Goal: Task Accomplishment & Management: Manage account settings

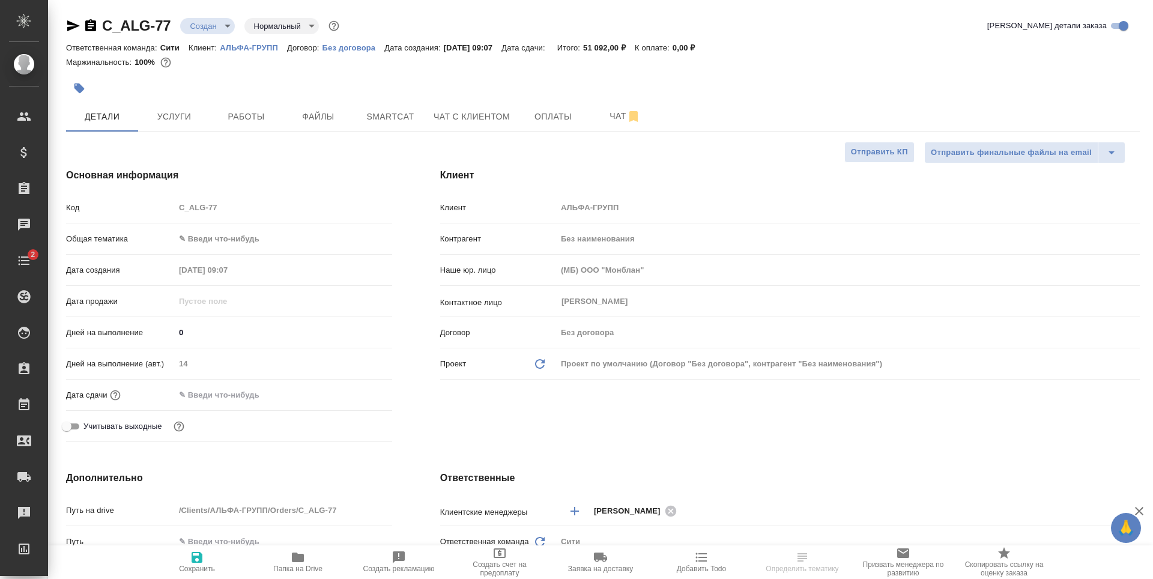
select select "RU"
type textarea "x"
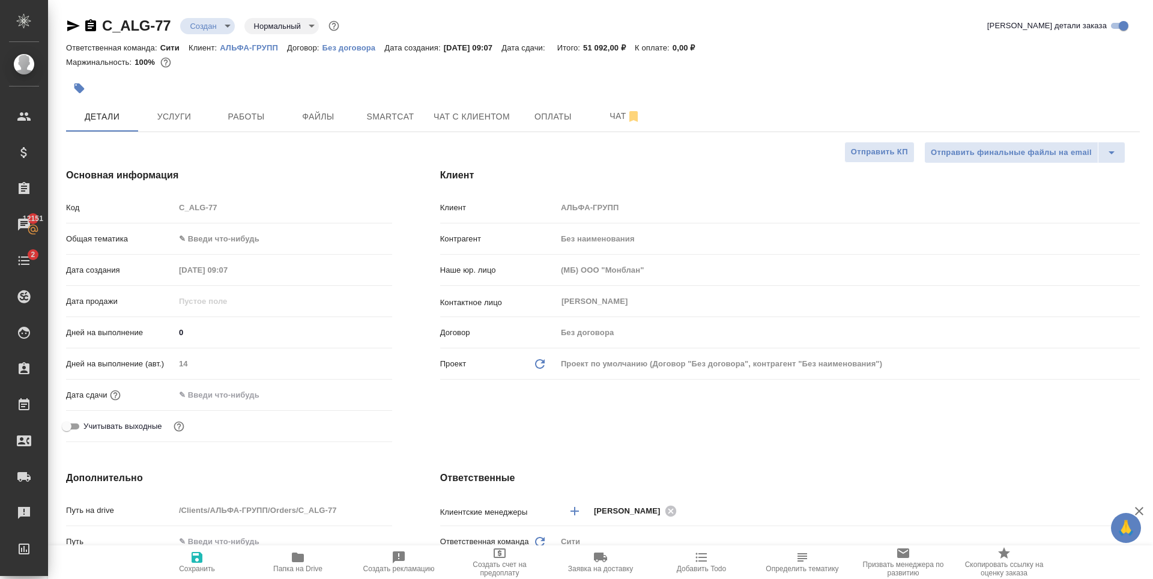
type textarea "x"
click at [309, 121] on span "Файлы" at bounding box center [318, 116] width 58 height 15
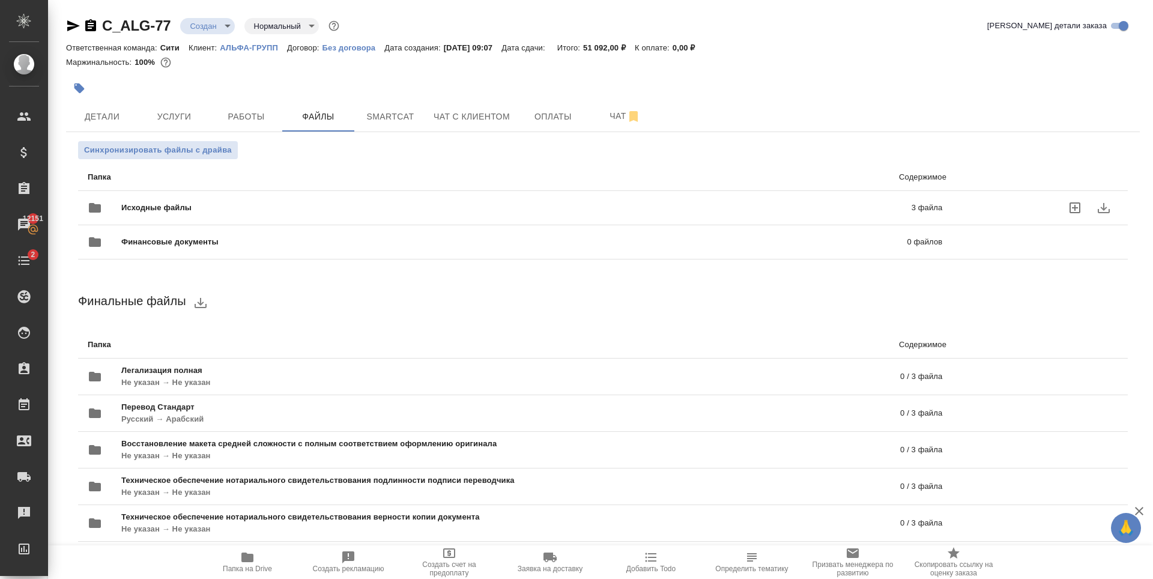
click at [888, 196] on div "Исходные файлы 3 файла" at bounding box center [515, 207] width 854 height 29
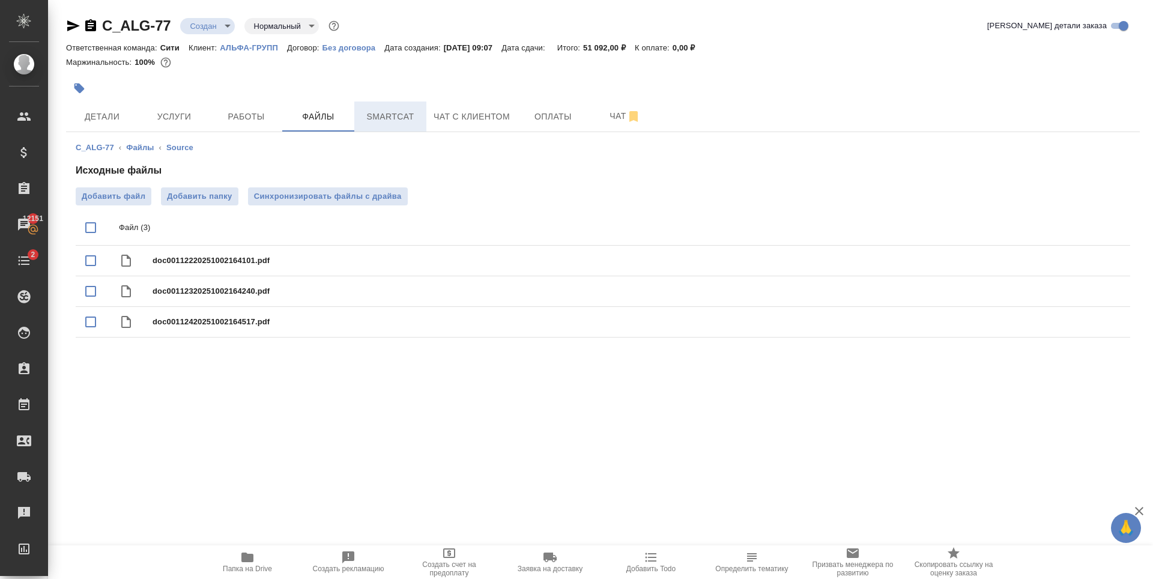
click at [412, 117] on span "Smartcat" at bounding box center [390, 116] width 58 height 15
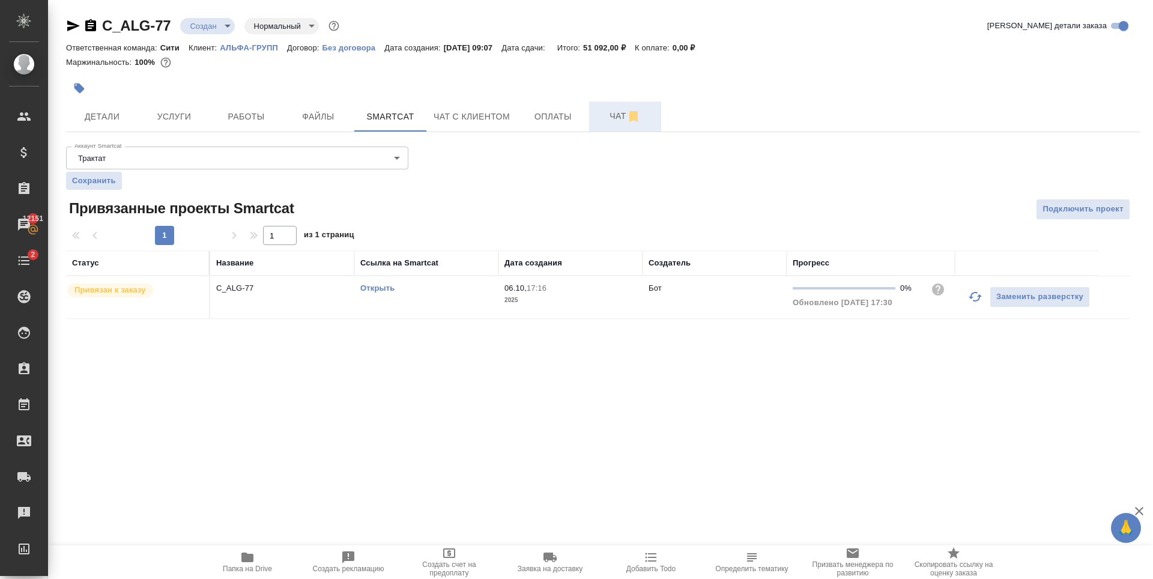
click at [606, 112] on span "Чат" at bounding box center [625, 116] width 58 height 15
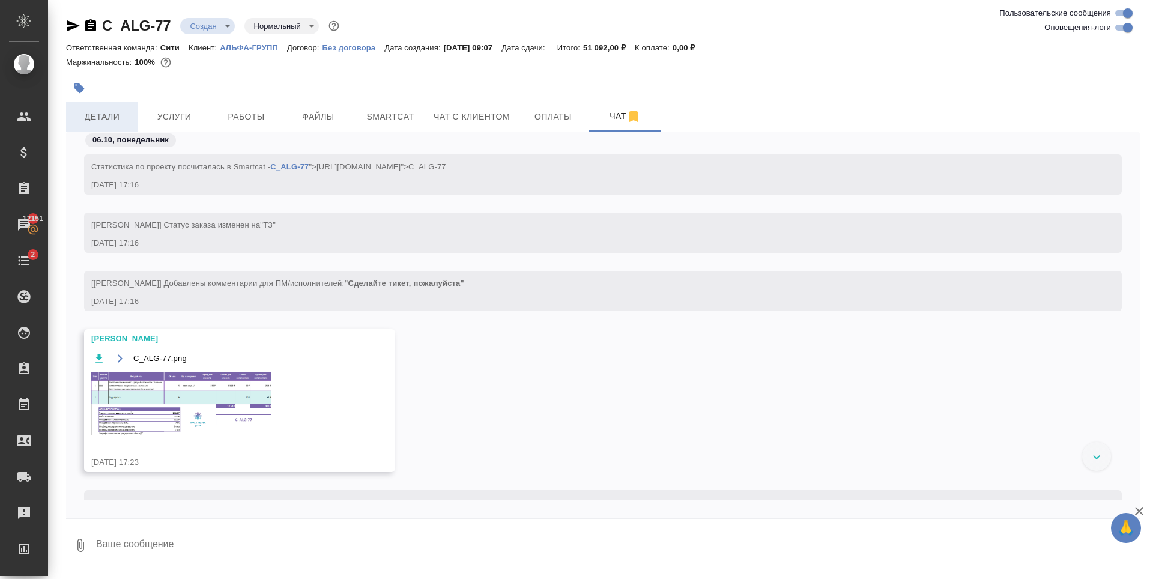
click at [107, 113] on span "Детали" at bounding box center [102, 116] width 58 height 15
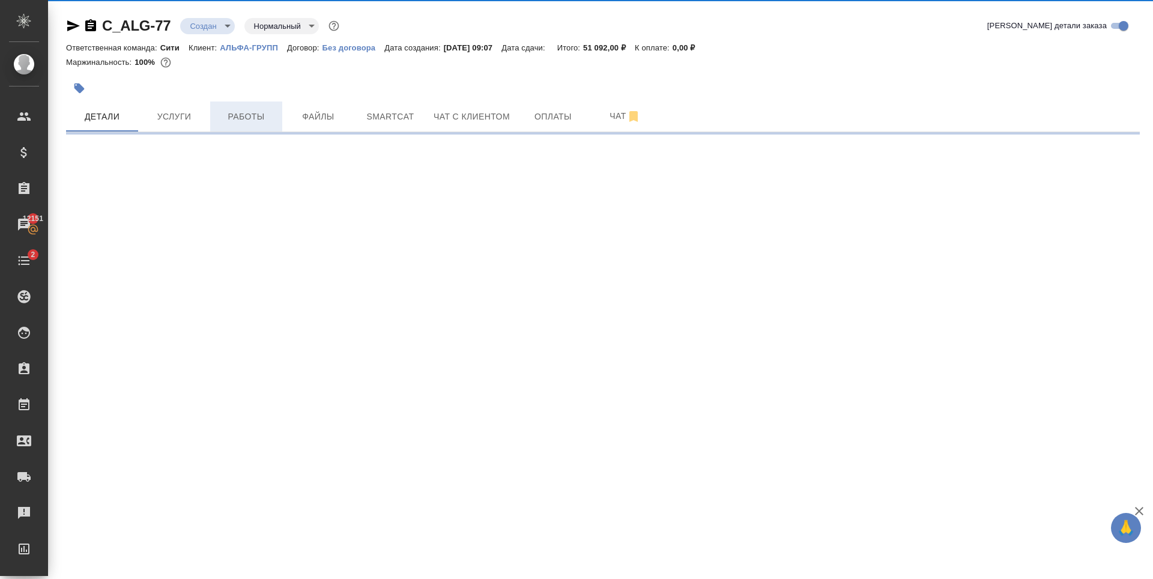
select select "RU"
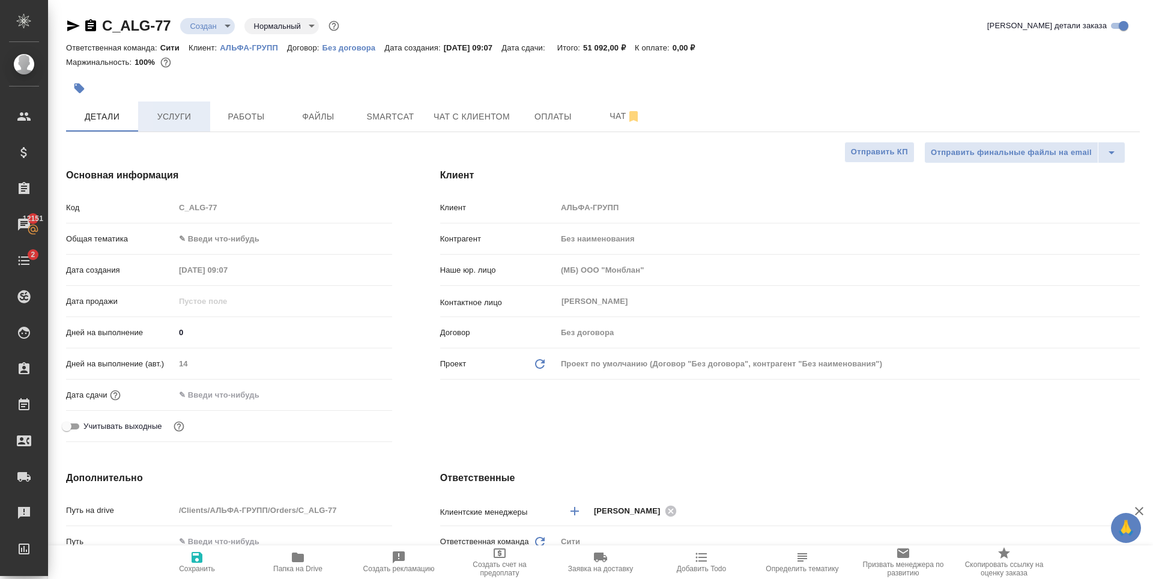
type textarea "x"
click at [188, 118] on span "Услуги" at bounding box center [174, 116] width 58 height 15
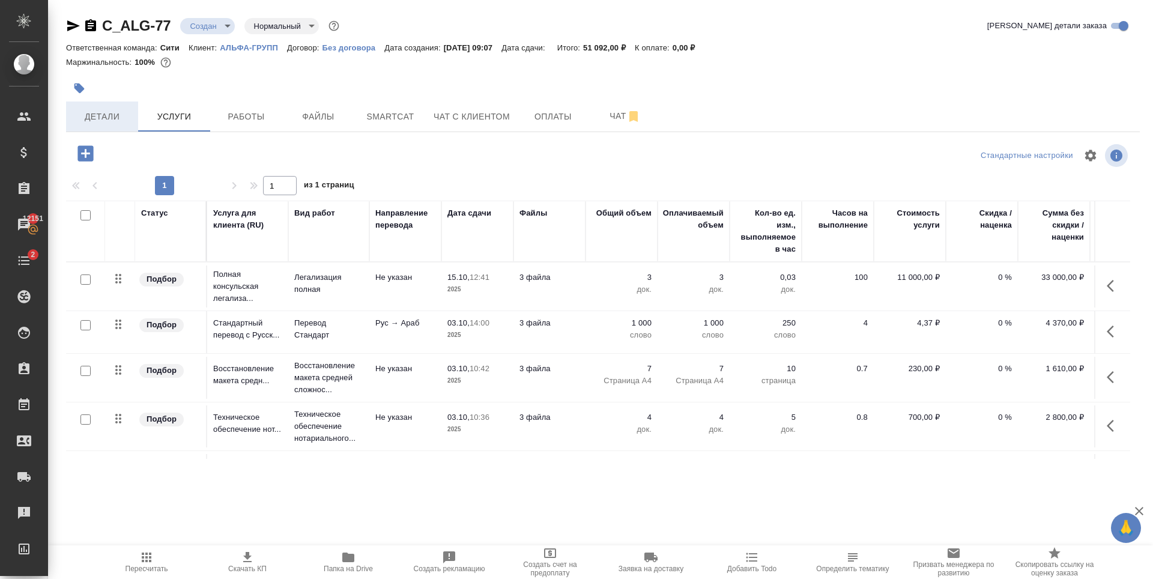
click at [100, 118] on span "Детали" at bounding box center [102, 116] width 58 height 15
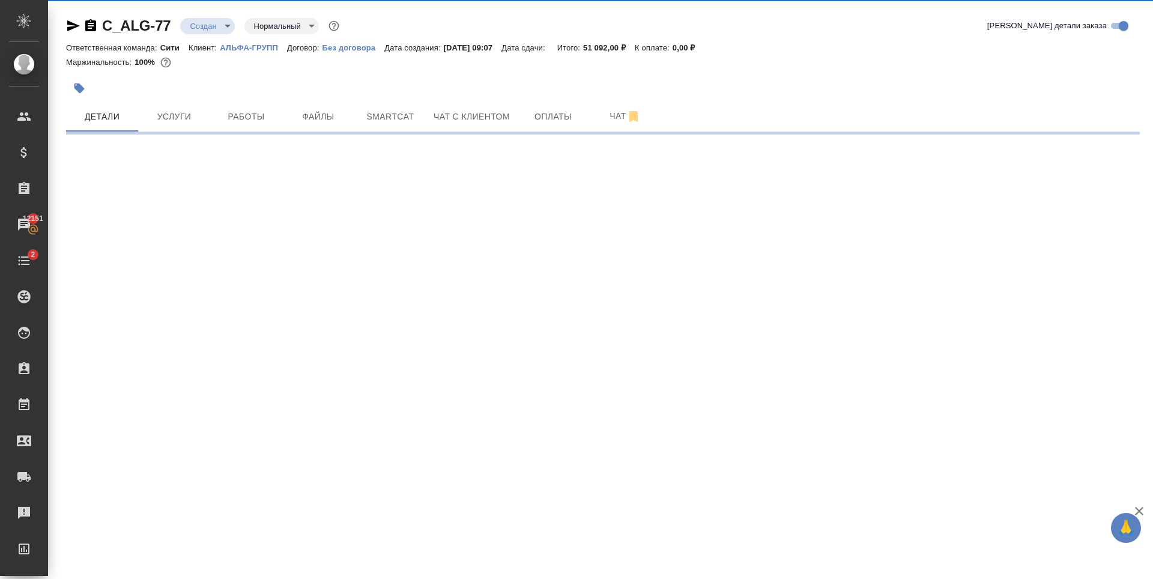
select select "RU"
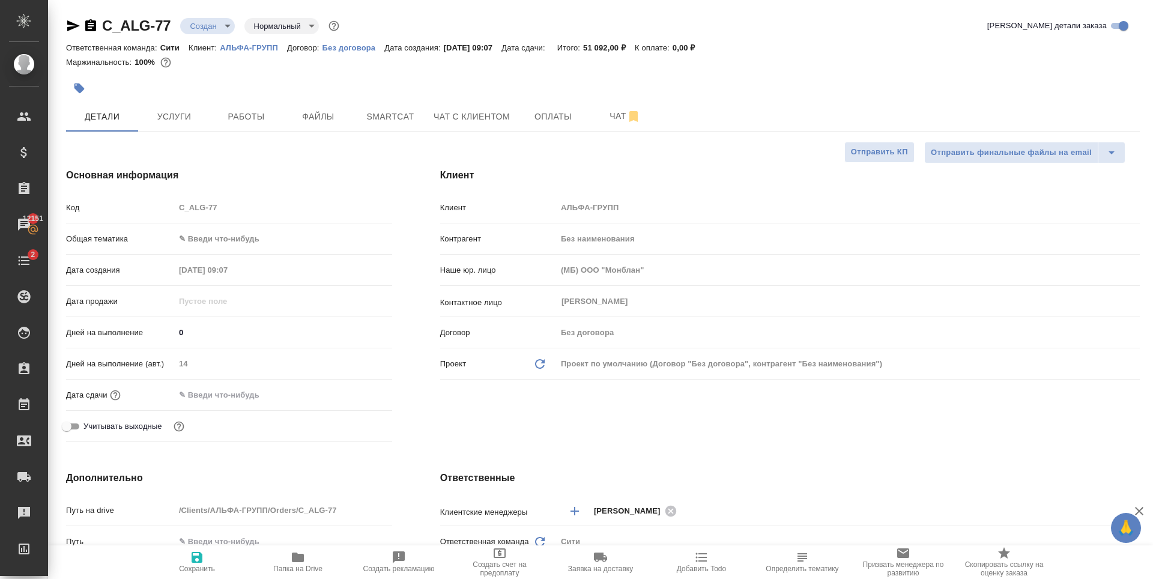
type textarea "x"
click at [197, 237] on body "🙏 .cls-1 fill:#fff; AWATERA Zaytseva Svetlana Клиенты Спецификации Заказы 12151…" at bounding box center [576, 289] width 1153 height 579
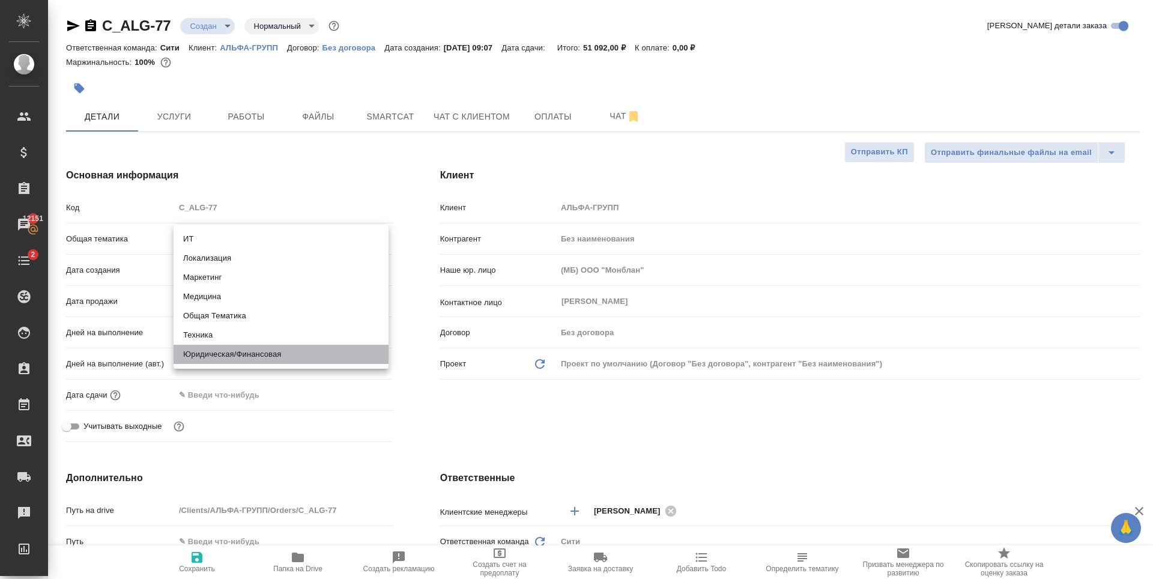
click at [264, 346] on li "Юридическая/Финансовая" at bounding box center [280, 354] width 215 height 19
type input "yr-fn"
type textarea "x"
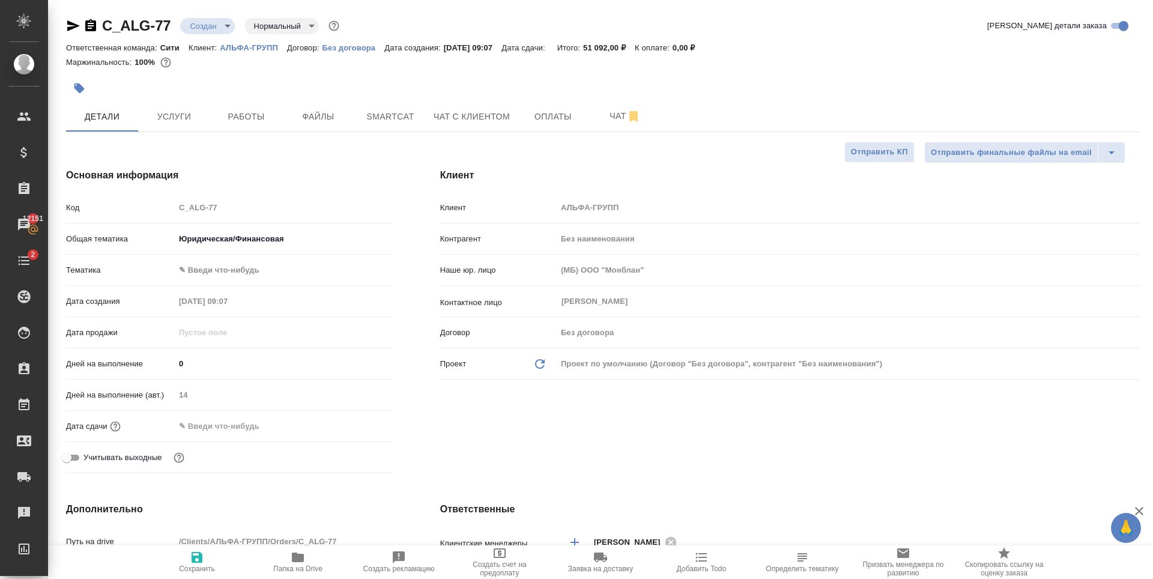
click at [241, 274] on body "🙏 .cls-1 fill:#fff; AWATERA Zaytseva Svetlana Клиенты Спецификации Заказы 12151…" at bounding box center [576, 289] width 1153 height 579
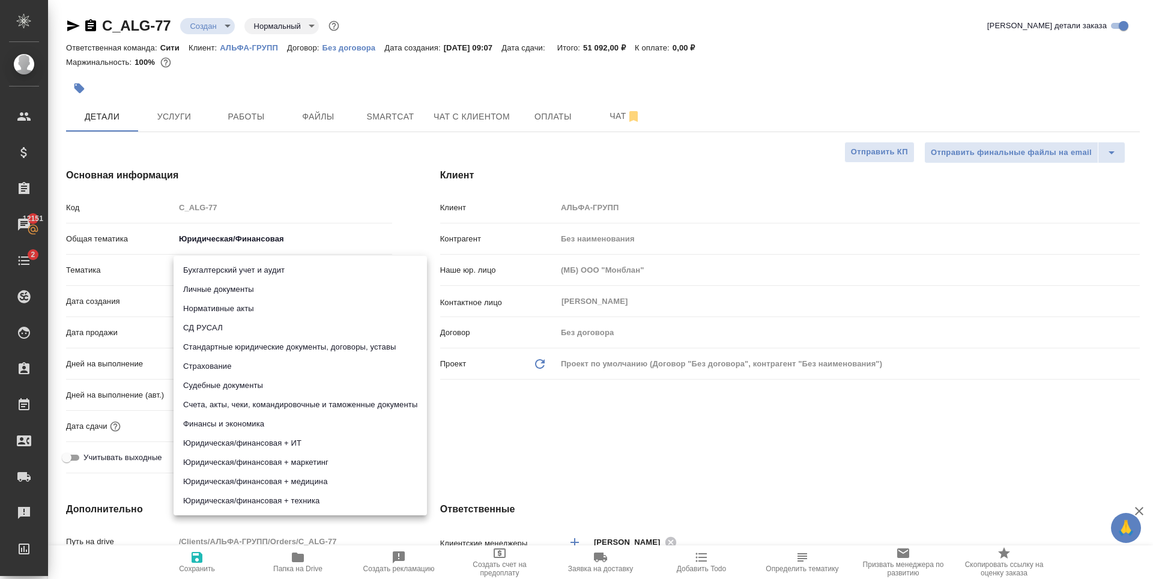
click at [244, 286] on li "Личные документы" at bounding box center [299, 289] width 253 height 19
type textarea "x"
type input "5a8b8b956a9677013d343cfe"
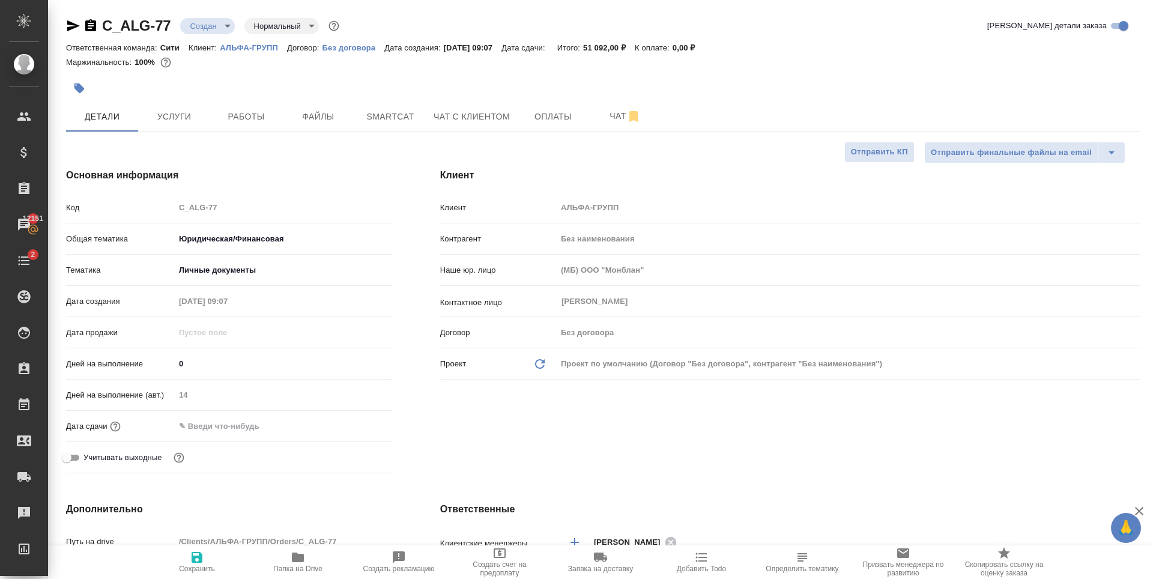
click at [199, 551] on icon "button" at bounding box center [197, 557] width 14 height 14
type textarea "x"
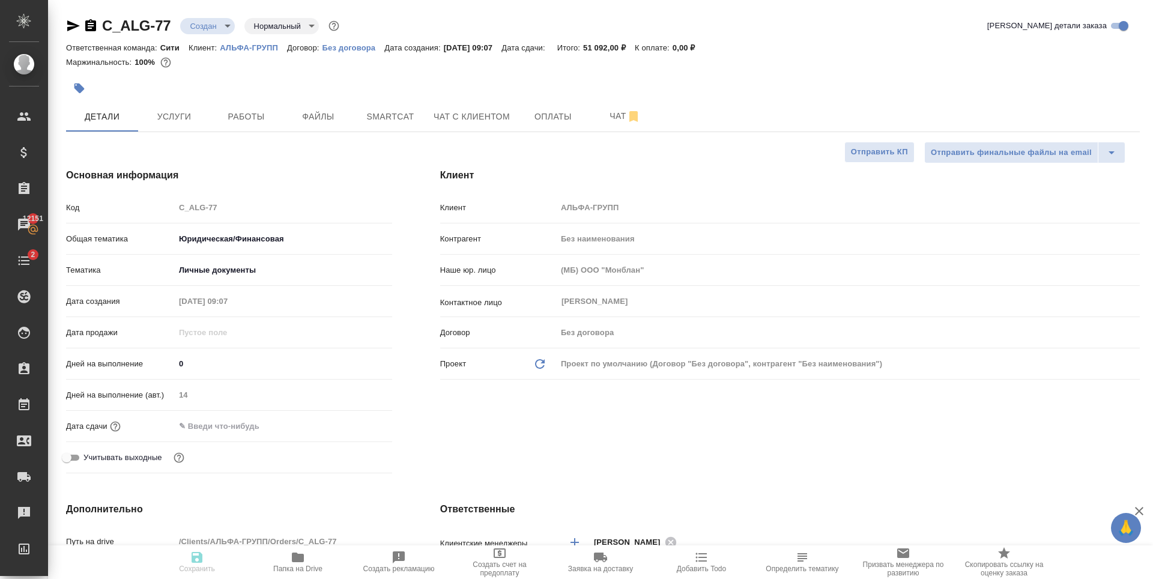
type textarea "x"
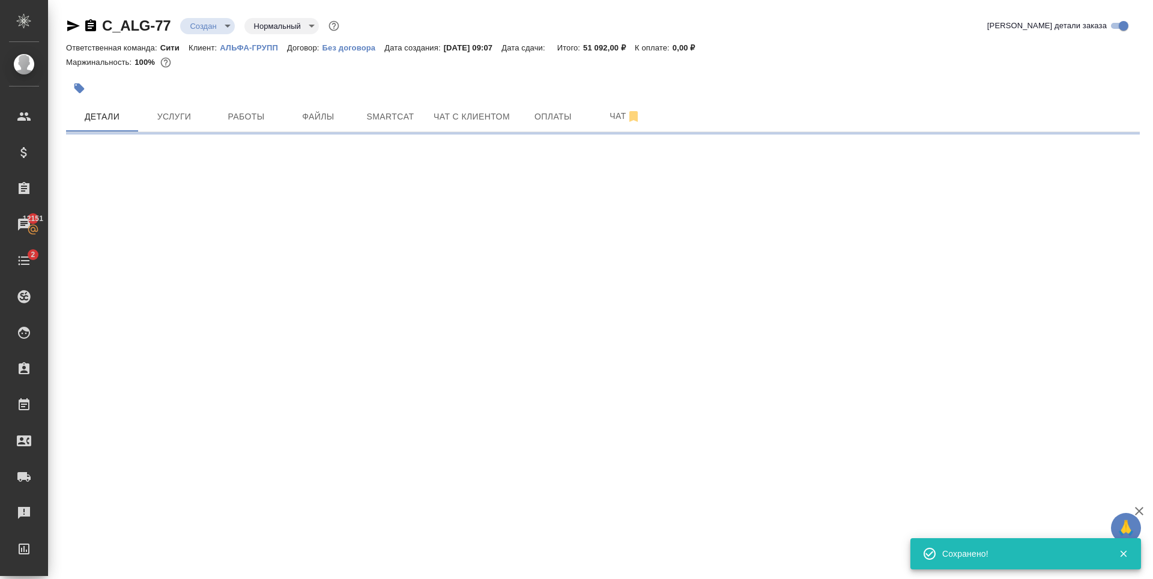
select select "RU"
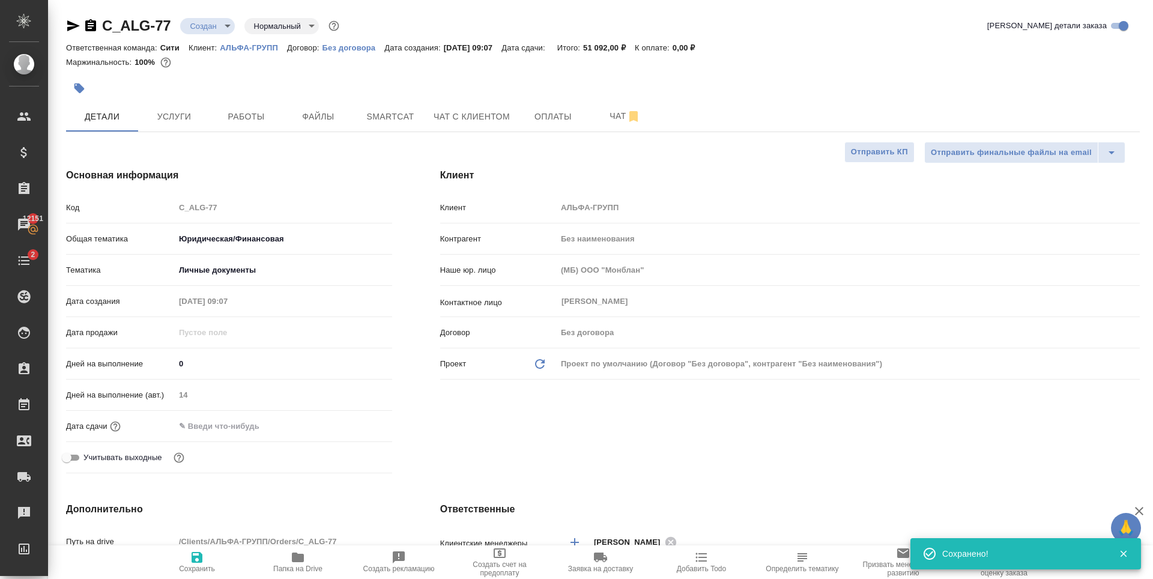
type textarea "x"
click at [256, 418] on input "text" at bounding box center [227, 425] width 105 height 17
click at [356, 423] on icon "button" at bounding box center [357, 425] width 14 height 14
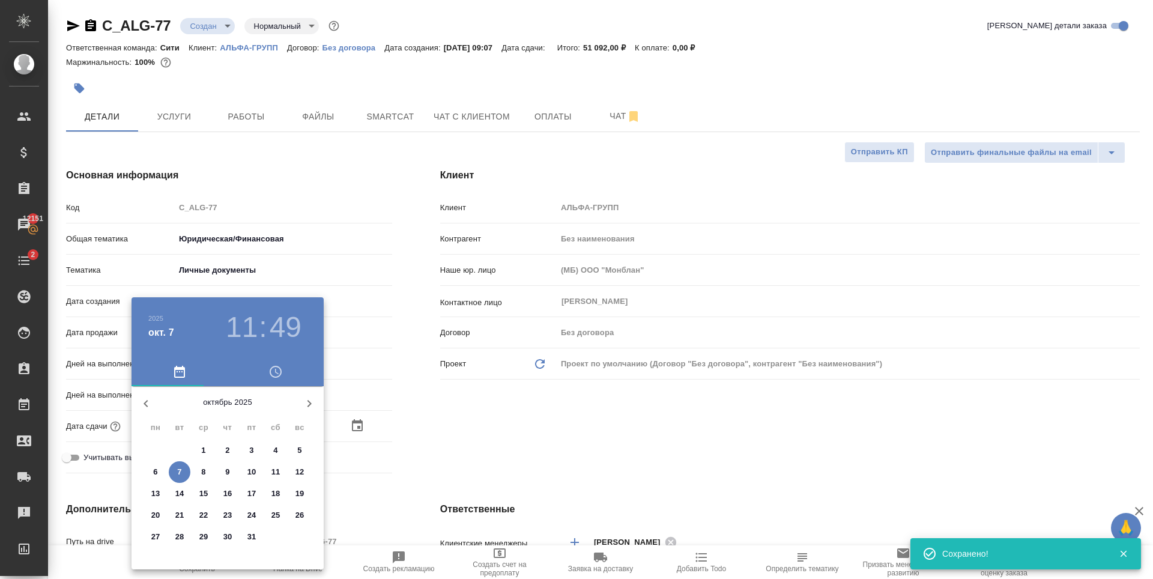
type textarea "x"
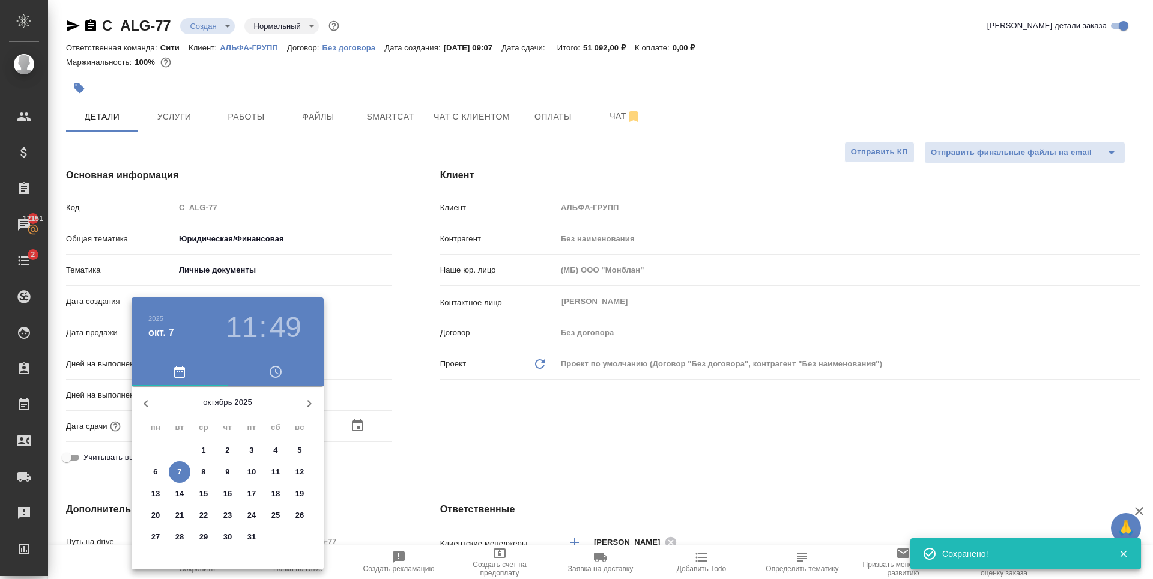
type textarea "x"
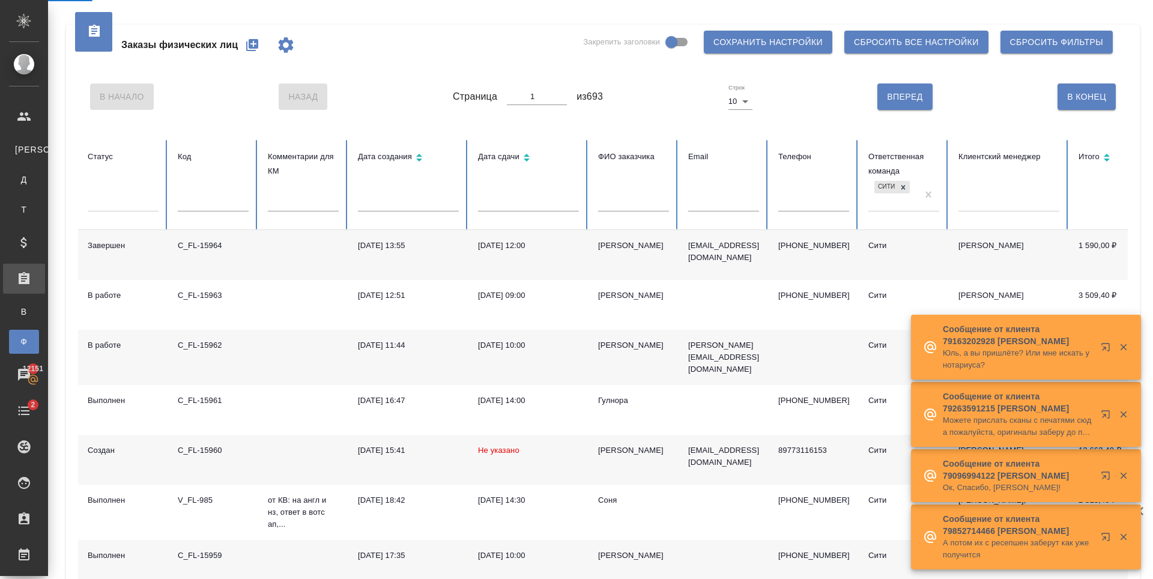
select select "RU"
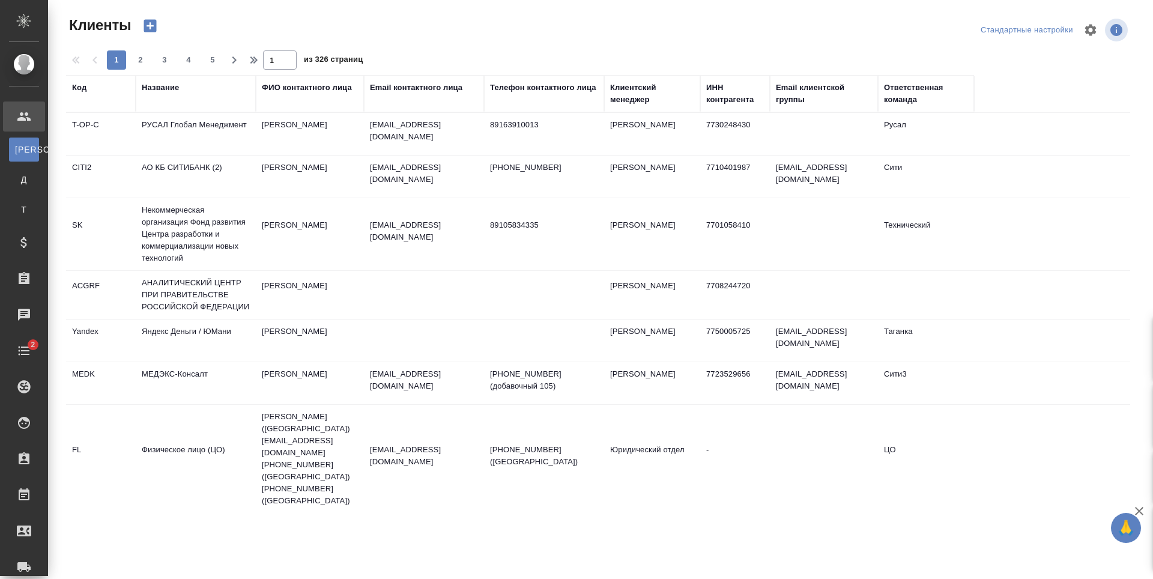
click at [302, 92] on div "ФИО контактного лица" at bounding box center [307, 88] width 90 height 12
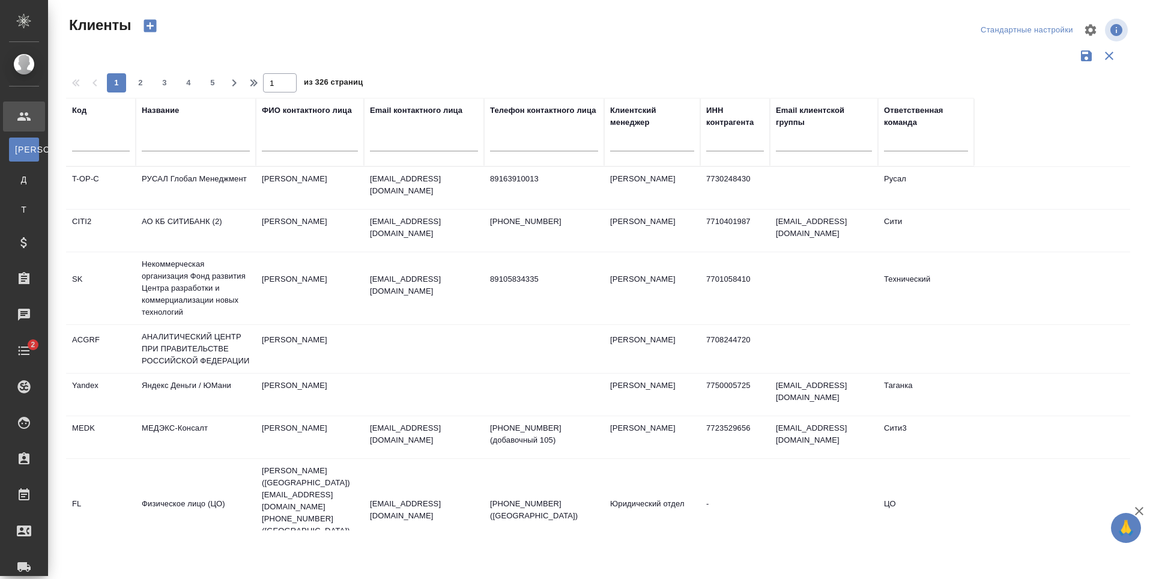
click at [199, 146] on input "text" at bounding box center [196, 143] width 108 height 15
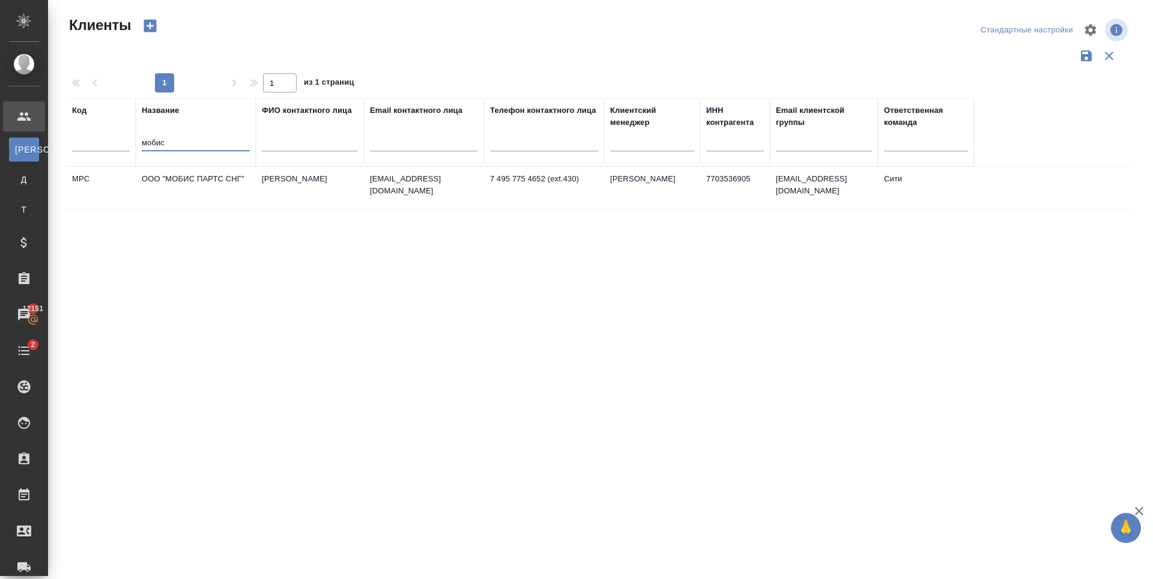
type input "мобис"
click at [185, 193] on td "ООО "МОБИС ПАРТС СНГ"" at bounding box center [196, 188] width 120 height 42
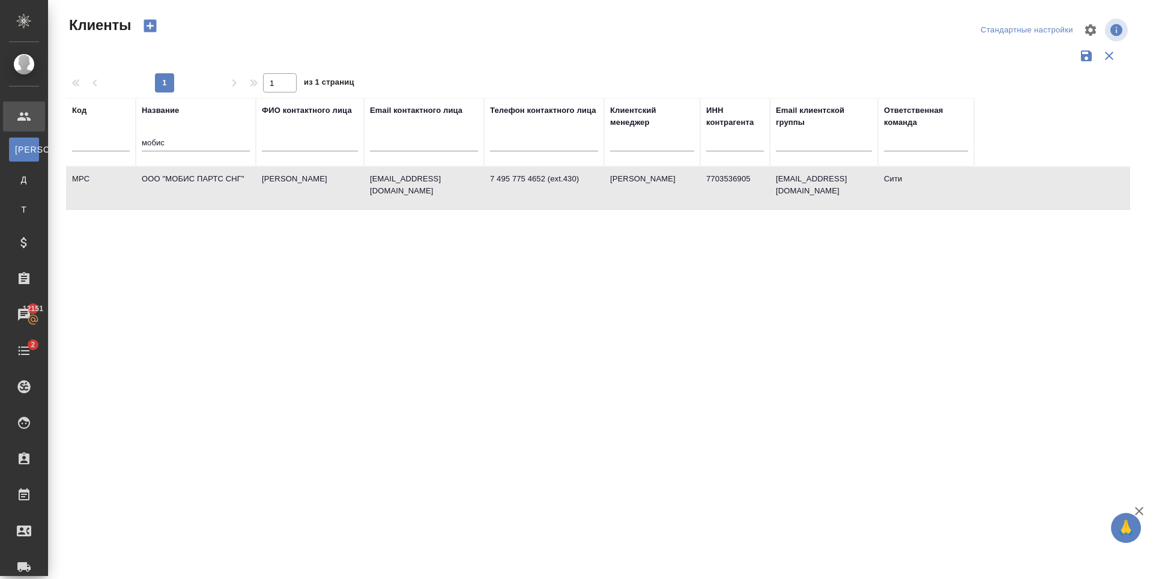
click at [185, 193] on td "ООО "МОБИС ПАРТС СНГ"" at bounding box center [196, 188] width 120 height 42
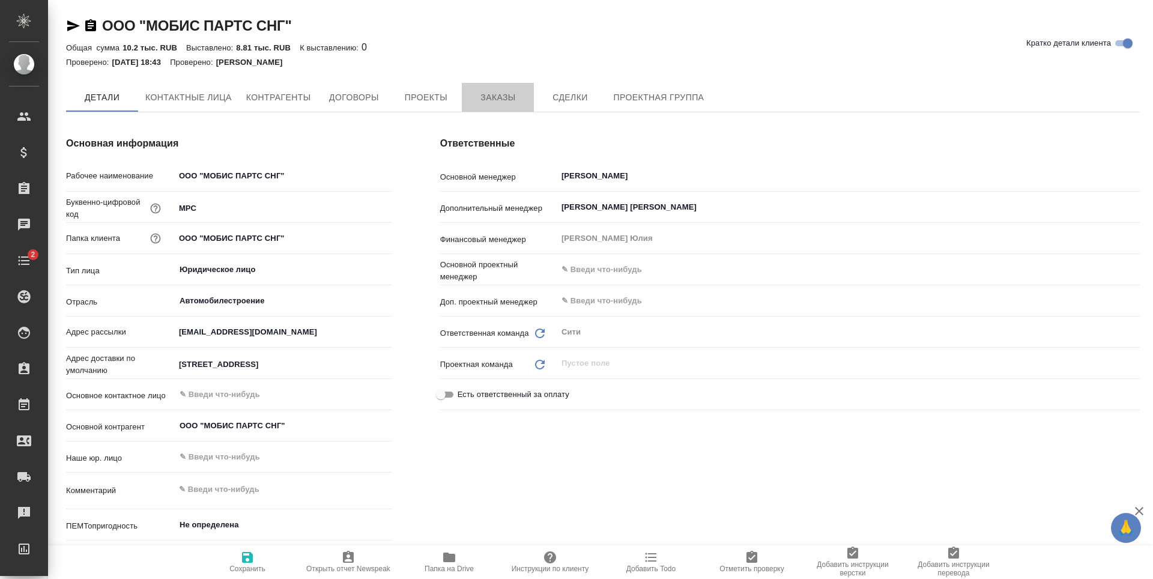
click at [500, 97] on span "Заказы" at bounding box center [498, 97] width 58 height 15
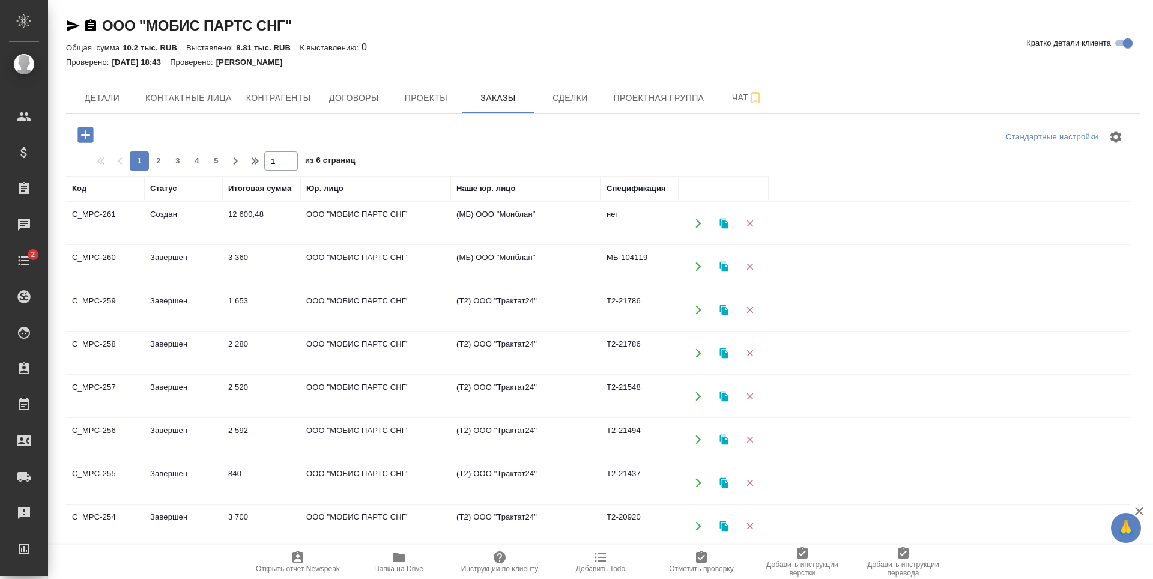
click at [83, 136] on icon "button" at bounding box center [85, 135] width 16 height 16
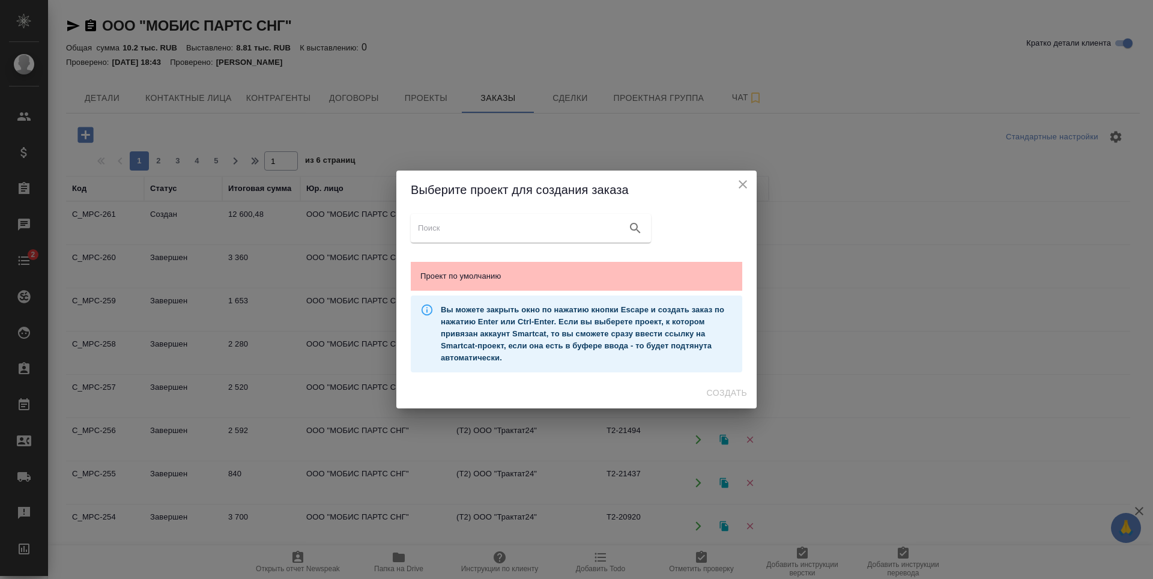
click at [501, 262] on div "Проект по умолчанию" at bounding box center [576, 276] width 331 height 29
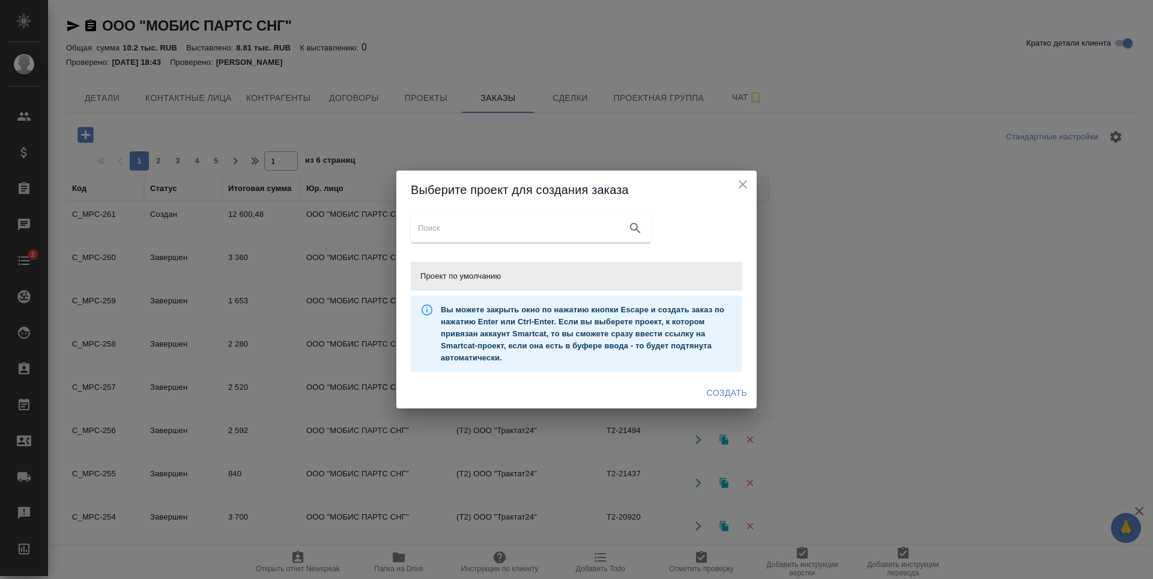
click at [737, 391] on span "Создать" at bounding box center [727, 392] width 40 height 15
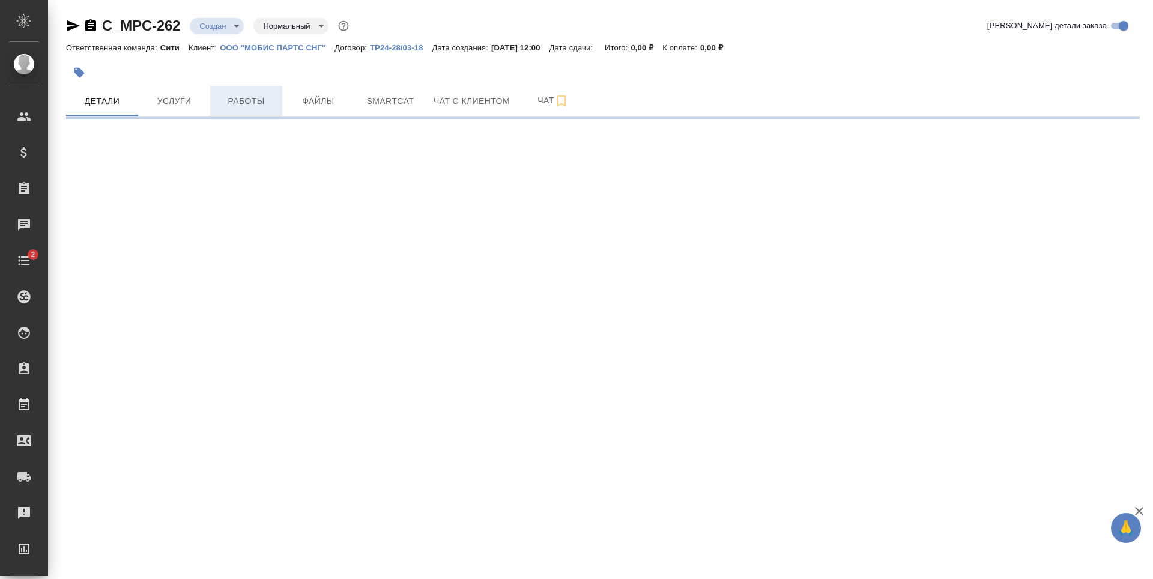
select select "RU"
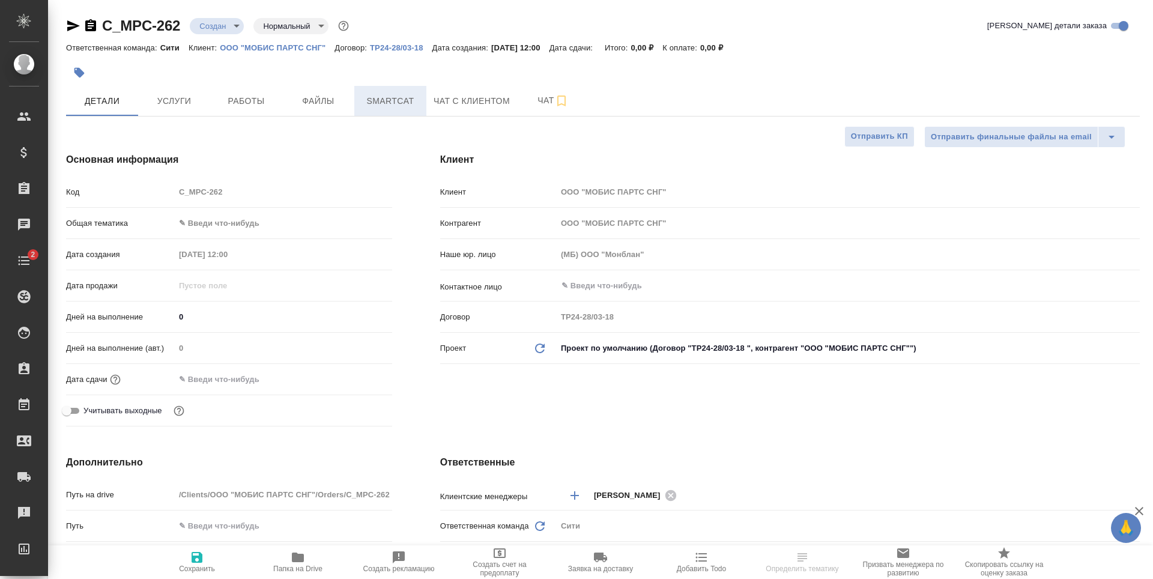
type textarea "x"
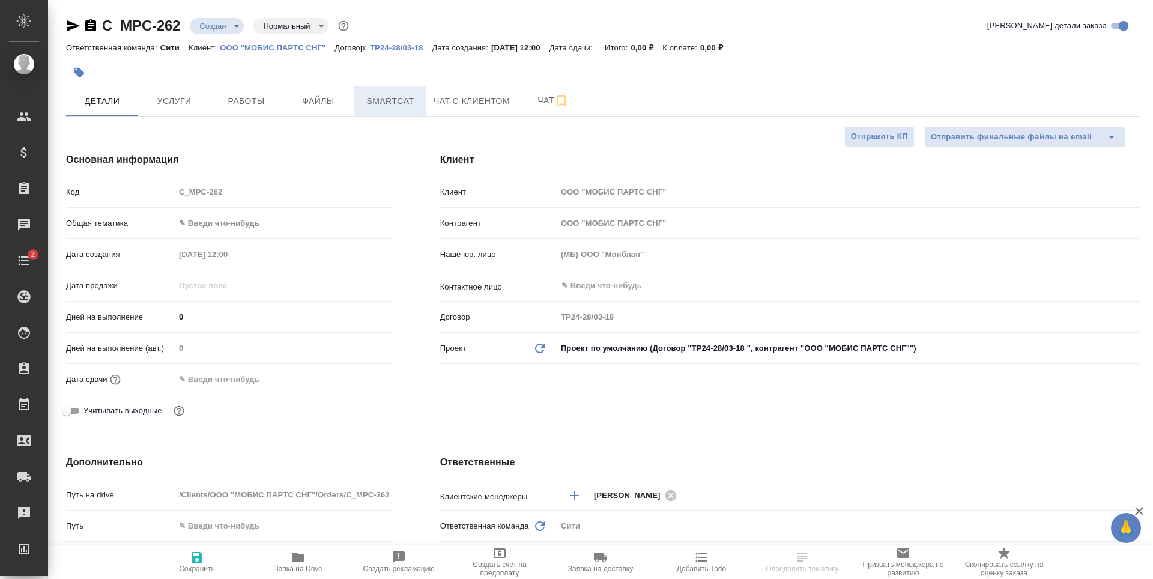
type textarea "x"
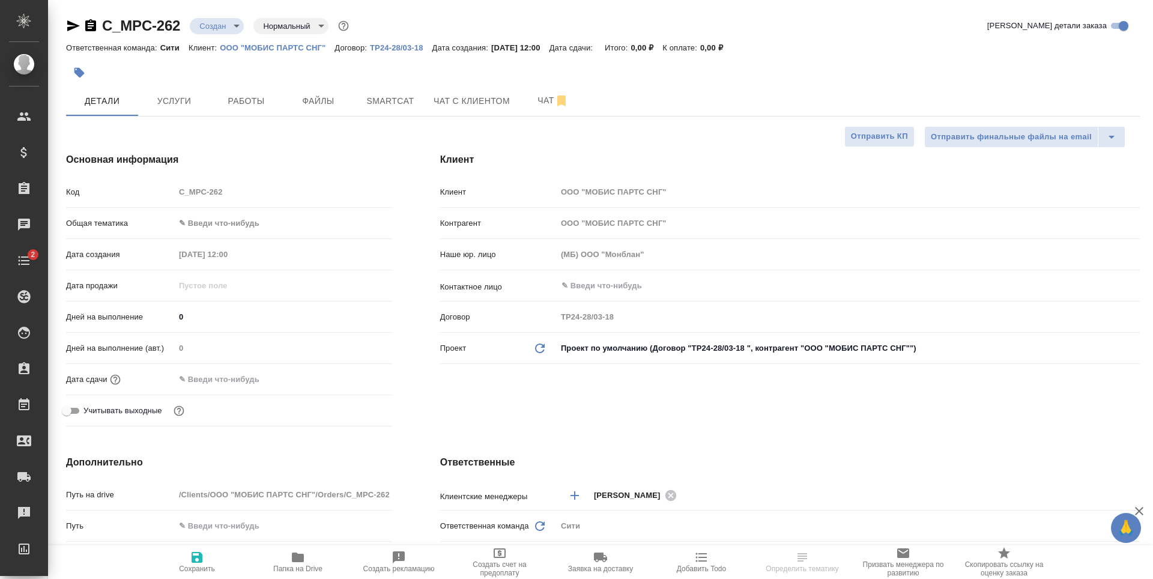
type textarea "x"
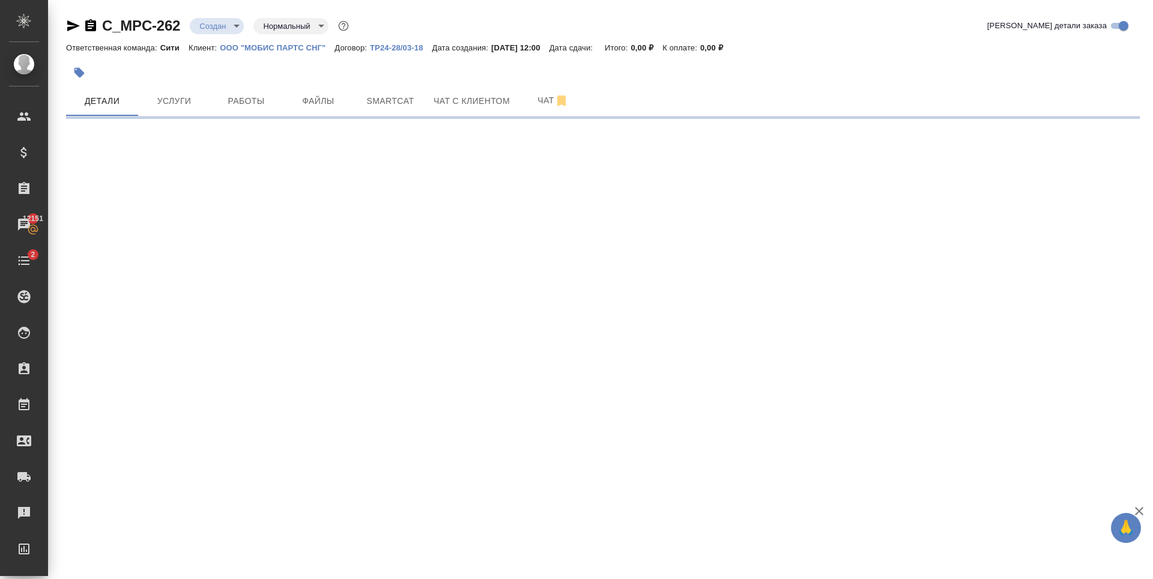
select select "RU"
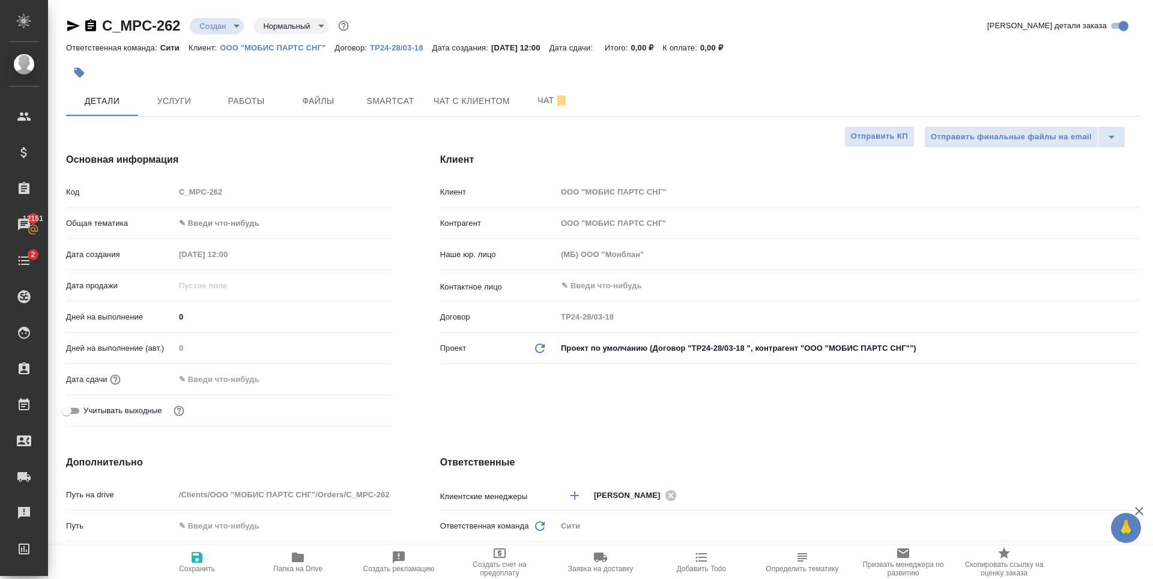
type textarea "x"
click at [172, 106] on span "Услуги" at bounding box center [174, 101] width 58 height 15
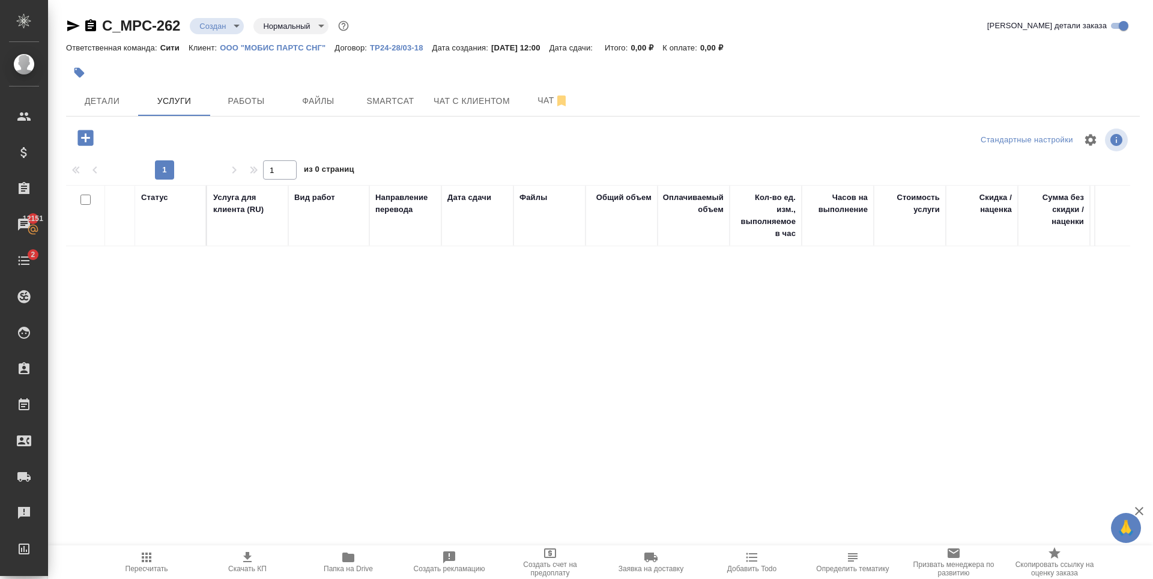
click at [83, 134] on icon "button" at bounding box center [85, 138] width 16 height 16
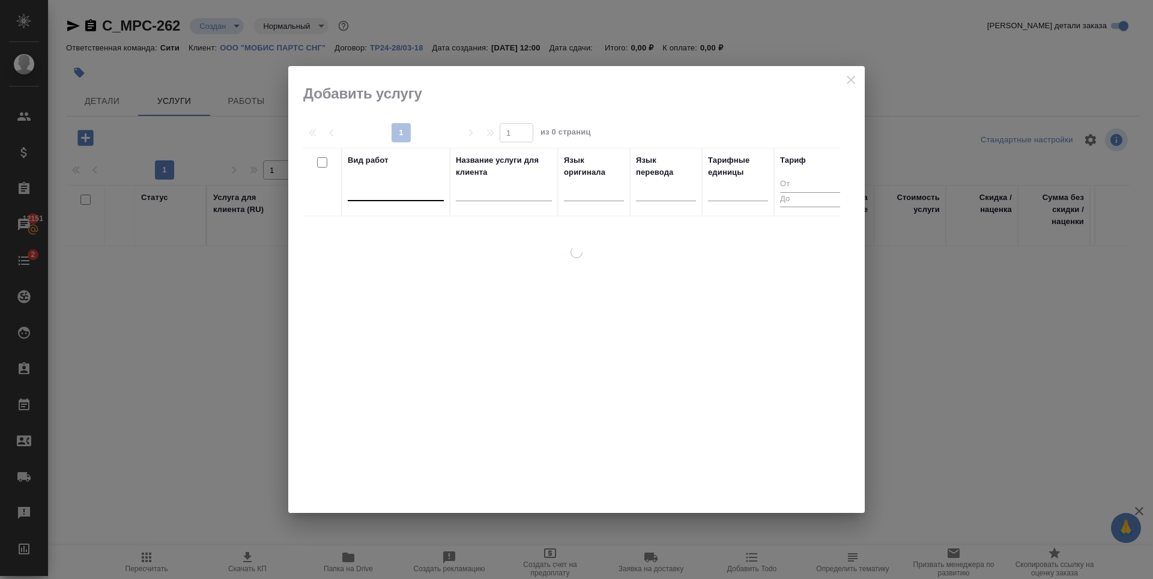
click at [419, 187] on div at bounding box center [396, 188] width 96 height 17
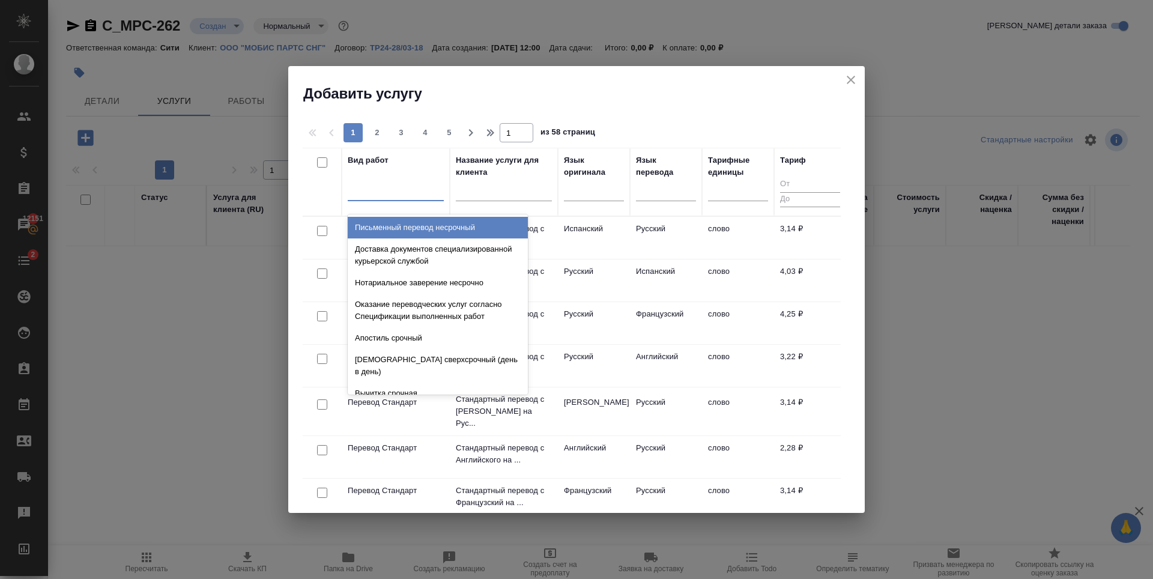
click at [419, 187] on div at bounding box center [396, 188] width 96 height 17
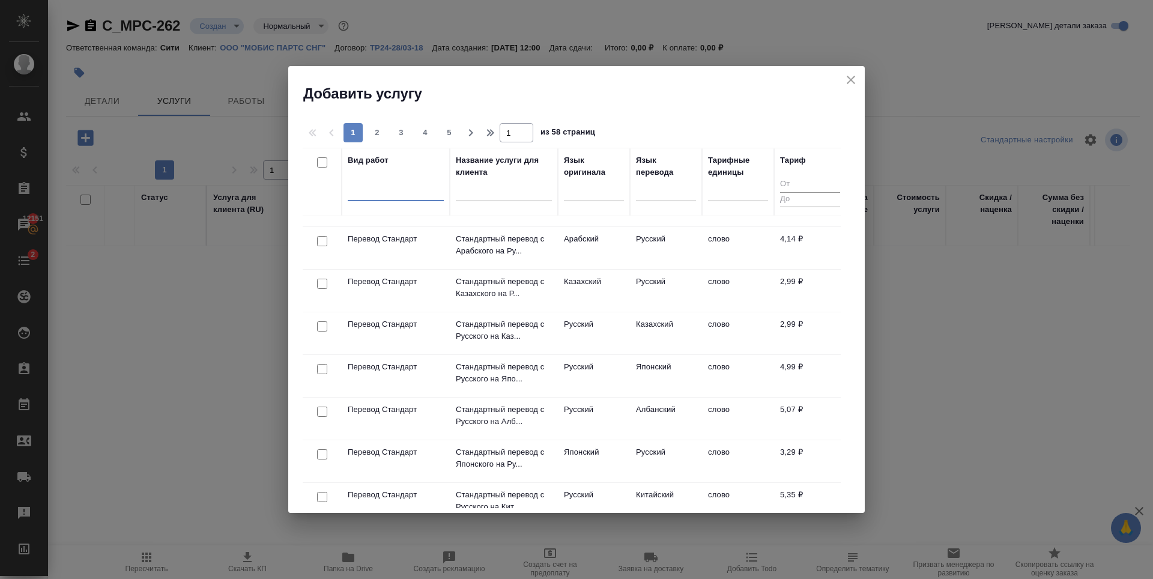
scroll to position [783, 0]
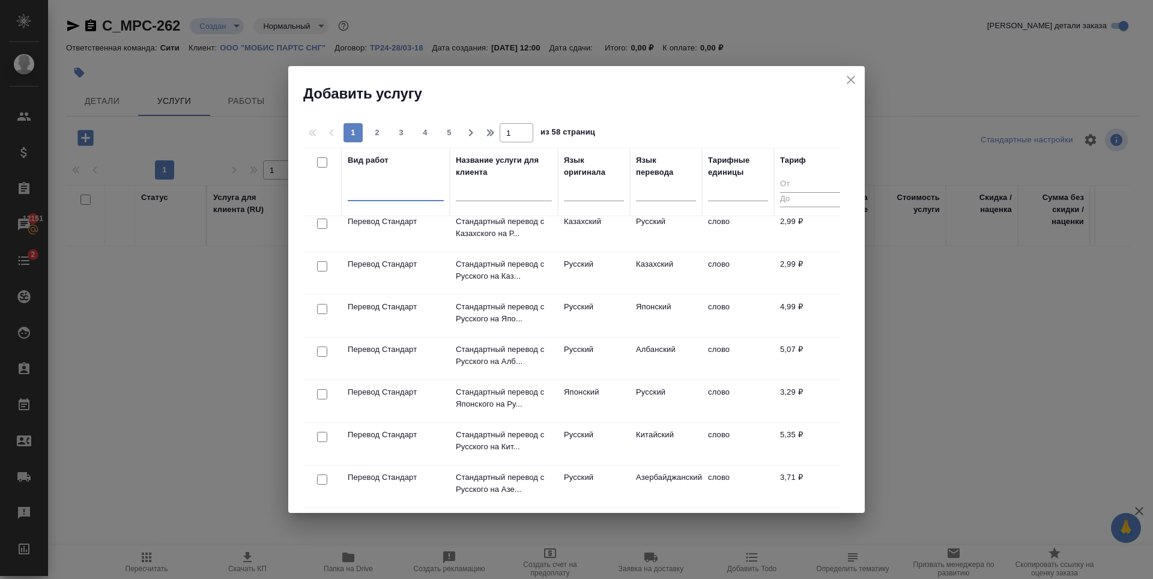
click at [366, 189] on div at bounding box center [396, 188] width 96 height 17
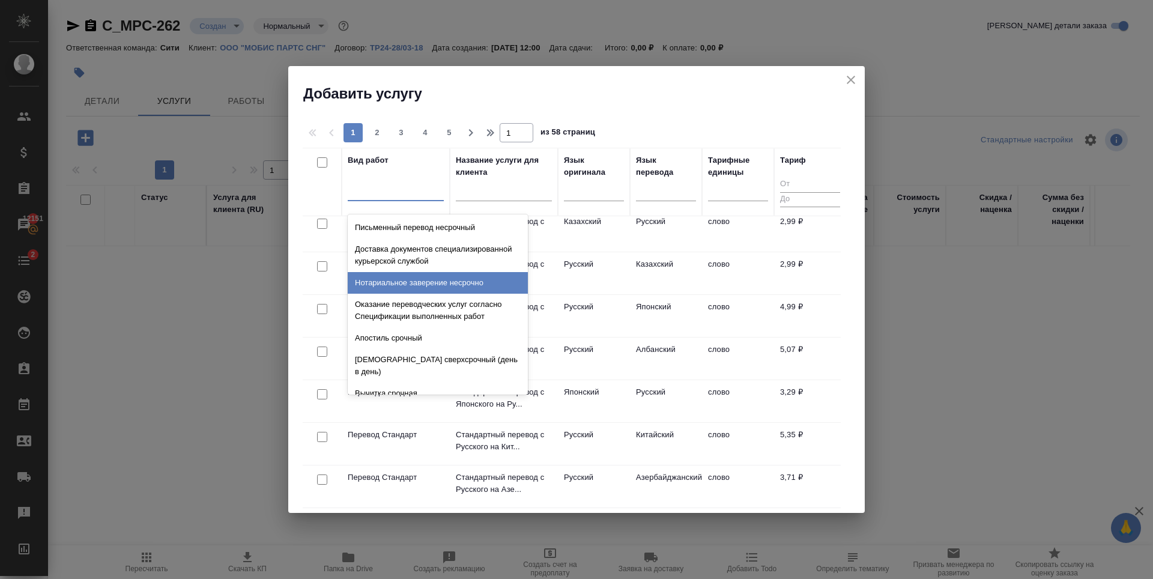
click at [457, 286] on div "Нотариальное заверение несрочно" at bounding box center [438, 283] width 180 height 22
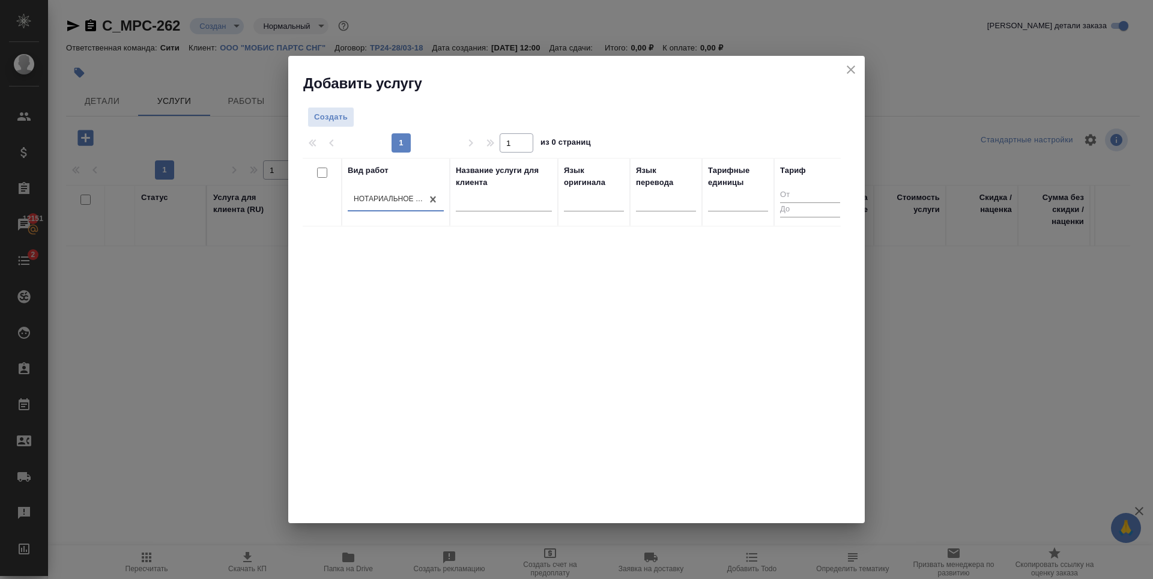
scroll to position [0, 0]
click at [389, 183] on div "Вид работ option Нотариальное заверение несрочно, selected. 0 results available…" at bounding box center [396, 191] width 96 height 55
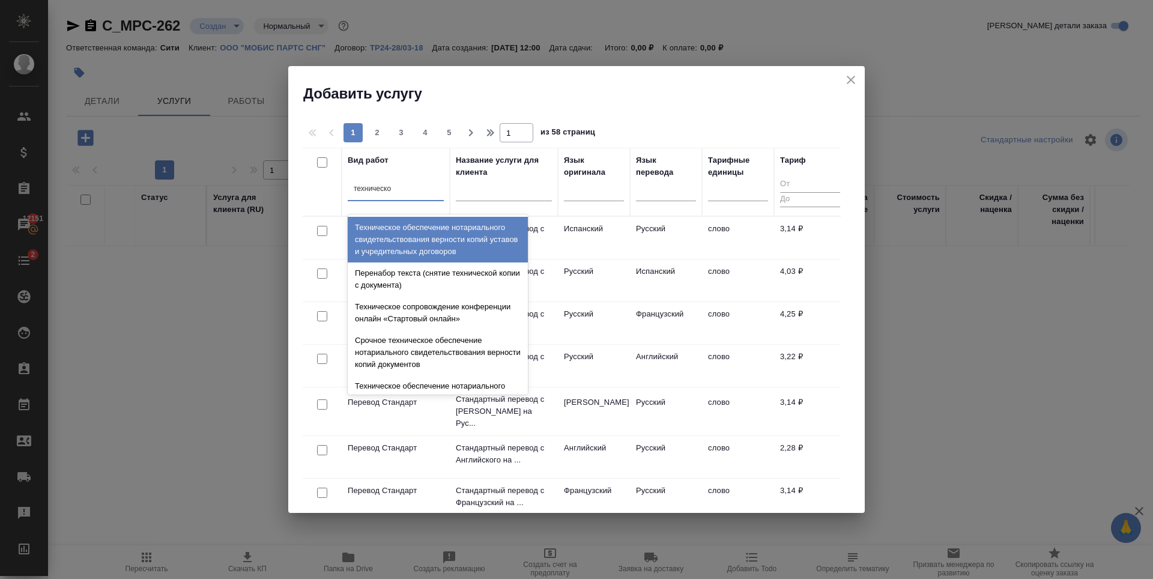
type input "техническое"
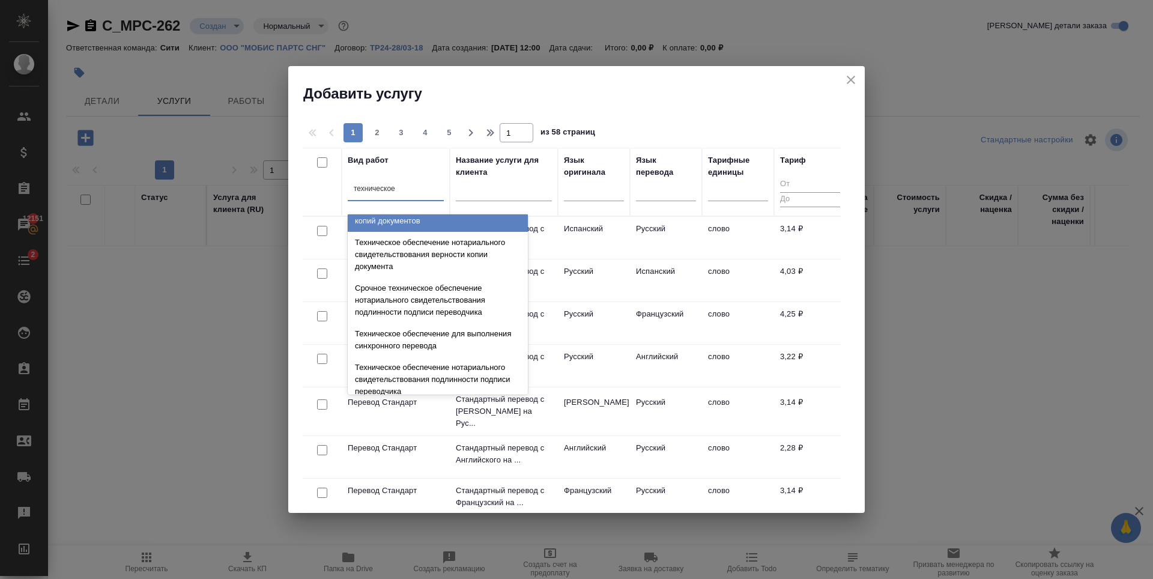
scroll to position [120, 0]
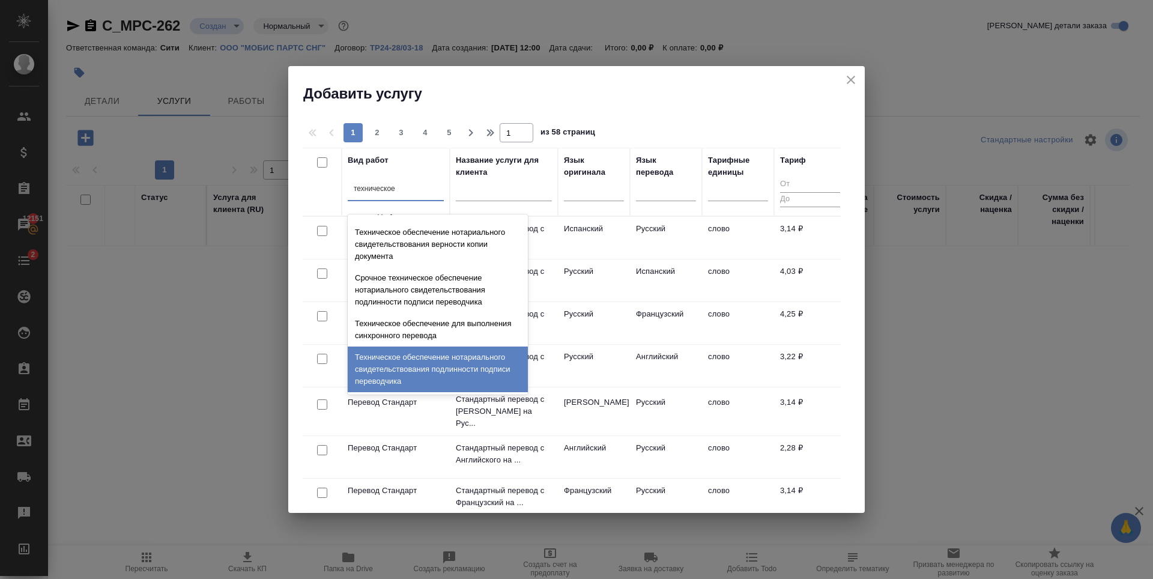
click at [432, 354] on div "Техническое обеспечение нотариального свидетельствования подлинности подписи пе…" at bounding box center [438, 369] width 180 height 46
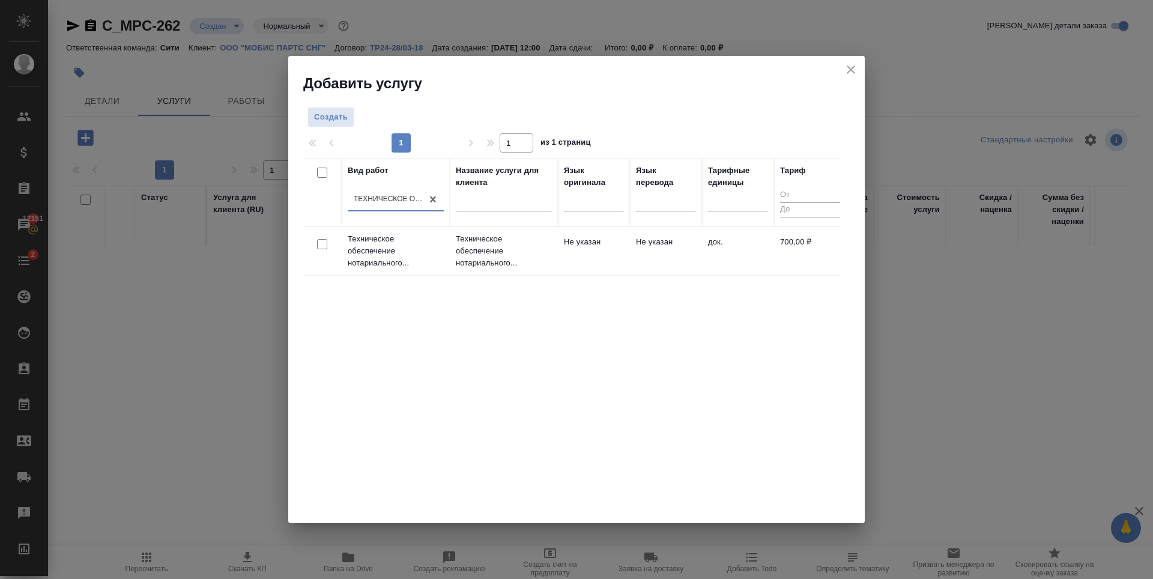
click at [319, 244] on input "checkbox" at bounding box center [322, 244] width 10 height 10
checkbox input "true"
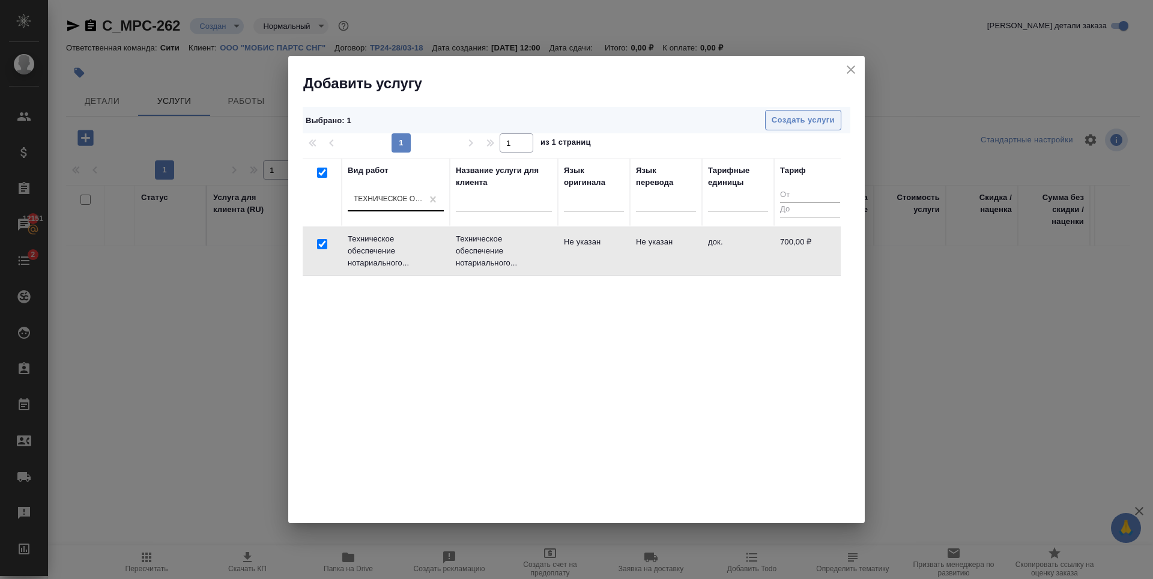
click at [795, 123] on span "Создать услуги" at bounding box center [802, 120] width 63 height 14
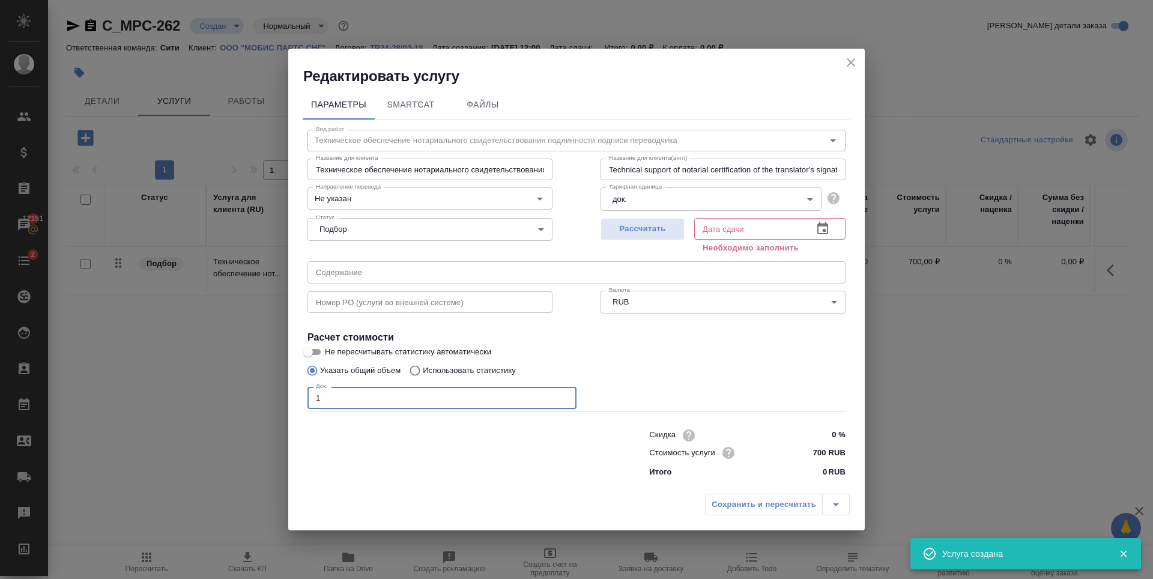
click at [564, 396] on input "1" at bounding box center [441, 398] width 269 height 22
type input "2"
click at [564, 396] on input "2" at bounding box center [441, 398] width 269 height 22
click at [668, 364] on div "Указать общий объем Использовать статистику" at bounding box center [576, 370] width 538 height 23
click at [663, 236] on button "Рассчитать" at bounding box center [642, 229] width 84 height 22
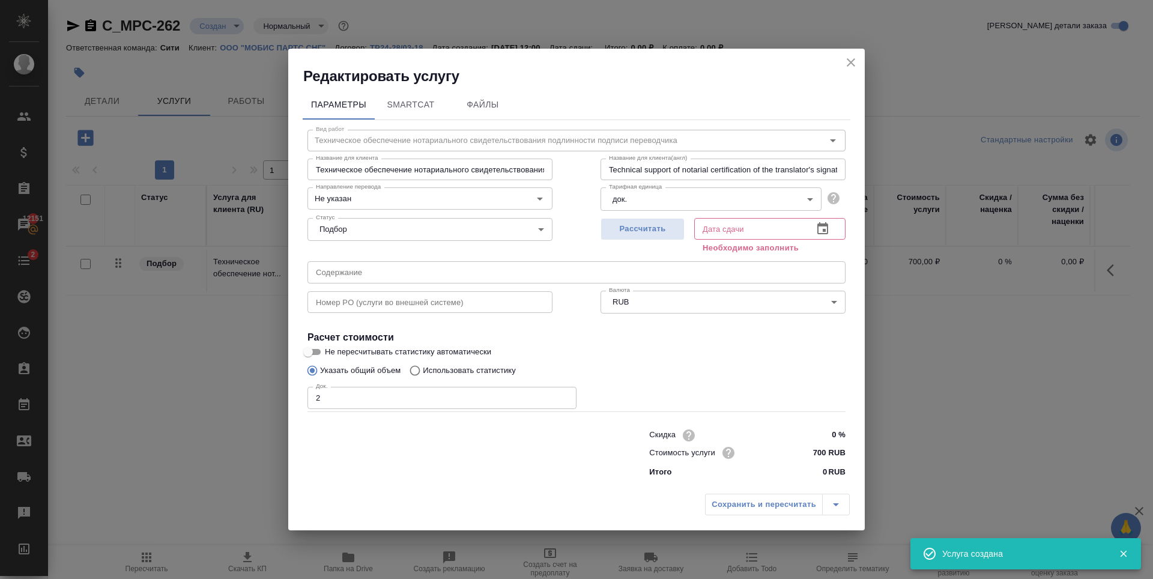
type input "07.10.2025 12:25"
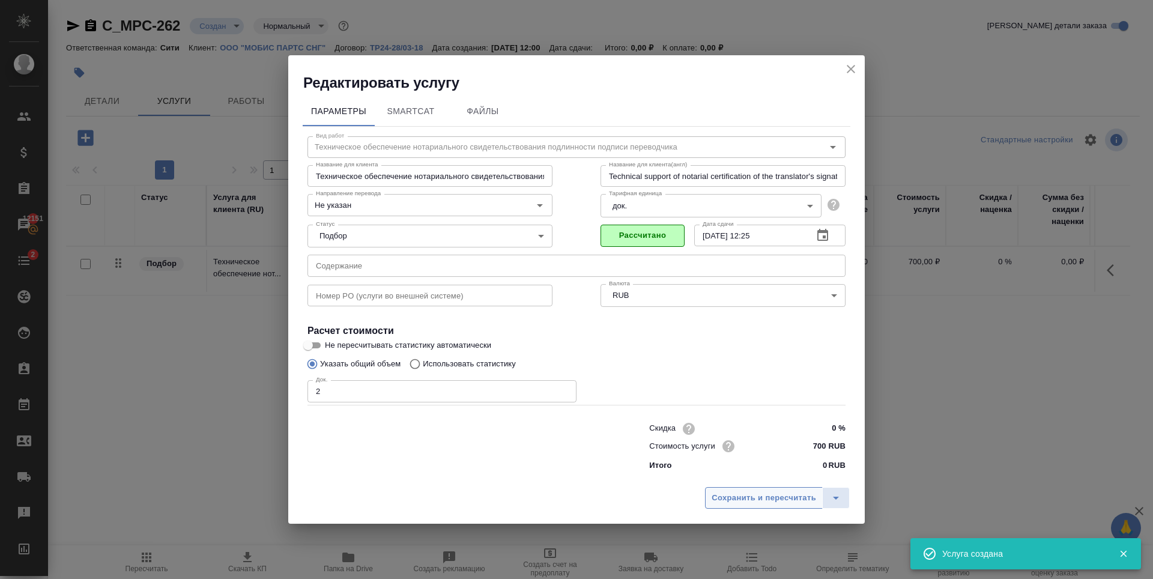
click at [764, 501] on span "Сохранить и пересчитать" at bounding box center [763, 498] width 104 height 14
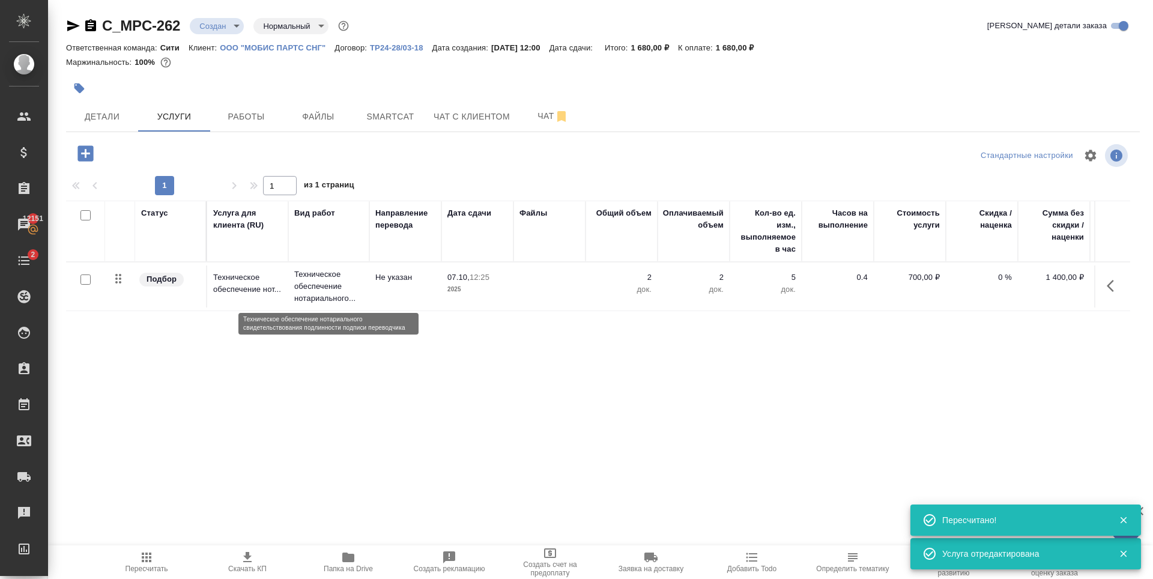
click at [331, 285] on p "Техническое обеспечение нотариального..." at bounding box center [328, 286] width 69 height 36
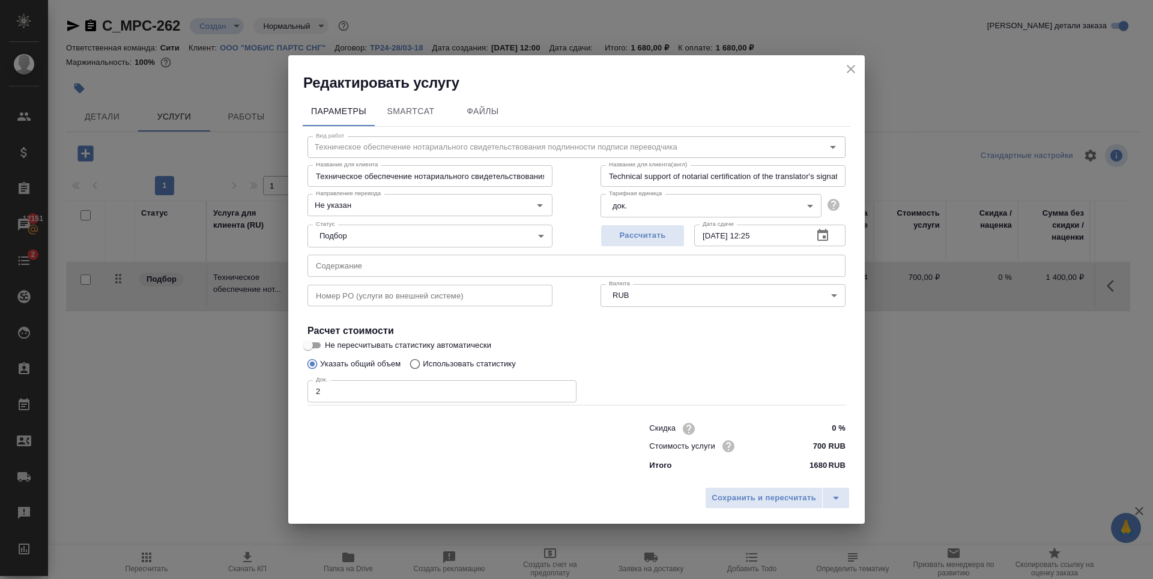
click at [340, 269] on input "text" at bounding box center [576, 266] width 538 height 22
paste input "перевод Семейный документ Джанг Сонгвон"
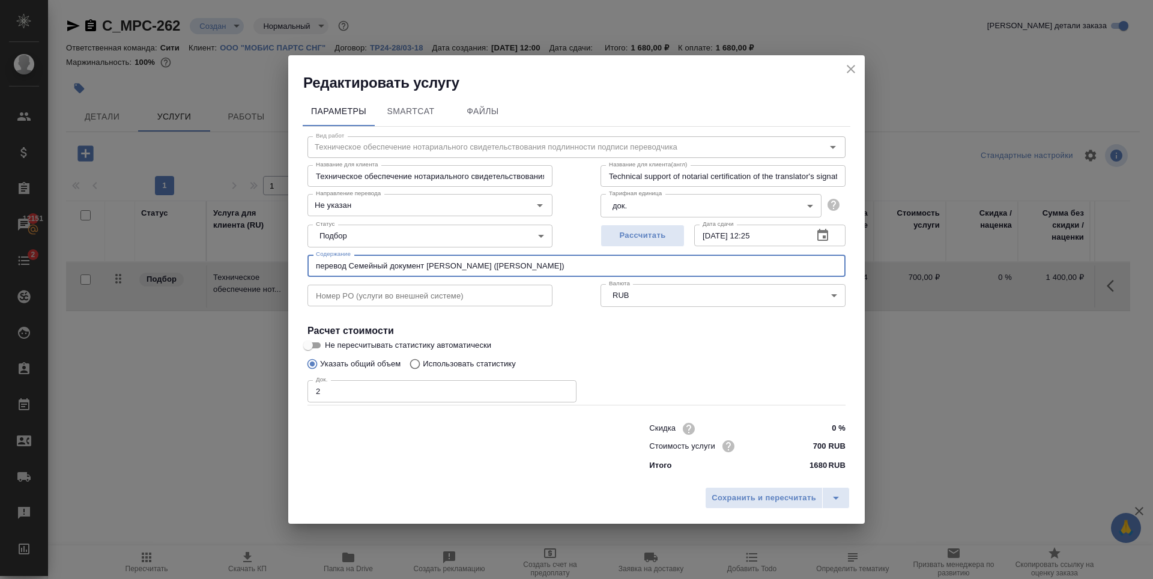
type input "перевод Семейный документ Джанг Сонгвон (Прохоровская Дарья)"
click at [788, 484] on div "Сохранить и пересчитать" at bounding box center [576, 502] width 576 height 43
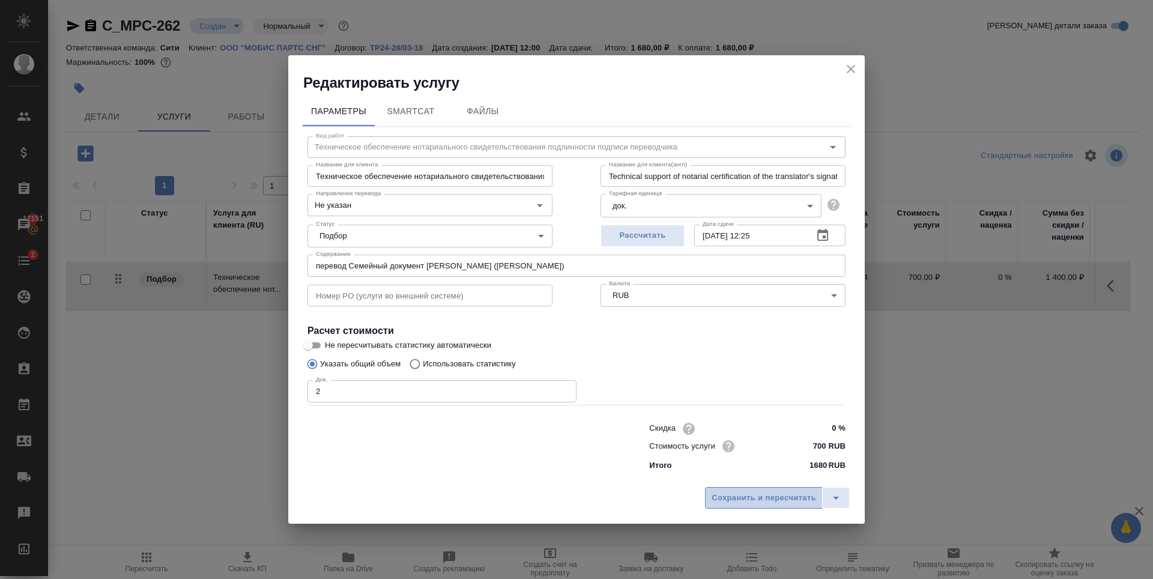
click at [783, 497] on span "Сохранить и пересчитать" at bounding box center [763, 498] width 104 height 14
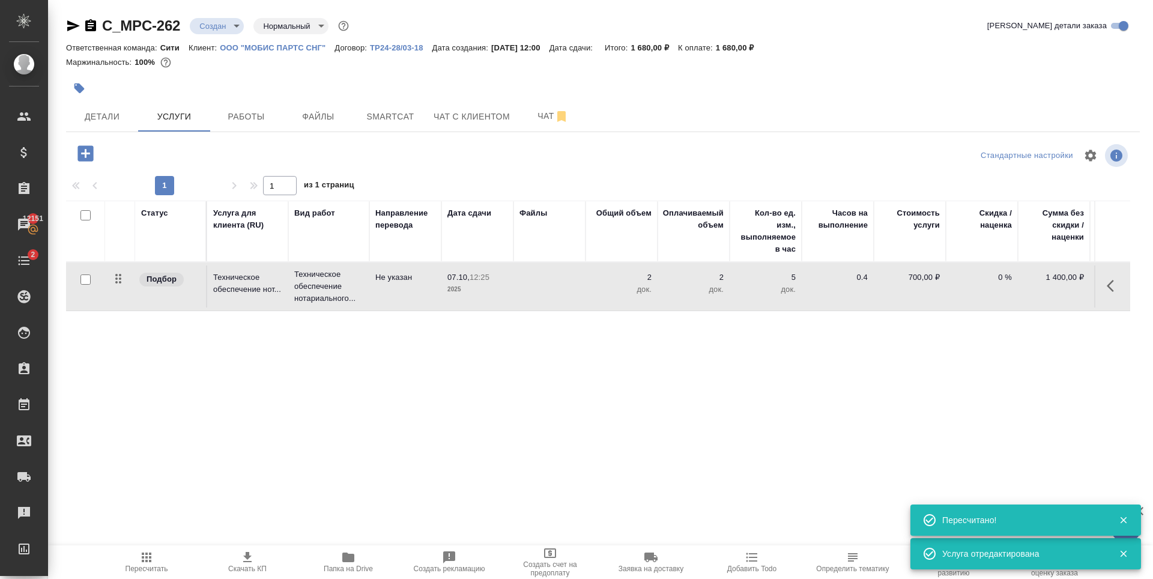
scroll to position [0, 68]
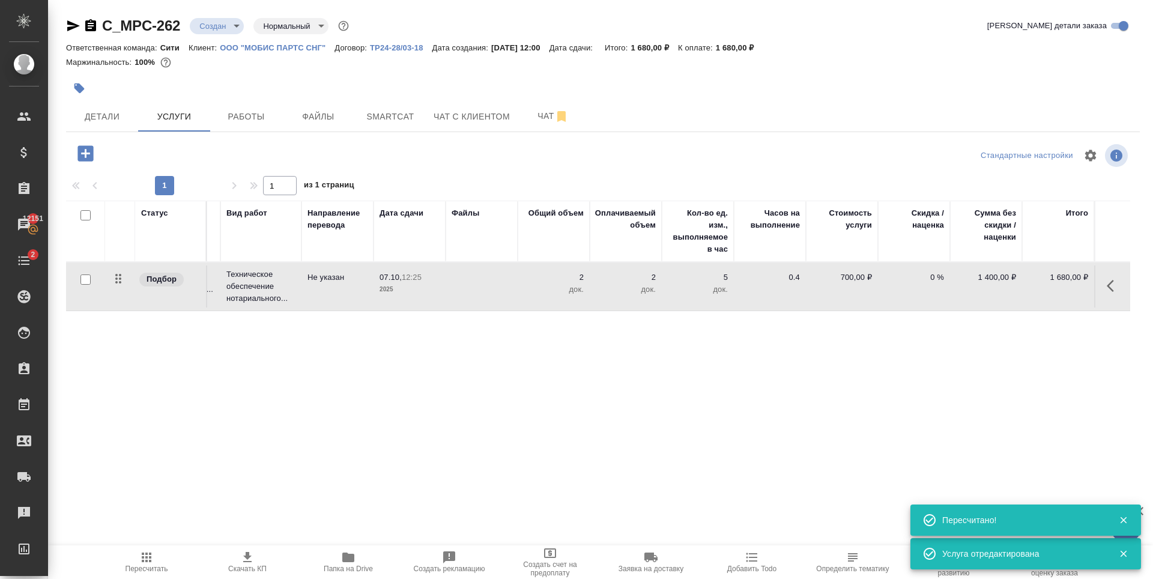
click at [810, 391] on div "Статус Услуга для клиента (RU) Вид работ Направление перевода Дата сдачи Файлы …" at bounding box center [598, 330] width 1064 height 258
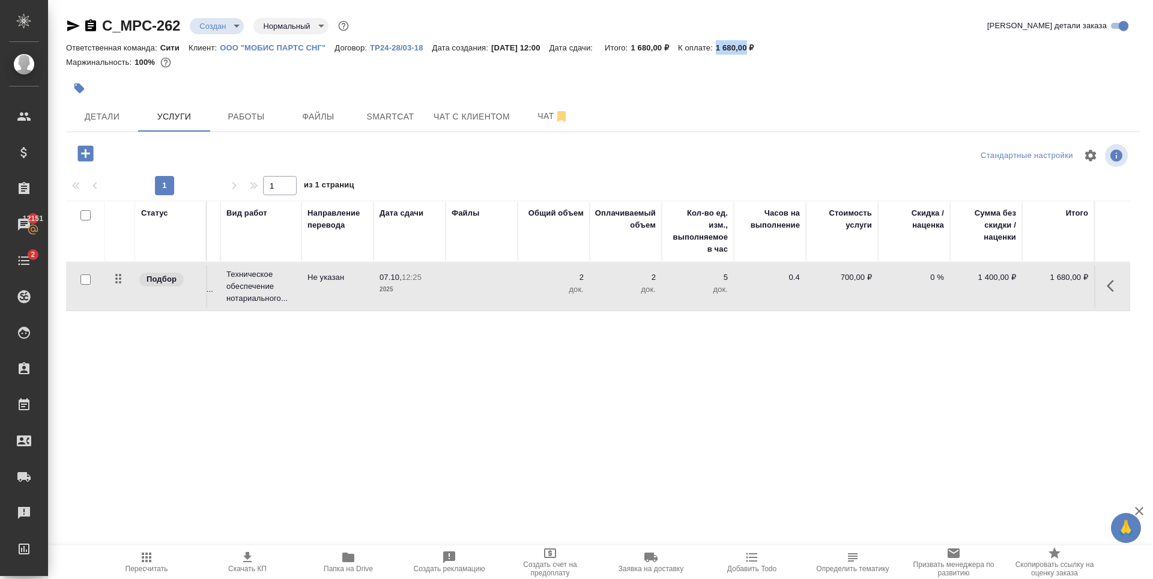
drag, startPoint x: 734, startPoint y: 46, endPoint x: 764, endPoint y: 46, distance: 30.0
click at [763, 46] on p "1 680,00 ₽" at bounding box center [739, 47] width 47 height 9
copy p "1 680,00"
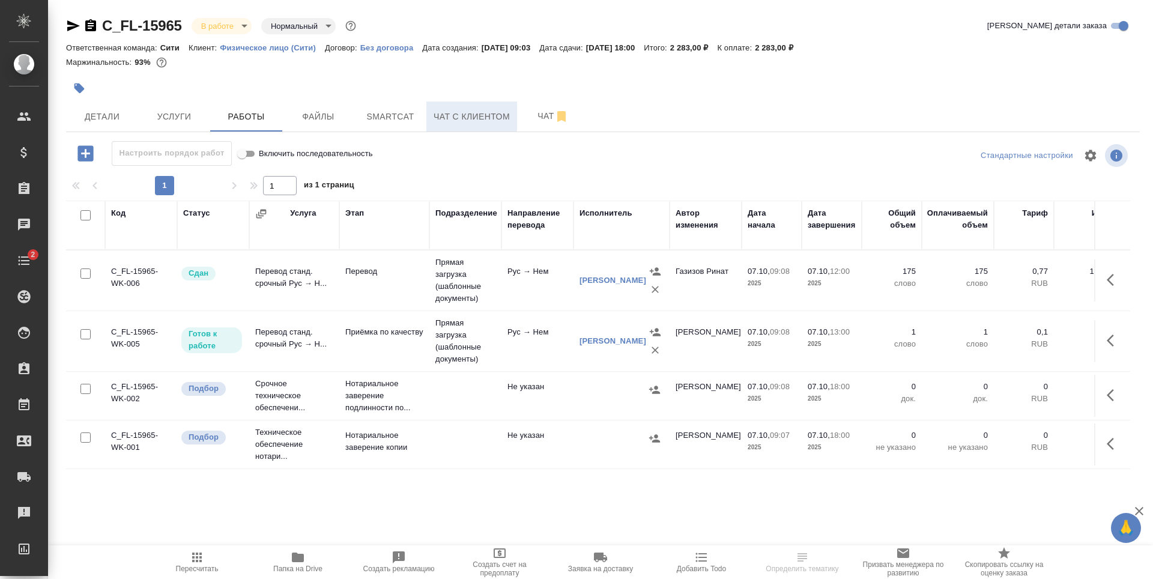
click at [482, 107] on button "Чат с клиентом" at bounding box center [471, 116] width 91 height 30
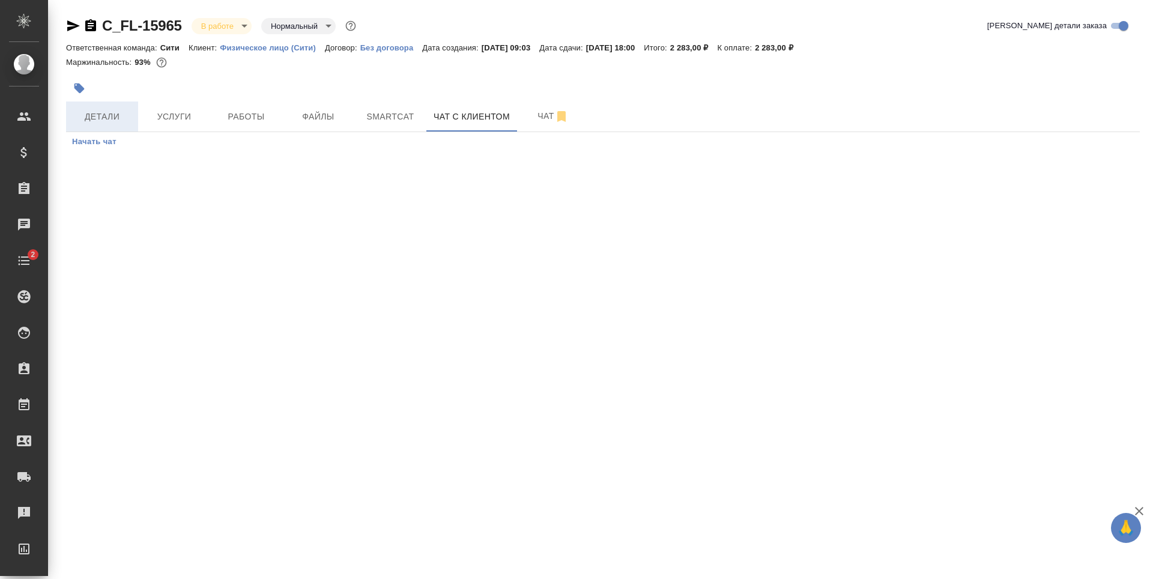
click at [95, 104] on button "Детали" at bounding box center [102, 116] width 72 height 30
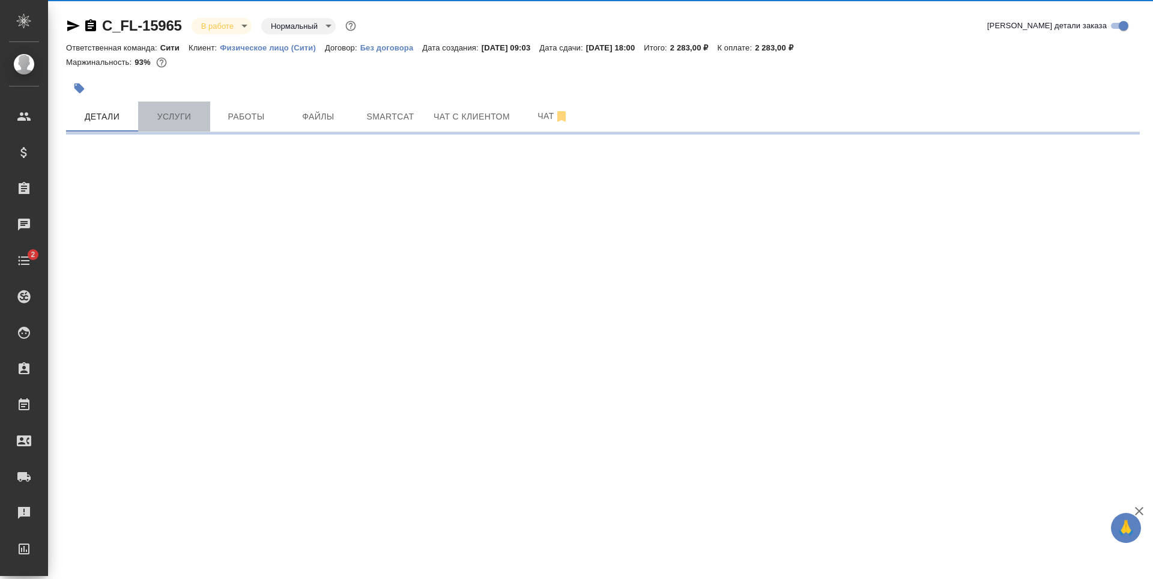
click at [167, 120] on span "Услуги" at bounding box center [174, 116] width 58 height 15
click at [256, 102] on button "Работы" at bounding box center [246, 116] width 72 height 30
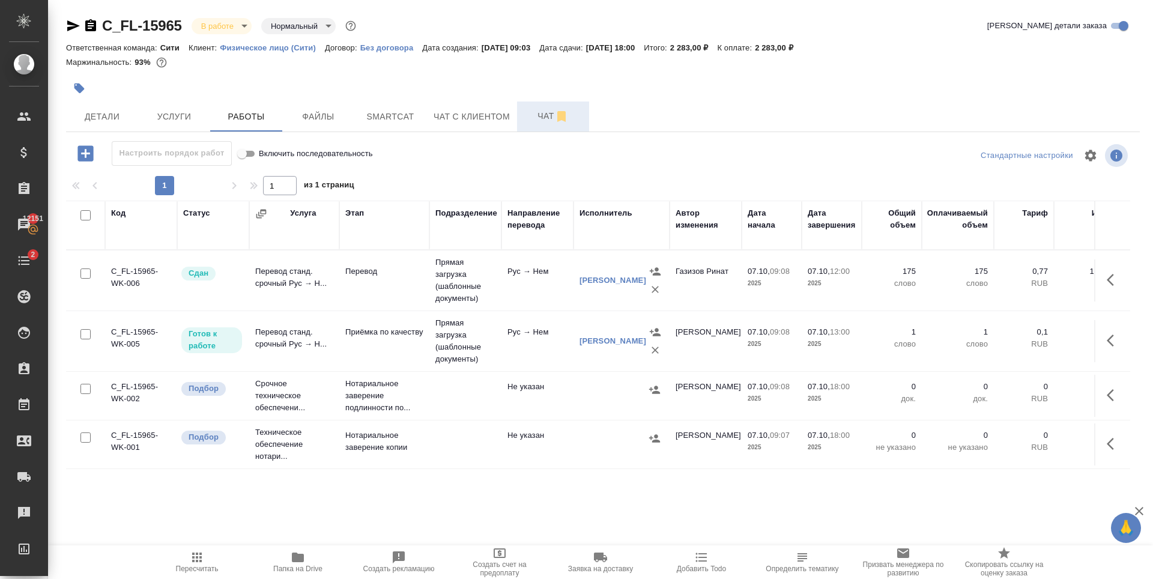
click at [548, 114] on span "Чат" at bounding box center [553, 116] width 58 height 15
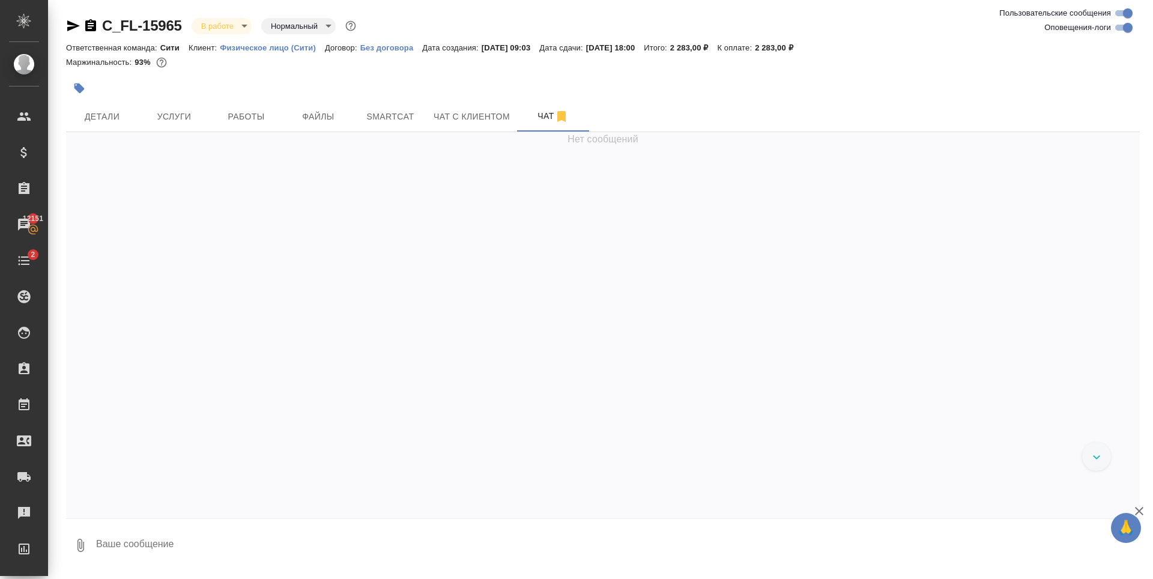
scroll to position [1367, 0]
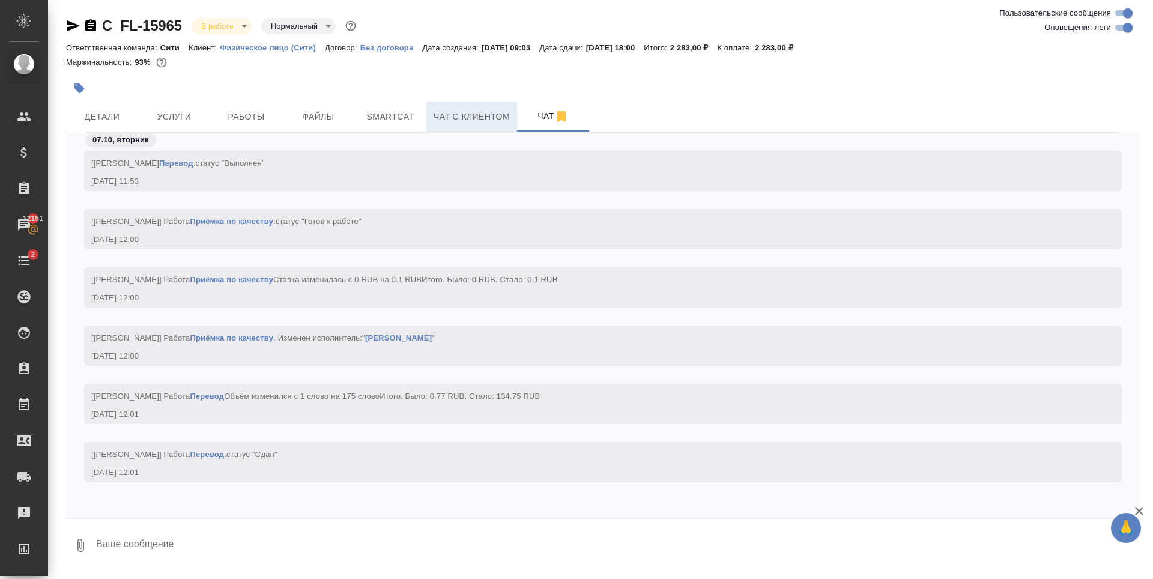
click at [461, 109] on span "Чат с клиентом" at bounding box center [471, 116] width 76 height 15
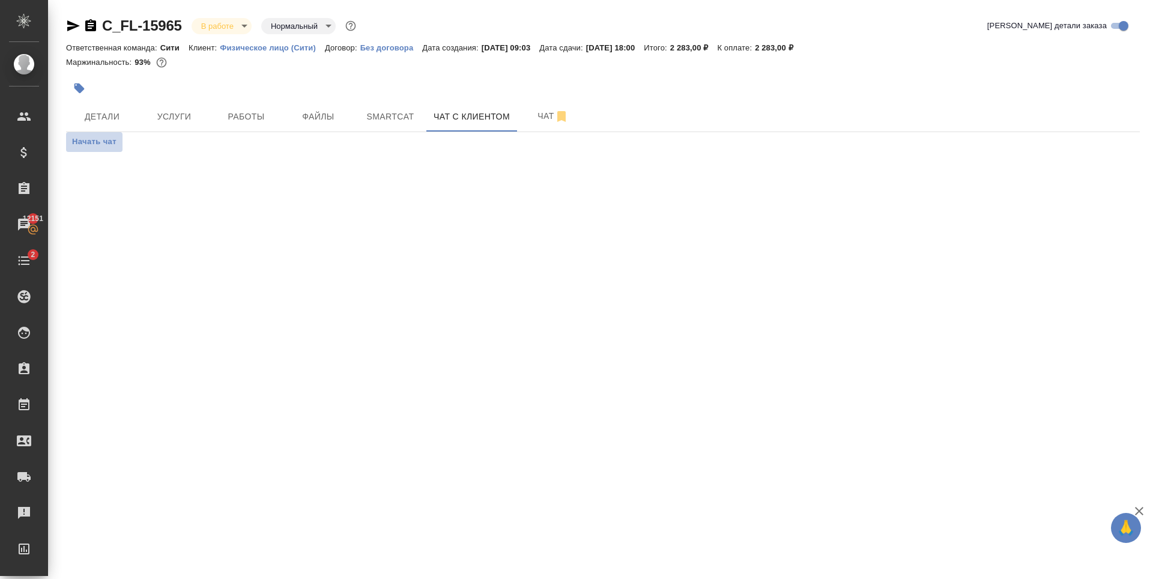
click at [109, 139] on span "Начать чат" at bounding box center [94, 142] width 44 height 14
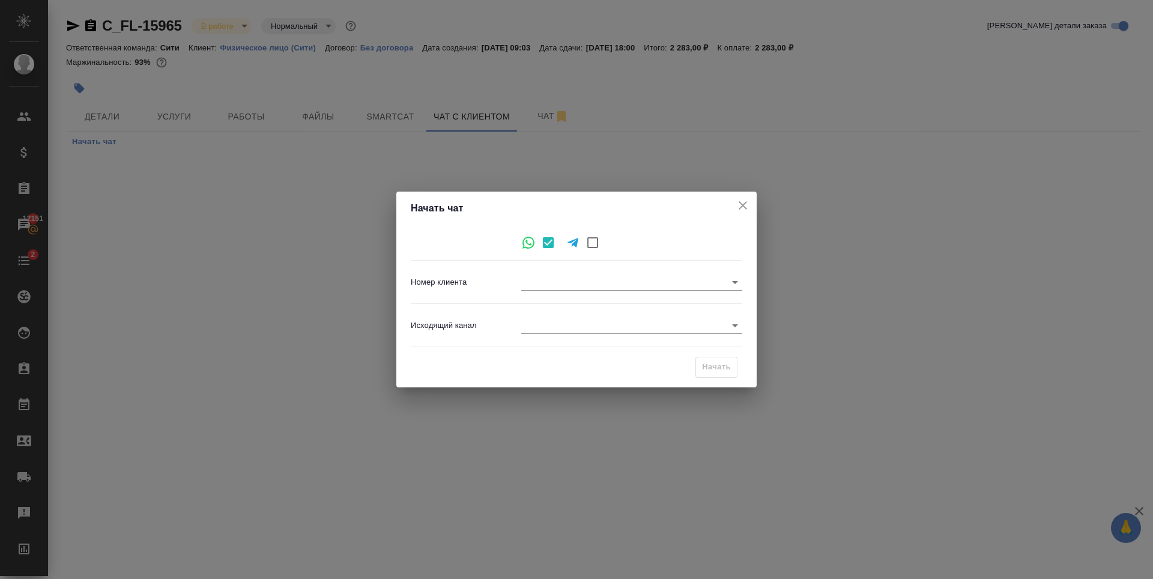
click at [584, 274] on body "🙏 .cls-1 fill:#fff; AWATERA [PERSON_NAME] Спецификации Заказы 12151 Чаты 2 Todo…" at bounding box center [576, 289] width 1153 height 579
click at [584, 289] on div at bounding box center [576, 289] width 1153 height 579
click at [744, 202] on icon "close" at bounding box center [742, 205] width 14 height 14
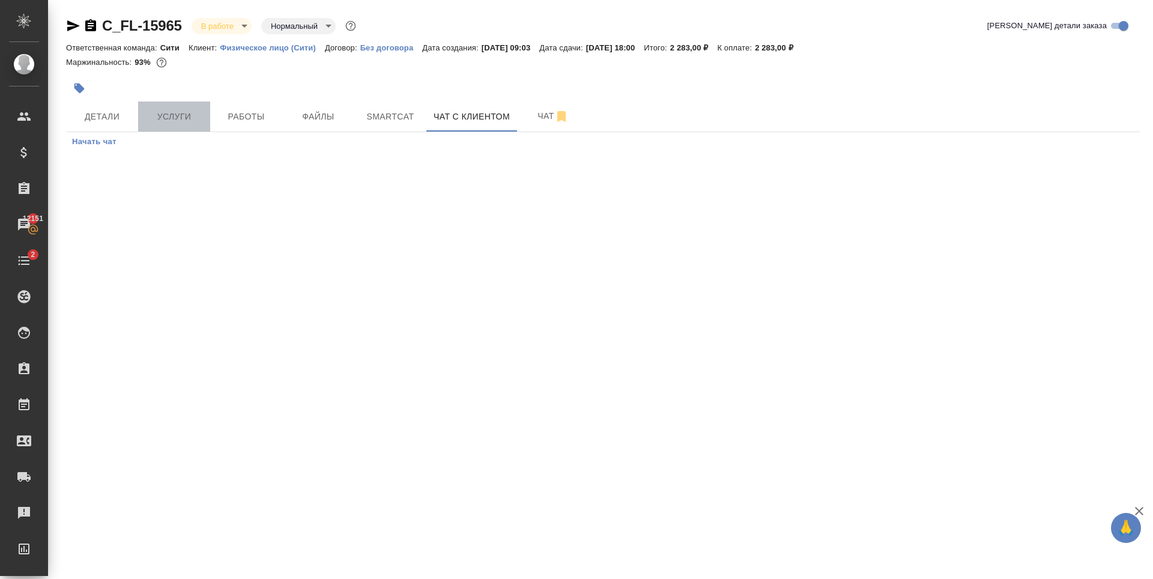
click at [144, 116] on button "Услуги" at bounding box center [174, 116] width 72 height 30
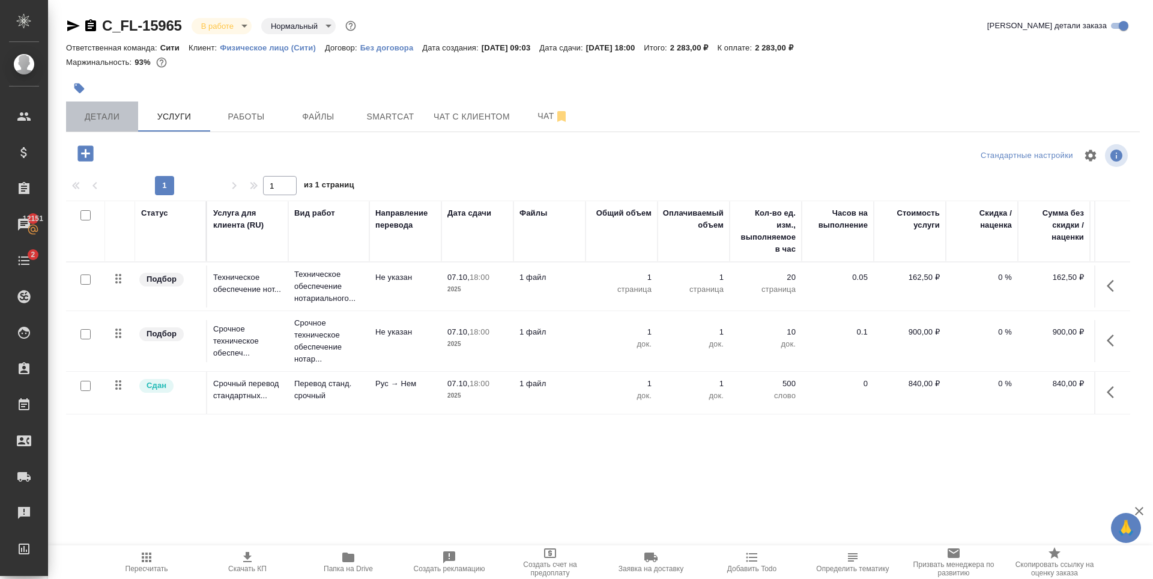
click at [127, 118] on span "Детали" at bounding box center [102, 116] width 58 height 15
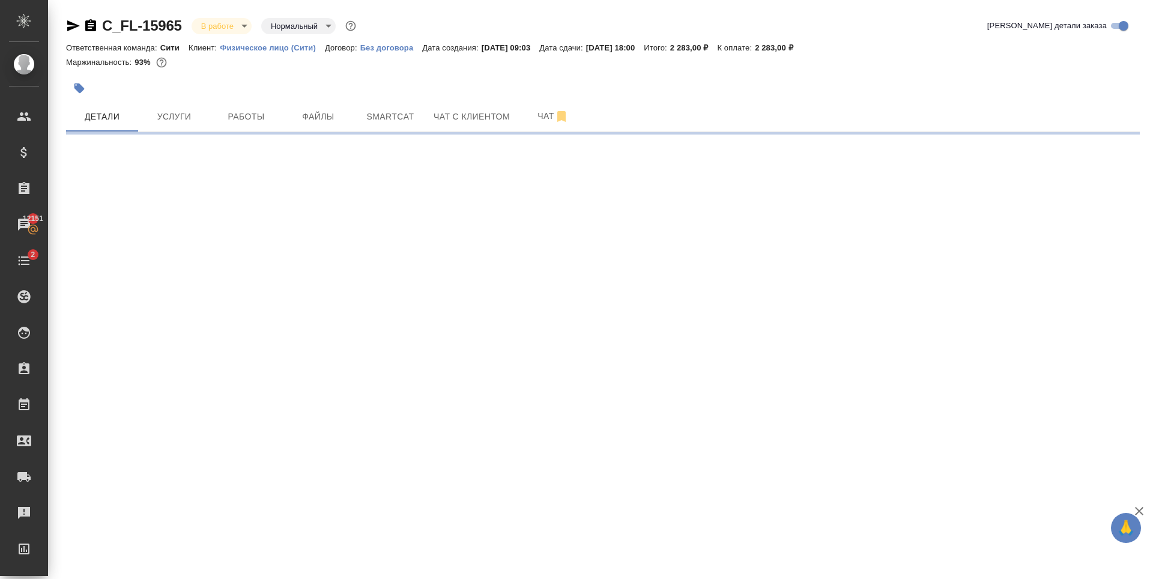
select select "RU"
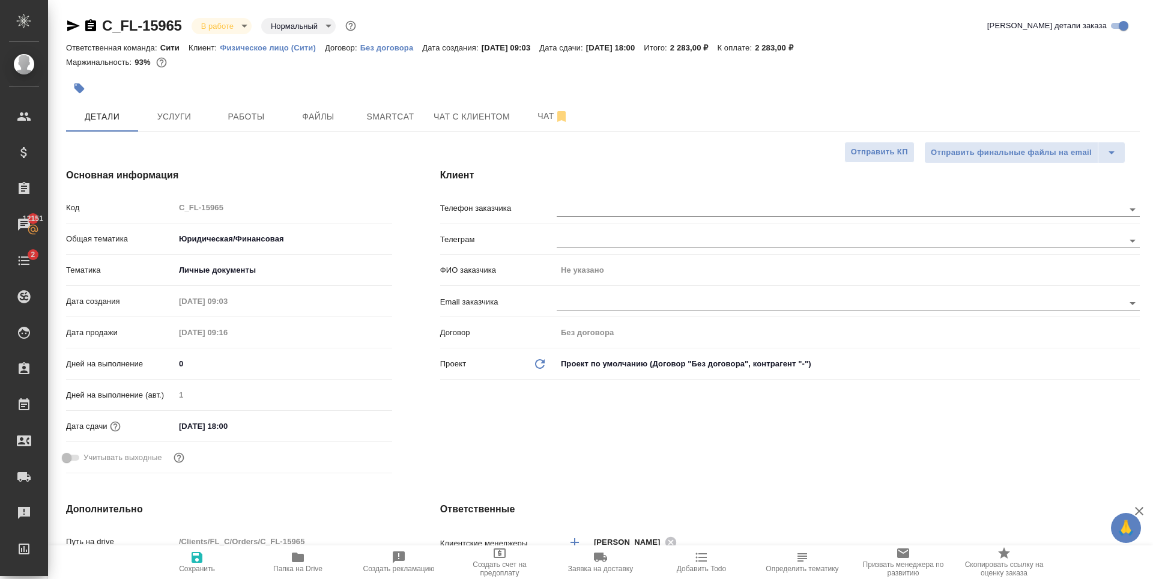
type textarea "x"
click at [599, 202] on input "text" at bounding box center [820, 209] width 526 height 14
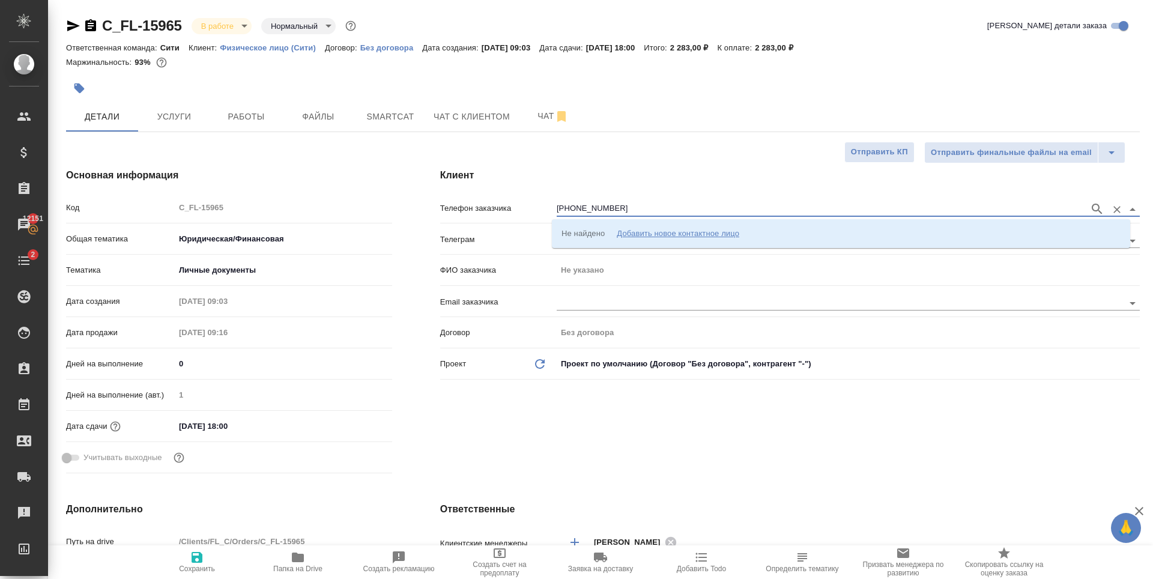
type input "[PHONE_NUMBER]"
click at [647, 231] on div "Добавить новое контактное лицо" at bounding box center [678, 233] width 122 height 12
type input "[PHONE_NUMBER]"
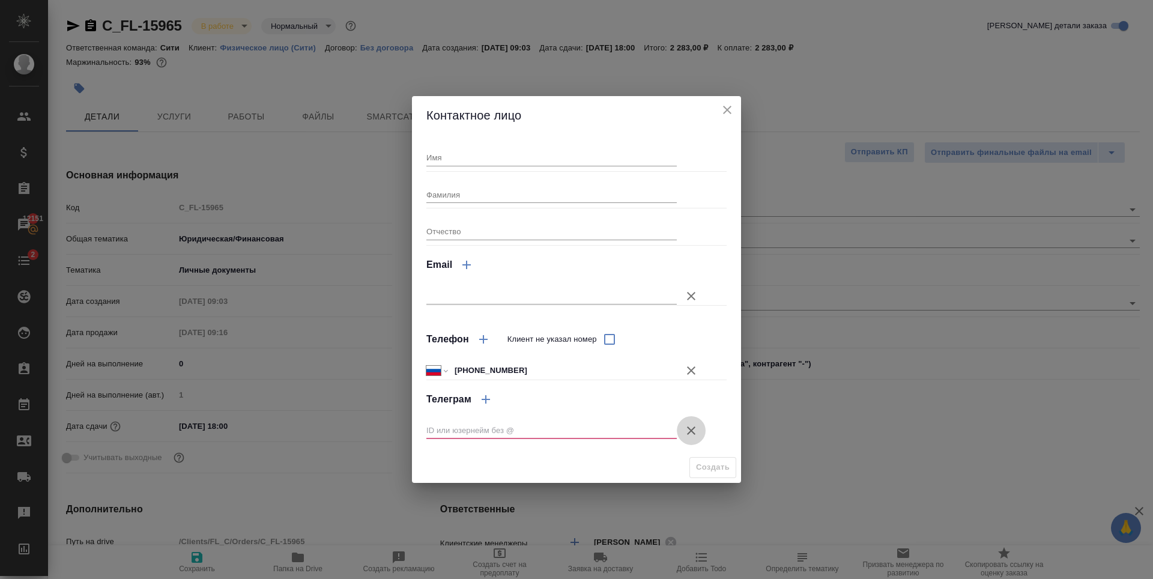
drag, startPoint x: 690, startPoint y: 429, endPoint x: 498, endPoint y: 191, distance: 305.3
click at [691, 429] on icon "button" at bounding box center [691, 430] width 14 height 14
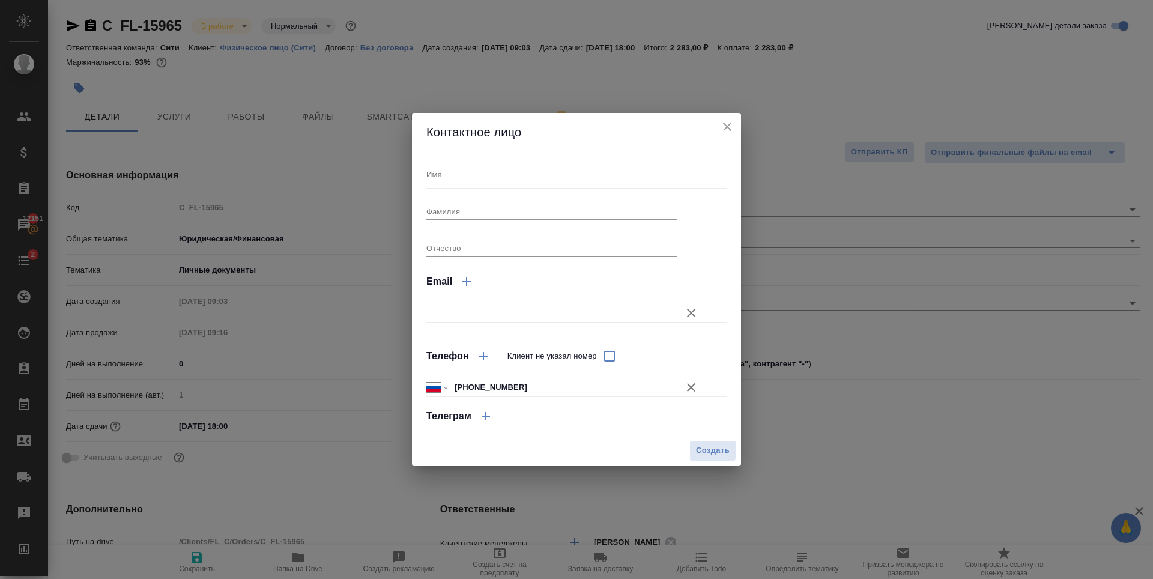
click at [478, 174] on input "Имя" at bounding box center [551, 174] width 250 height 17
type input "Владимир"
click at [472, 217] on input "Фамилия" at bounding box center [551, 211] width 250 height 17
type input "Зайцев"
click at [708, 450] on span "Создать" at bounding box center [713, 451] width 34 height 14
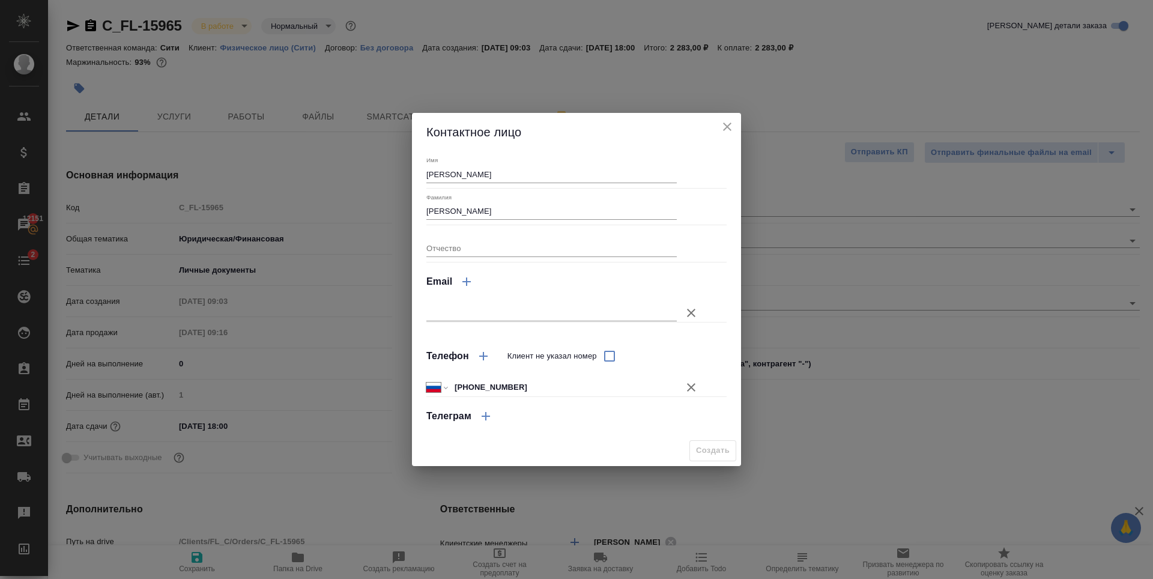
type input "Зайцев Владимир"
type textarea "x"
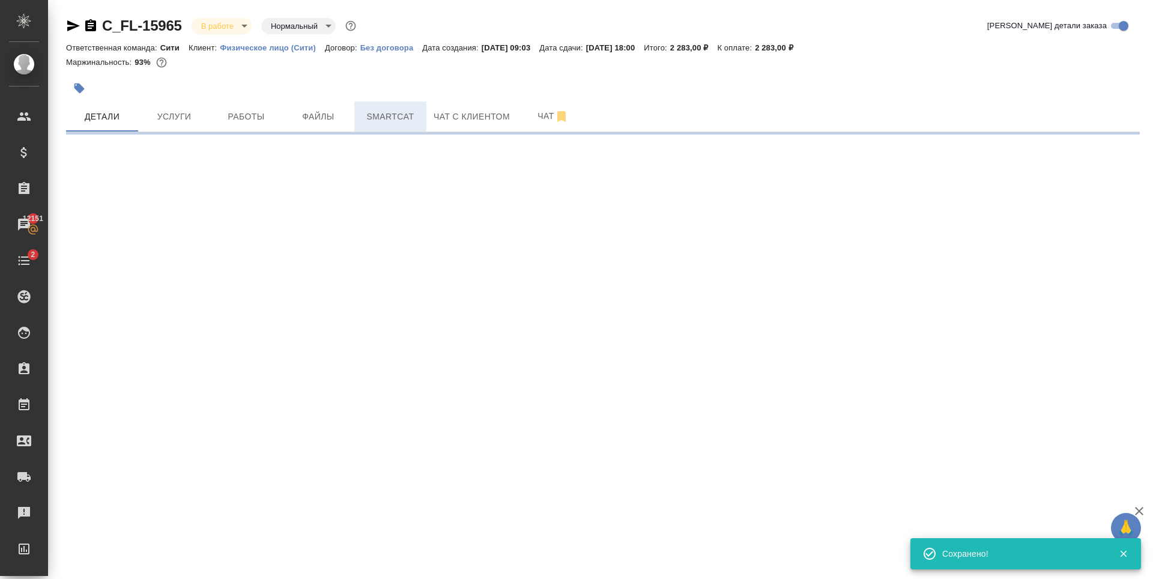
type input "holyTrinity"
select select "RU"
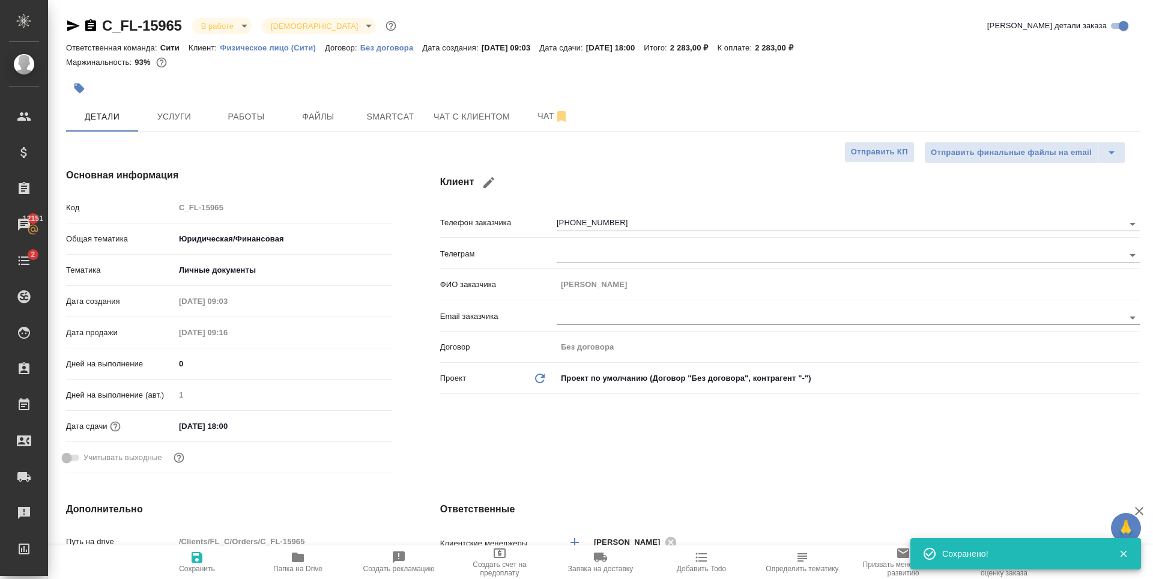
type textarea "x"
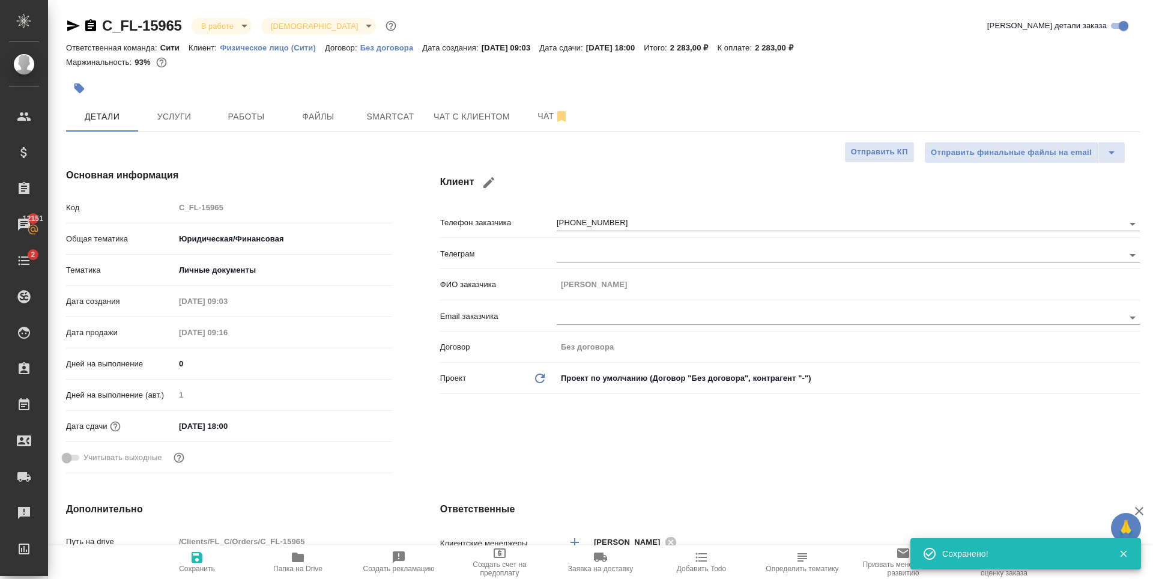
type textarea "x"
click at [464, 125] on button "Чат с клиентом" at bounding box center [471, 116] width 91 height 30
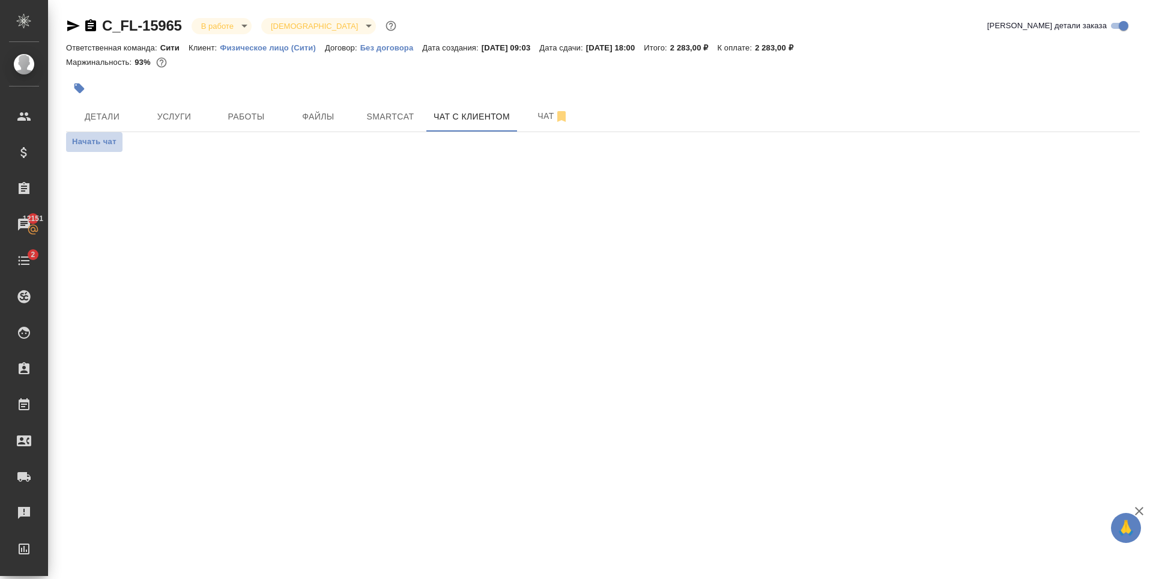
click at [106, 142] on span "Начать чат" at bounding box center [94, 142] width 44 height 14
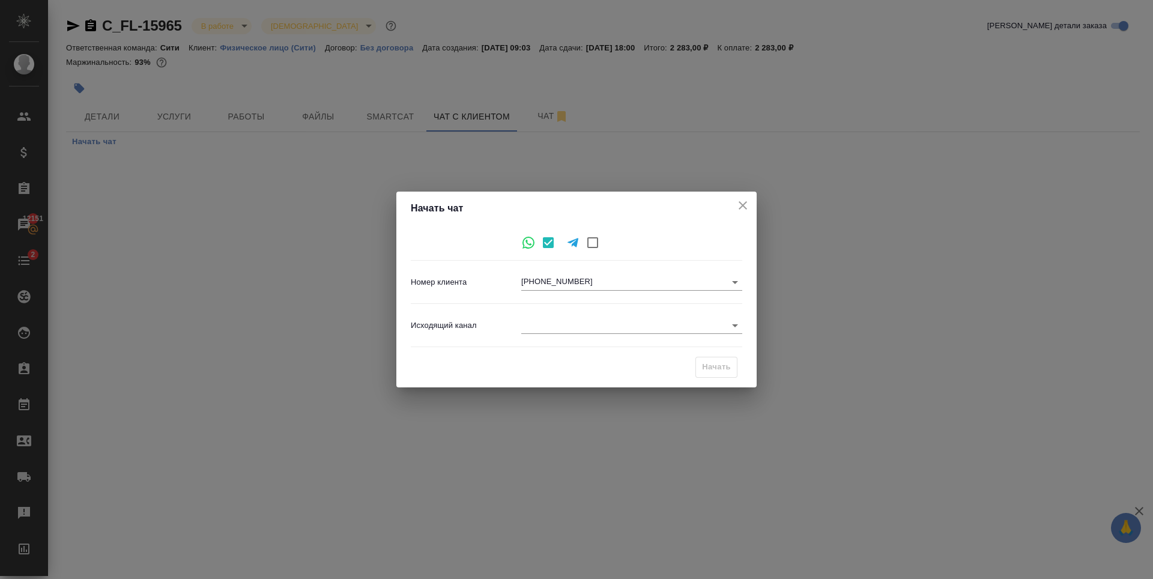
click at [558, 324] on body "🙏 .cls-1 fill:#fff; AWATERA Zaytseva Svetlana Клиенты Спецификации Заказы 12151…" at bounding box center [576, 289] width 1153 height 579
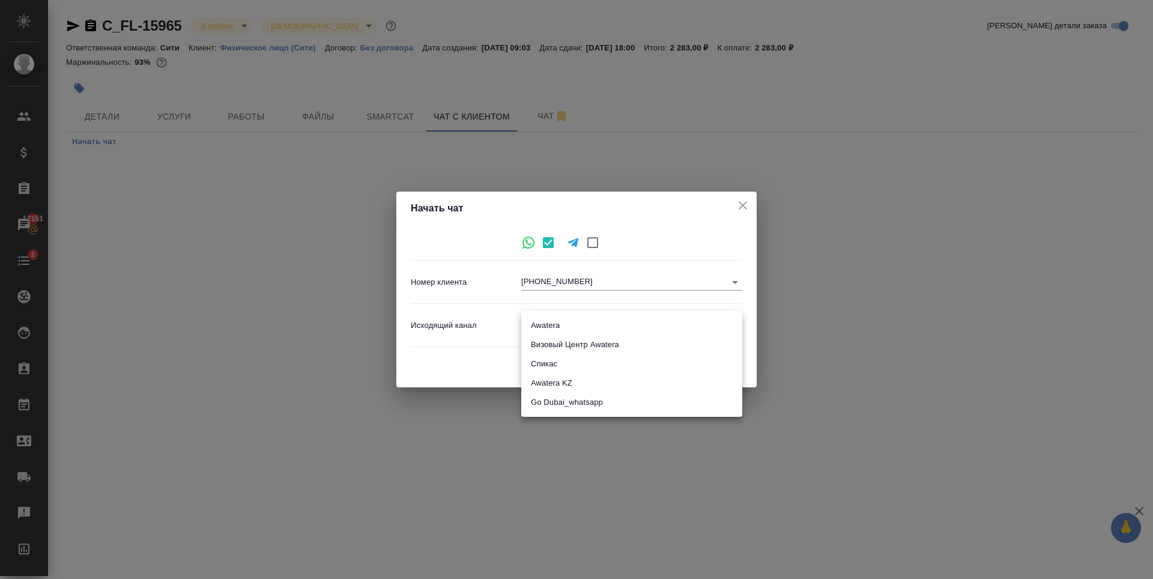
click at [554, 323] on li "Awatera" at bounding box center [631, 325] width 221 height 19
type input "2"
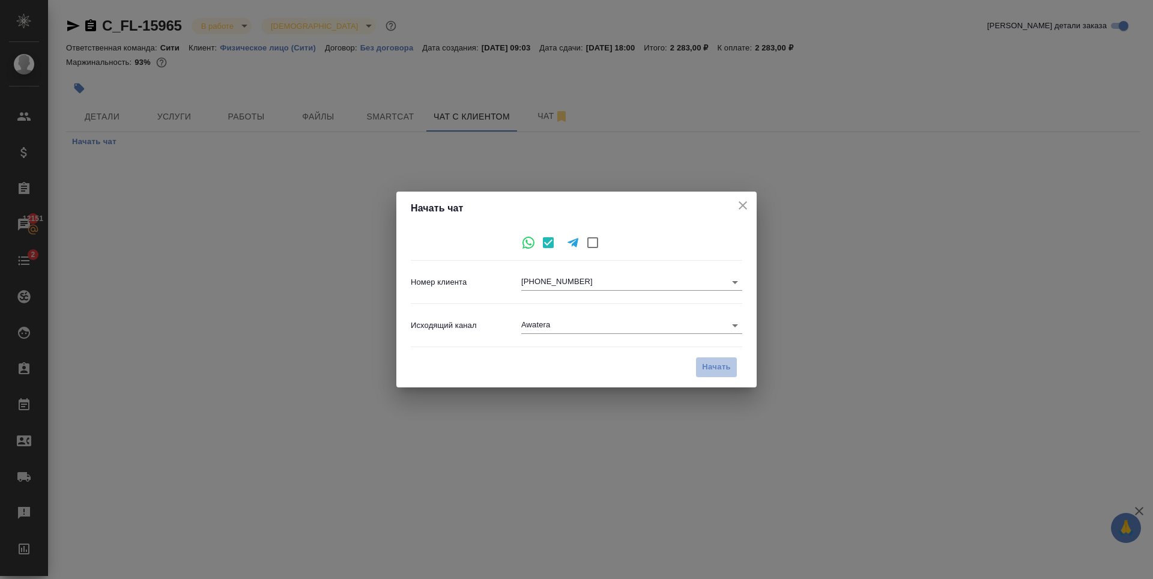
click at [710, 366] on span "Начать" at bounding box center [716, 367] width 29 height 14
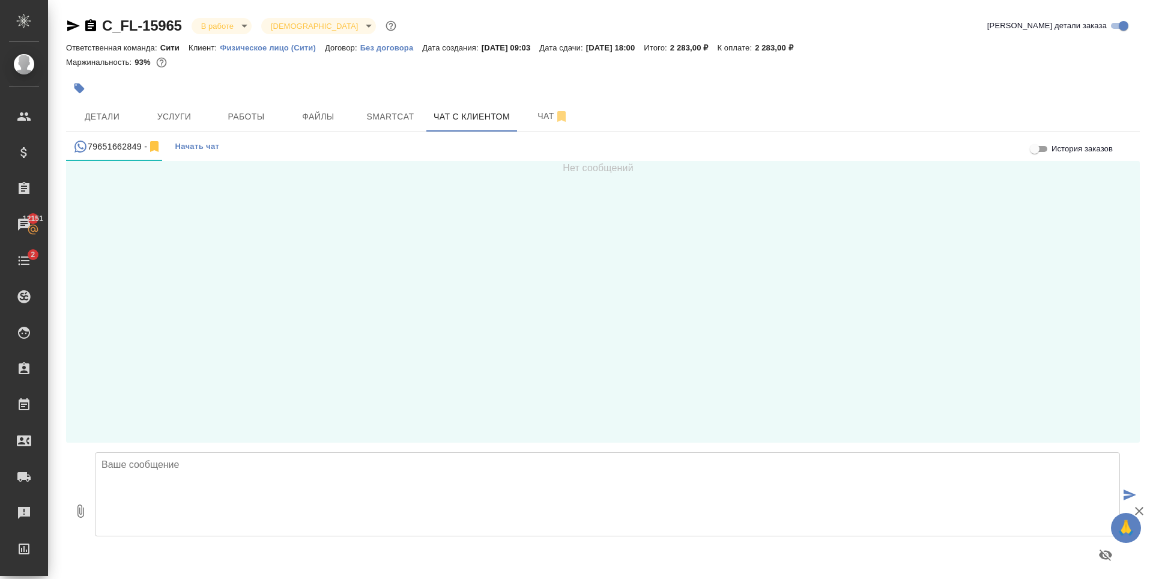
click at [222, 495] on textarea at bounding box center [607, 494] width 1025 height 84
type textarea "Владимир, добрый день ещё раз! Направляю готовый перевод на согласование перед …"
click at [75, 511] on icon "button" at bounding box center [80, 511] width 14 height 14
type input "C:\fakepath\doc01723020251007061436_DE_.docx"
click at [430, 496] on textarea "Владимир, добрый день ещё раз! Направляю готовый перевод на согласование перед …" at bounding box center [607, 494] width 1025 height 84
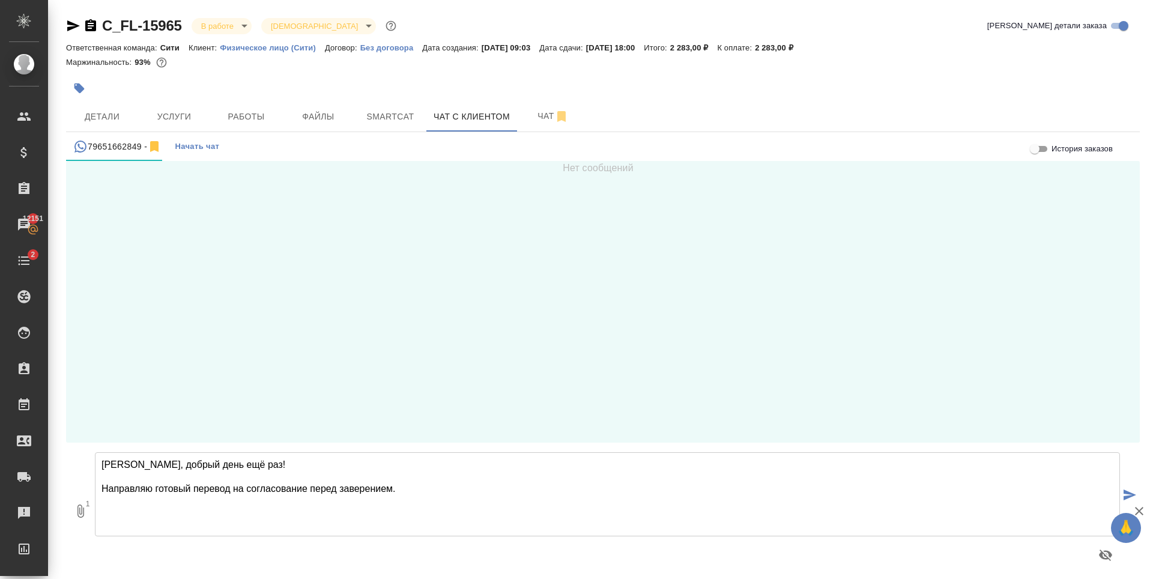
paste textarea "Светлана Зайцева Менеджер по работе с клиентами"
click at [101, 514] on textarea "Владимир, добрый день ещё раз! Направляю готовый перевод на согласование перед …" at bounding box center [607, 494] width 1025 height 84
type textarea "Владимир, добрый день ещё раз! Направляю готовый перевод на согласование перед …"
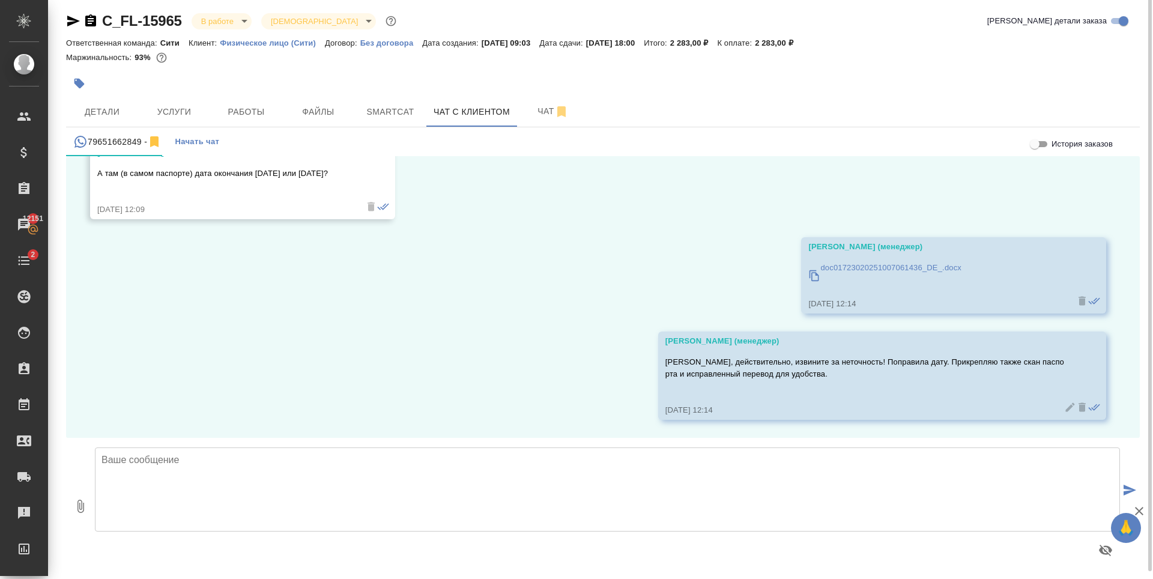
scroll to position [7, 0]
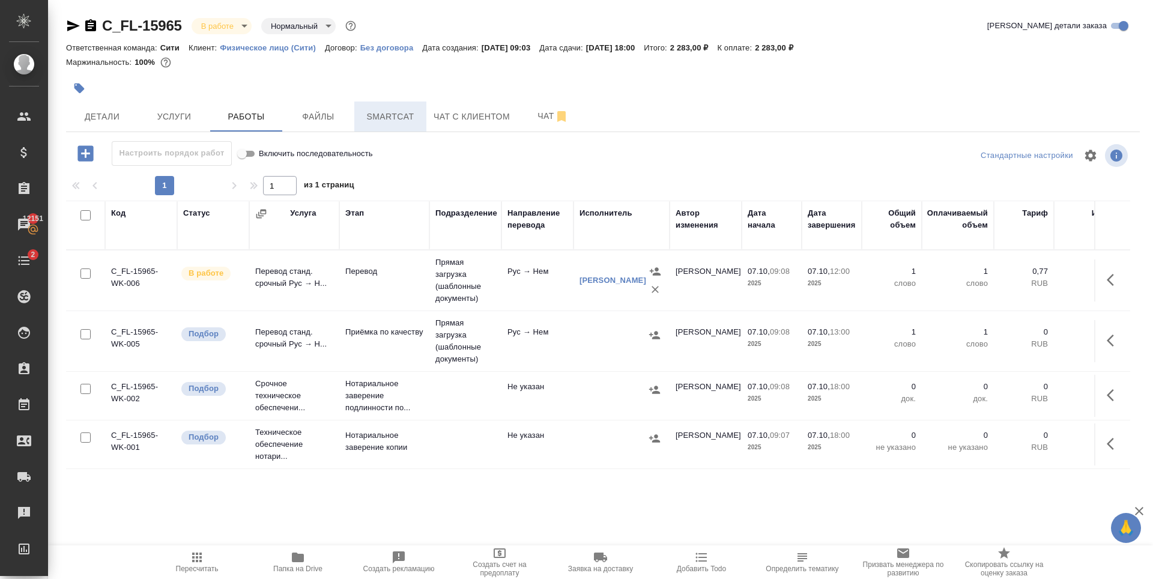
click at [402, 124] on span "Smartcat" at bounding box center [390, 116] width 58 height 15
click at [457, 120] on span "Чат с клиентом" at bounding box center [471, 116] width 76 height 15
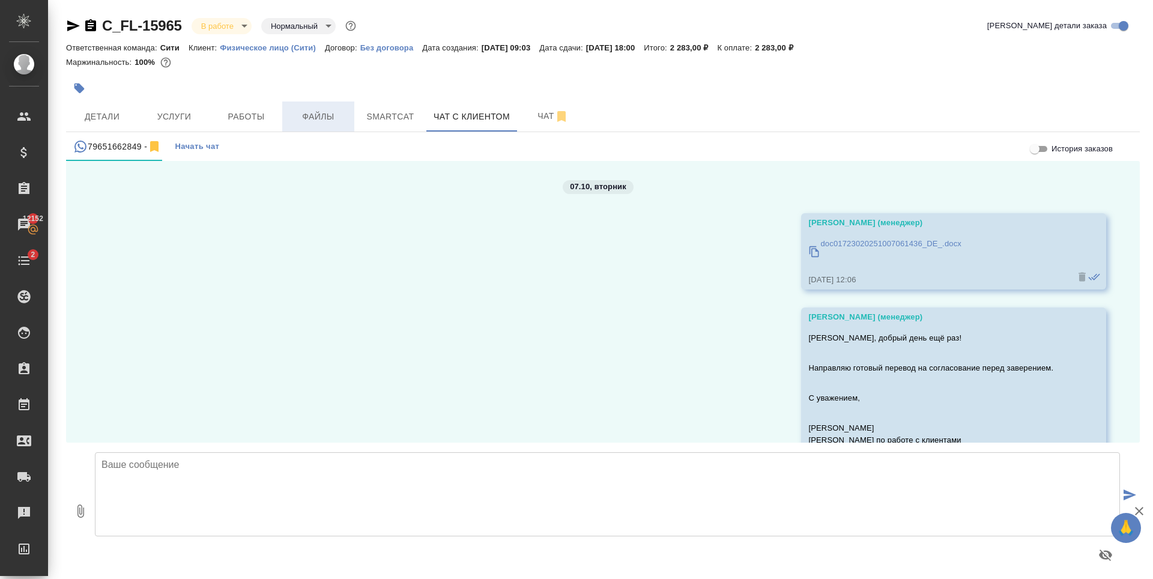
click at [337, 115] on span "Файлы" at bounding box center [318, 116] width 58 height 15
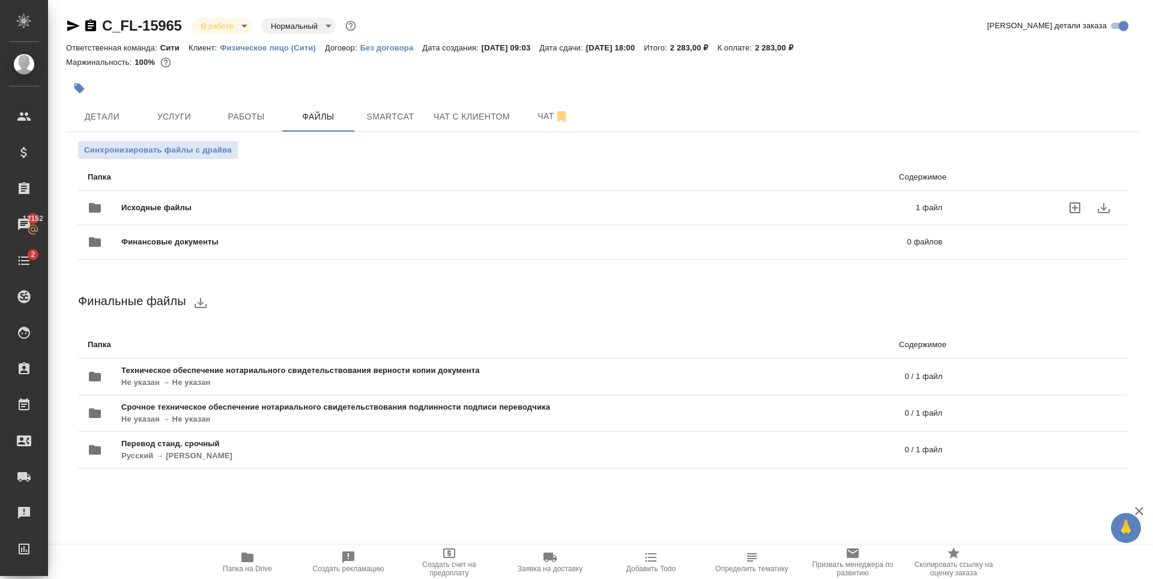
click at [734, 205] on p "1 файл" at bounding box center [748, 208] width 388 height 12
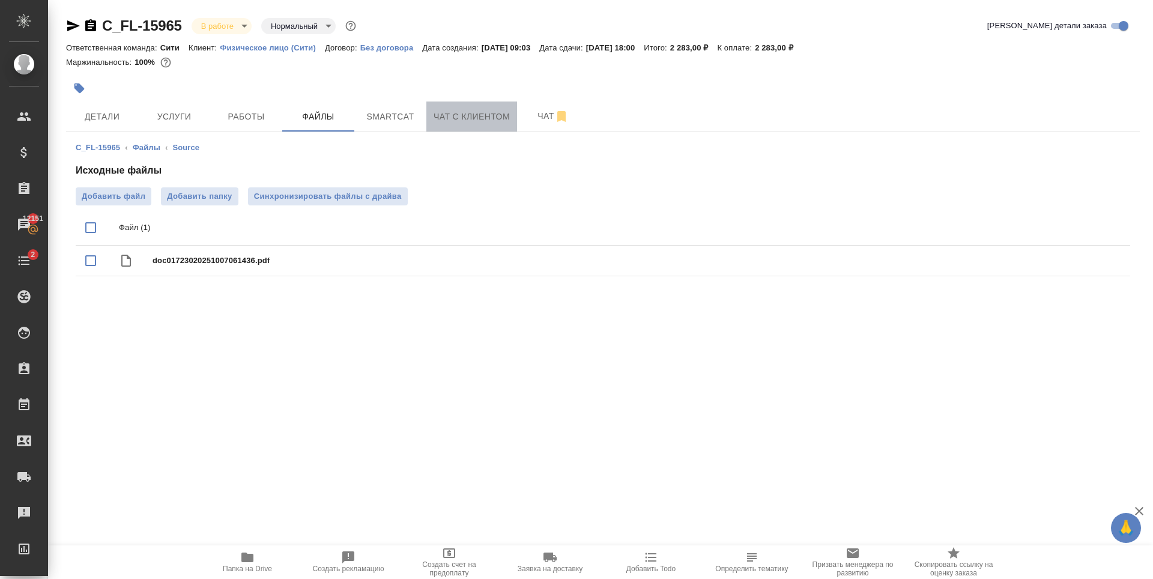
click at [480, 124] on span "Чат с клиентом" at bounding box center [471, 116] width 76 height 15
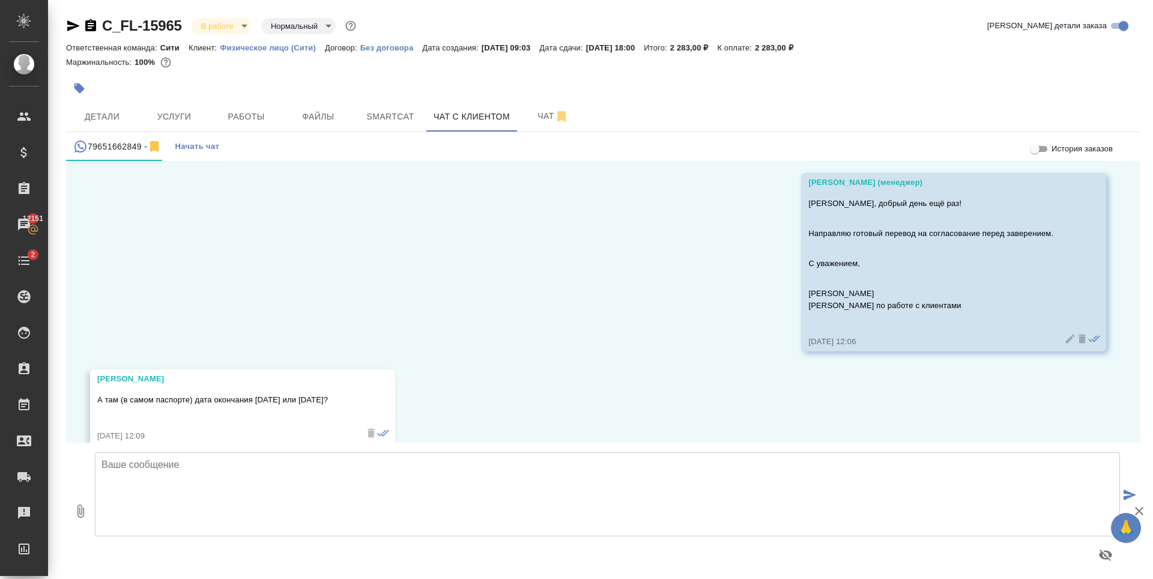
scroll to position [155, 0]
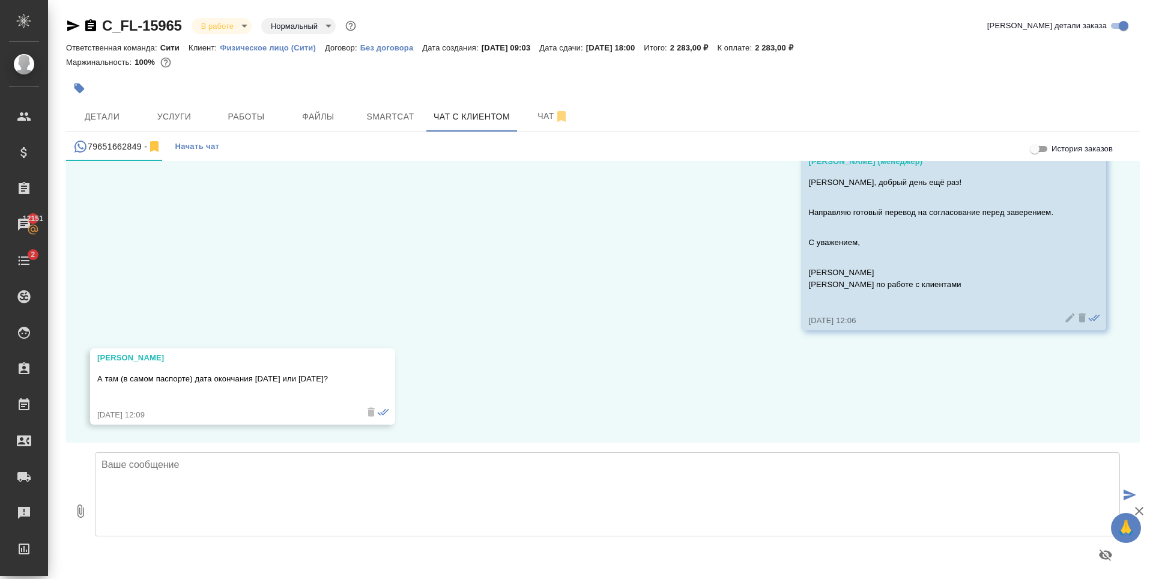
click at [258, 504] on textarea at bounding box center [607, 494] width 1025 height 84
click at [429, 471] on textarea "Владимир, действительно, извините за неточность! Поправила дату. Дублирую также…" at bounding box center [607, 494] width 1025 height 84
click at [581, 455] on textarea "Владимир, действительно, извините за неточность! Поправила дату. Прикрепляю так…" at bounding box center [607, 494] width 1025 height 84
type textarea "Владимир, действительно, извините за неточность! Поправила дату. Прикрепляю так…"
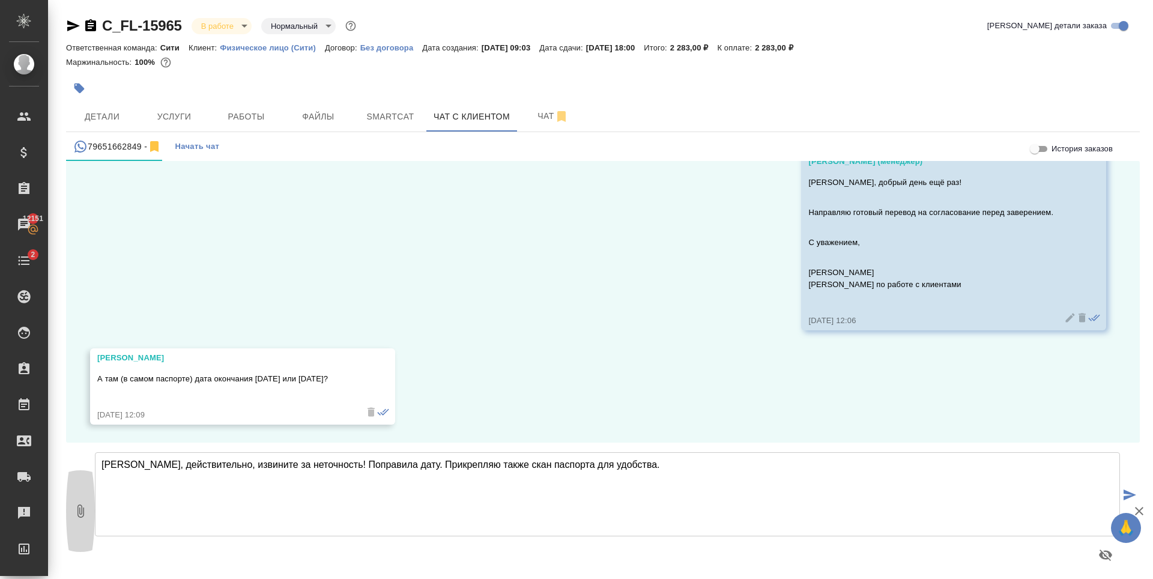
click at [77, 500] on button "0" at bounding box center [80, 510] width 29 height 136
type input "C:\fakepath\doc01723020251007061436.pdf"
click at [561, 466] on textarea "Владимир, действительно, извините за неточность! Поправила дату. Прикрепляю так…" at bounding box center [607, 494] width 1025 height 84
type textarea "Владимир, действительно, извините за неточность! Поправила дату. Прикрепляю так…"
click at [84, 505] on span "1" at bounding box center [88, 504] width 12 height 12
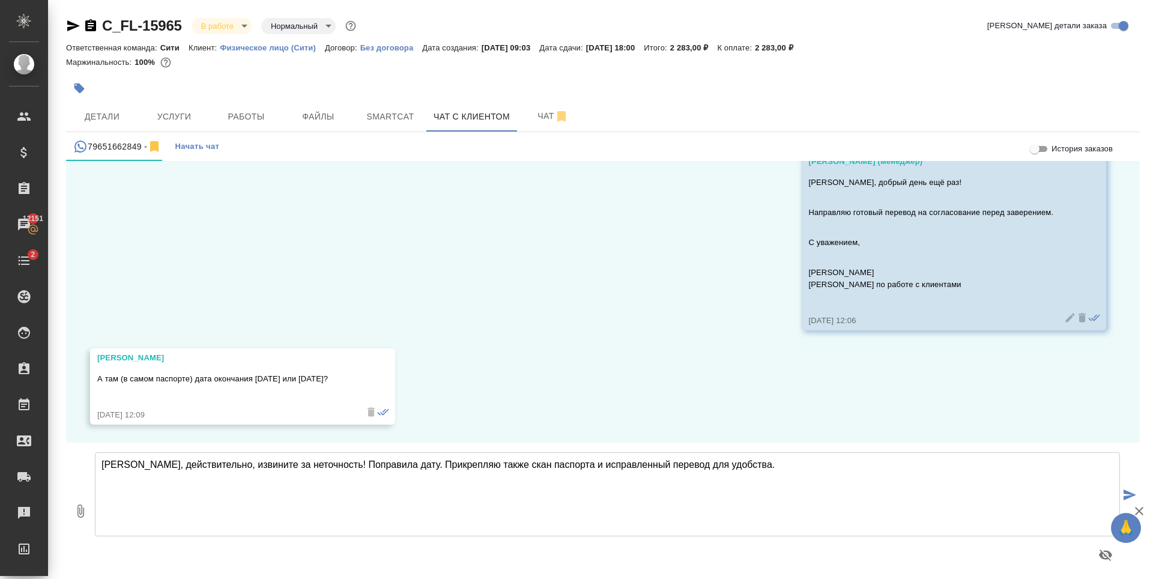
type input "C:\fakepath\doc01723020251007061436_DE_.docx"
click at [411, 466] on textarea "Владимир, действительно, извините за неточность! Поправила дату. Прикрепляю так…" at bounding box center [607, 494] width 1025 height 84
click at [786, 472] on textarea "Владимир, действительно, извините за неточность! Поправила дату. Прикрепляю так…" at bounding box center [607, 494] width 1025 height 84
click at [83, 512] on icon "button" at bounding box center [80, 510] width 7 height 13
type input "C:\fakepath\doc01723020251007061436_DE_.docx"
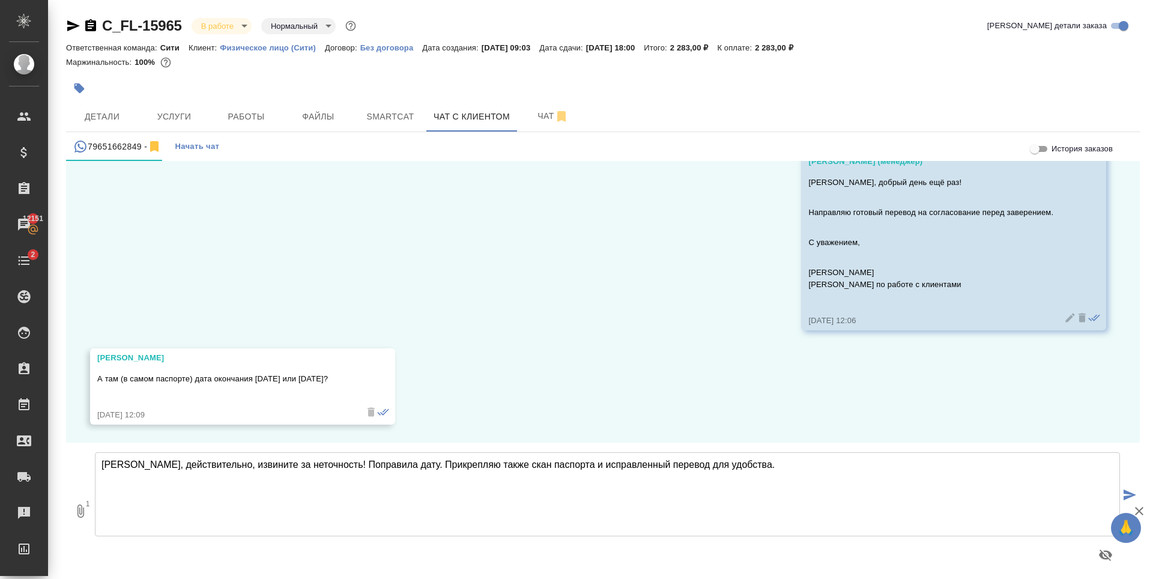
click at [548, 502] on textarea "Владимир, действительно, извините за неточность! Поправила дату. Прикрепляю так…" at bounding box center [607, 494] width 1025 height 84
type textarea "Владимир, действительно, извините за неточность! Поправила дату. Прикрепляю так…"
click at [84, 510] on icon "button" at bounding box center [80, 510] width 7 height 13
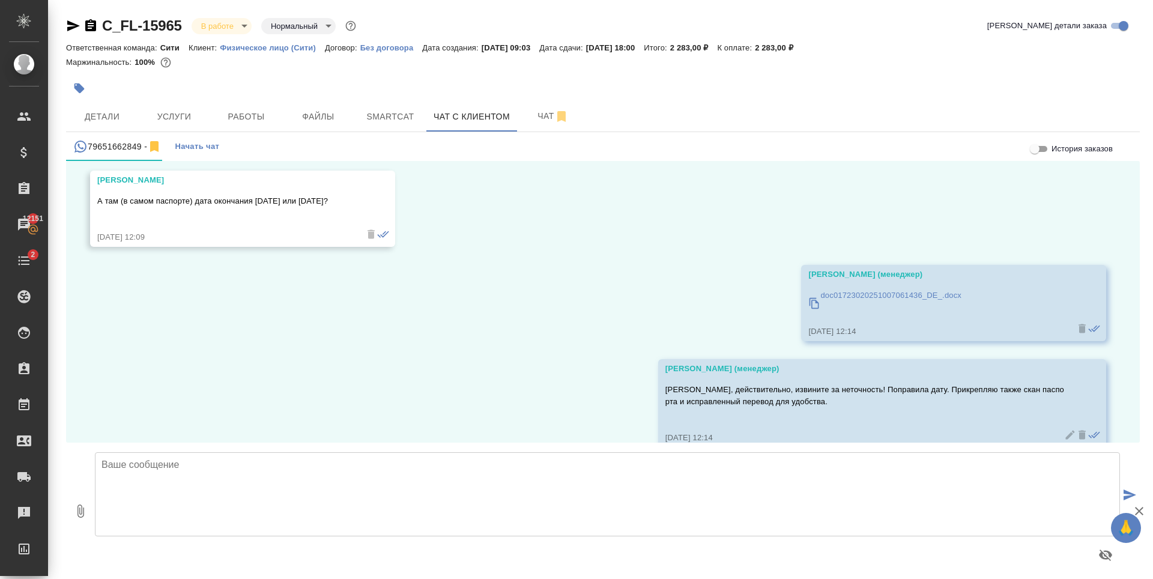
scroll to position [356, 0]
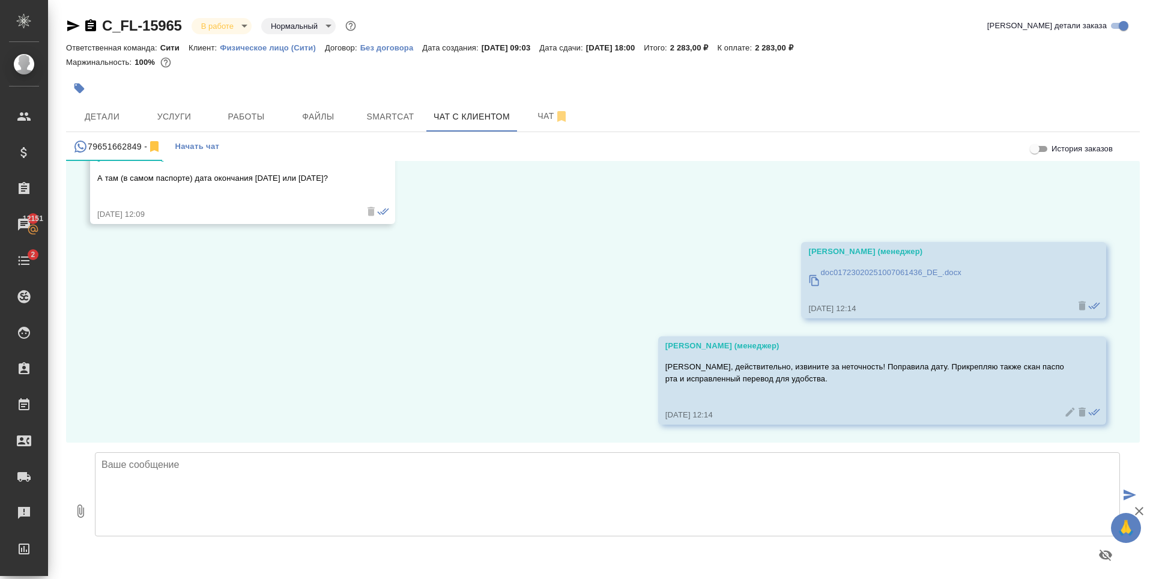
type input "C:\fakepath\doc01723020251007061436.pdf"
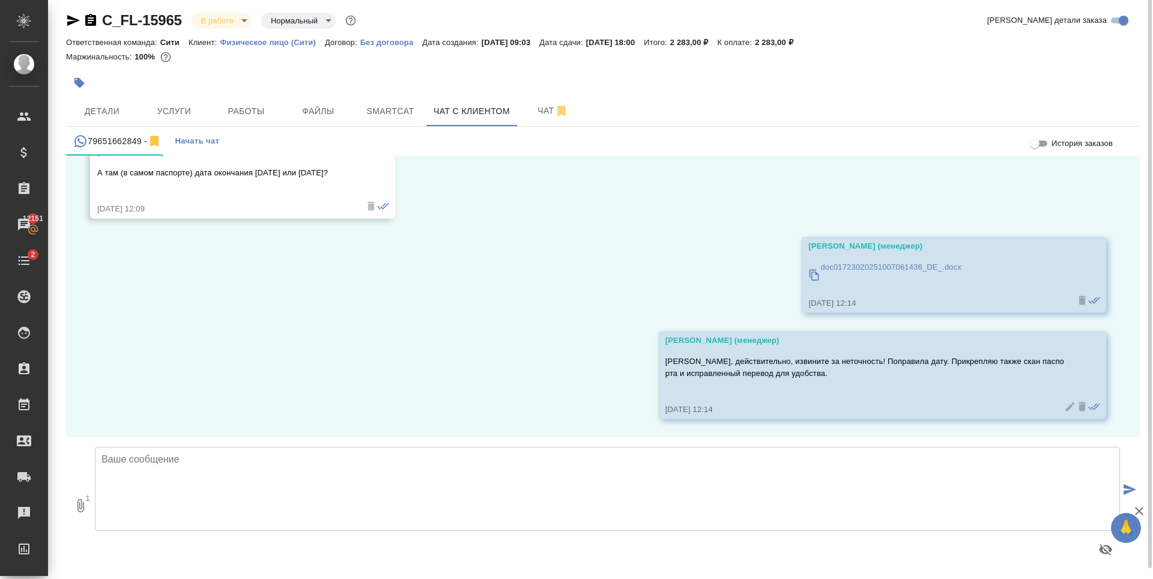
scroll to position [7, 0]
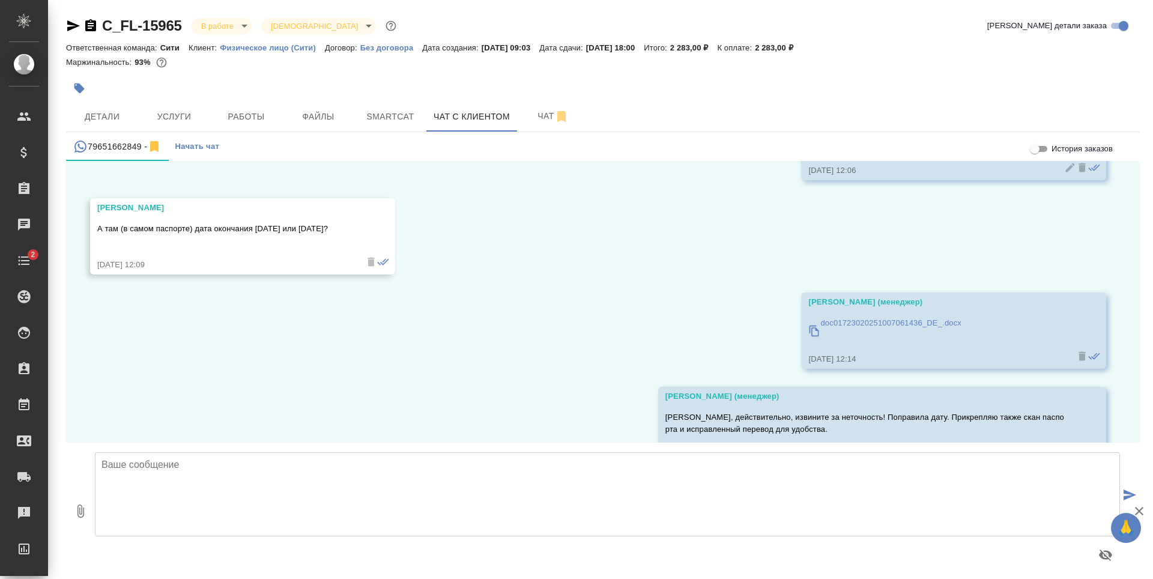
scroll to position [356, 0]
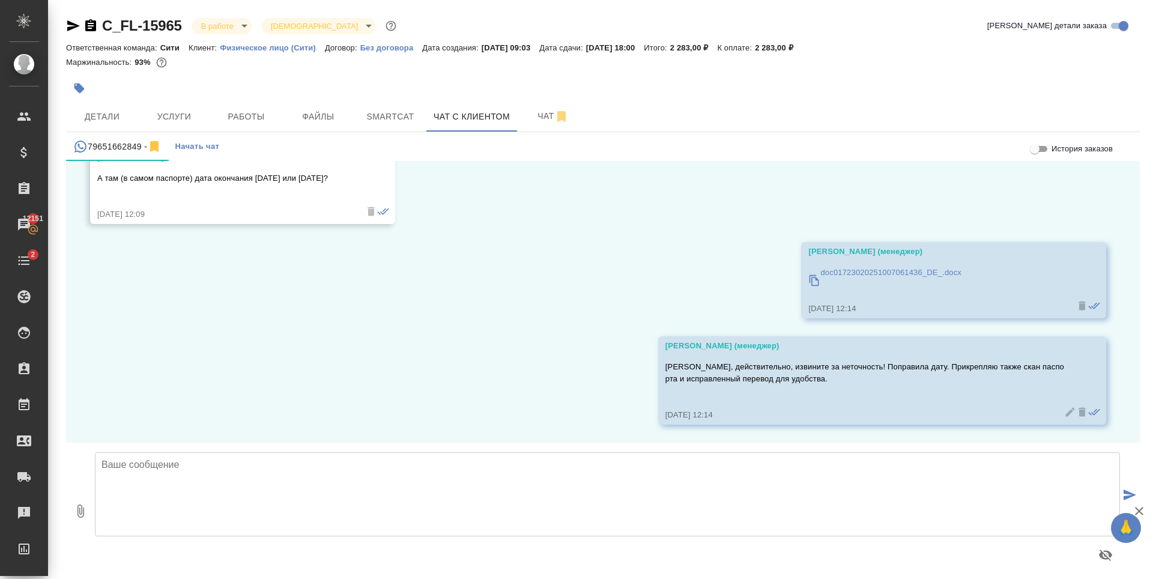
click at [937, 362] on p "[PERSON_NAME], действительно, извините за неточность! Поправила дату. Прикрепля…" at bounding box center [864, 373] width 399 height 24
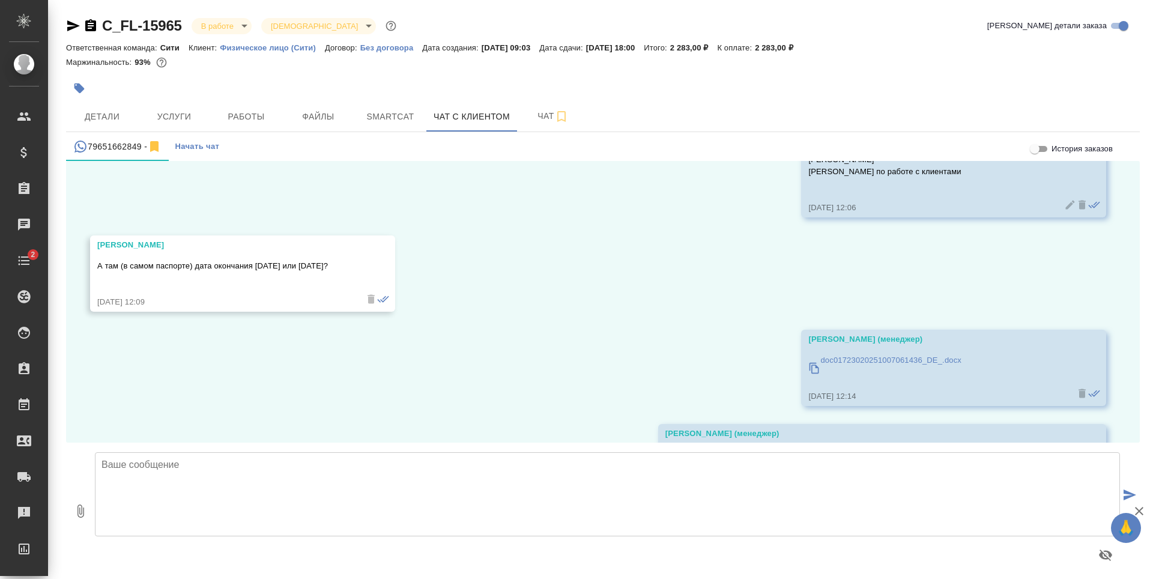
scroll to position [356, 0]
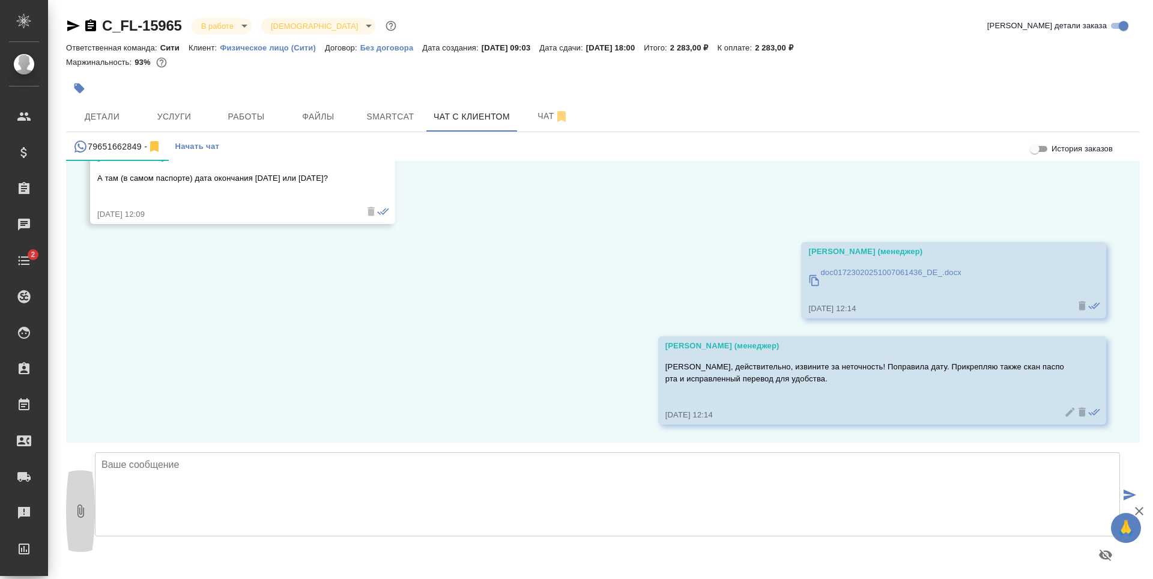
click at [80, 514] on icon "button" at bounding box center [80, 511] width 14 height 14
type input "C:\fakepath\doc01723020251007061436.pdf"
click at [150, 491] on textarea at bounding box center [607, 494] width 1025 height 84
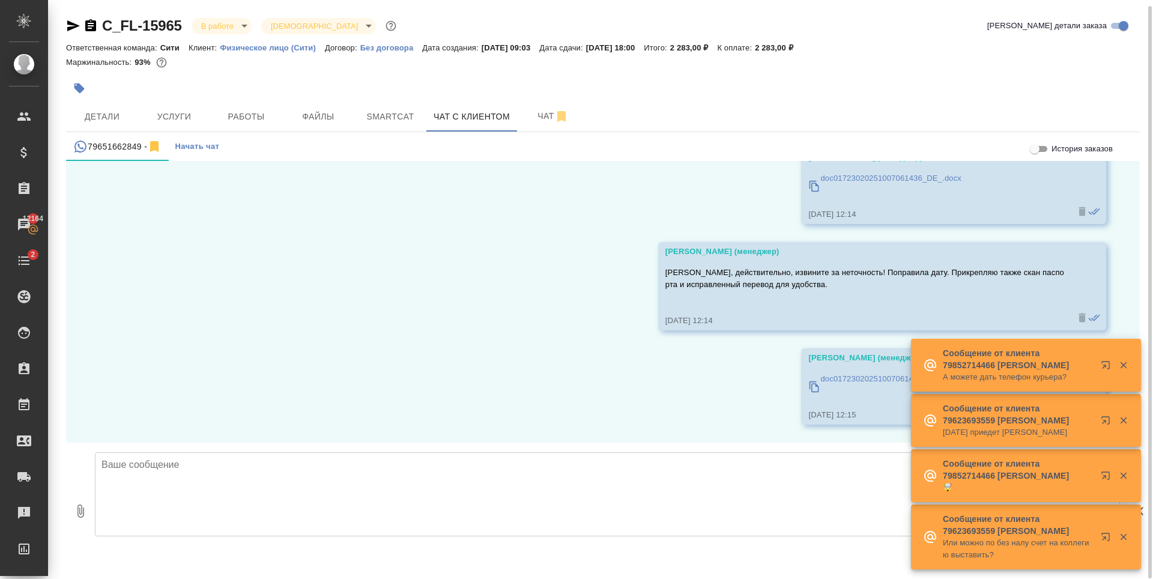
scroll to position [7, 0]
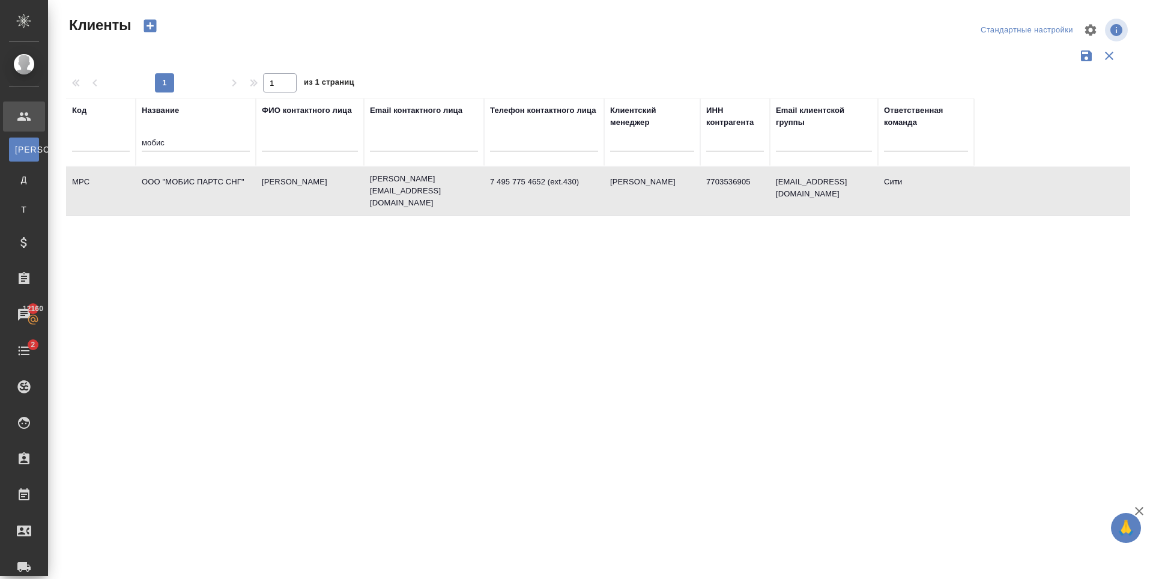
select select "RU"
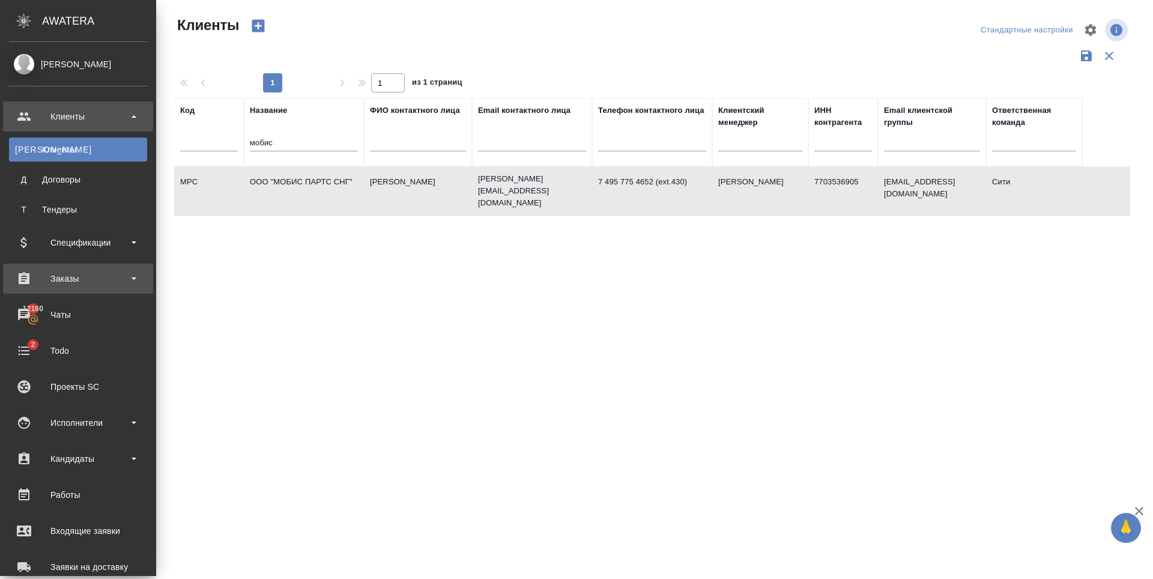
click at [94, 287] on div "Заказы" at bounding box center [78, 279] width 138 height 18
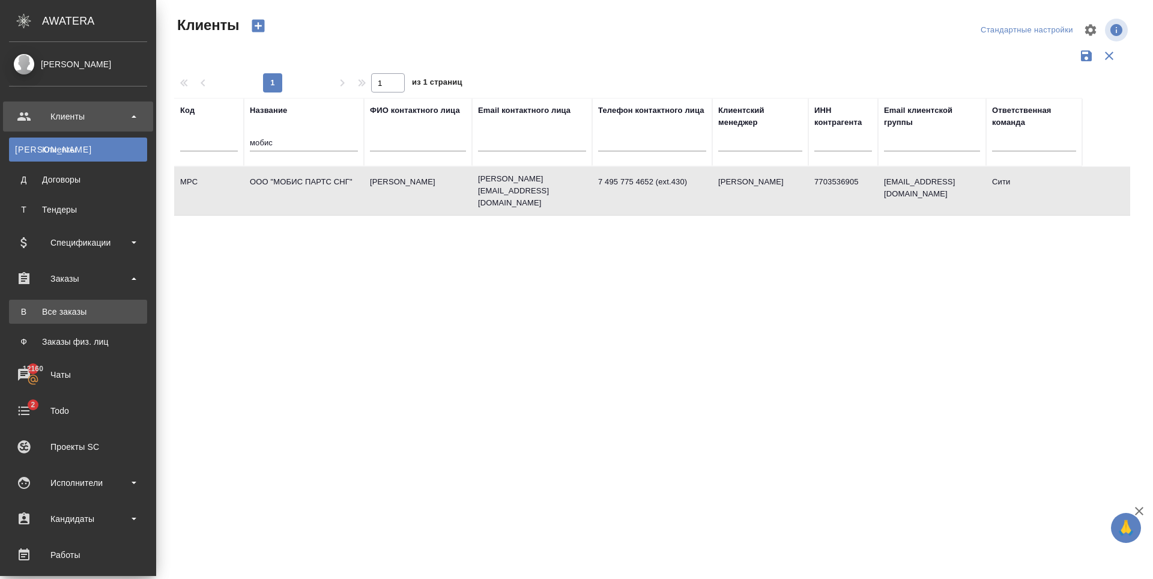
click at [73, 315] on div "Все заказы" at bounding box center [78, 312] width 126 height 12
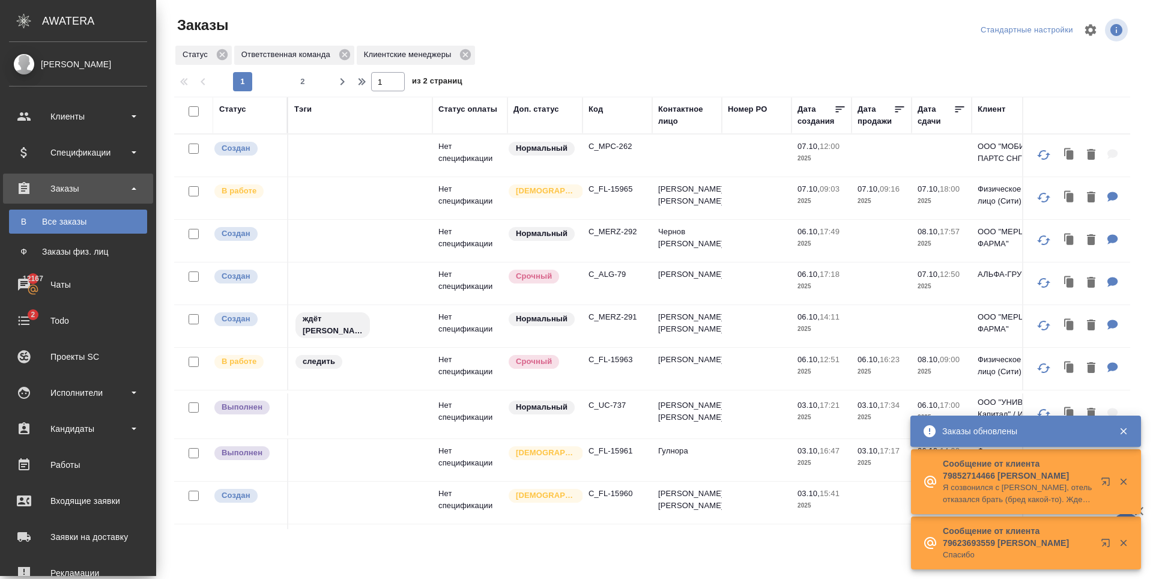
click at [73, 219] on div "Все заказы" at bounding box center [78, 222] width 126 height 12
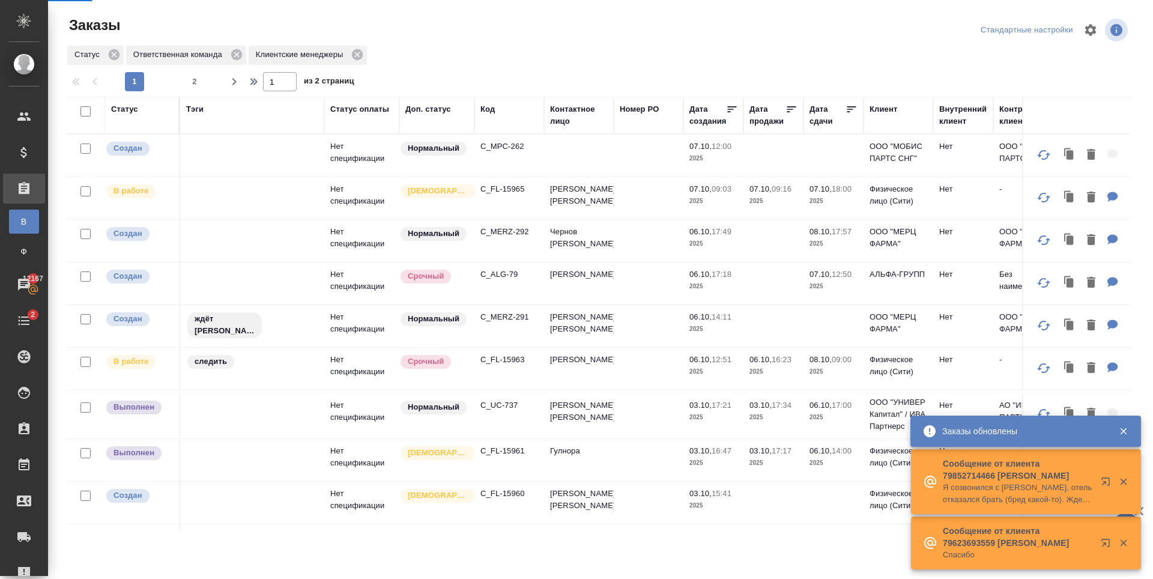
click at [96, 258] on div "Заказы Стандартные настройки Статус Ответственная команда Клиентские менеджеры …" at bounding box center [603, 267] width 1090 height 535
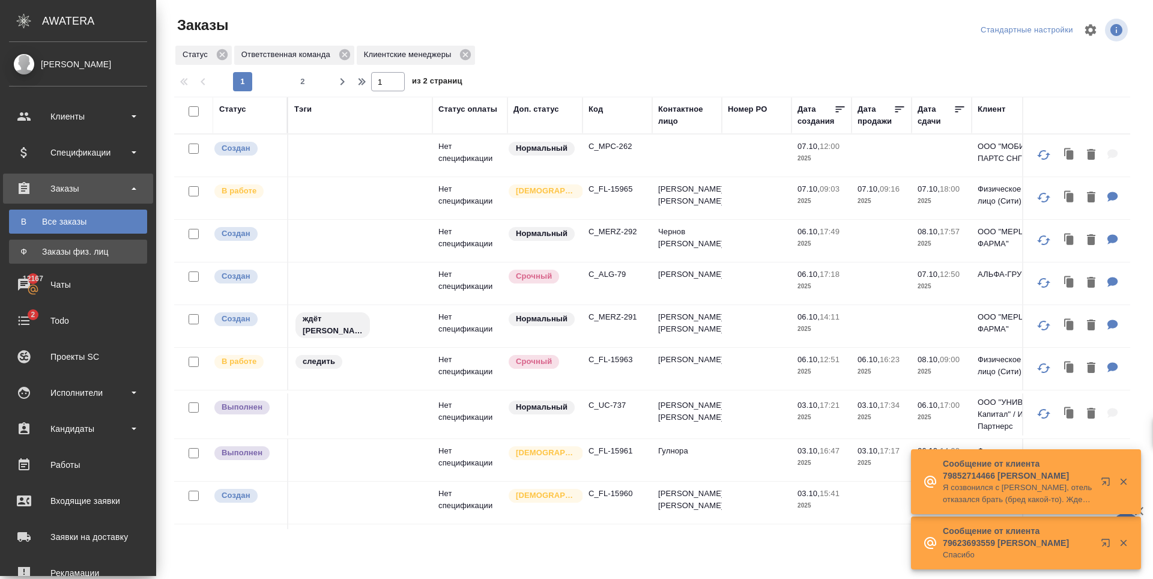
click at [43, 250] on div "Заказы физ. лиц" at bounding box center [78, 252] width 126 height 12
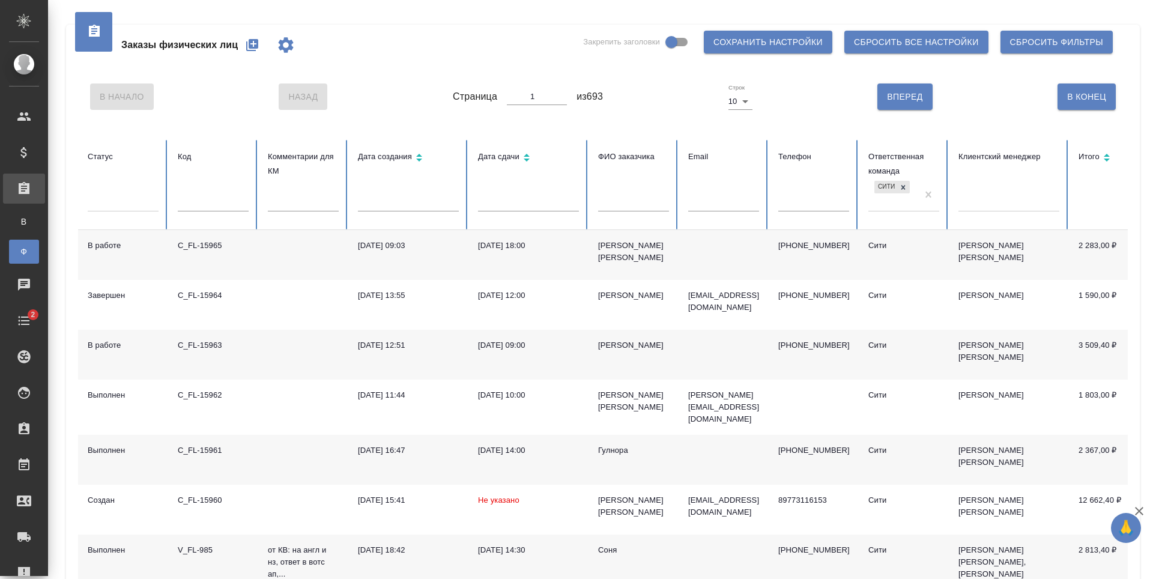
click at [211, 208] on input "text" at bounding box center [213, 203] width 71 height 17
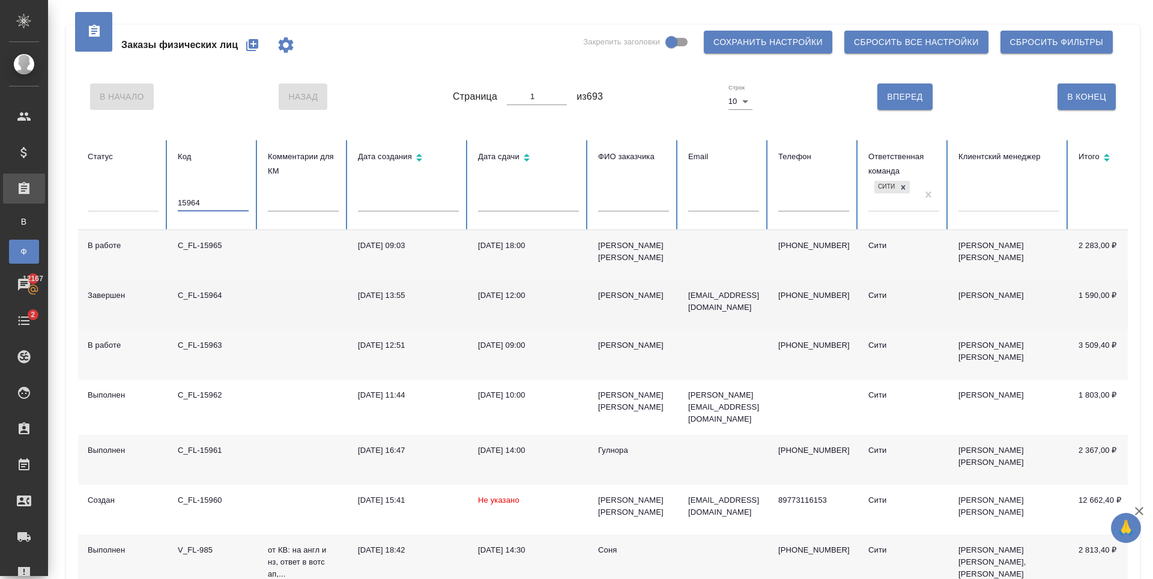
type input "15964"
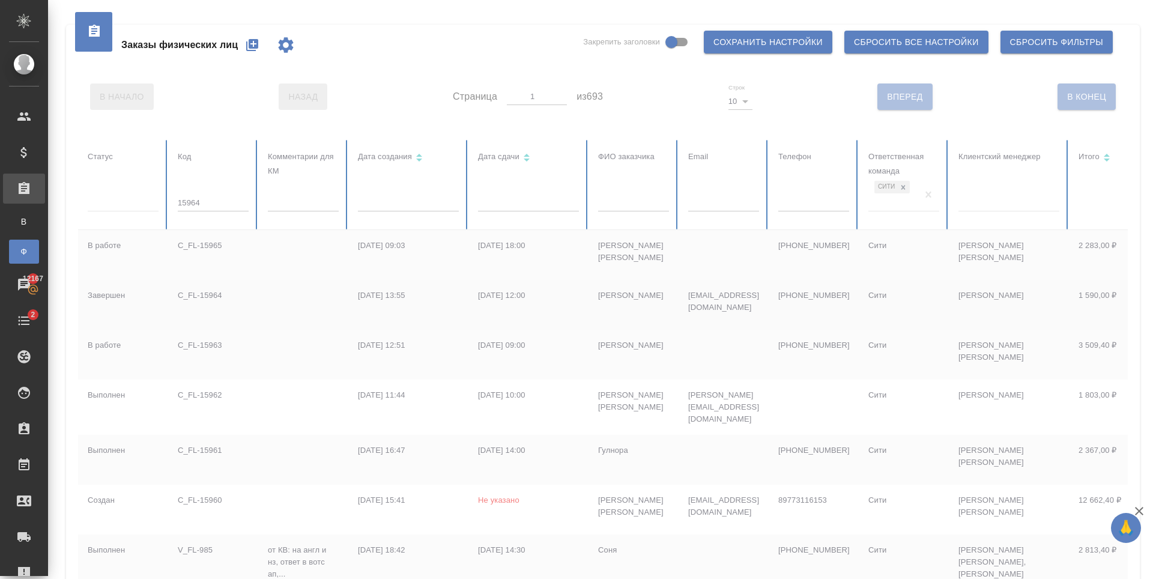
click at [223, 297] on div at bounding box center [753, 448] width 1351 height 617
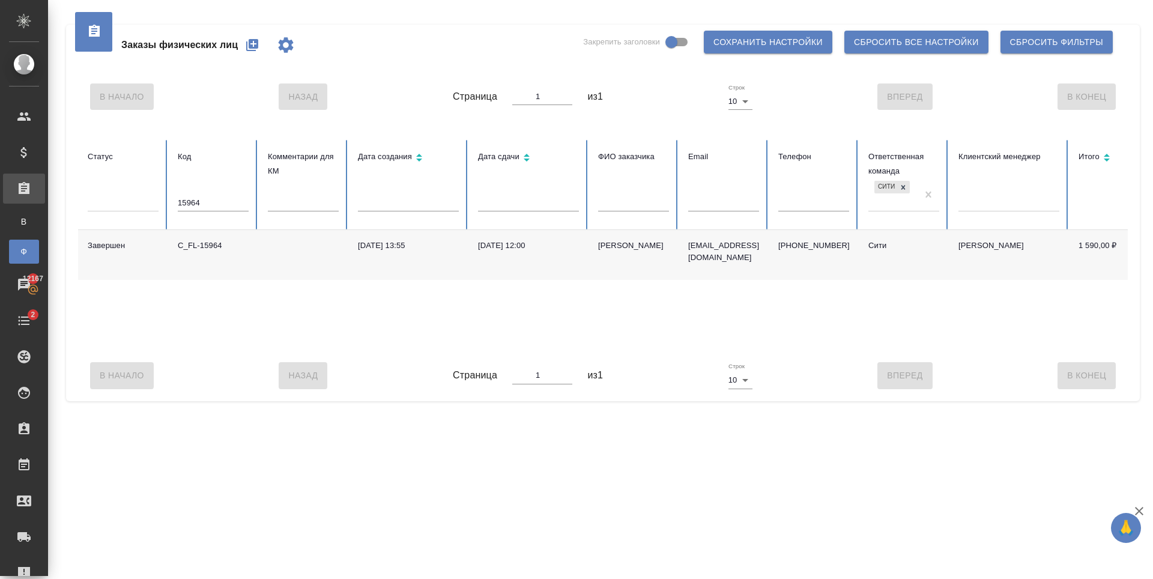
click at [223, 252] on td "C_FL-15964" at bounding box center [213, 255] width 90 height 50
click at [223, 252] on div "C_FL-15964" at bounding box center [213, 246] width 71 height 12
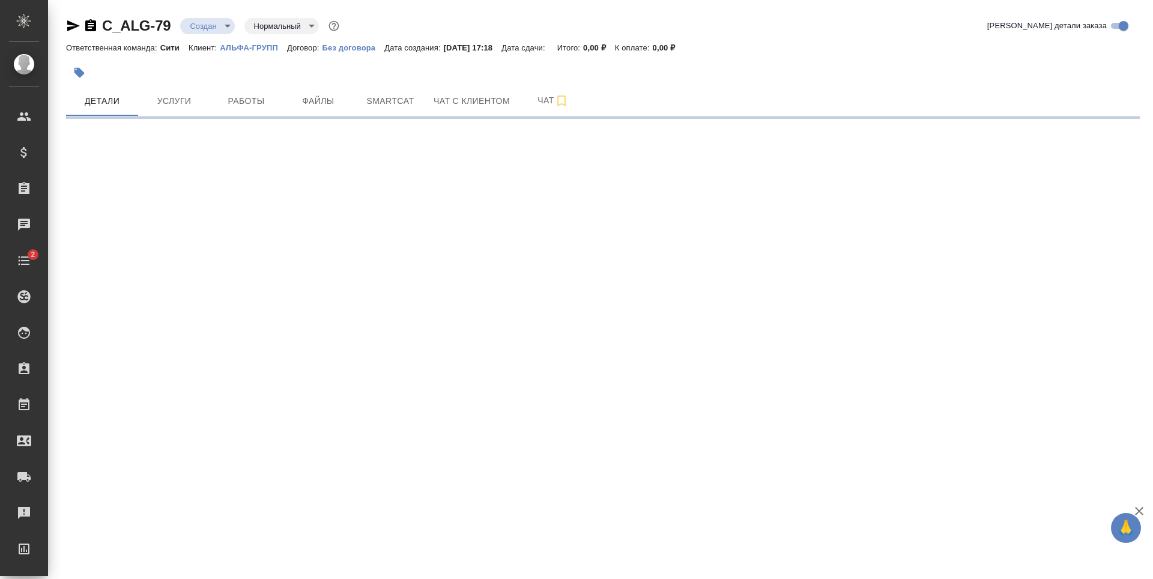
select select "RU"
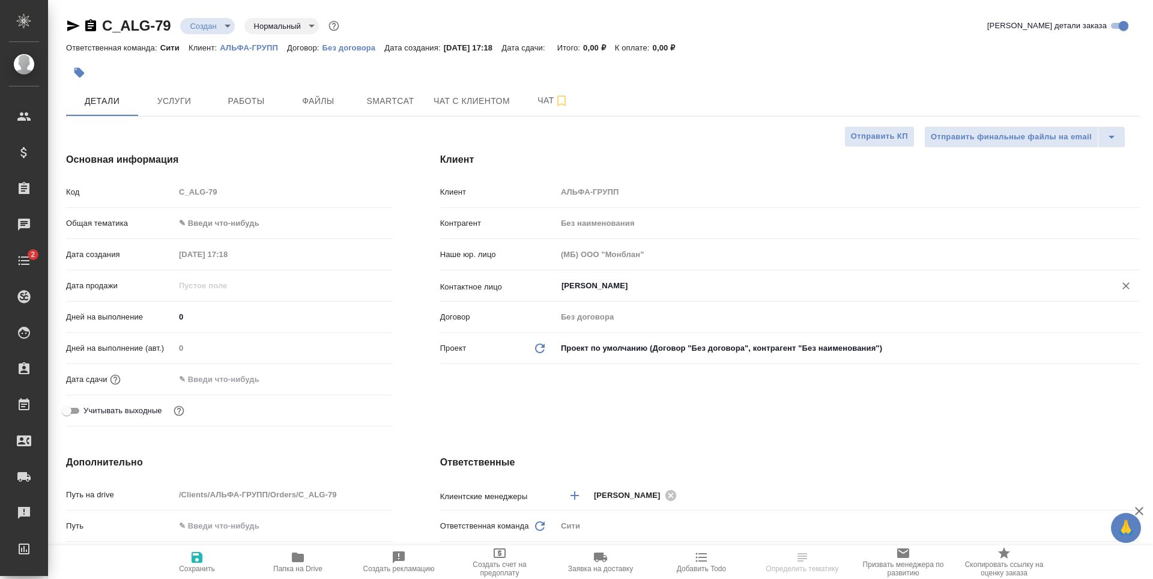
click at [618, 284] on input "[PERSON_NAME]" at bounding box center [827, 286] width 535 height 14
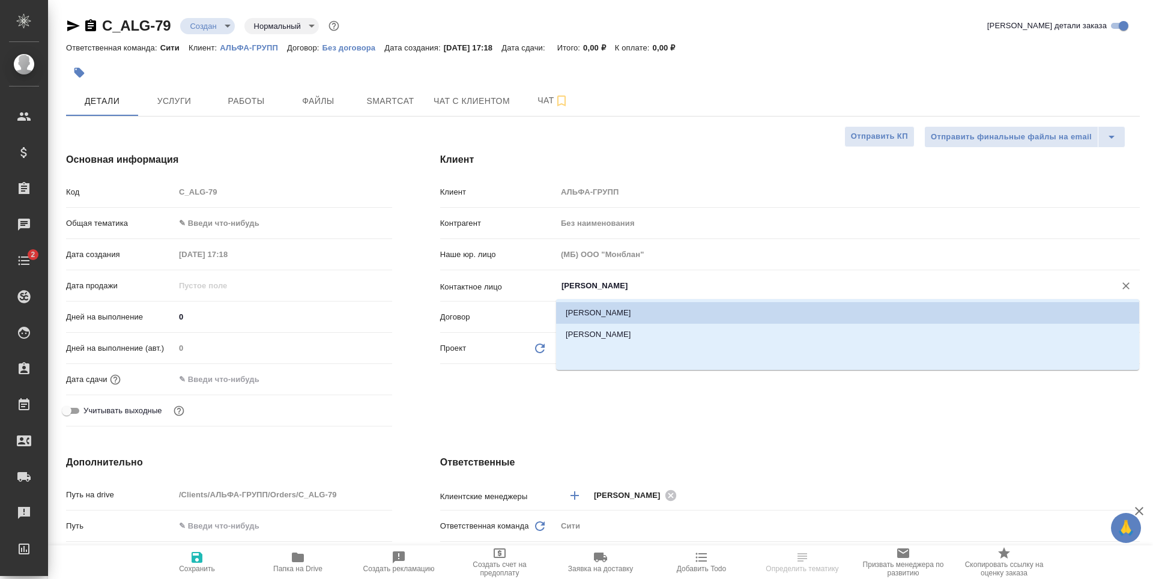
type textarea "x"
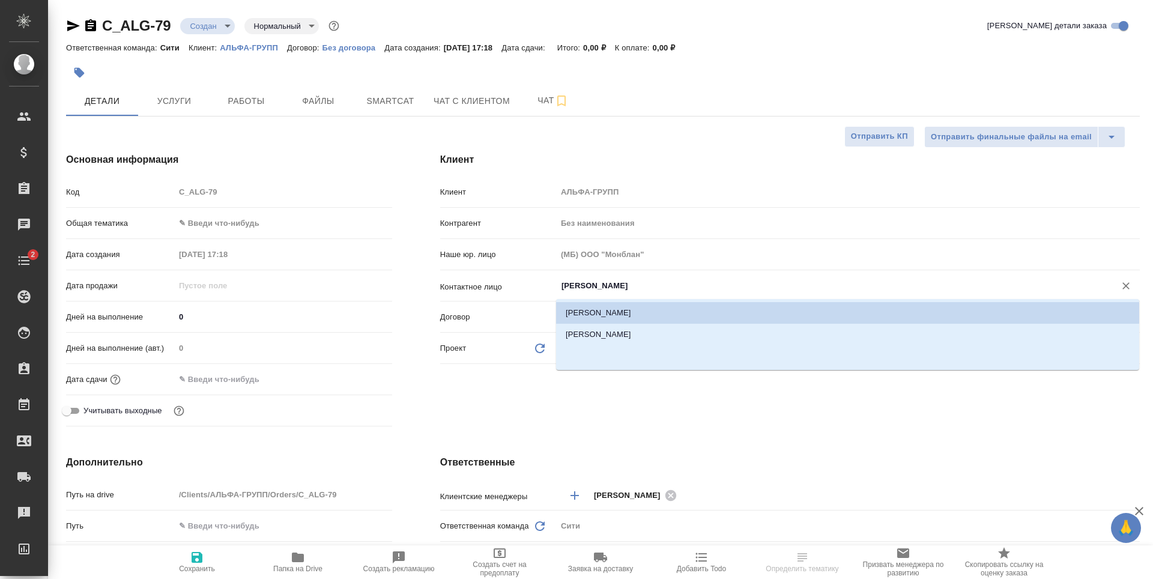
type textarea "x"
click at [611, 338] on li "[PERSON_NAME]" at bounding box center [847, 335] width 583 height 22
type input "[PERSON_NAME]"
type textarea "x"
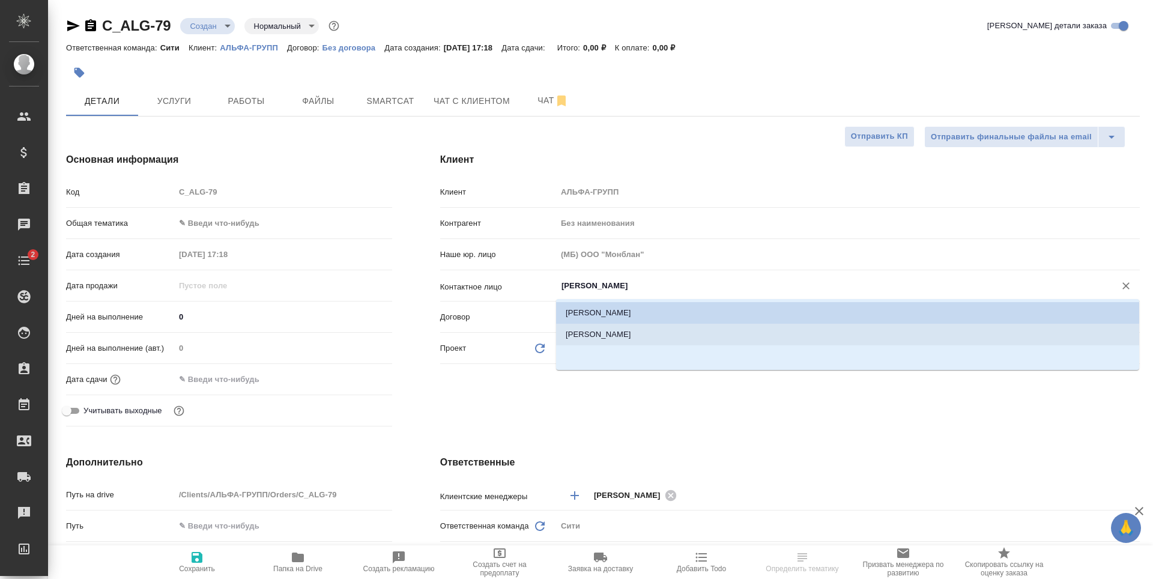
type textarea "x"
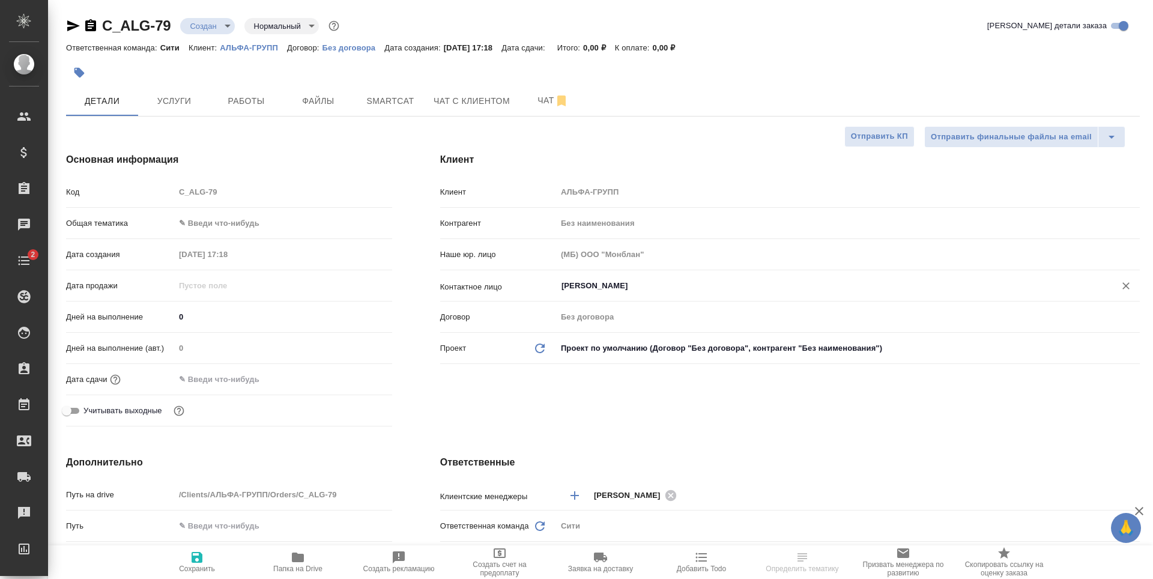
click at [188, 563] on span "Сохранить" at bounding box center [197, 561] width 86 height 23
type textarea "x"
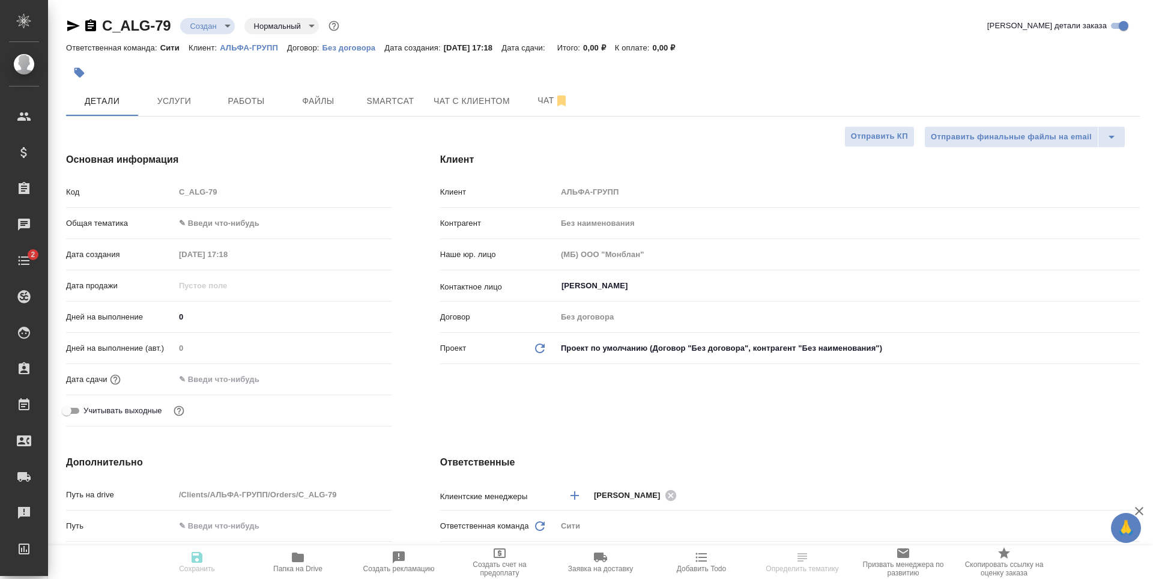
type textarea "x"
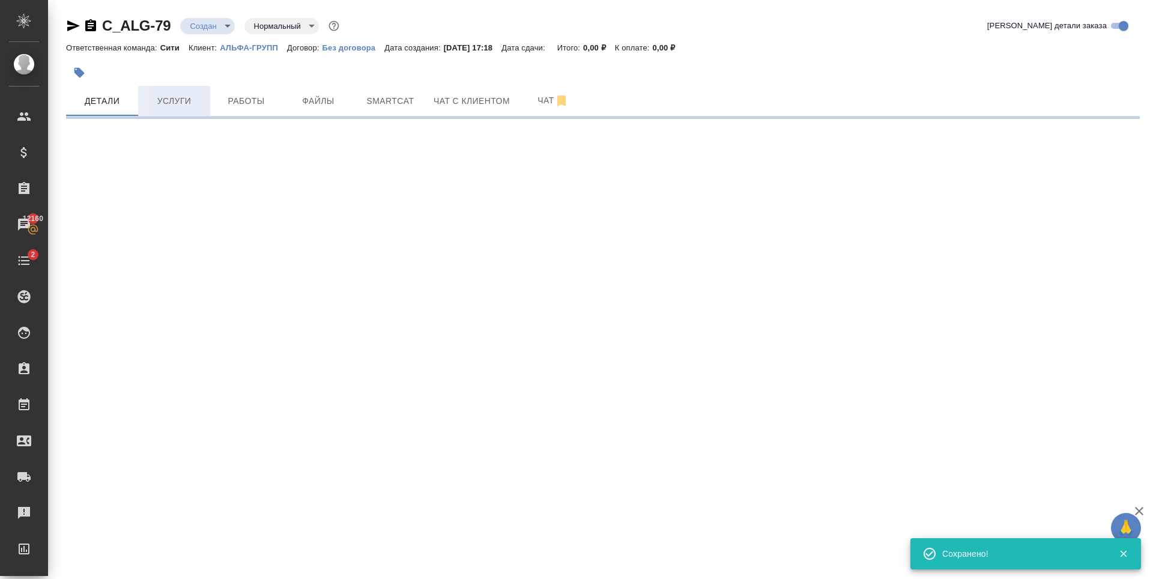
select select "RU"
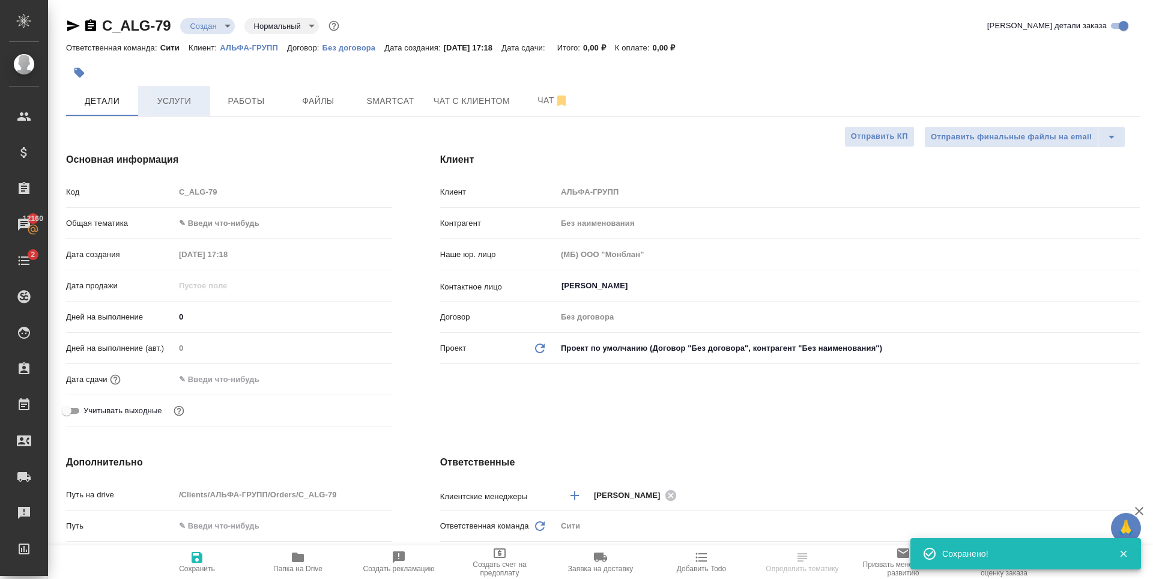
click at [189, 105] on span "Услуги" at bounding box center [174, 101] width 58 height 15
type textarea "x"
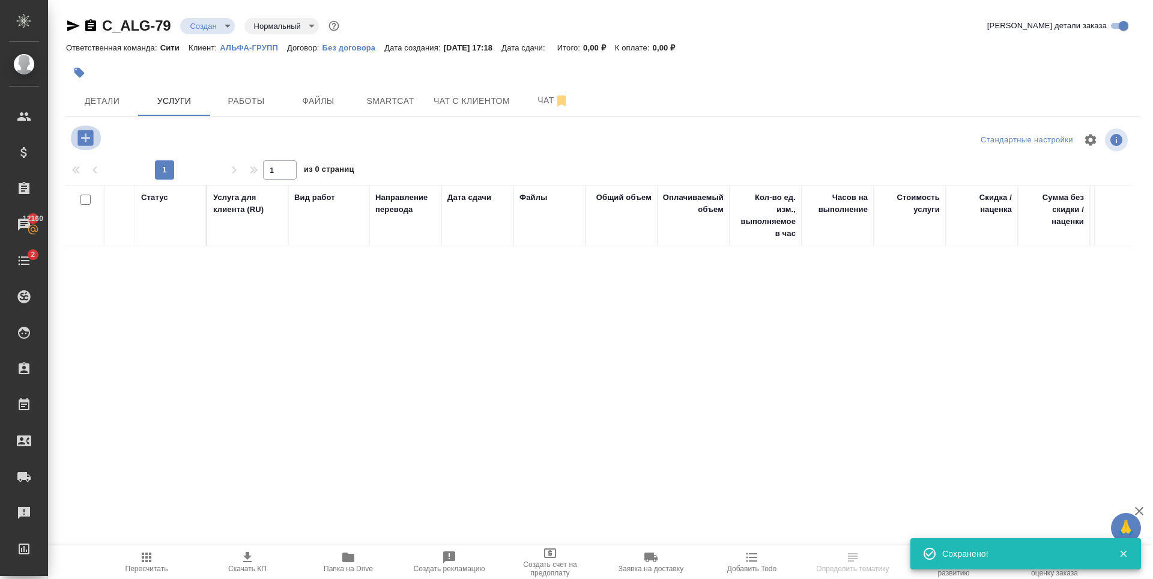
click at [84, 133] on icon "button" at bounding box center [85, 138] width 16 height 16
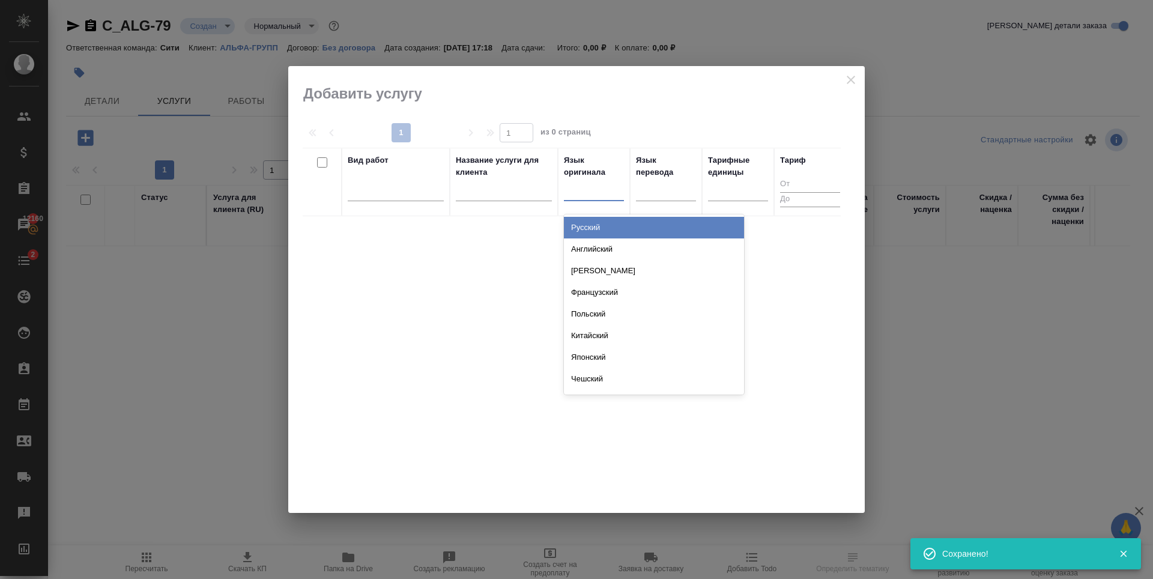
click at [595, 196] on div at bounding box center [594, 188] width 60 height 17
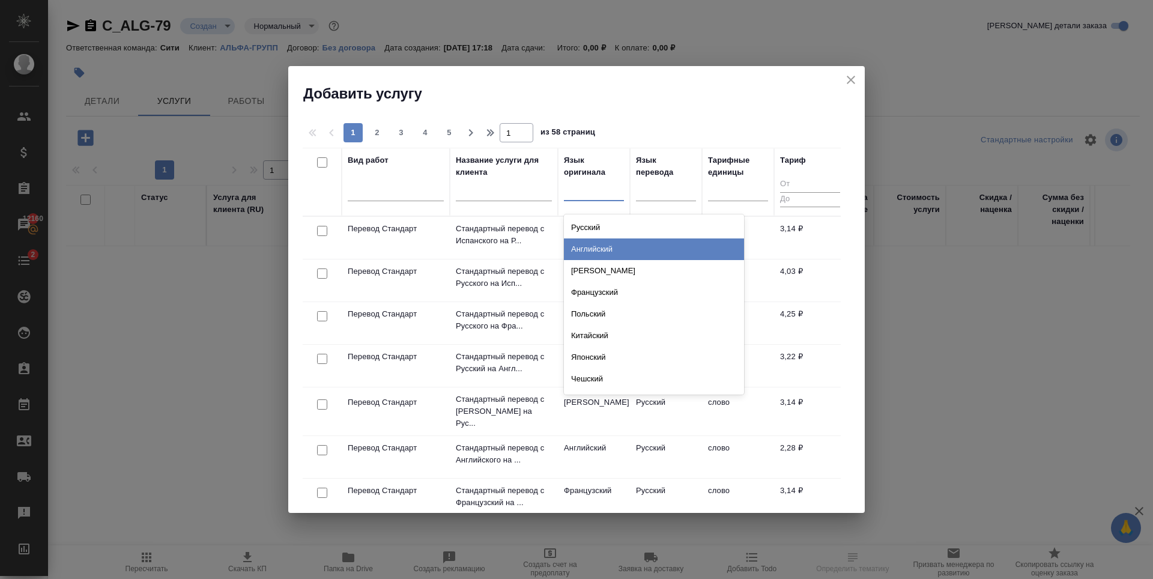
click at [603, 243] on div "Английский" at bounding box center [654, 249] width 180 height 22
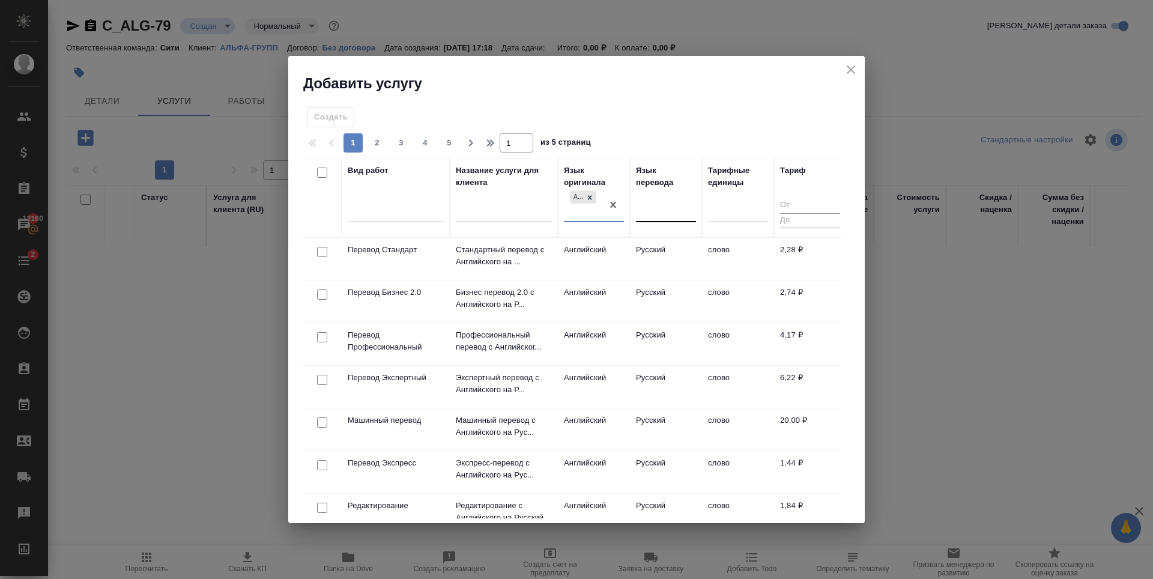
click at [673, 204] on div at bounding box center [666, 210] width 60 height 17
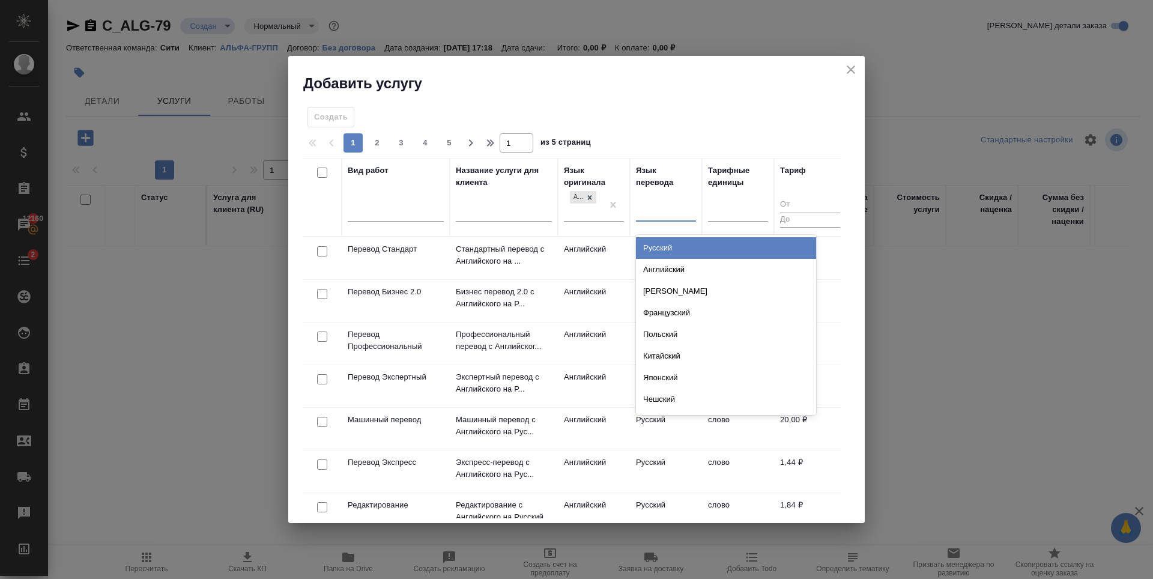
click at [673, 239] on div "Русский" at bounding box center [726, 248] width 180 height 22
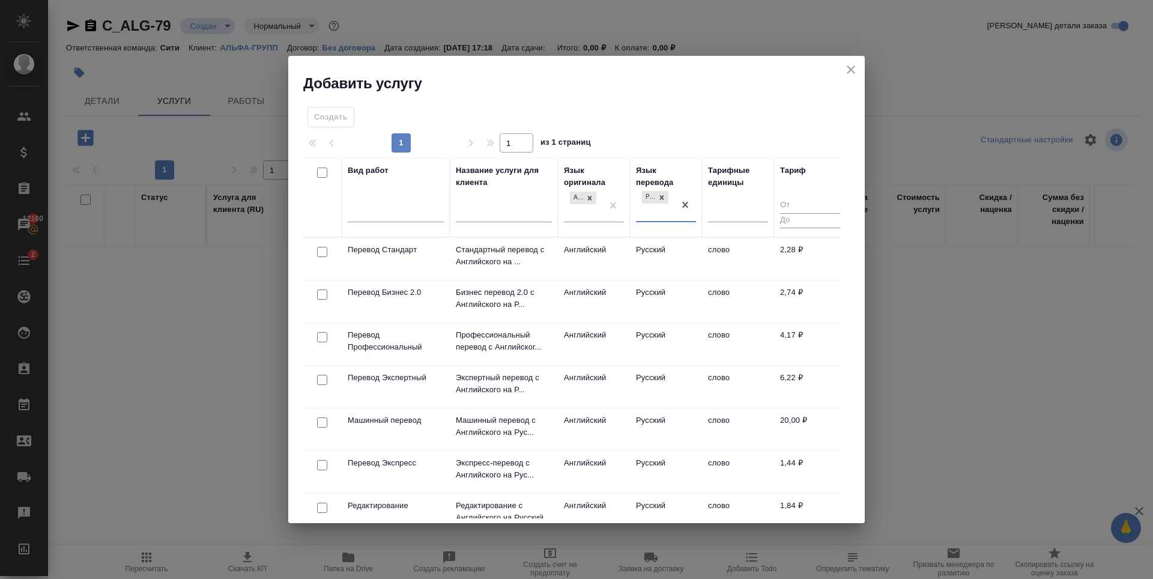
click at [324, 250] on input "checkbox" at bounding box center [322, 252] width 10 height 10
checkbox input "true"
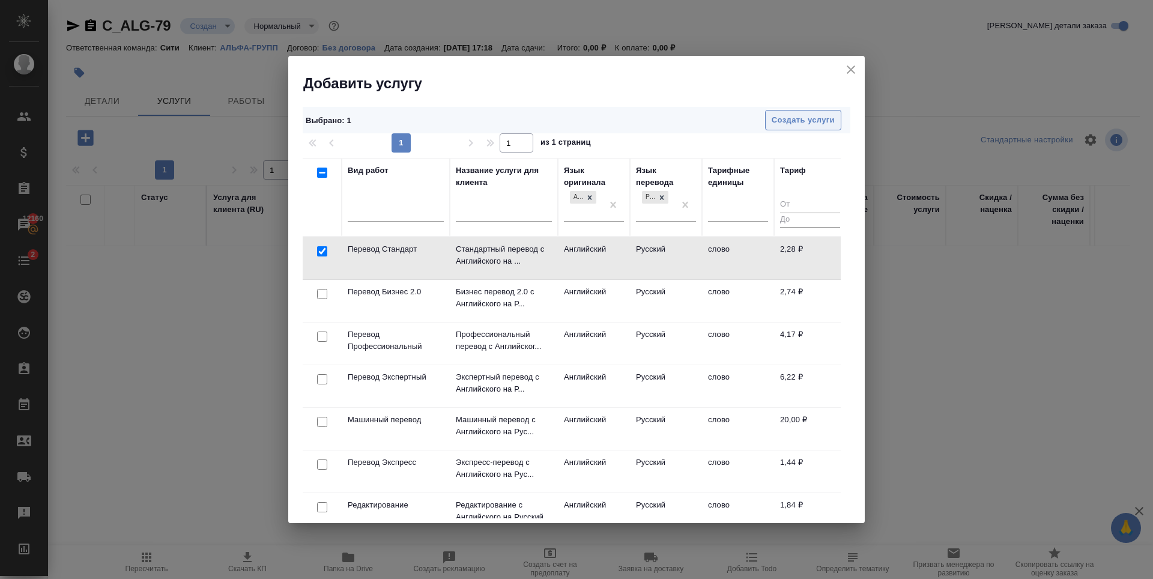
click at [780, 120] on span "Создать услуги" at bounding box center [802, 120] width 63 height 14
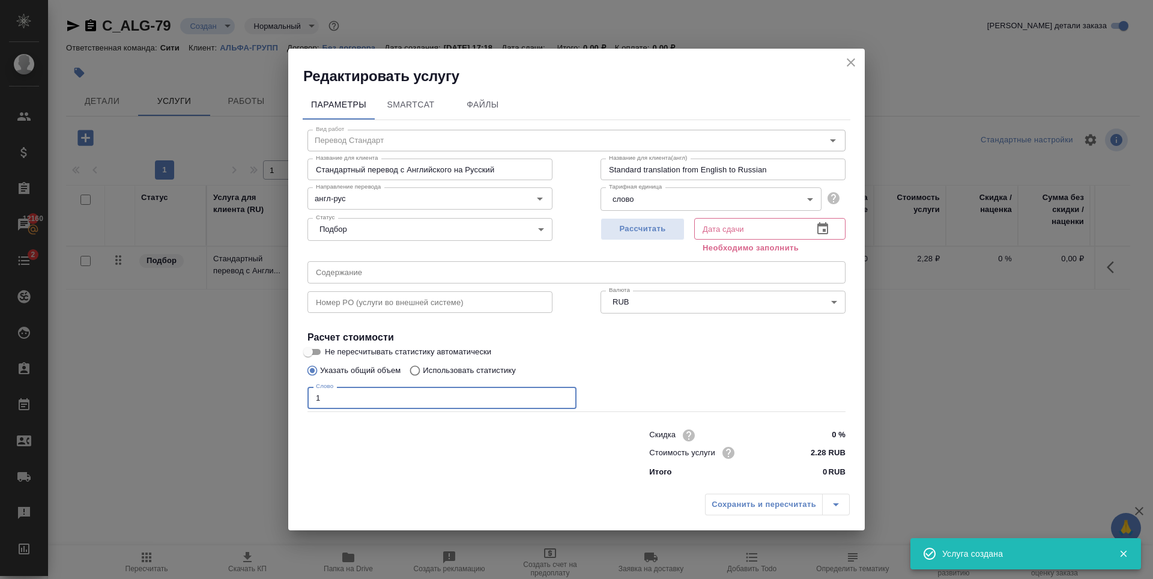
click at [563, 396] on input "1" at bounding box center [441, 398] width 269 height 22
click at [469, 403] on input "1" at bounding box center [441, 398] width 269 height 22
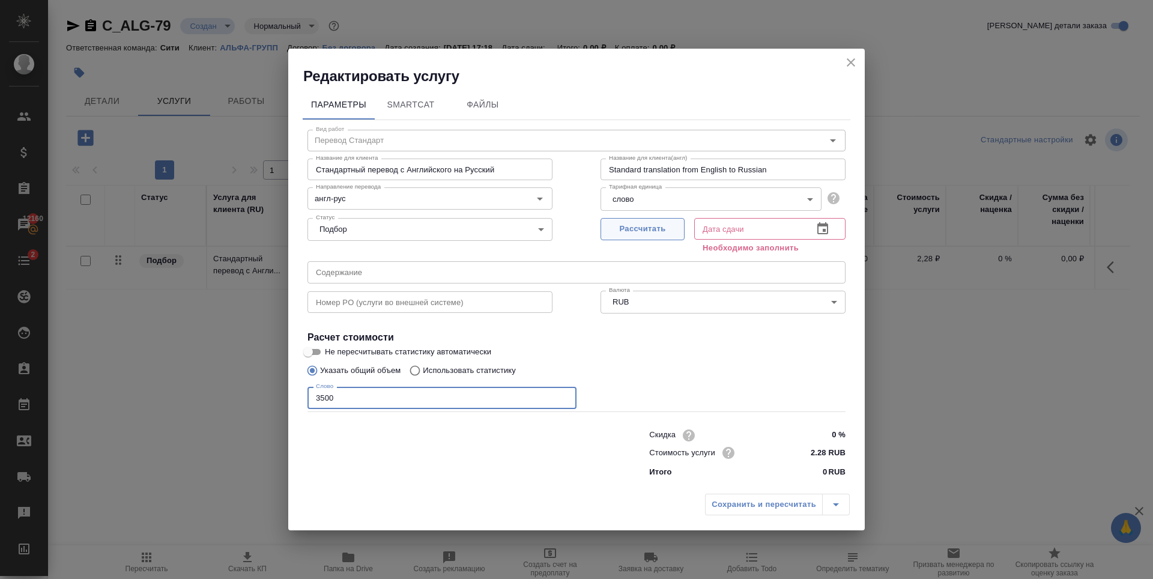
type input "3500"
click at [635, 228] on span "Рассчитать" at bounding box center [642, 229] width 71 height 14
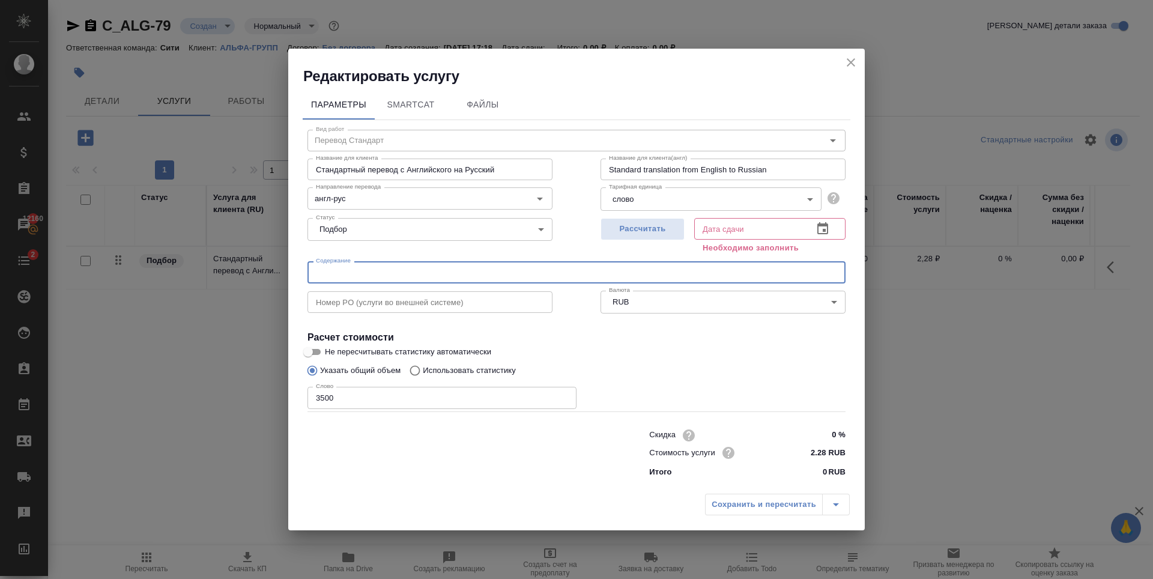
click at [348, 269] on input "text" at bounding box center [576, 272] width 538 height 22
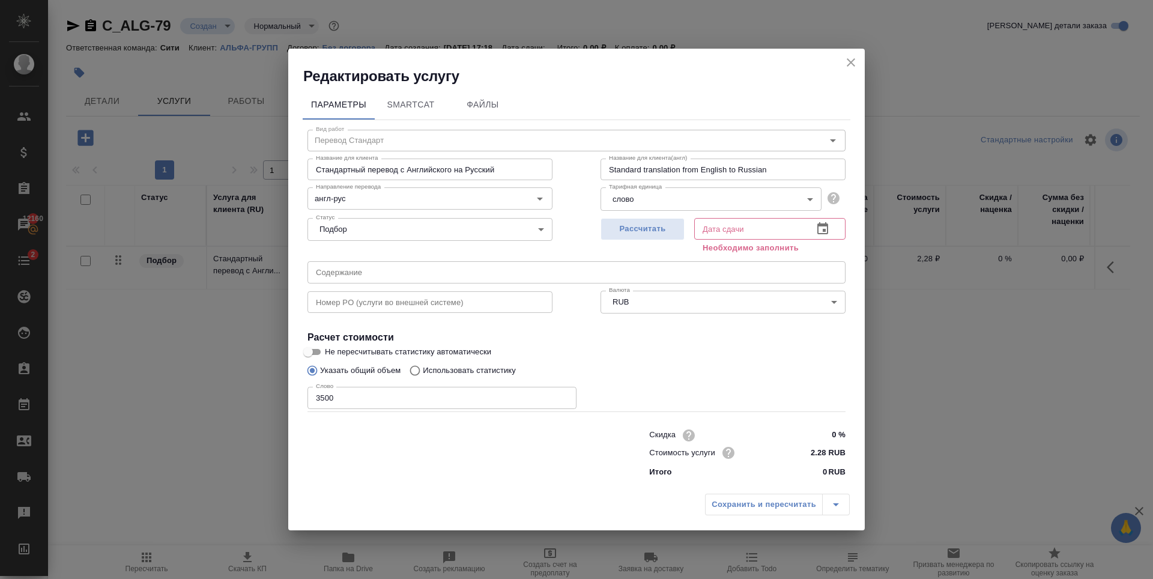
type input "09.10.2025 10:31"
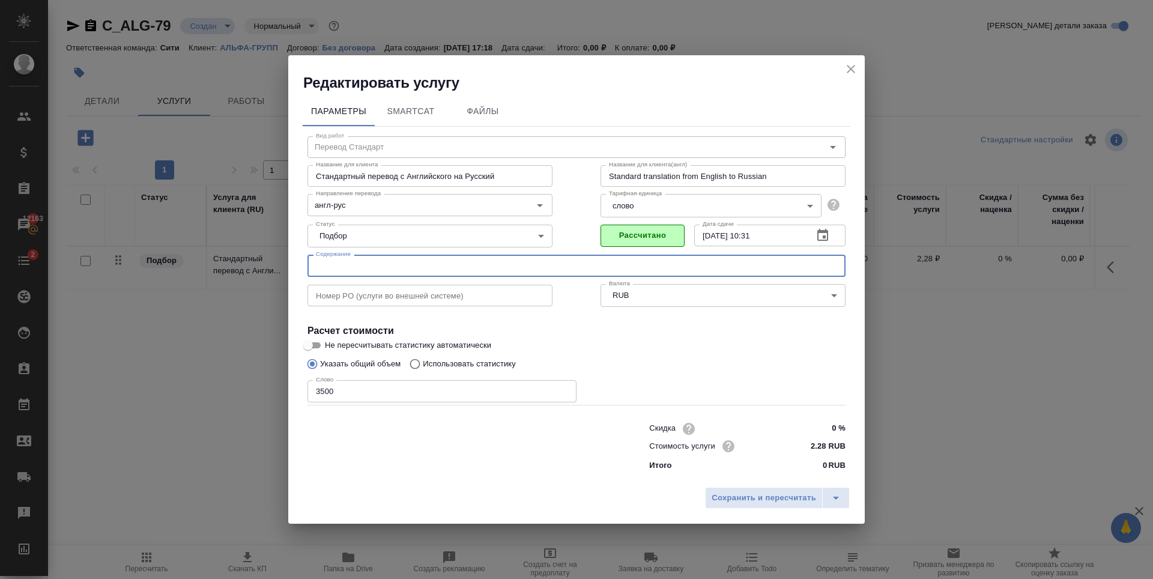
click at [363, 270] on input "text" at bounding box center [576, 266] width 538 height 22
paste input "Перевод на арабский"
type input "Перевод на арабский (Полина Карнаухова)"
click at [773, 504] on span "Сохранить и пересчитать" at bounding box center [763, 498] width 104 height 14
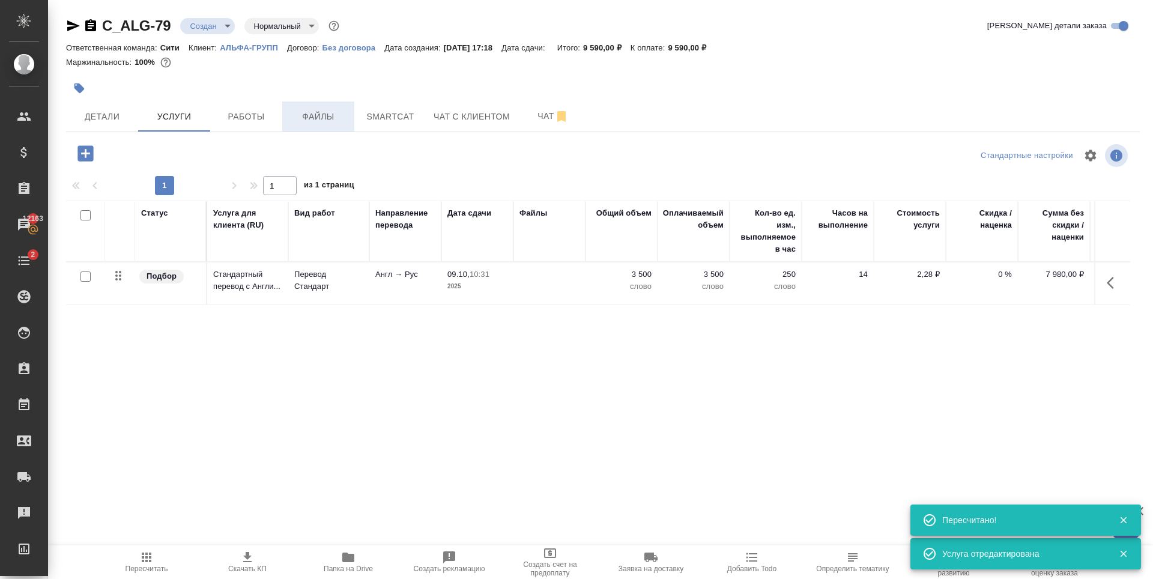
click at [341, 128] on button "Файлы" at bounding box center [318, 116] width 72 height 30
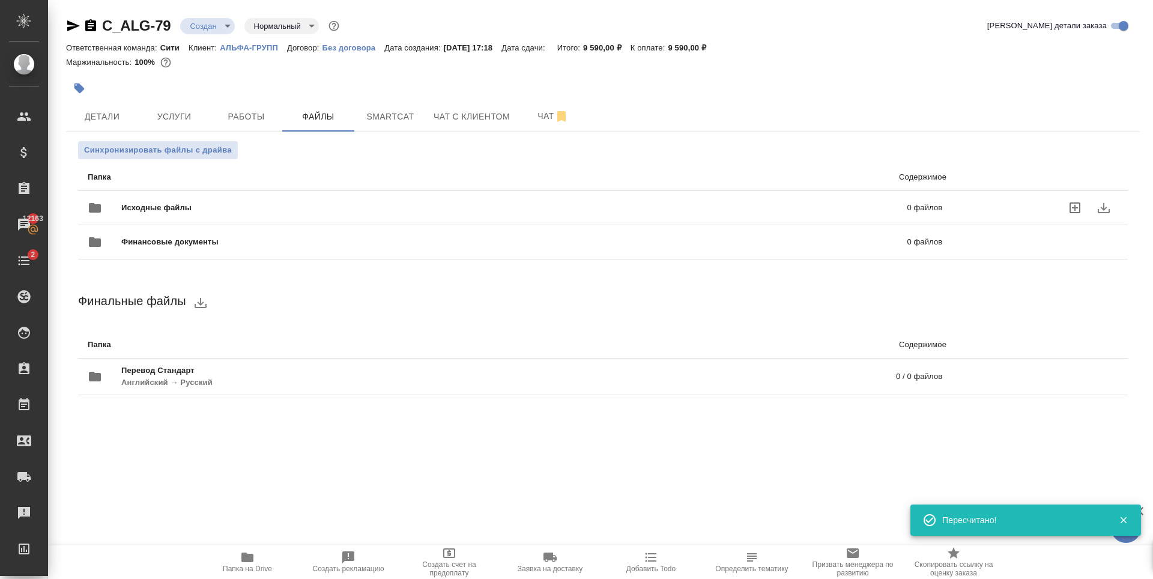
click at [1076, 202] on icon "uploadFiles" at bounding box center [1074, 207] width 11 height 11
click at [0, 0] on input "uploadFiles" at bounding box center [0, 0] width 0 height 0
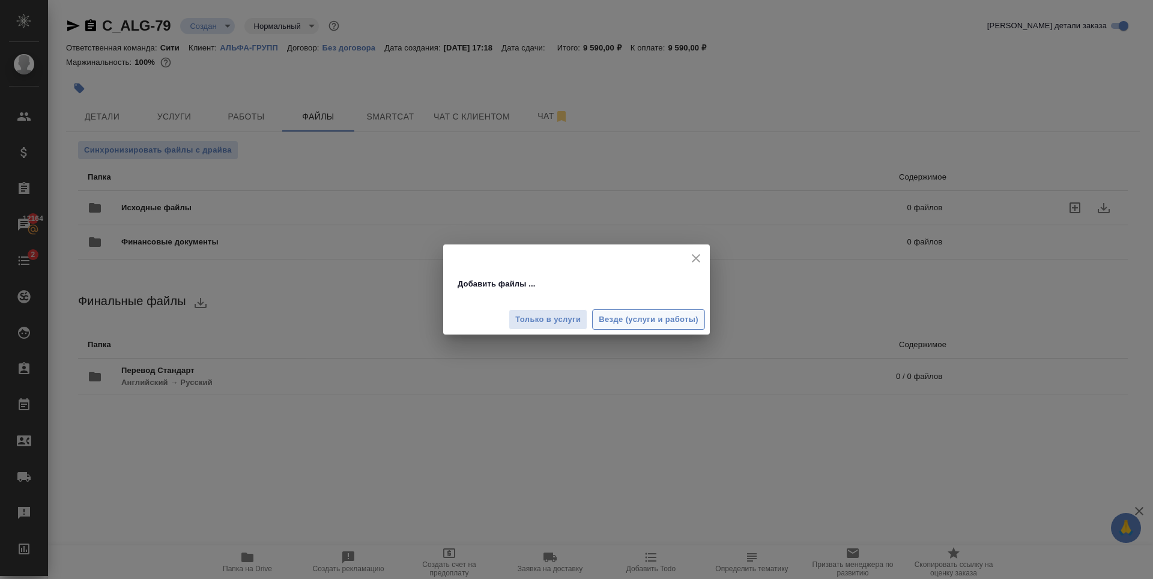
click at [657, 321] on span "Везде (услуги и работы)" at bounding box center [649, 320] width 100 height 14
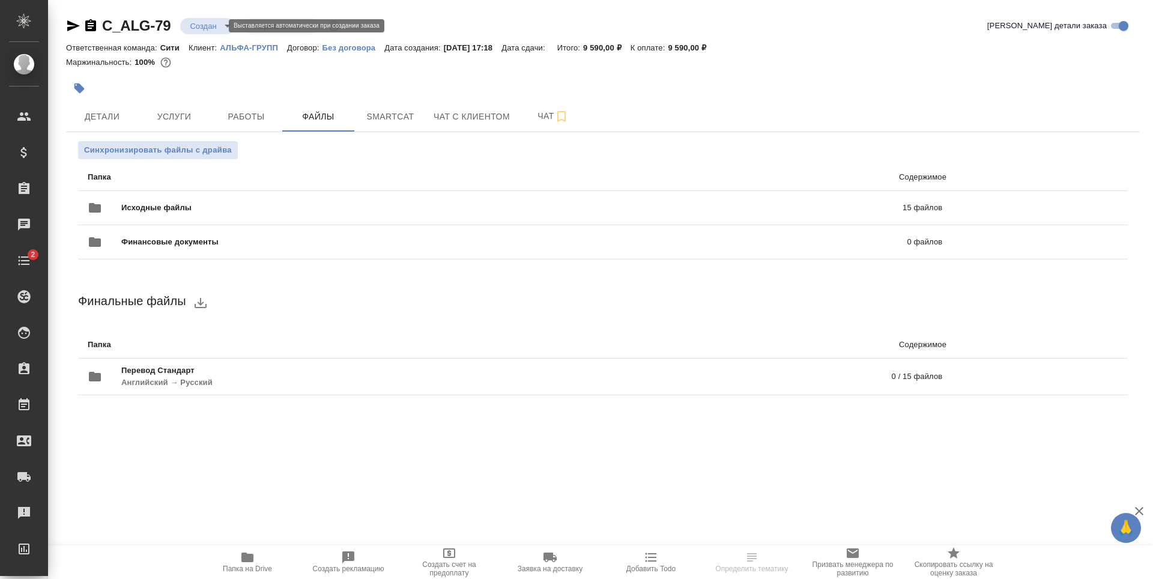
click at [199, 28] on body "🙏 .cls-1 fill:#fff; AWATERA [PERSON_NAME] Спецификации Заказы Чаты 2 Todo Проек…" at bounding box center [576, 289] width 1153 height 579
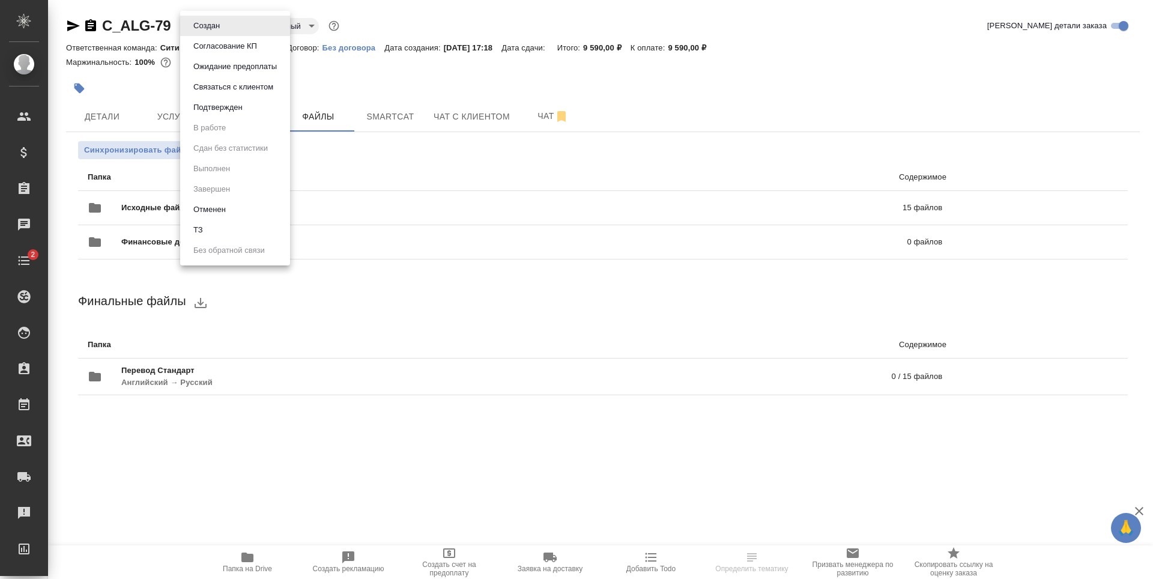
click at [224, 231] on li "ТЗ" at bounding box center [235, 230] width 110 height 20
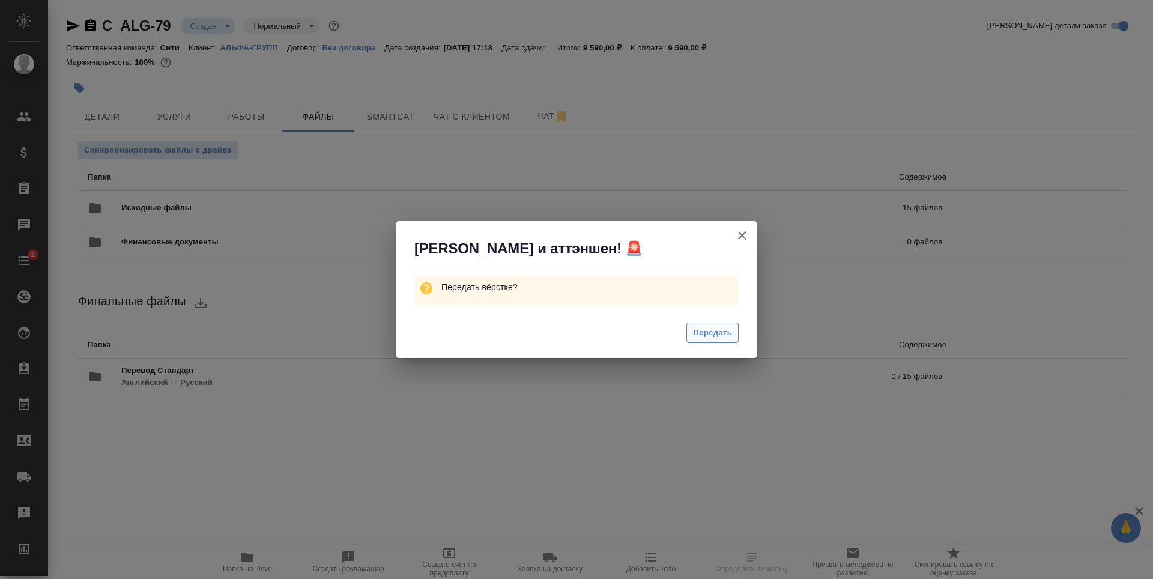
click at [728, 334] on span "Передать" at bounding box center [712, 333] width 39 height 14
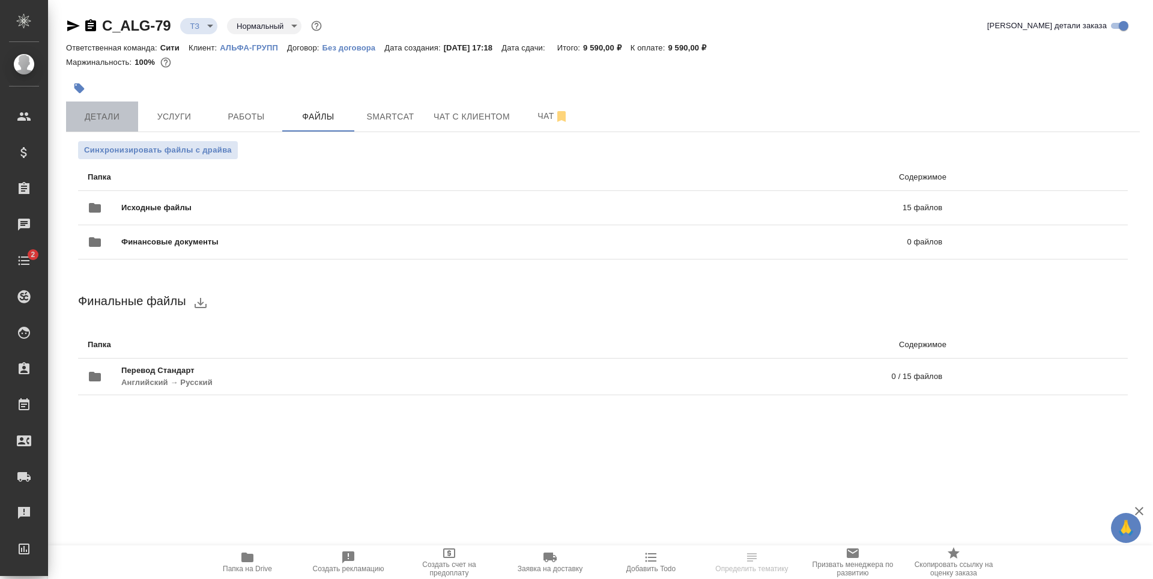
click at [117, 118] on span "Детали" at bounding box center [102, 116] width 58 height 15
select select "RU"
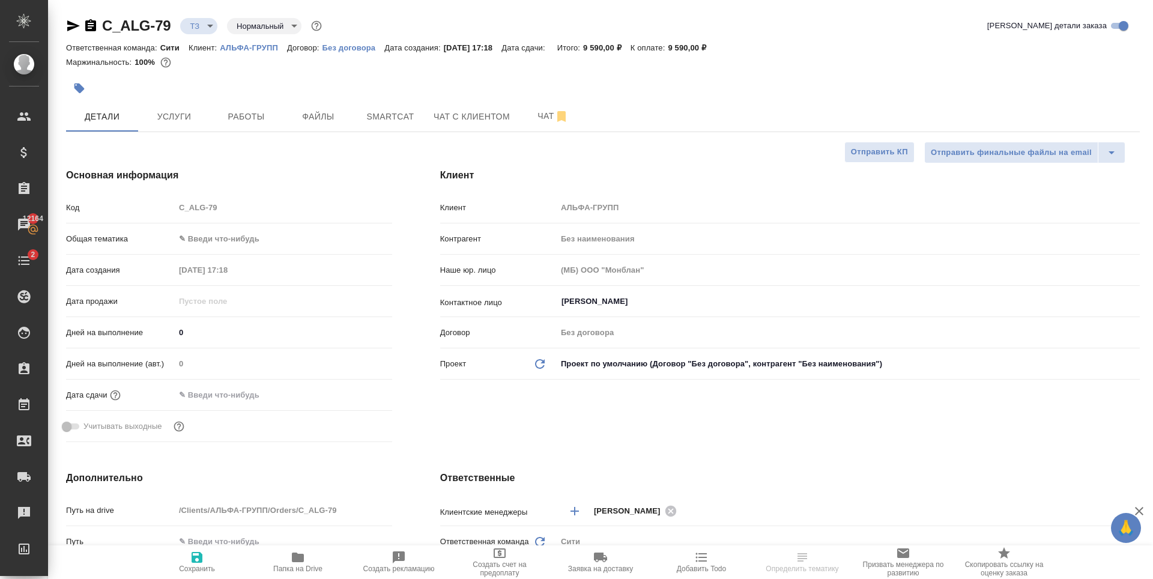
type textarea "x"
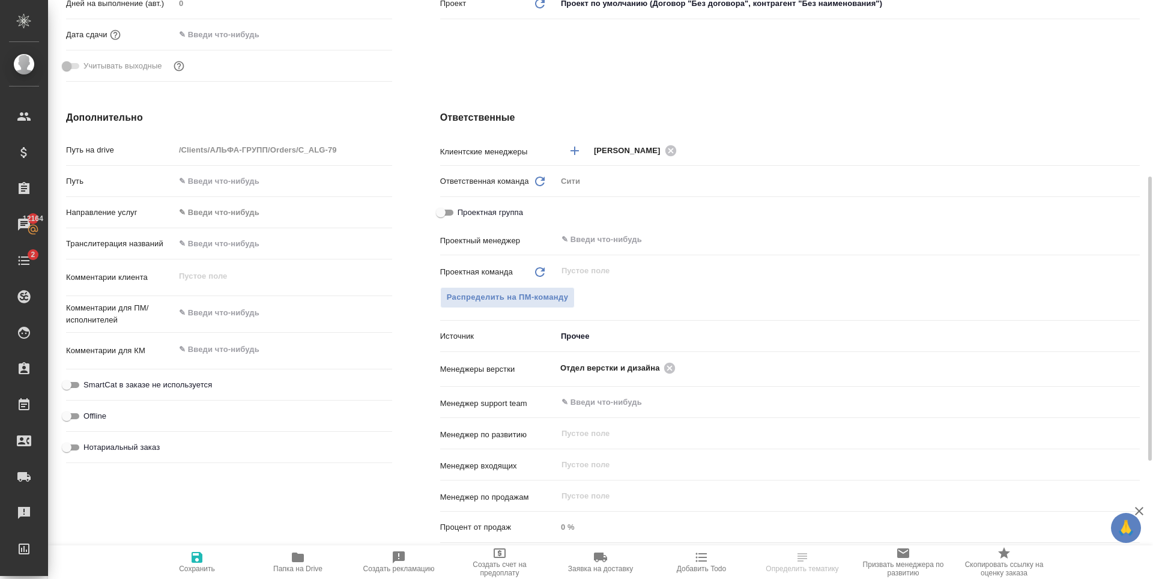
type textarea "x"
click at [229, 316] on textarea at bounding box center [283, 313] width 217 height 20
type textarea "с"
type textarea "x"
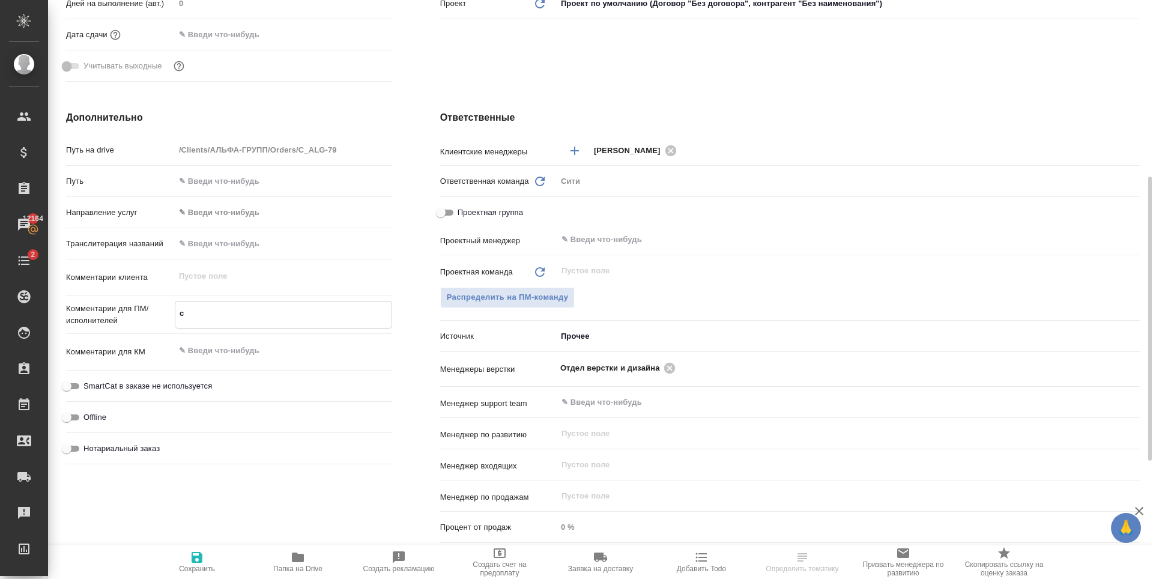
type textarea "x"
type textarea "сд"
type textarea "x"
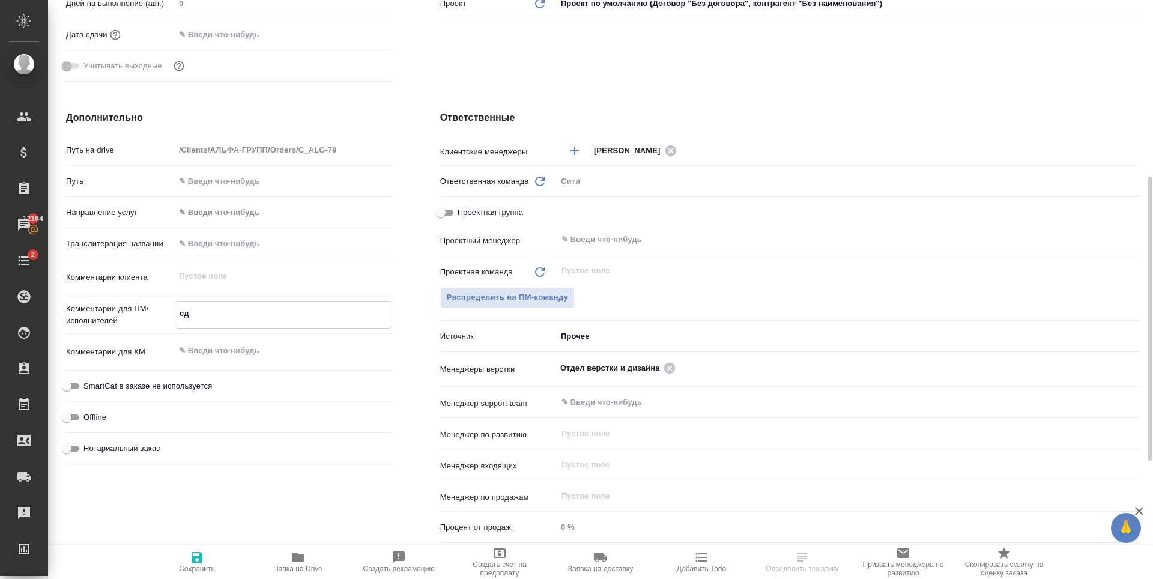
type textarea "x"
type textarea "сде"
type textarea "x"
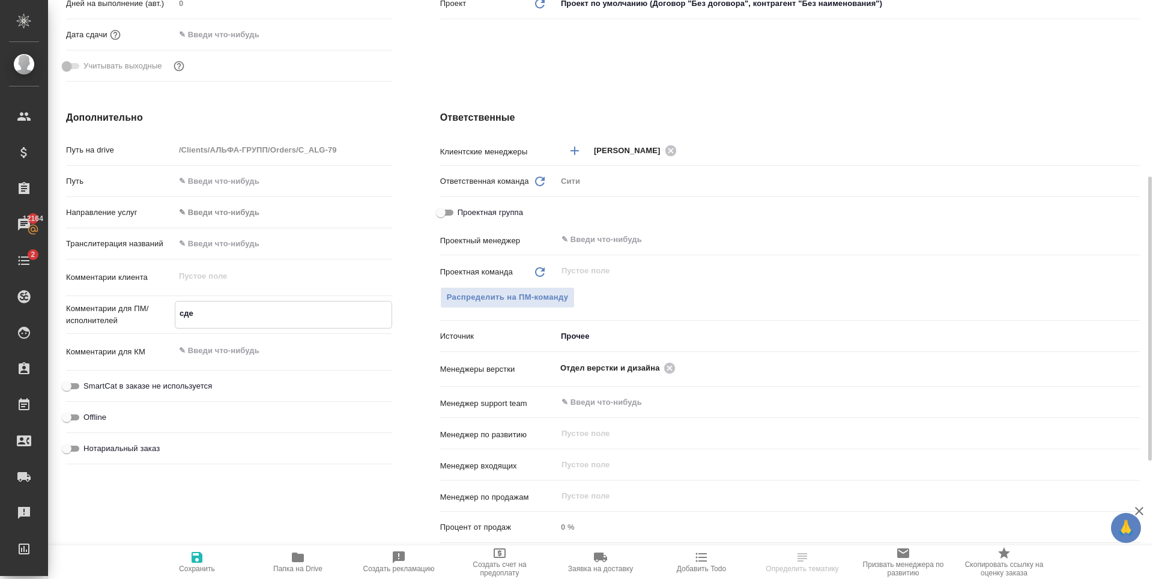
type textarea "сдел"
type textarea "x"
type textarea "сдела"
type textarea "x"
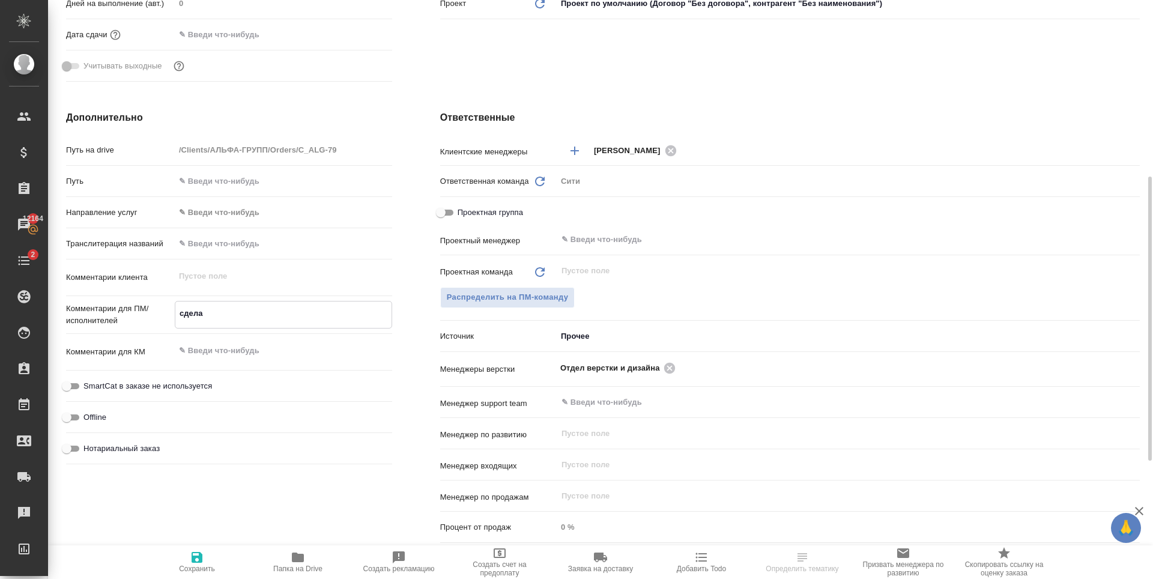
type textarea "x"
type textarea "сделай"
type textarea "x"
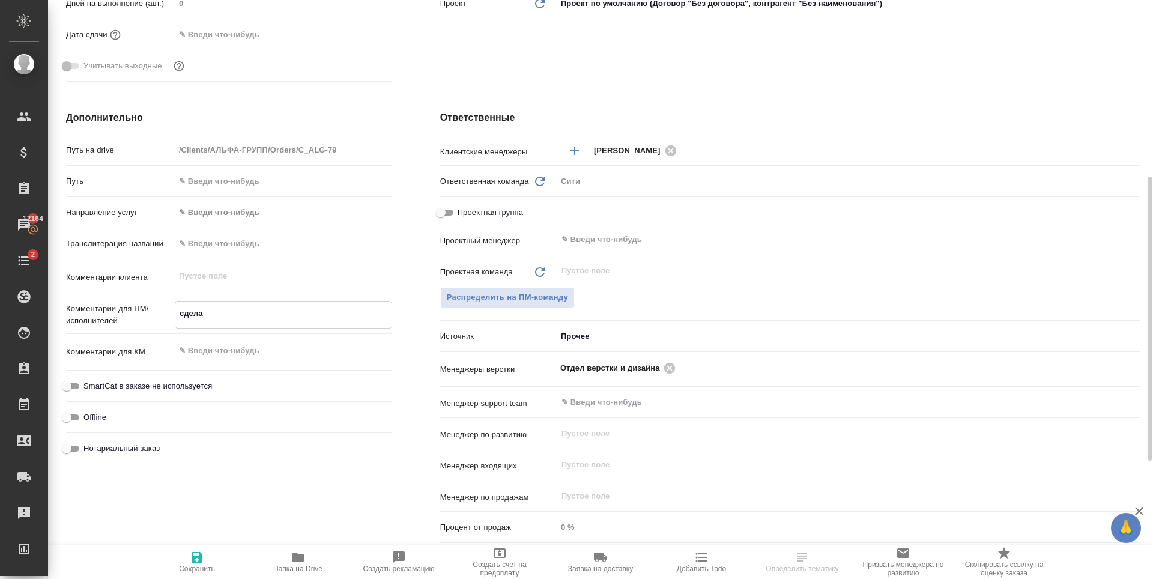
type textarea "x"
type textarea "сделайт"
type textarea "x"
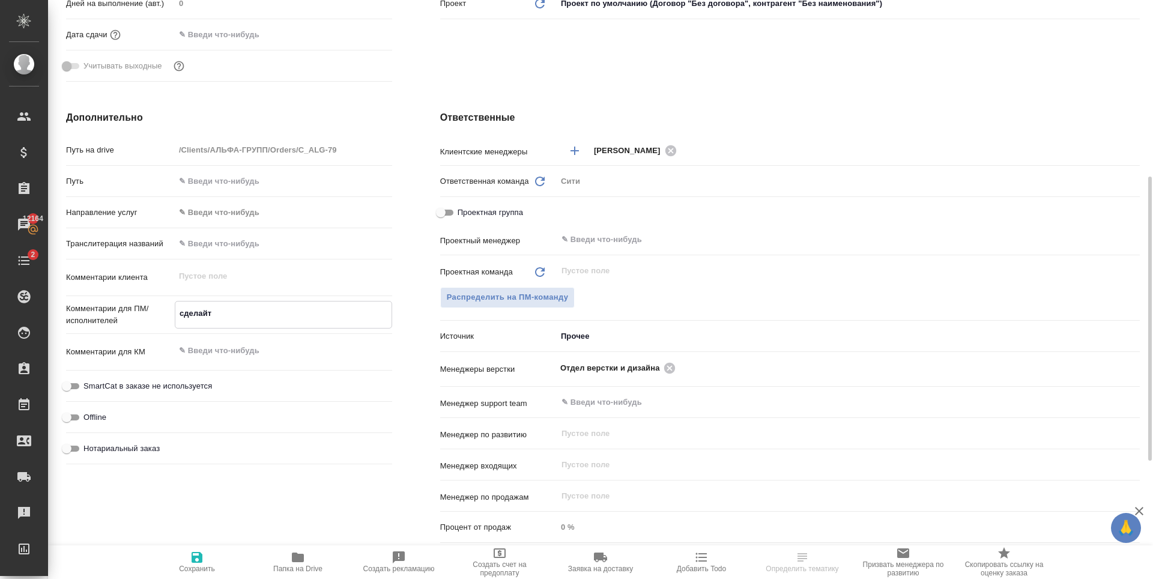
type textarea "x"
type textarea "сделайте"
type textarea "x"
type textarea "сделайте"
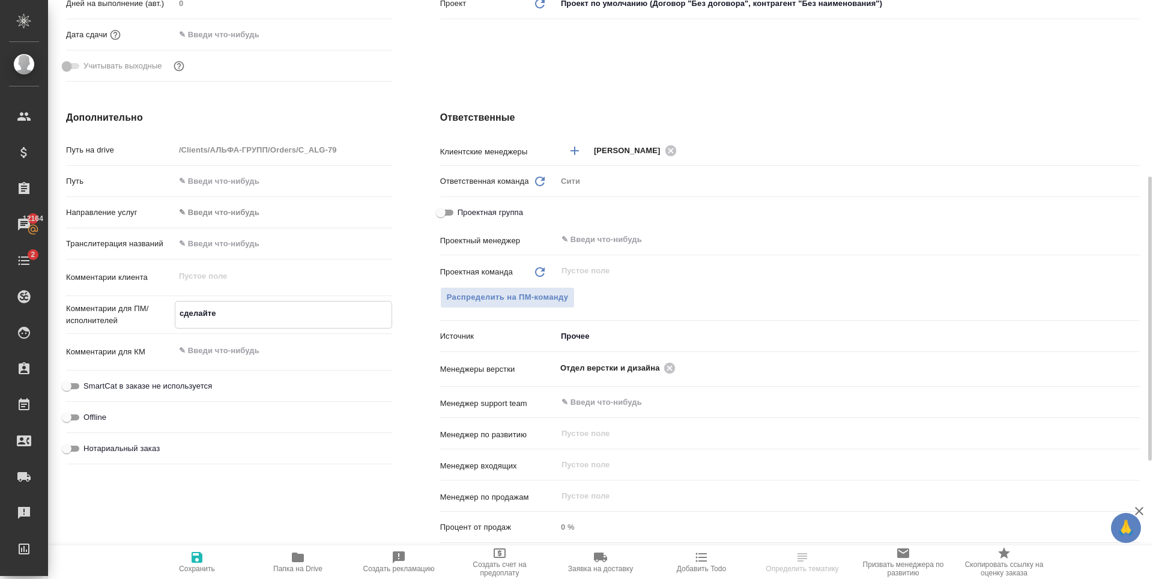
type textarea "x"
type textarea "сделайте т"
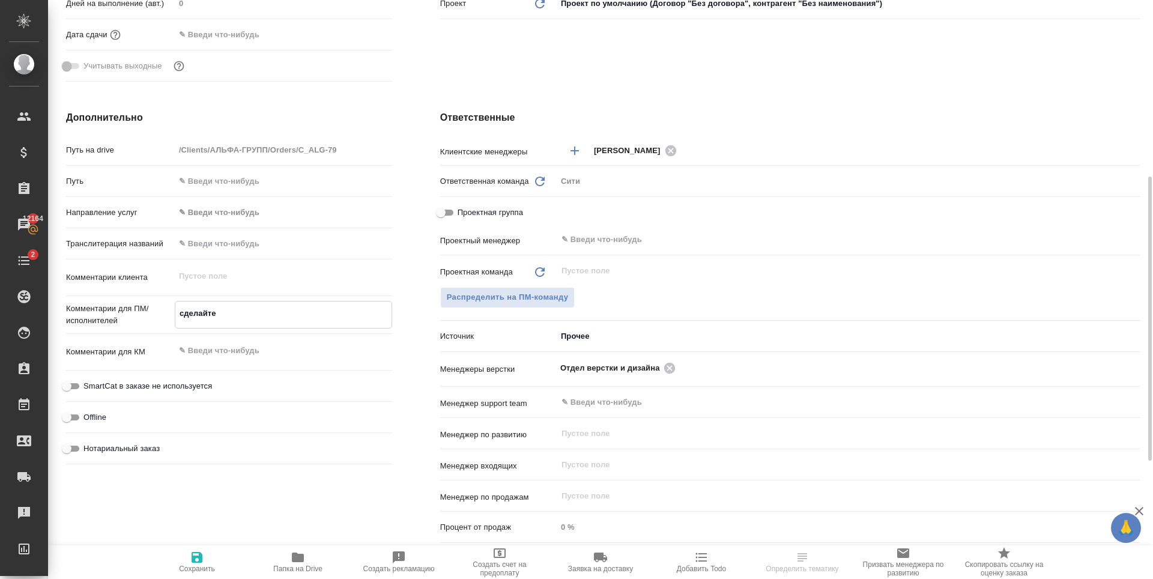
type textarea "x"
type textarea "сделайте ти"
type textarea "x"
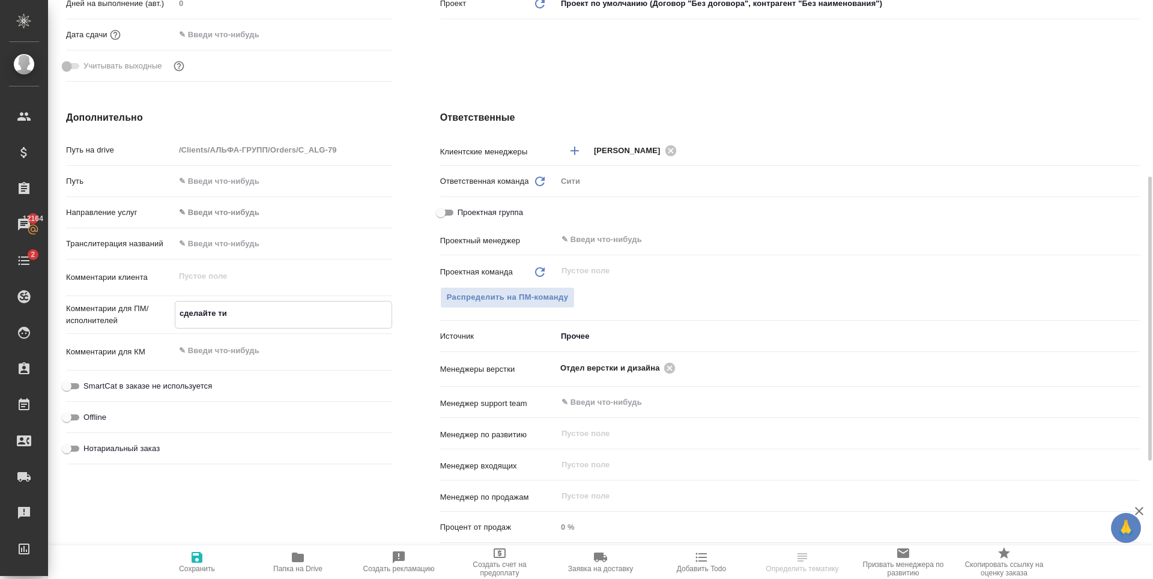
type textarea "x"
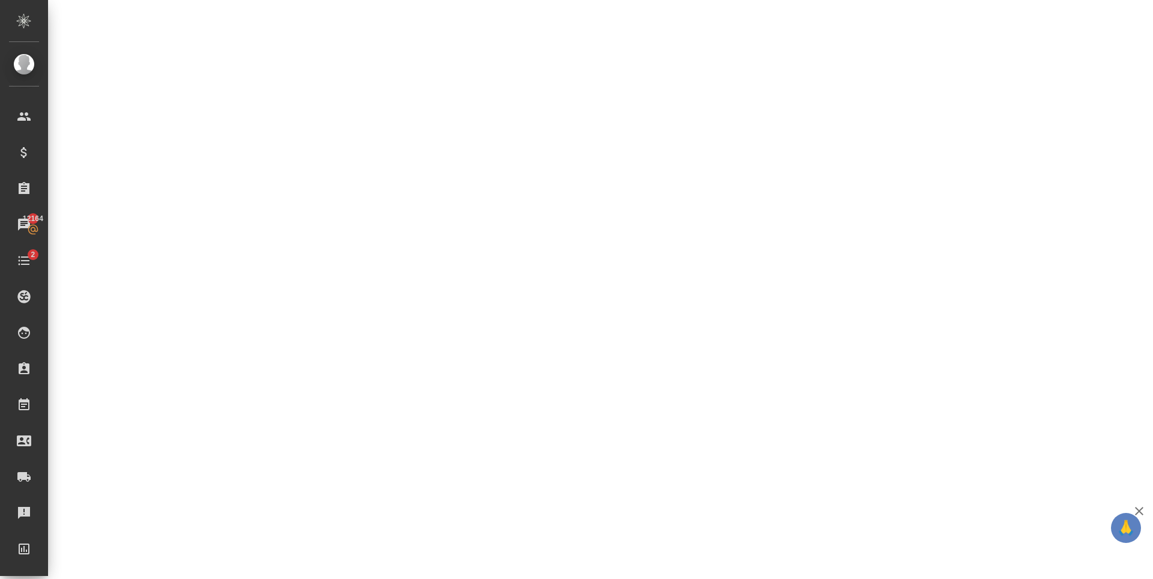
select select "RU"
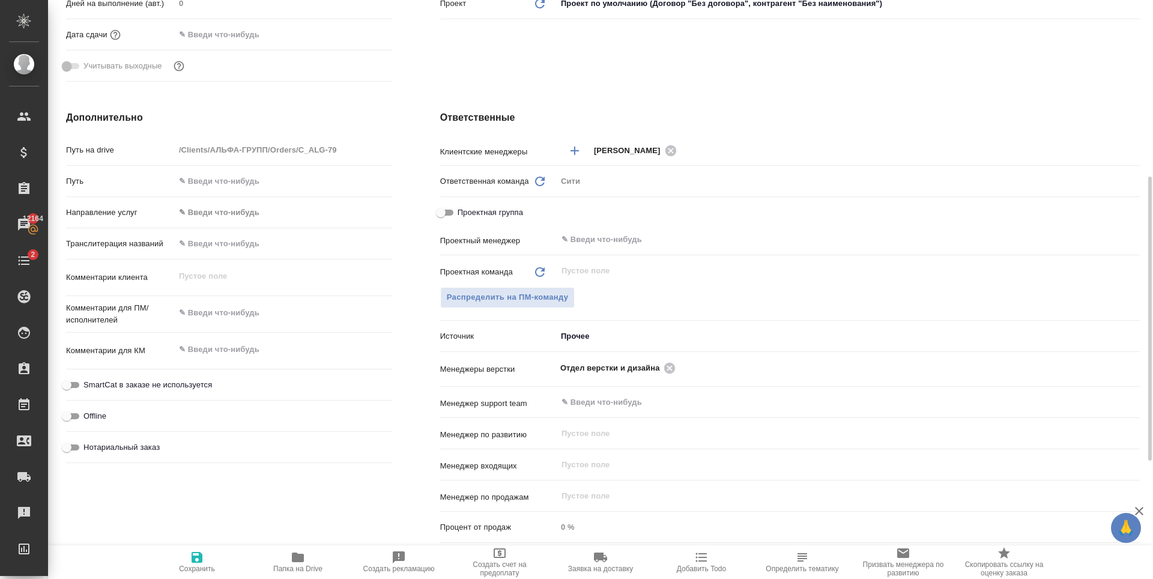
type textarea "x"
click at [237, 316] on textarea at bounding box center [283, 313] width 216 height 20
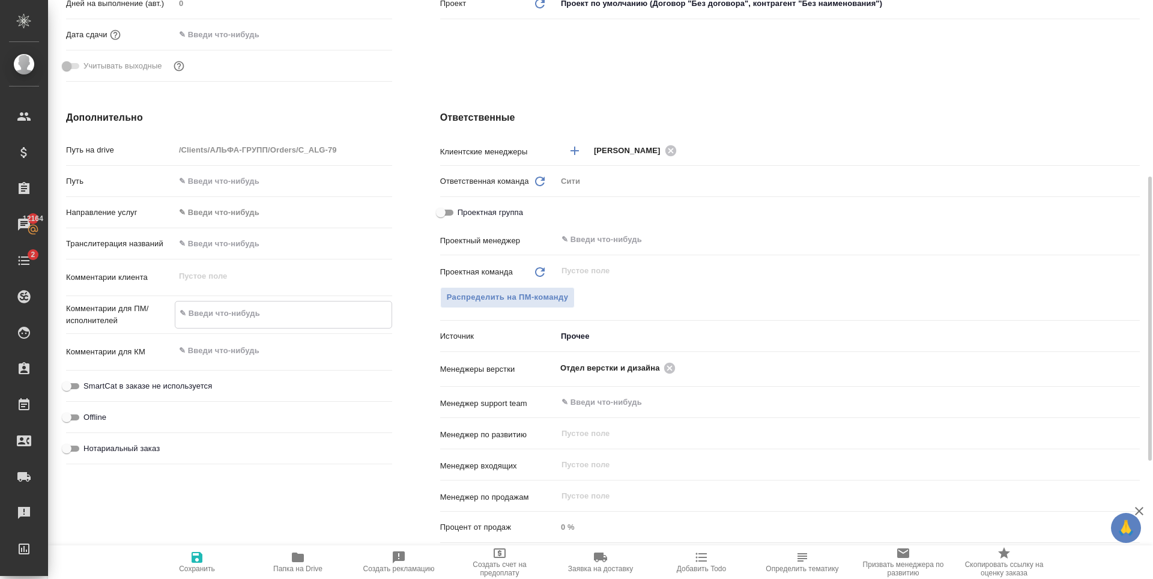
type textarea "x"
type textarea "с"
type textarea "x"
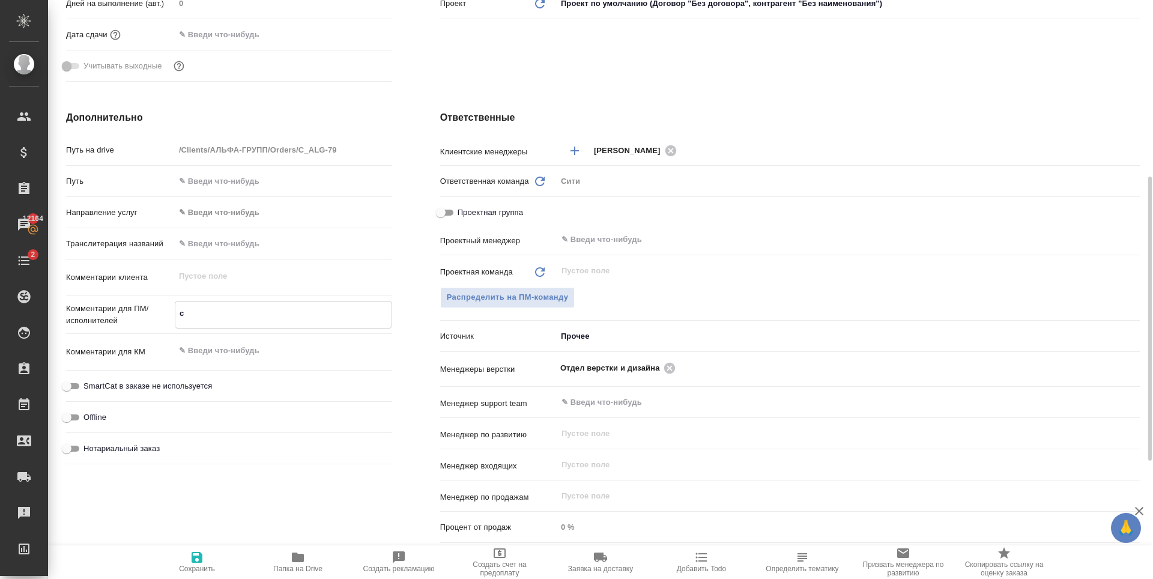
type textarea "сд"
type textarea "x"
type textarea "сде"
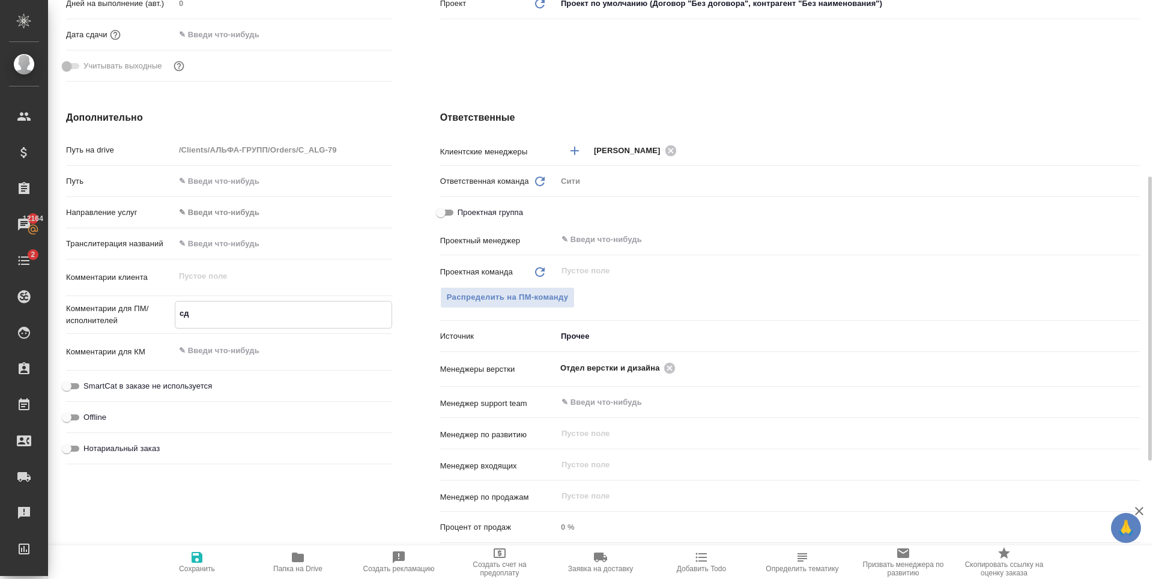
type textarea "x"
type textarea "сдел"
type textarea "x"
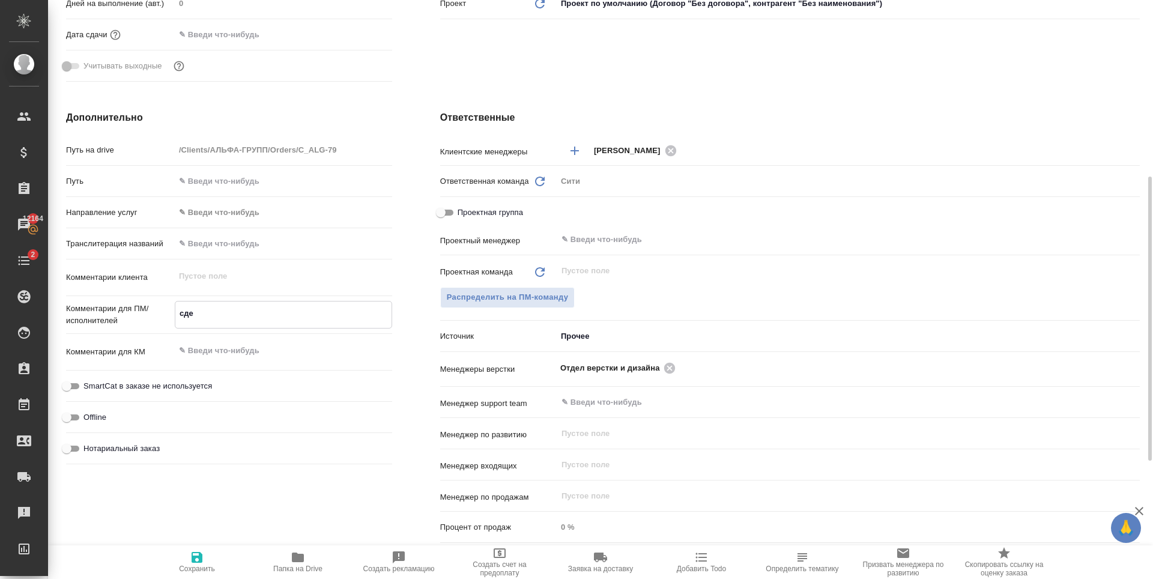
type textarea "x"
type textarea "сдела"
type textarea "x"
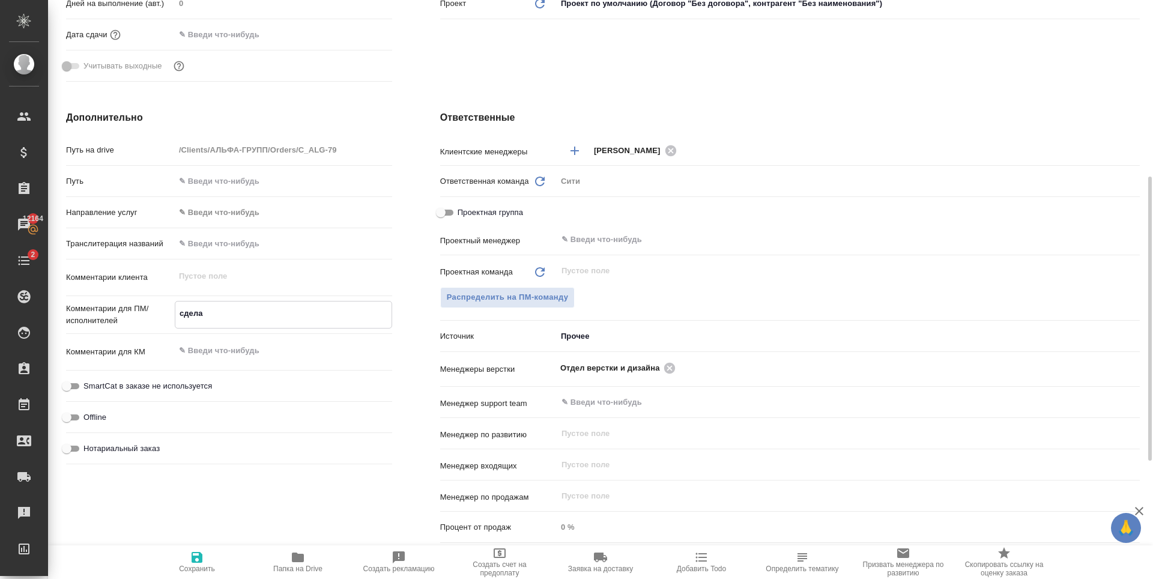
type textarea "x"
type textarea "сделай"
type textarea "x"
type textarea "сделайите"
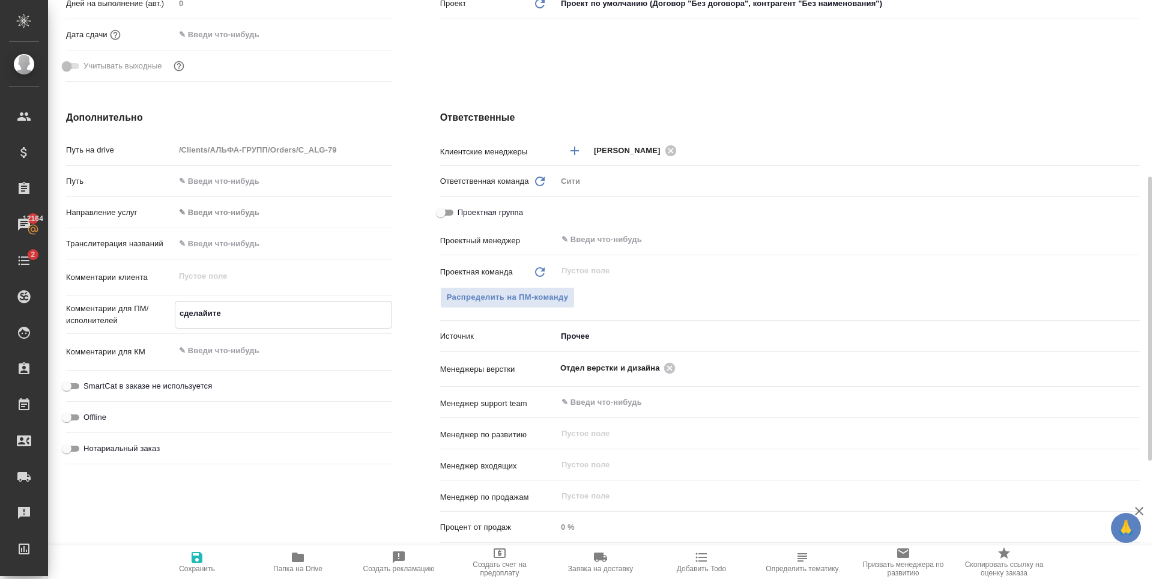
type textarea "x"
type textarea "сделайит"
type textarea "x"
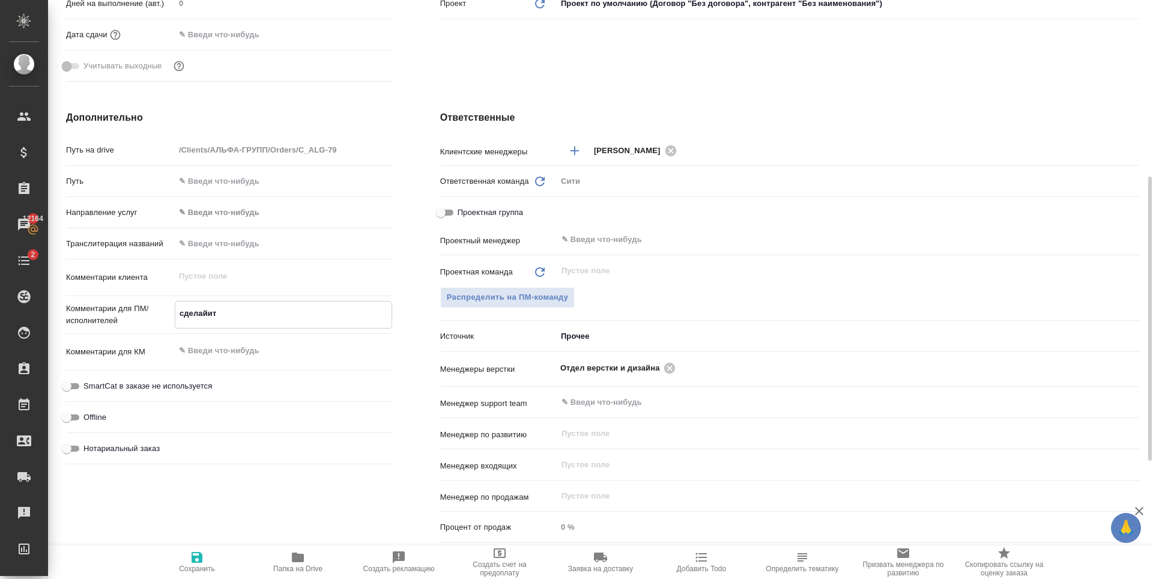
type textarea "x"
type textarea "сделайи"
type textarea "x"
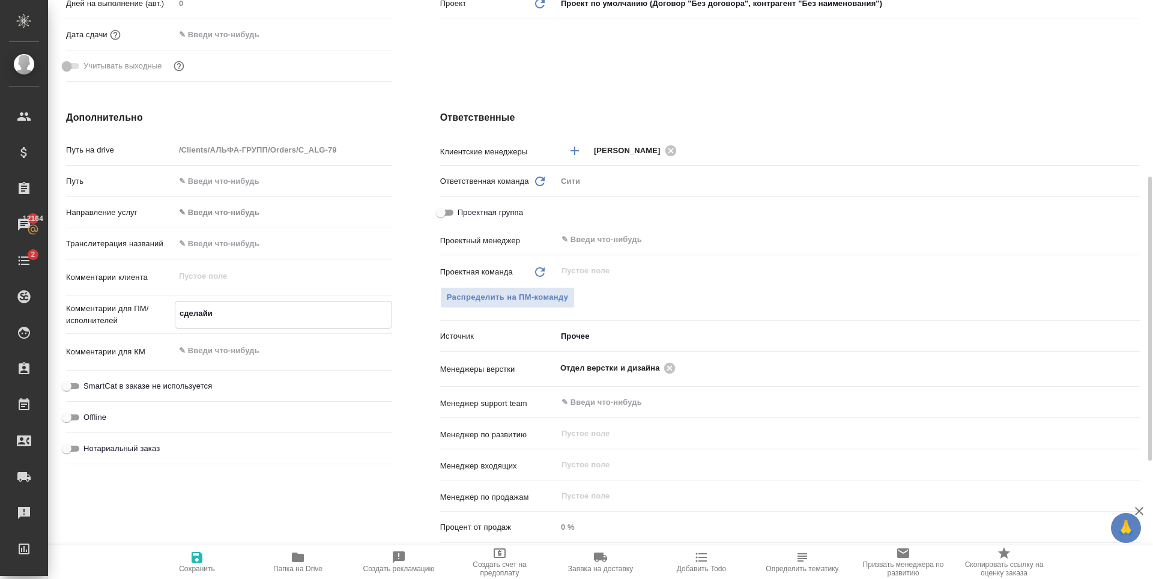
type textarea "x"
type textarea "сделай"
type textarea "x"
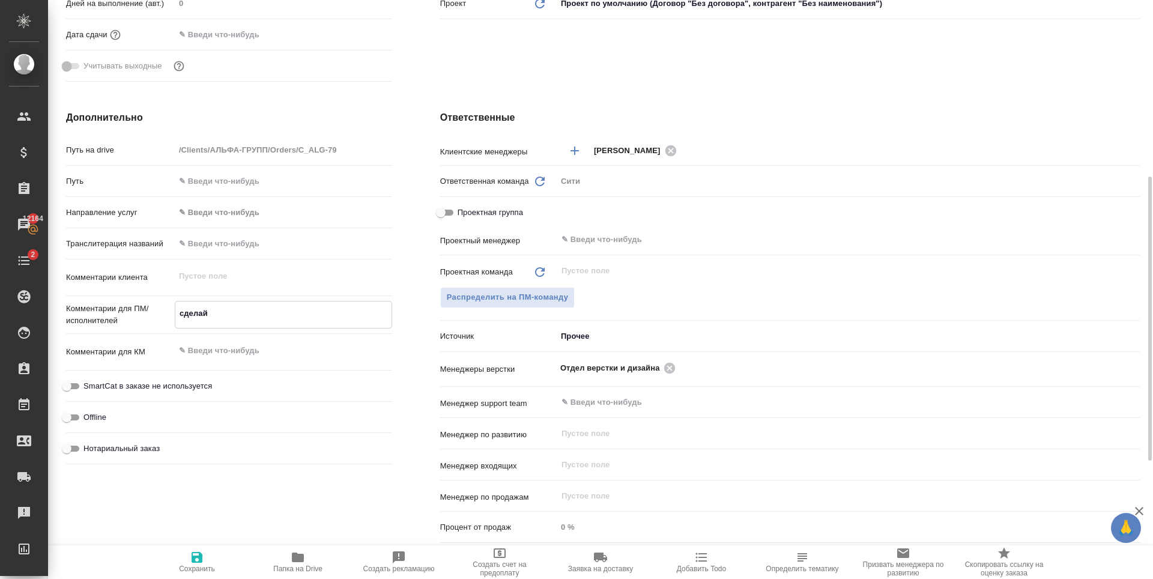
type textarea "x"
type textarea "сделайт"
type textarea "x"
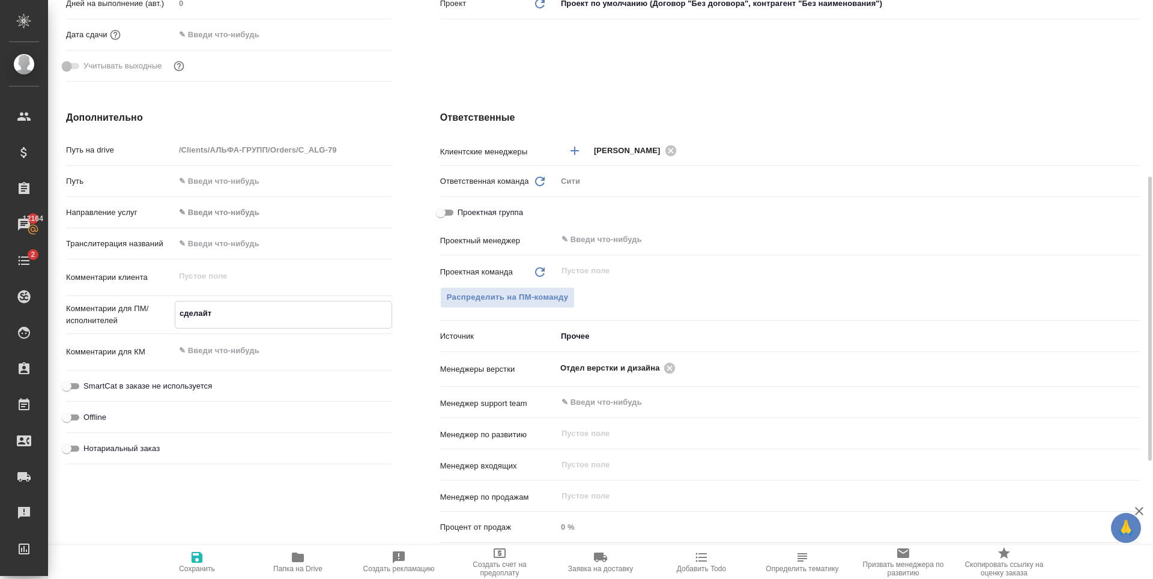
type textarea "сделайте"
type textarea "x"
type textarea "сделайте"
type textarea "x"
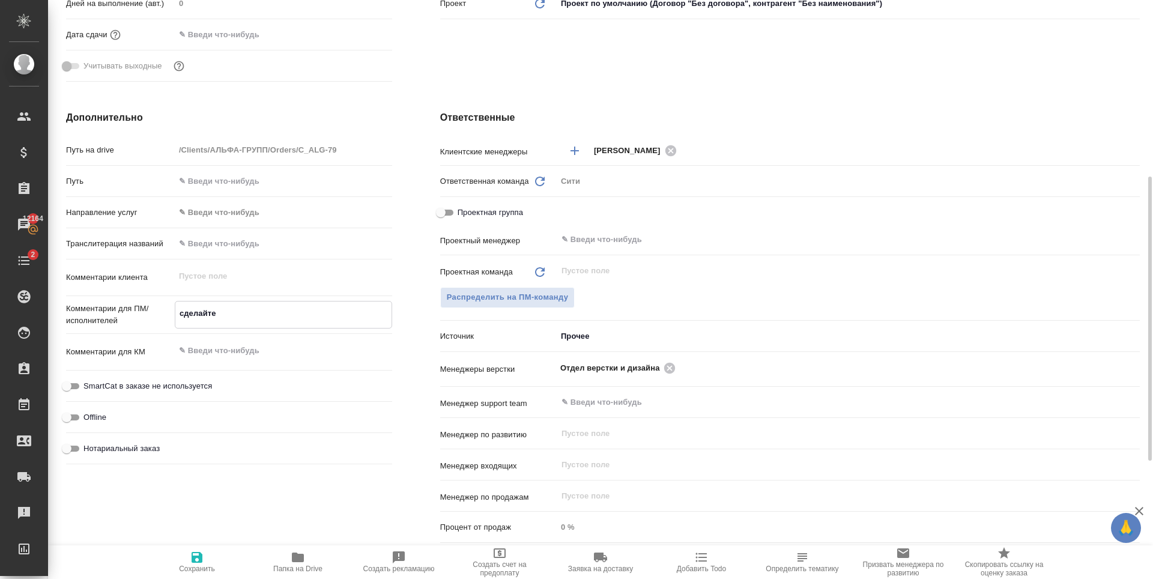
type textarea "x"
type textarea "сделайте т"
type textarea "x"
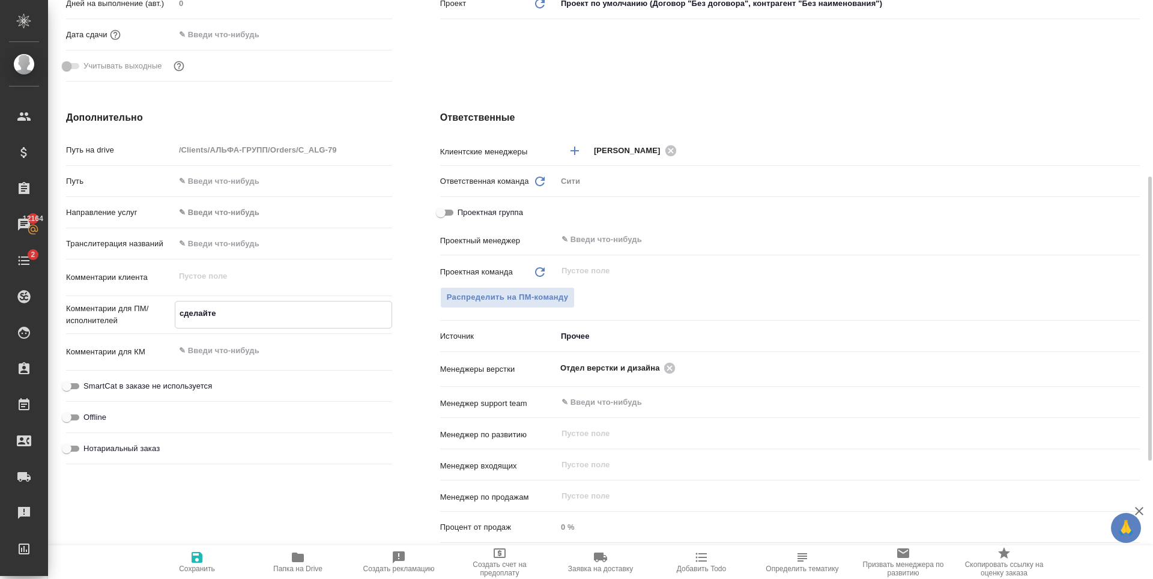
type textarea "x"
type textarea "сделайте тик"
type textarea "x"
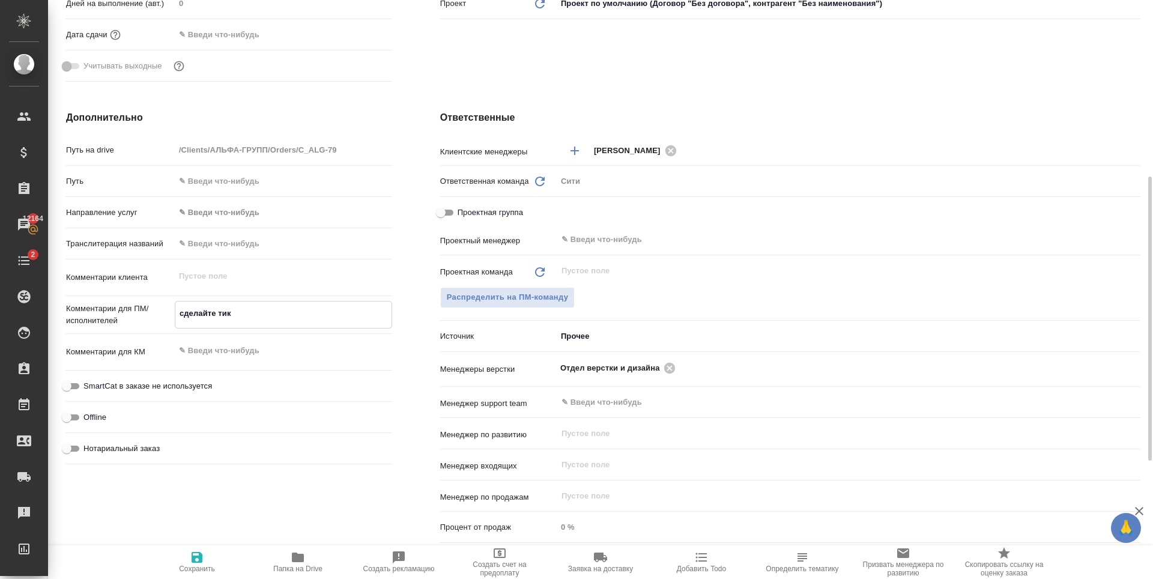
type textarea "сделайте тике"
type textarea "x"
type textarea "сделайте тикет"
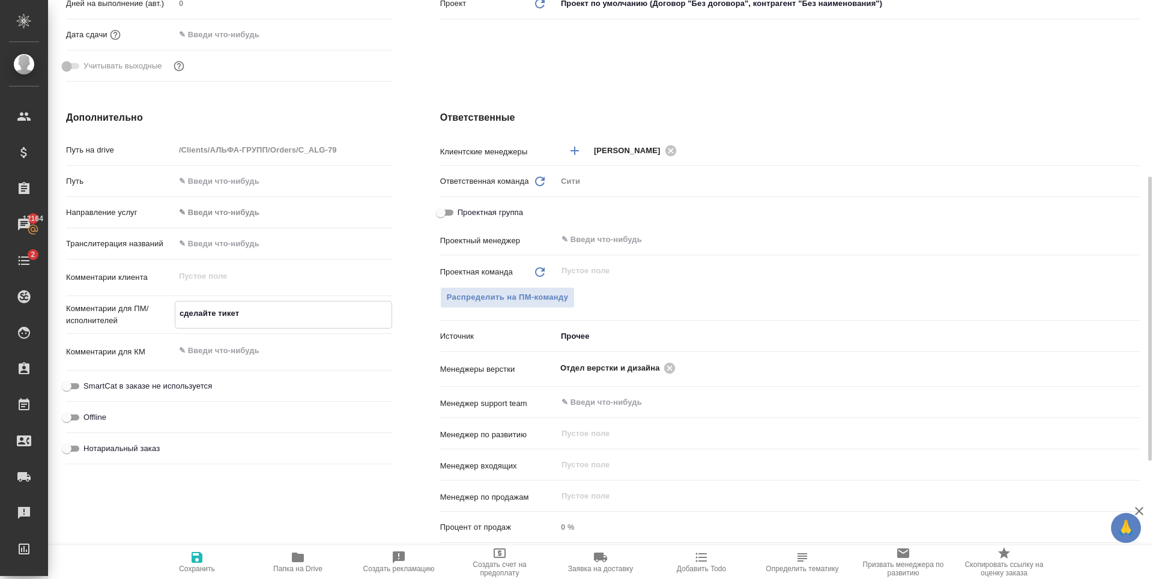
type textarea "x"
type textarea "сделайте тикет,"
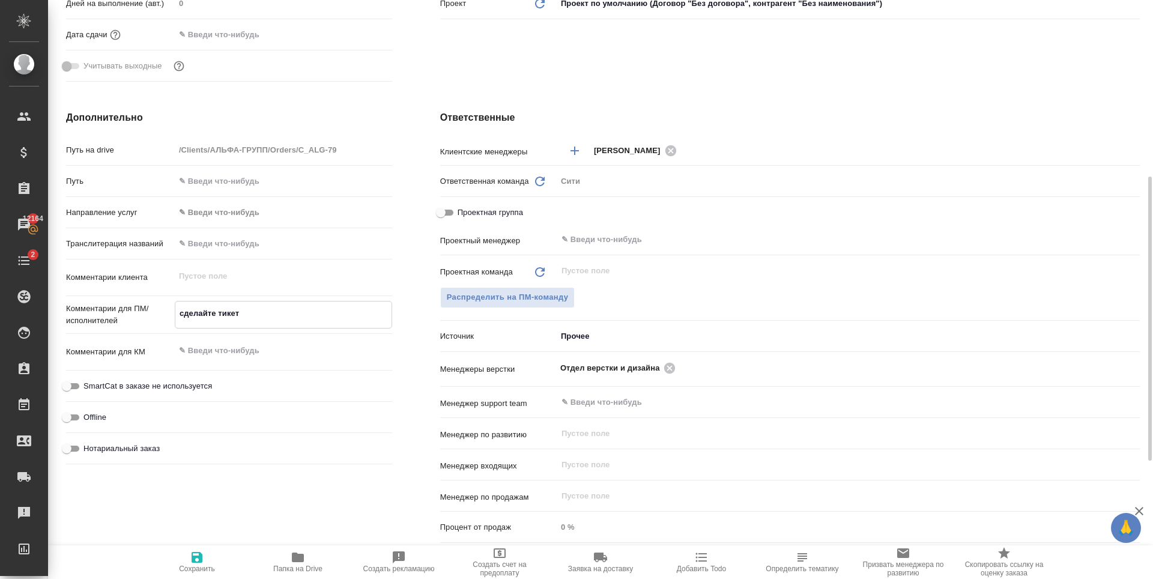
type textarea "x"
type textarea "сделайте тикет,"
type textarea "x"
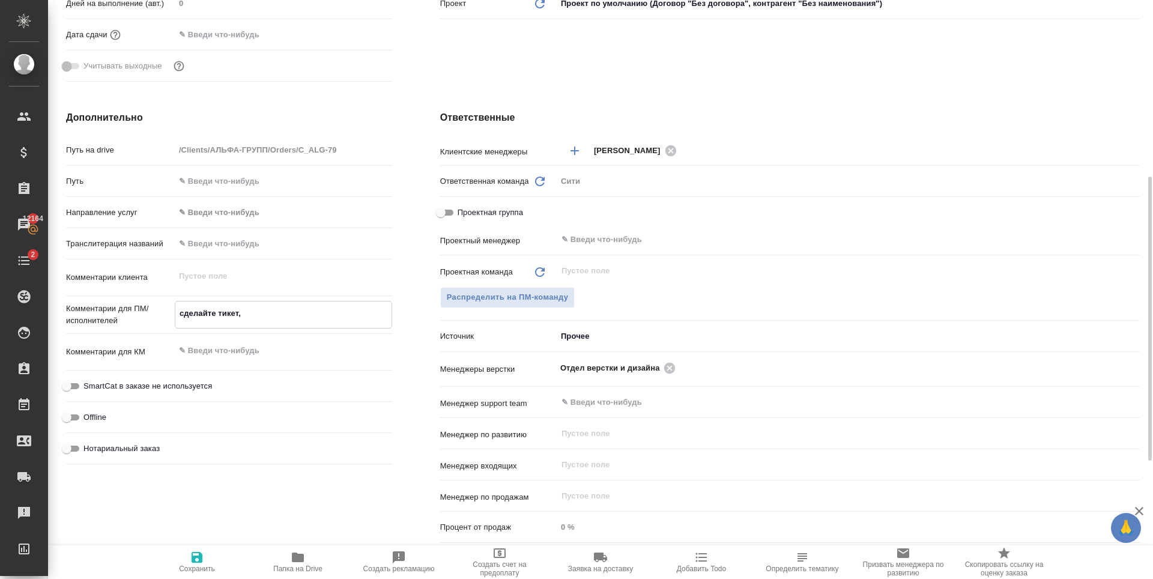
type textarea "x"
type textarea "сделайте тикет, п"
type textarea "x"
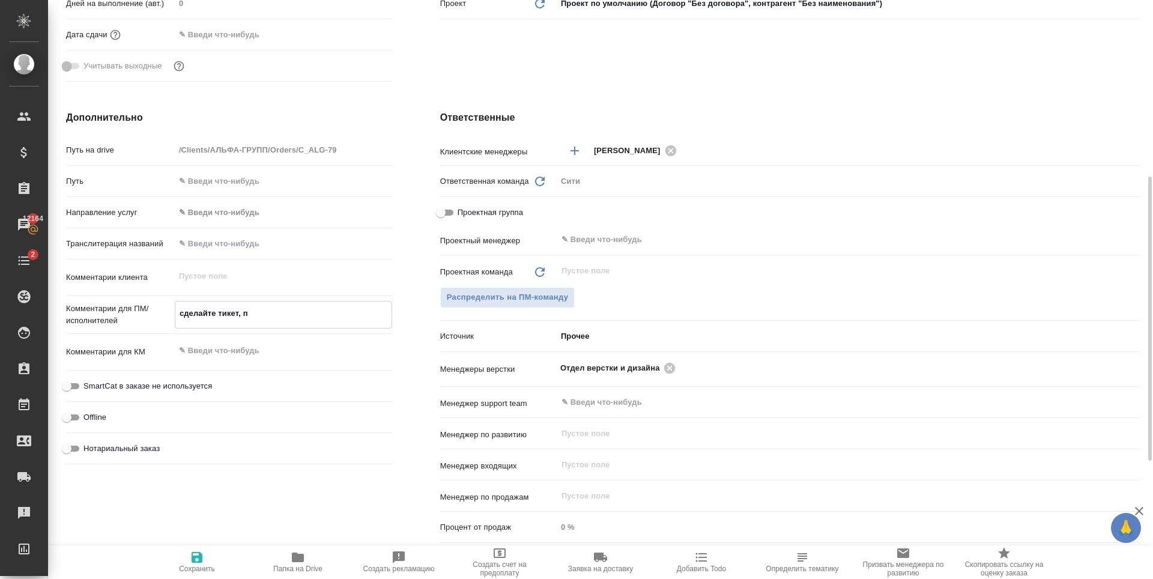
type textarea "сделайте тикет, по"
type textarea "x"
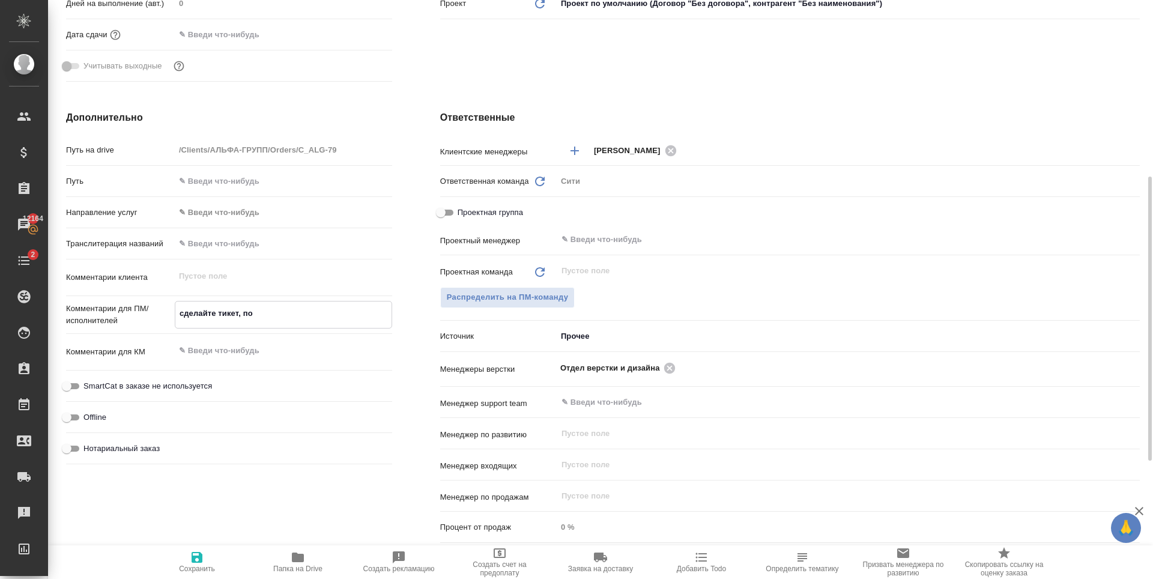
type textarea "сделайте тикет, пож"
type textarea "x"
type textarea "сделайте тикет, пожа"
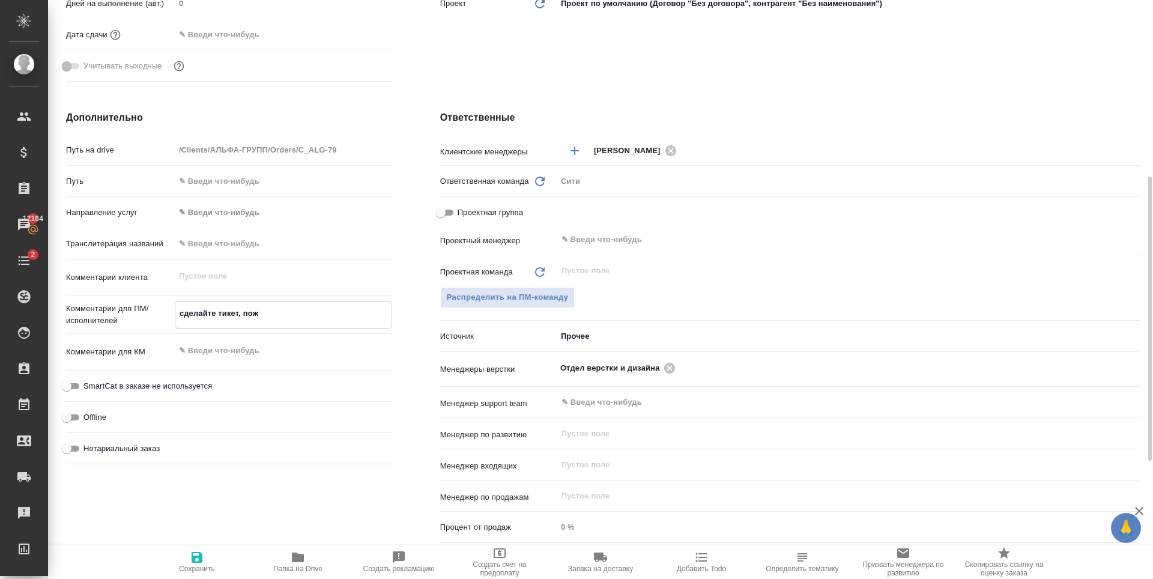
type textarea "x"
type textarea "сделайте тикет, пожалоу"
type textarea "x"
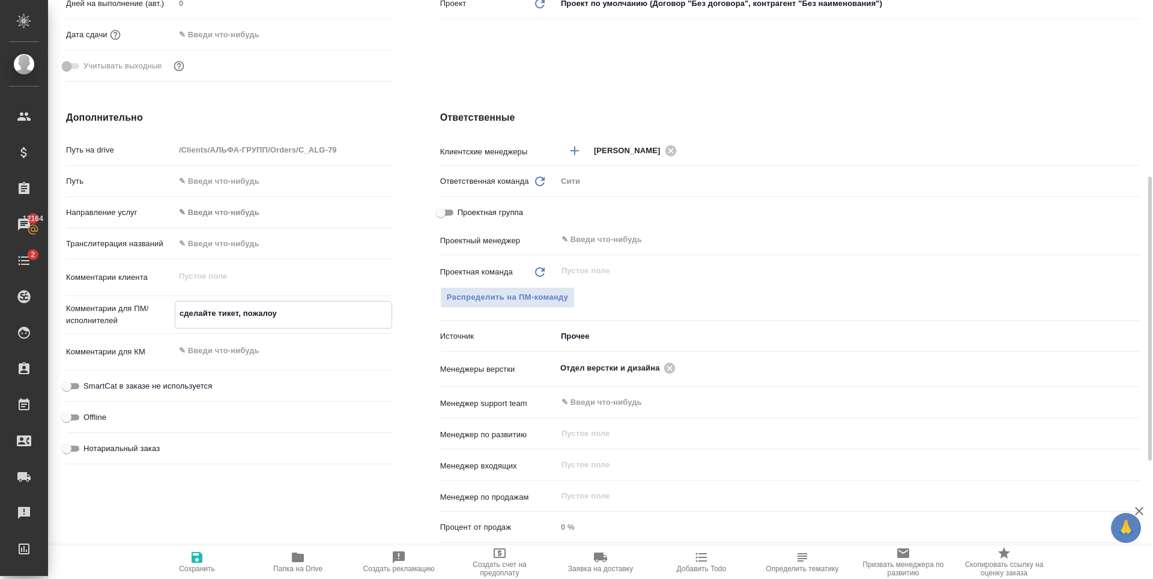
type textarea "x"
type textarea "сделайте тикет, пожалоуй"
type textarea "x"
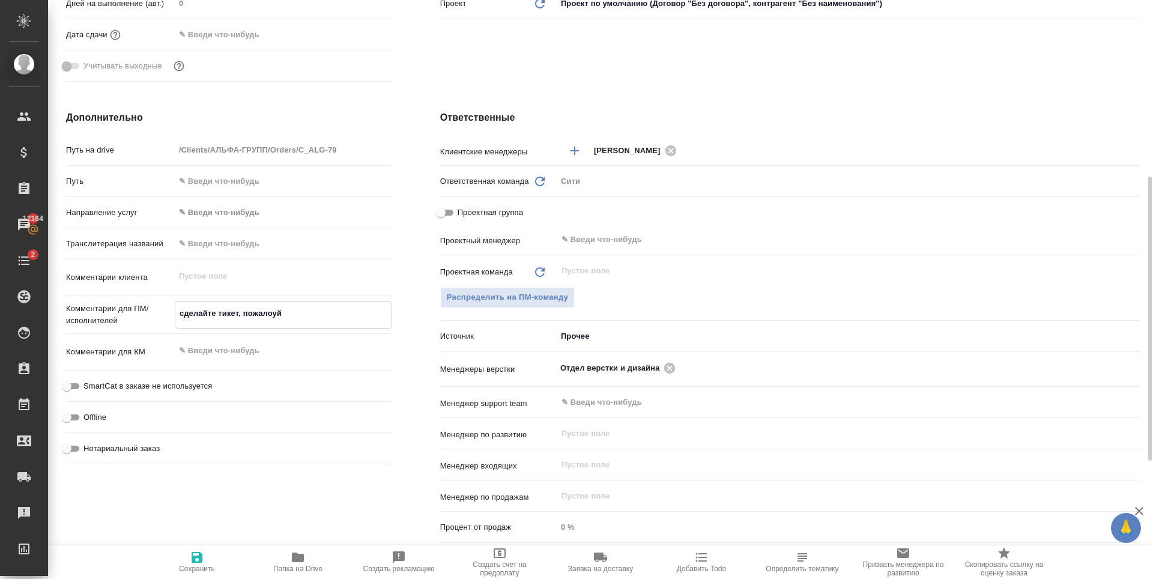
type textarea "сделайте тикет, пожалоуйс"
type textarea "x"
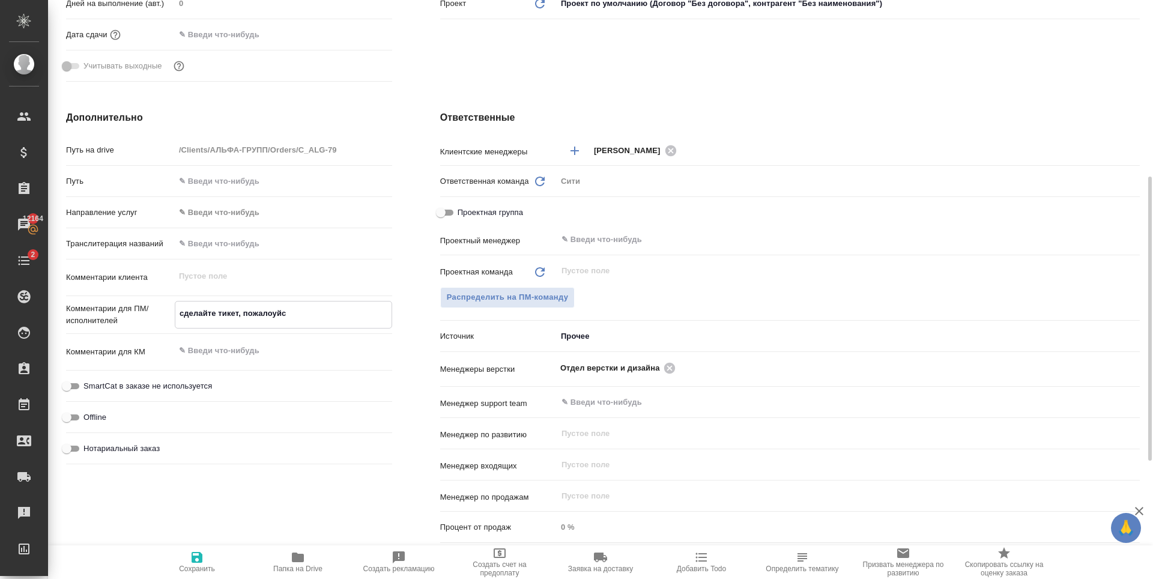
type textarea "сделайте тикет, пожалоуйст"
type textarea "x"
type textarea "сделайте тикет, пожалоуйста"
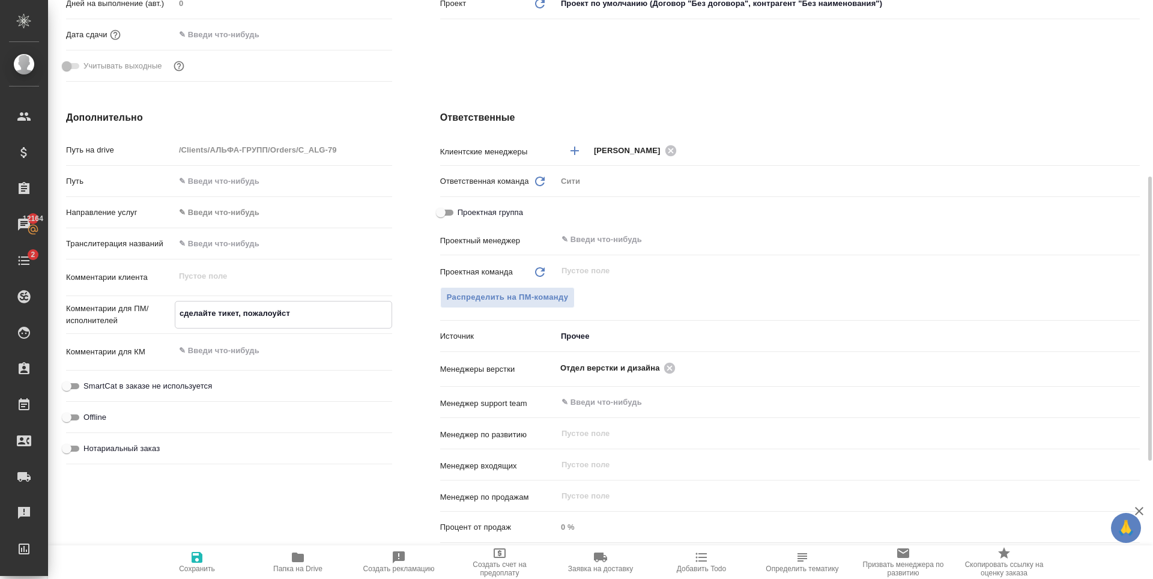
type textarea "x"
click at [273, 310] on textarea "сделайте тикет, пожалоуйста" at bounding box center [283, 313] width 216 height 20
type textarea "сделайте тикет, пожалуйста"
type textarea "x"
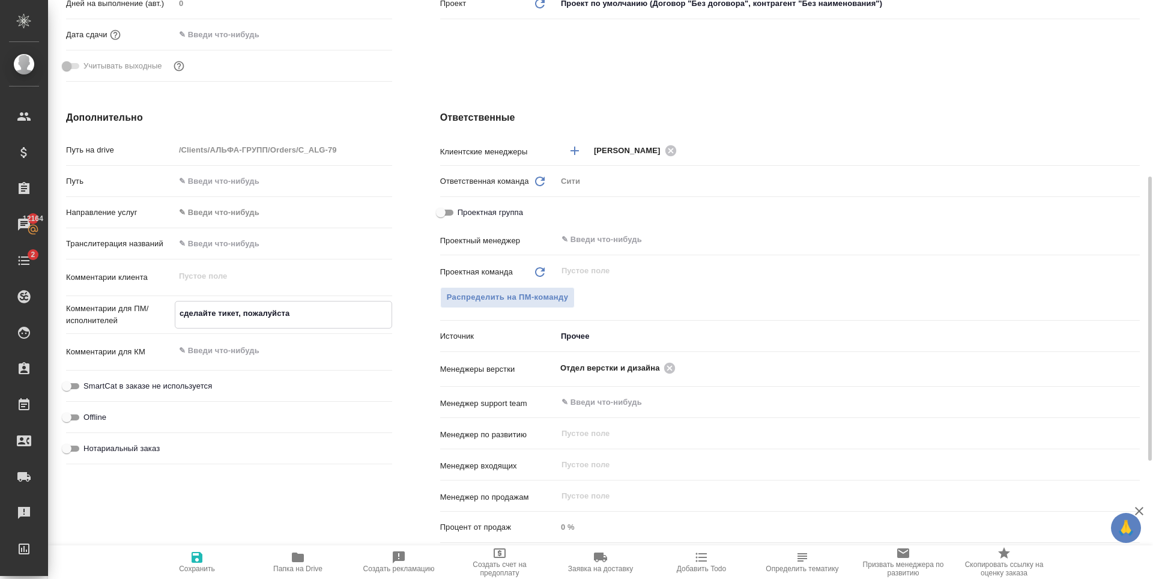
type textarea "x"
type textarea "сделайте тикет, пожалуйста"
type textarea "x"
click at [222, 512] on div "Дополнительно Путь на drive /Clients/АЛЬФА-ГРУПП/Orders/C_ALG-79 Путь Направлен…" at bounding box center [229, 328] width 374 height 485
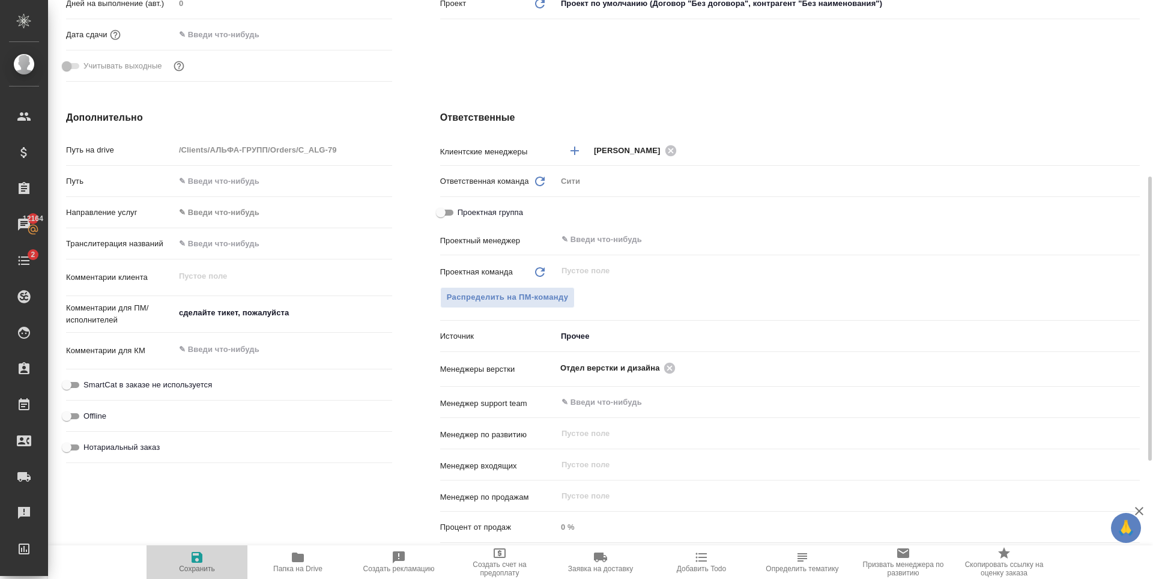
click at [199, 554] on icon "button" at bounding box center [197, 557] width 11 height 11
type textarea "x"
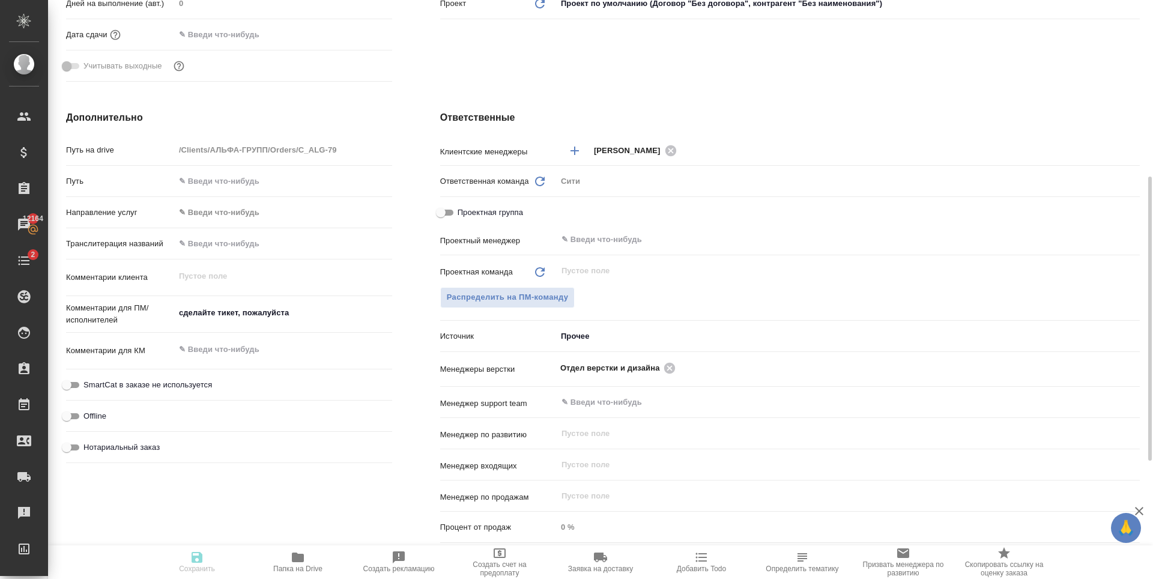
type textarea "x"
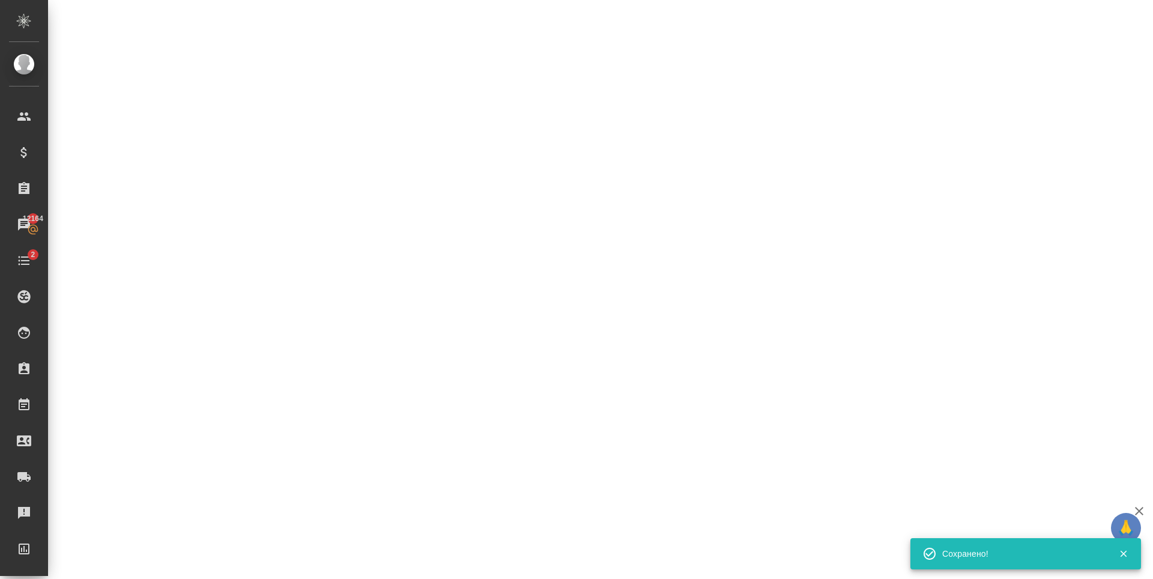
select select "RU"
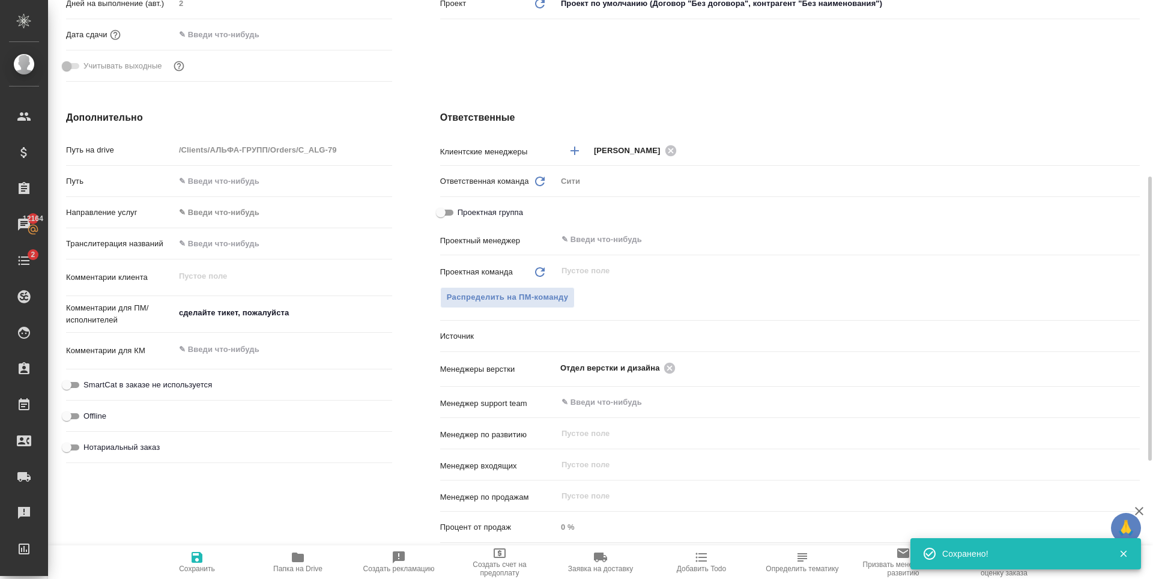
type textarea "x"
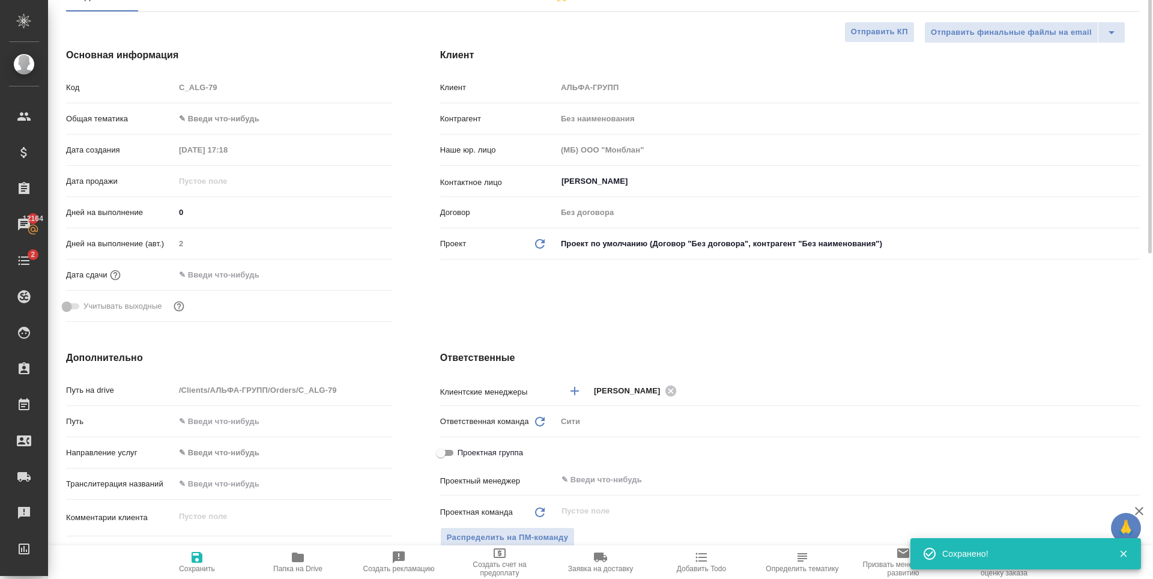
scroll to position [0, 0]
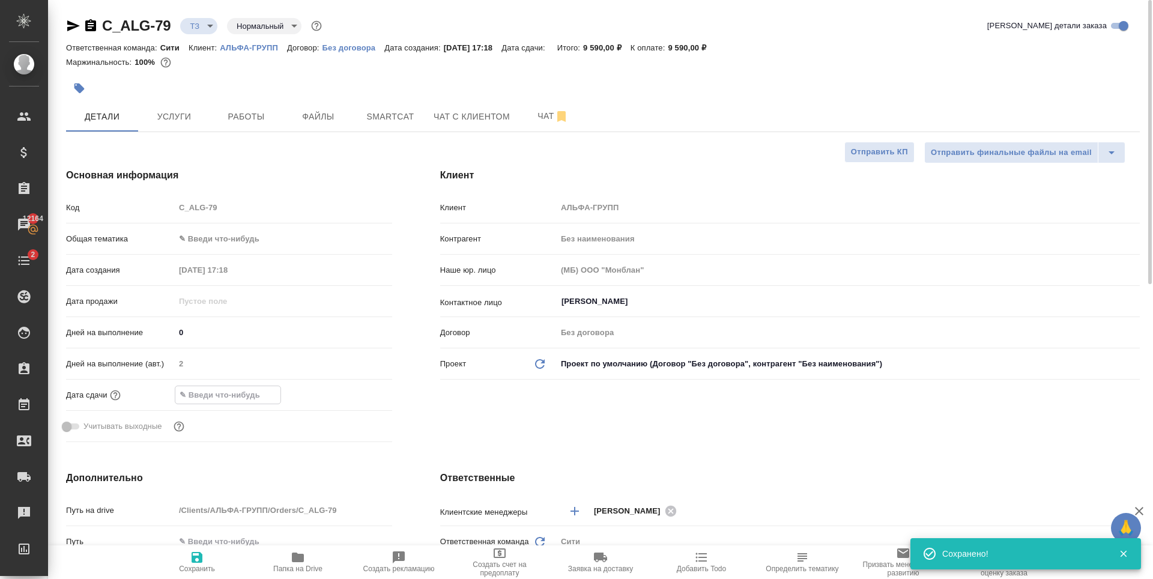
click at [261, 393] on input "text" at bounding box center [227, 394] width 105 height 17
click at [361, 391] on icon "button" at bounding box center [357, 393] width 11 height 12
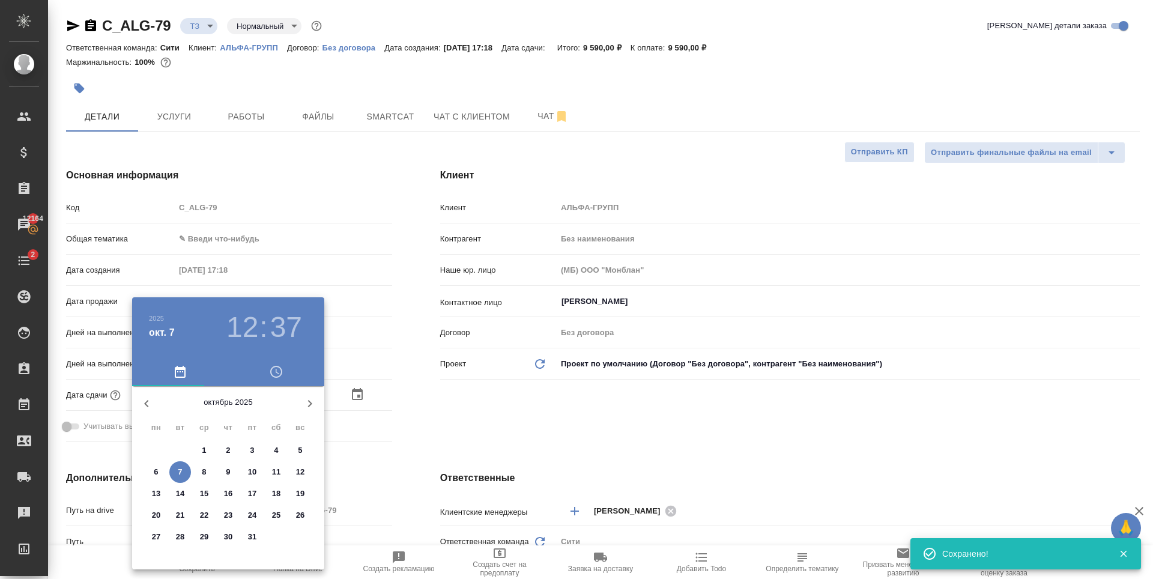
click at [249, 329] on h3 "12" at bounding box center [242, 327] width 32 height 34
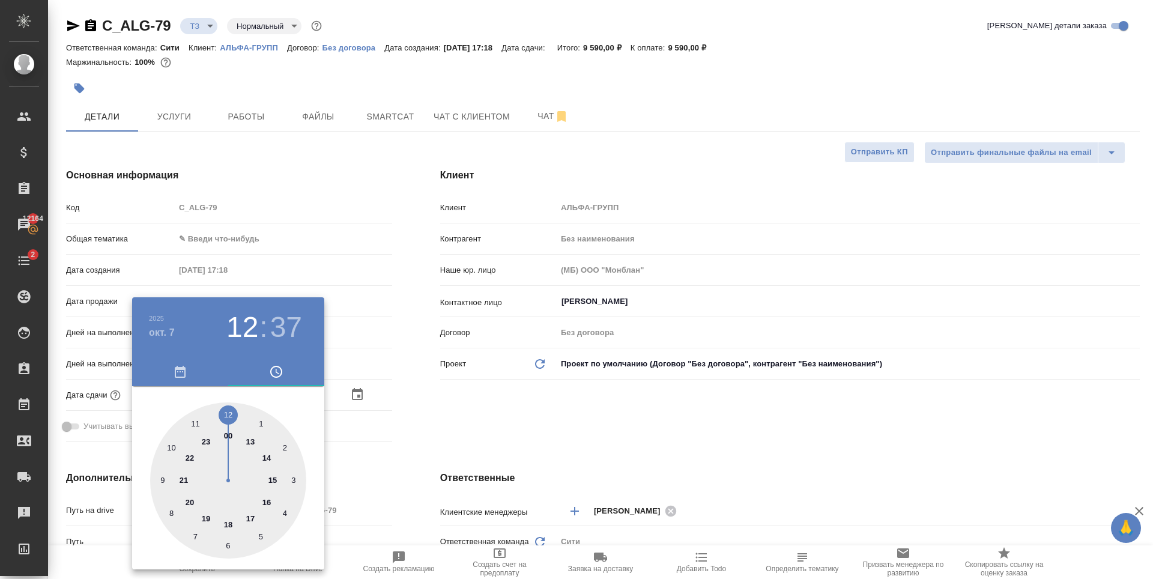
click at [282, 327] on h3 "37" at bounding box center [286, 327] width 32 height 34
click at [172, 448] on div at bounding box center [228, 480] width 156 height 156
type input "07.10.2025 12:50"
type textarea "x"
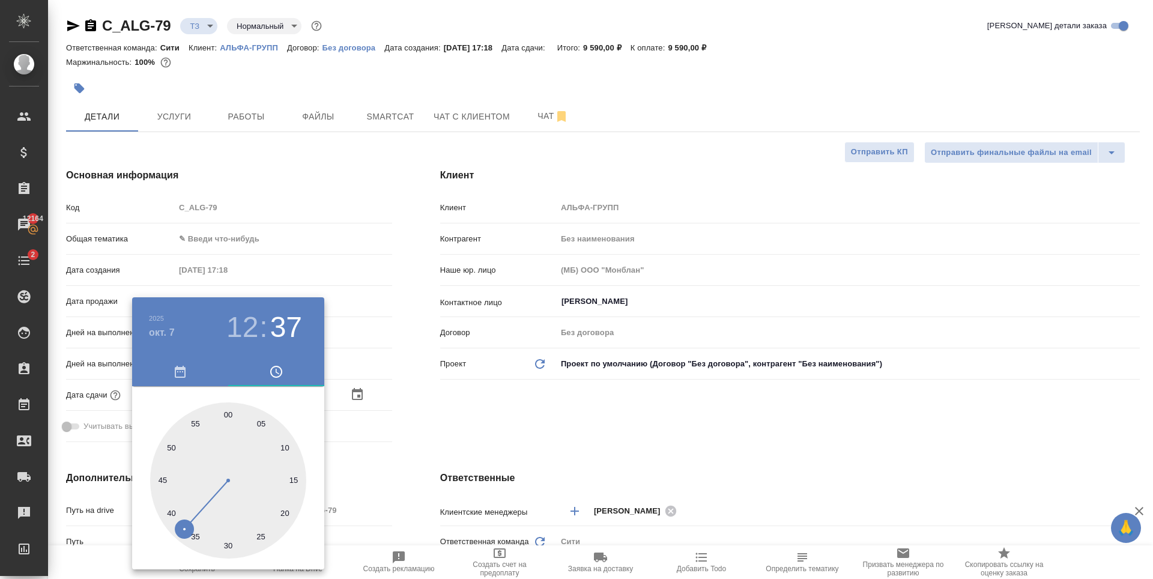
type textarea "x"
click at [610, 409] on div at bounding box center [576, 289] width 1153 height 579
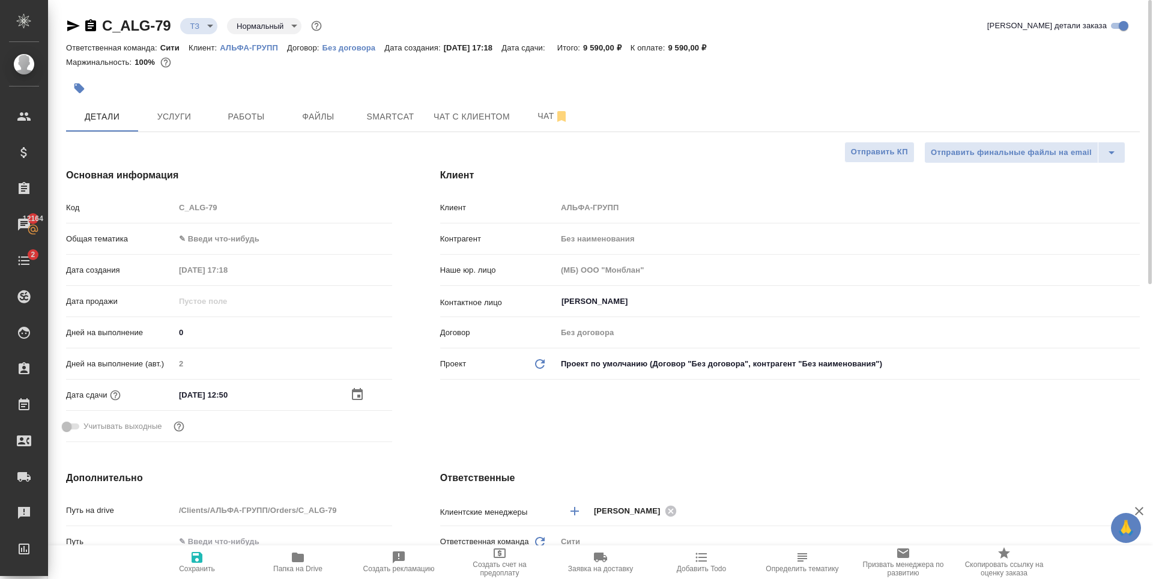
click at [210, 564] on span "Сохранить" at bounding box center [197, 561] width 86 height 23
type textarea "x"
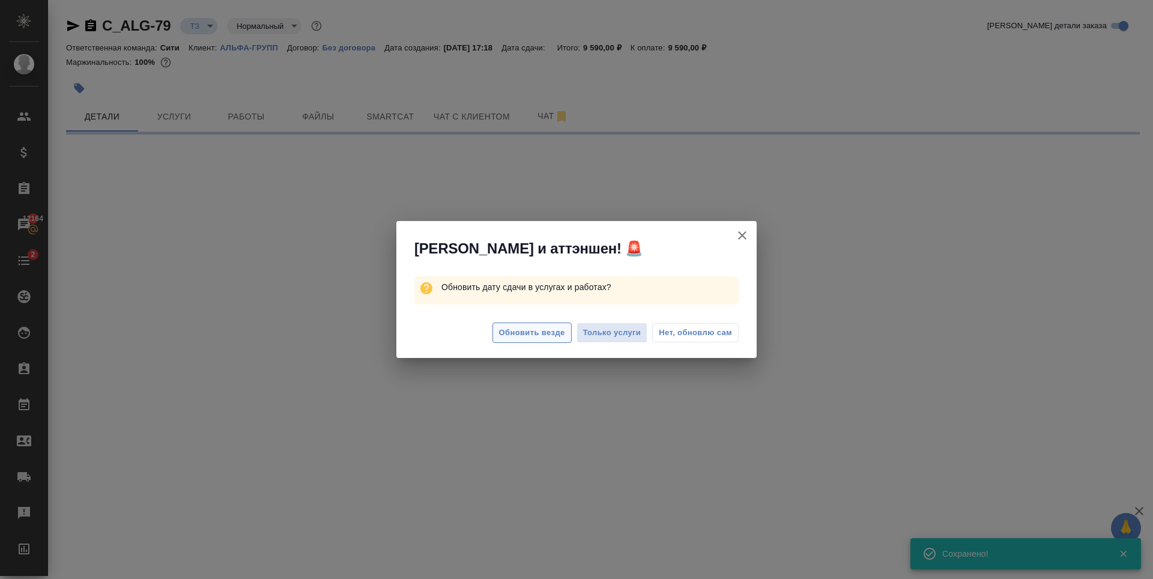
select select "RU"
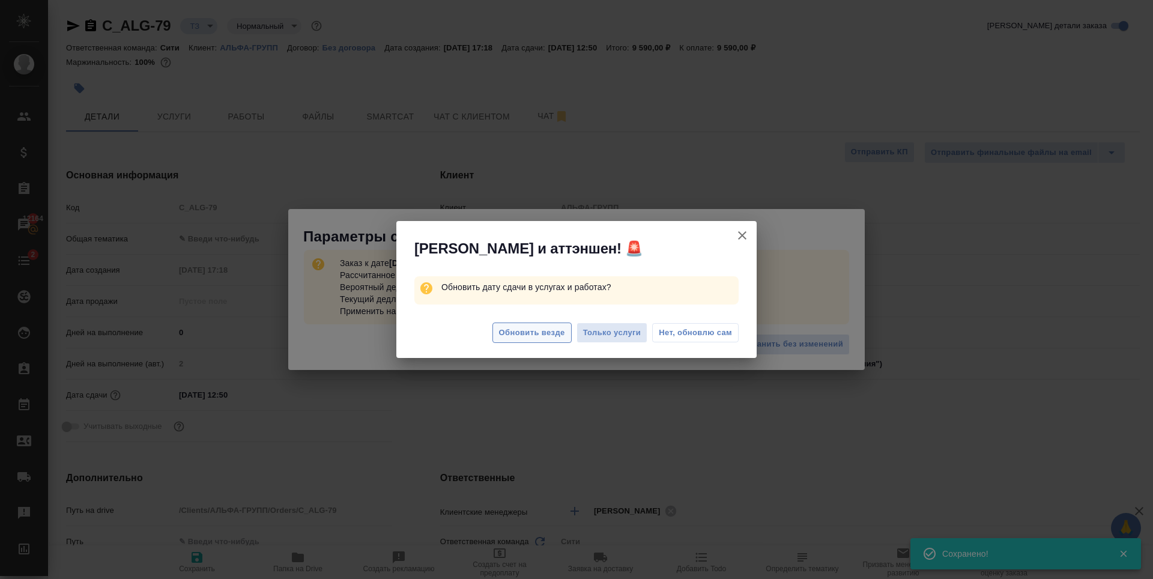
click at [535, 331] on span "Обновить везде" at bounding box center [532, 333] width 66 height 14
type textarea "x"
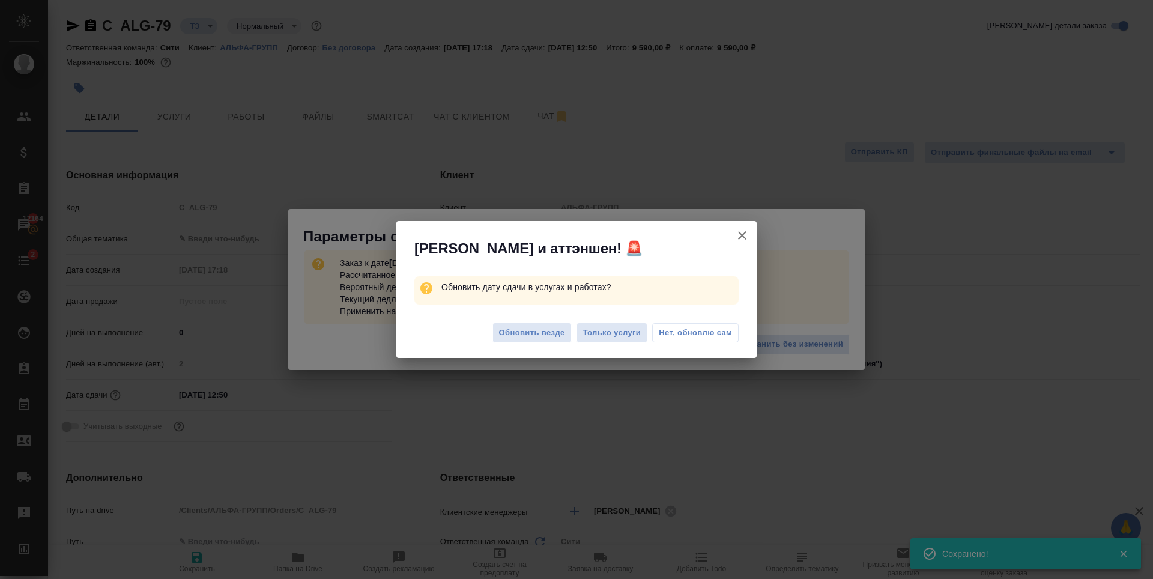
type textarea "x"
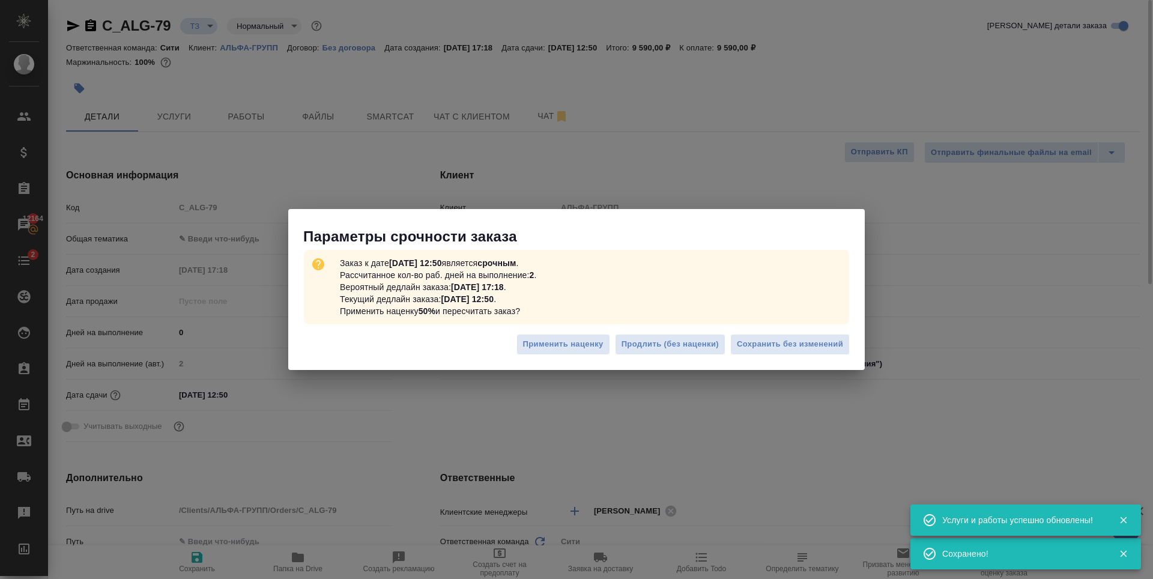
click at [822, 340] on span "Сохранить без изменений" at bounding box center [790, 344] width 106 height 14
type textarea "x"
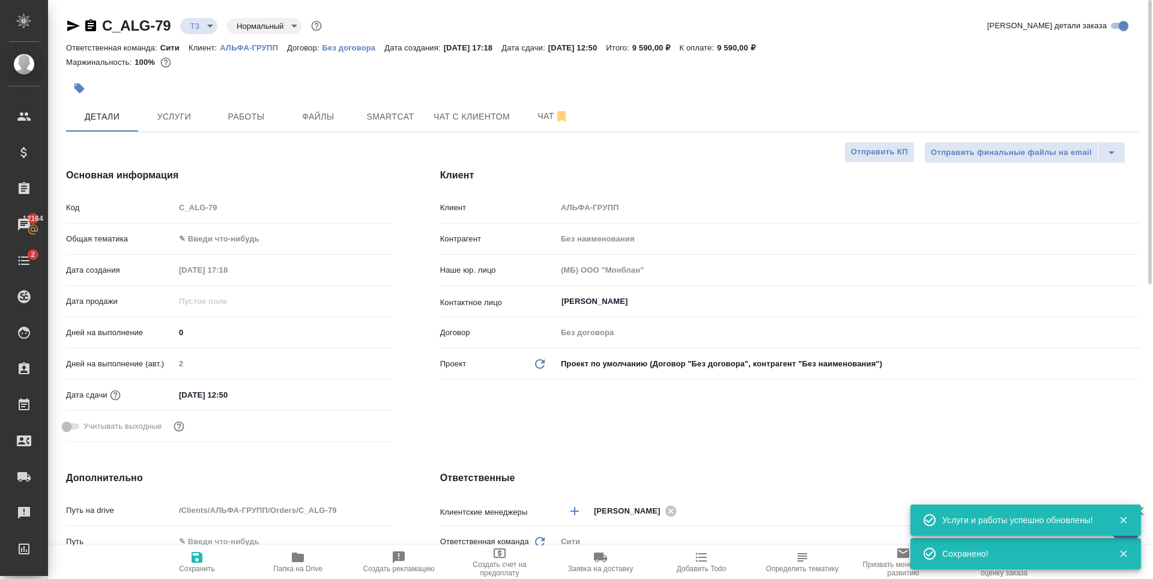
type textarea "x"
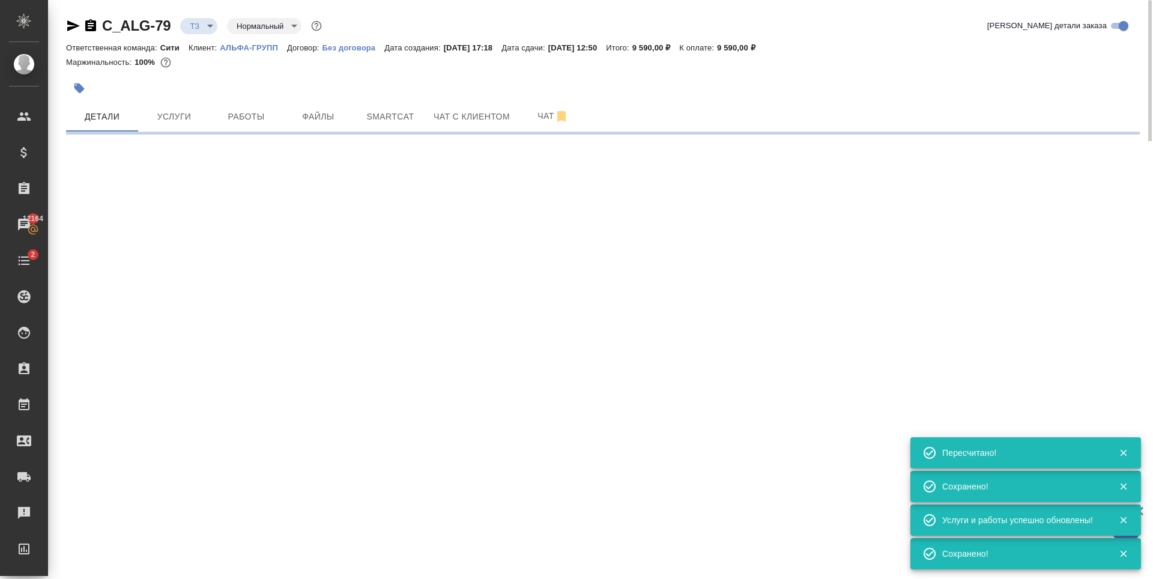
click at [216, 244] on div ".cls-1 fill:#fff; AWATERA Zaytseva Svetlana Клиенты Спецификации Заказы 12164 Ч…" at bounding box center [576, 289] width 1153 height 579
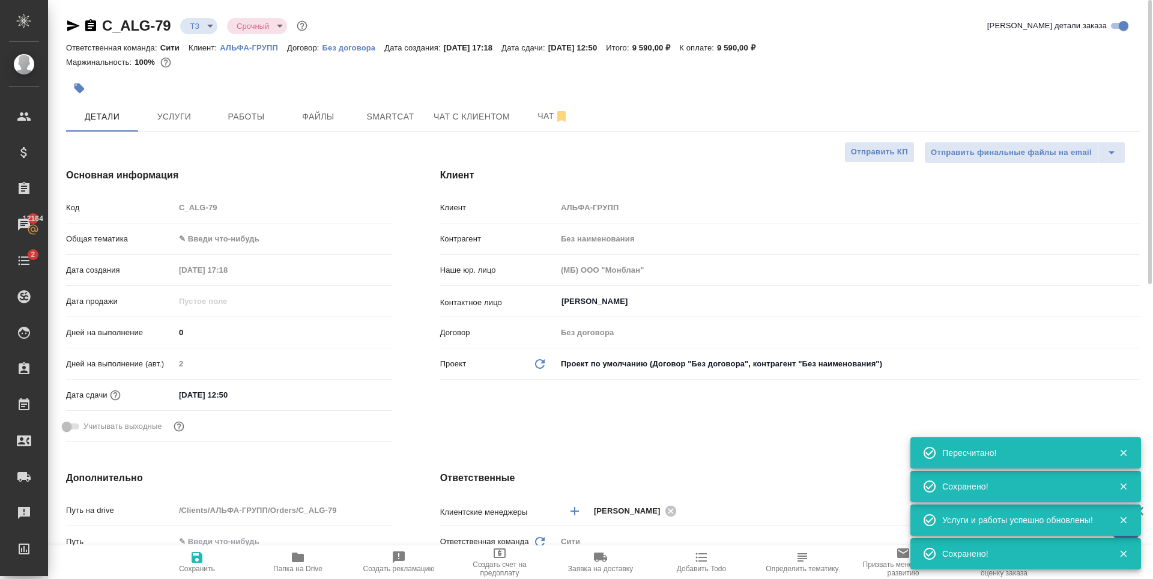
click at [220, 240] on body "🙏 .cls-1 fill:#fff; AWATERA Zaytseva Svetlana Клиенты Спецификации Заказы 12164…" at bounding box center [576, 289] width 1153 height 579
click at [248, 355] on li "Юридическая/Финансовая" at bounding box center [283, 354] width 217 height 19
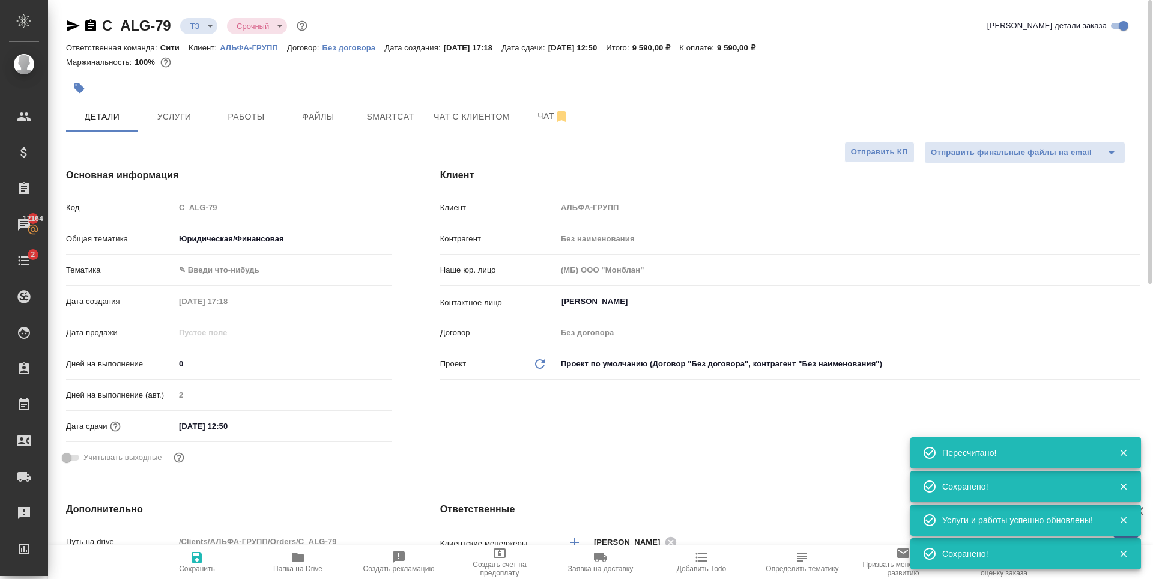
click at [226, 271] on body "🙏 .cls-1 fill:#fff; AWATERA Zaytseva Svetlana Клиенты Спецификации Заказы 12164…" at bounding box center [576, 289] width 1153 height 579
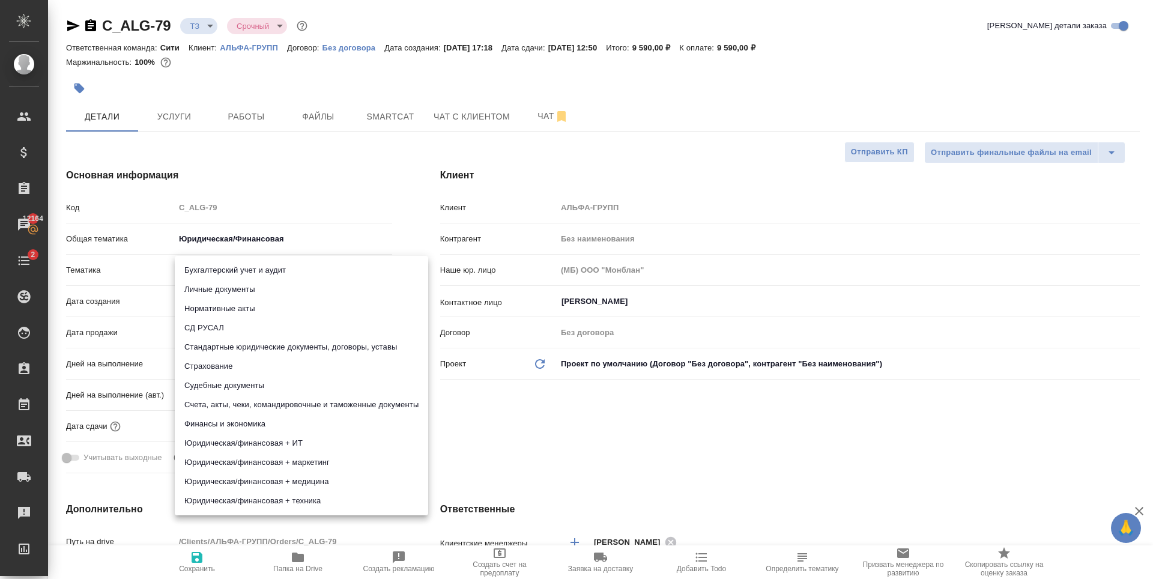
click at [267, 309] on li "Нормативные акты" at bounding box center [301, 308] width 253 height 19
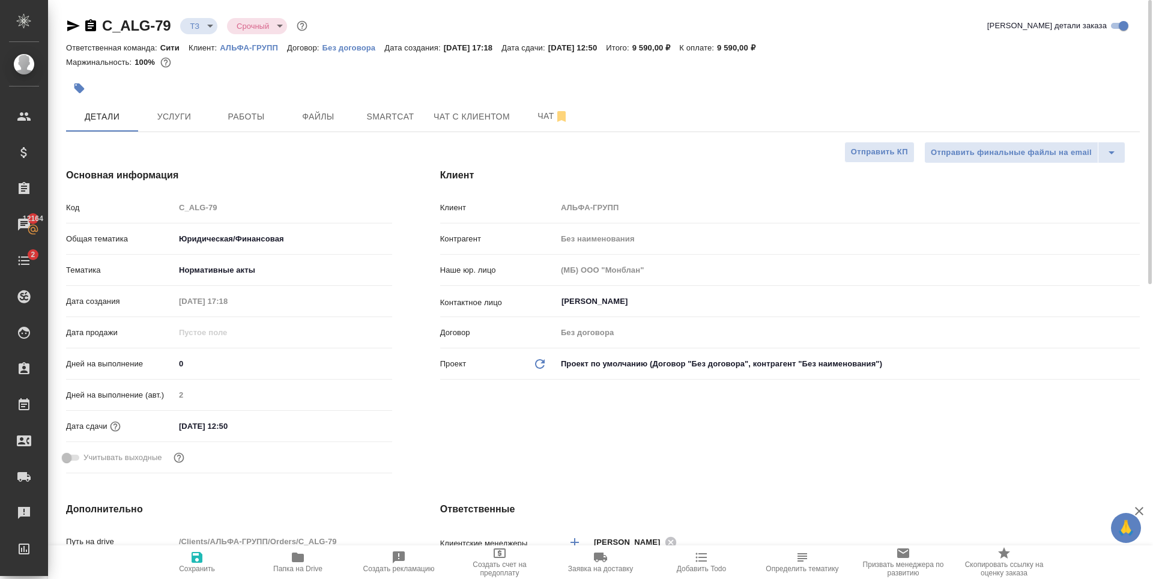
click at [194, 563] on icon "button" at bounding box center [197, 557] width 14 height 14
click at [188, 101] on button "Услуги" at bounding box center [174, 116] width 72 height 30
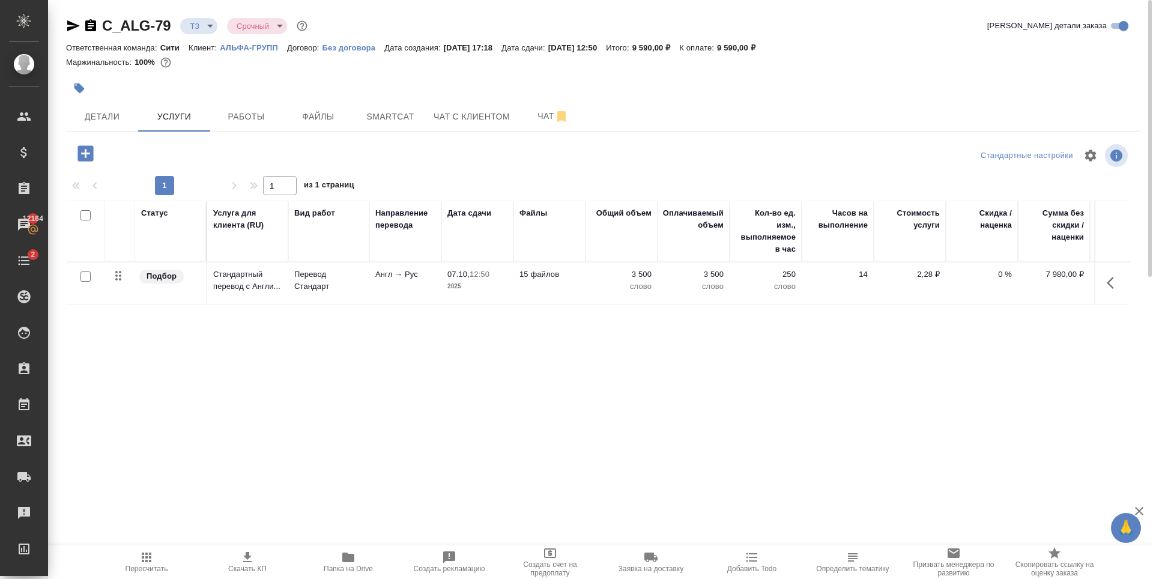
click at [82, 155] on icon "button" at bounding box center [85, 153] width 16 height 16
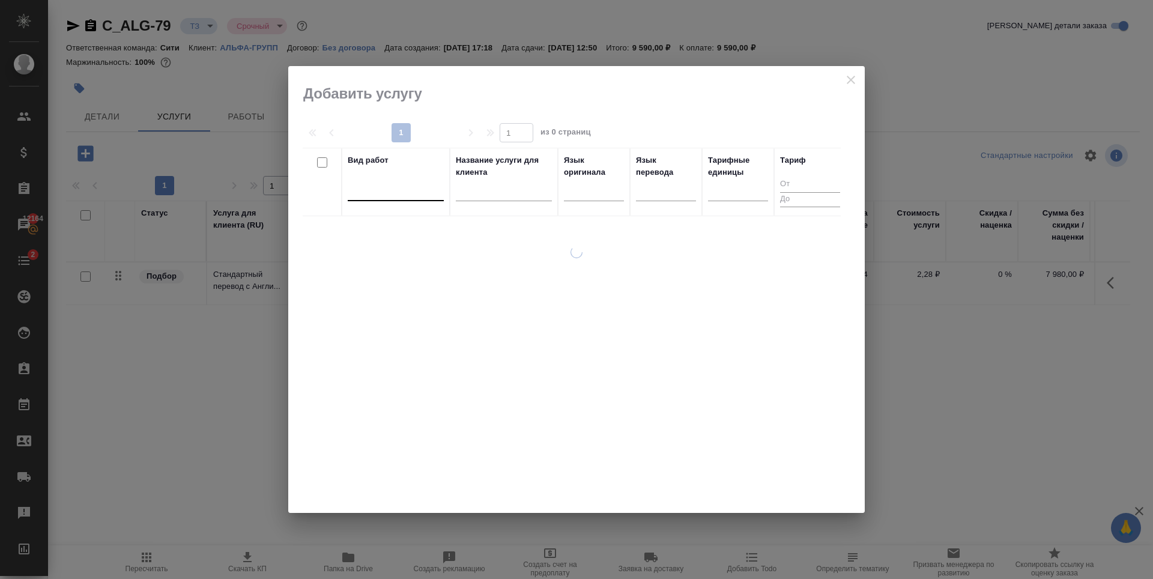
click at [402, 187] on div at bounding box center [396, 188] width 96 height 17
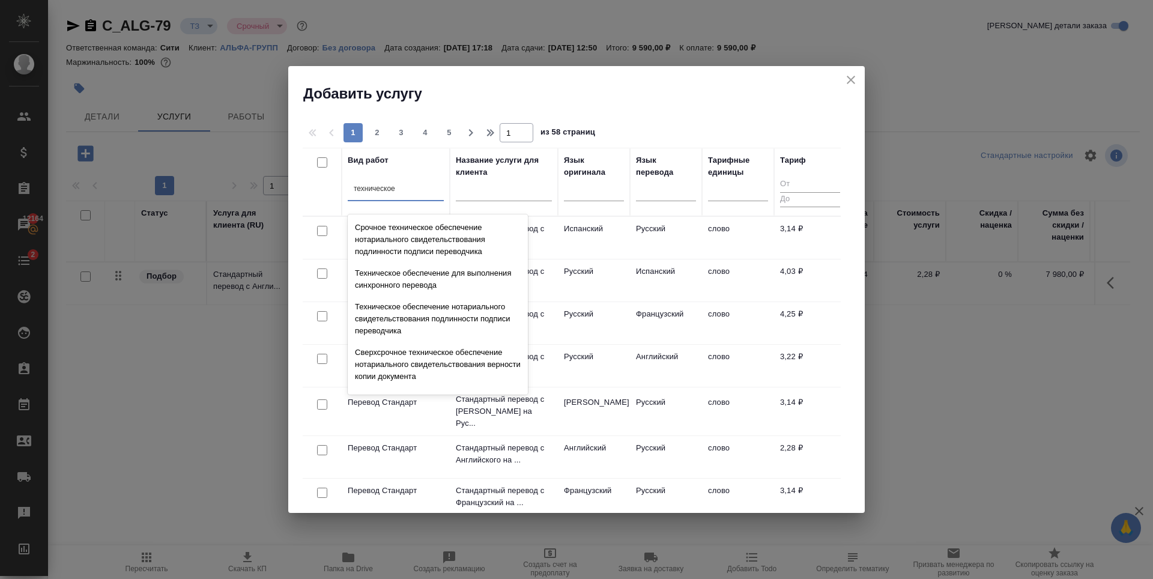
scroll to position [180, 0]
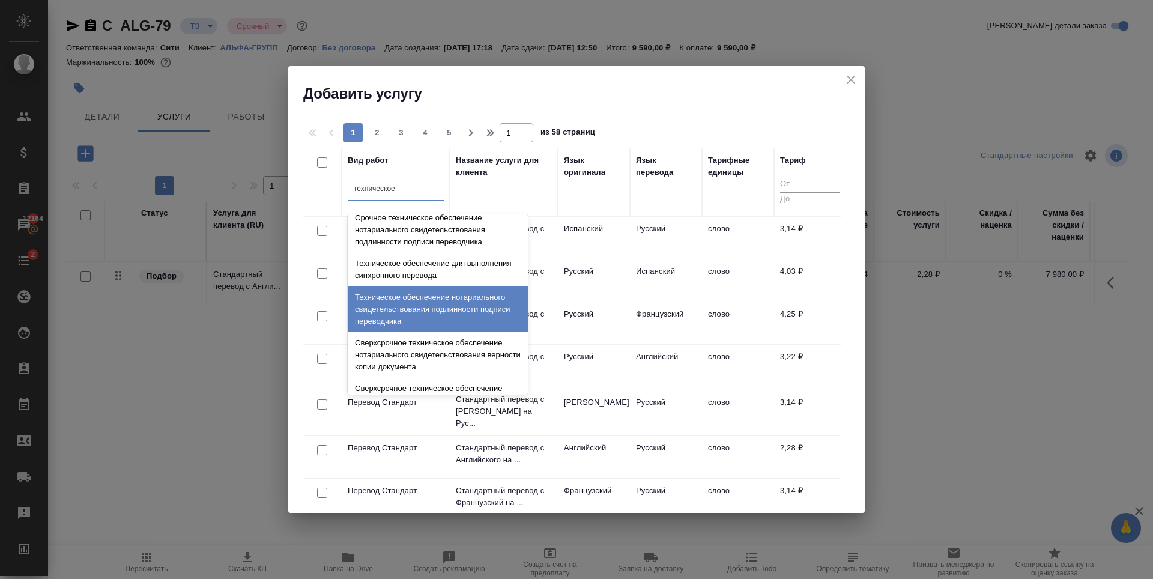
click at [435, 318] on div "Техническое обеспечение нотариального свидетельствования подлинности подписи пе…" at bounding box center [438, 309] width 180 height 46
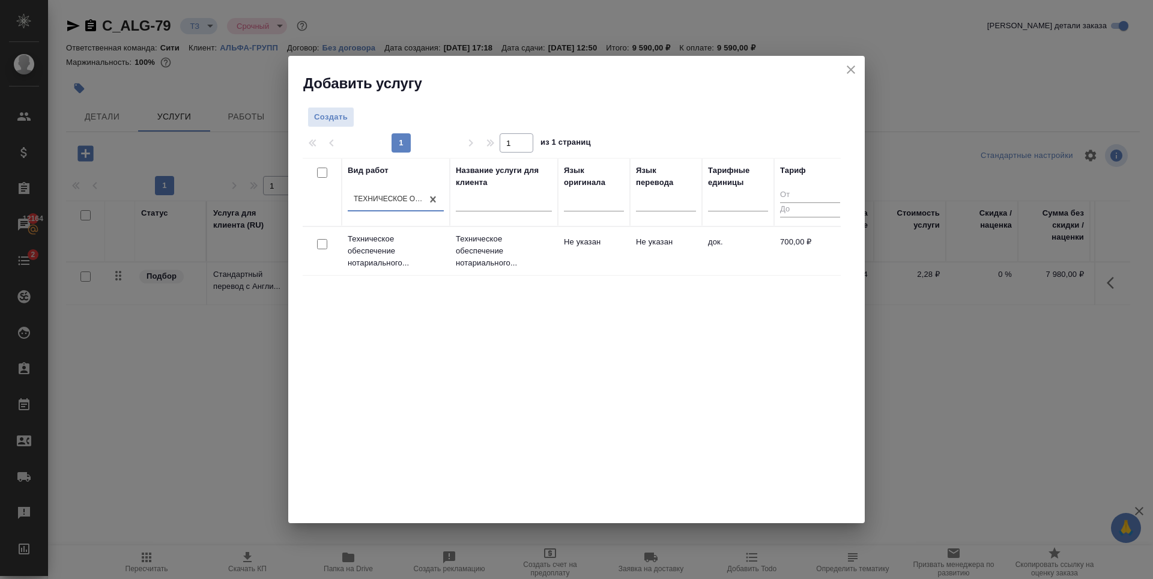
click at [327, 241] on div at bounding box center [322, 244] width 27 height 17
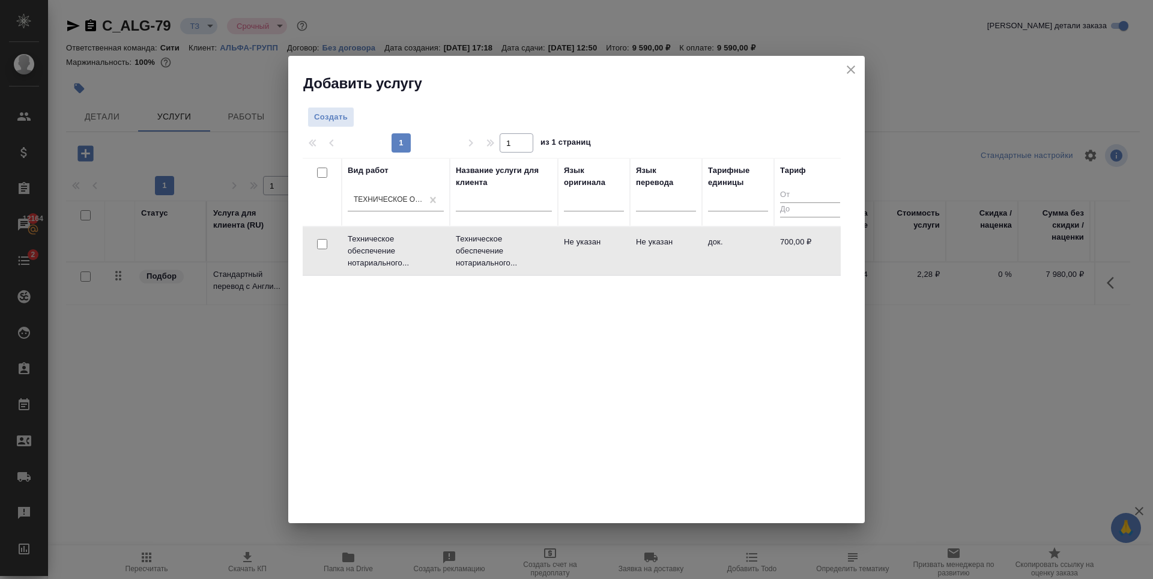
click at [324, 242] on input "checkbox" at bounding box center [322, 244] width 10 height 10
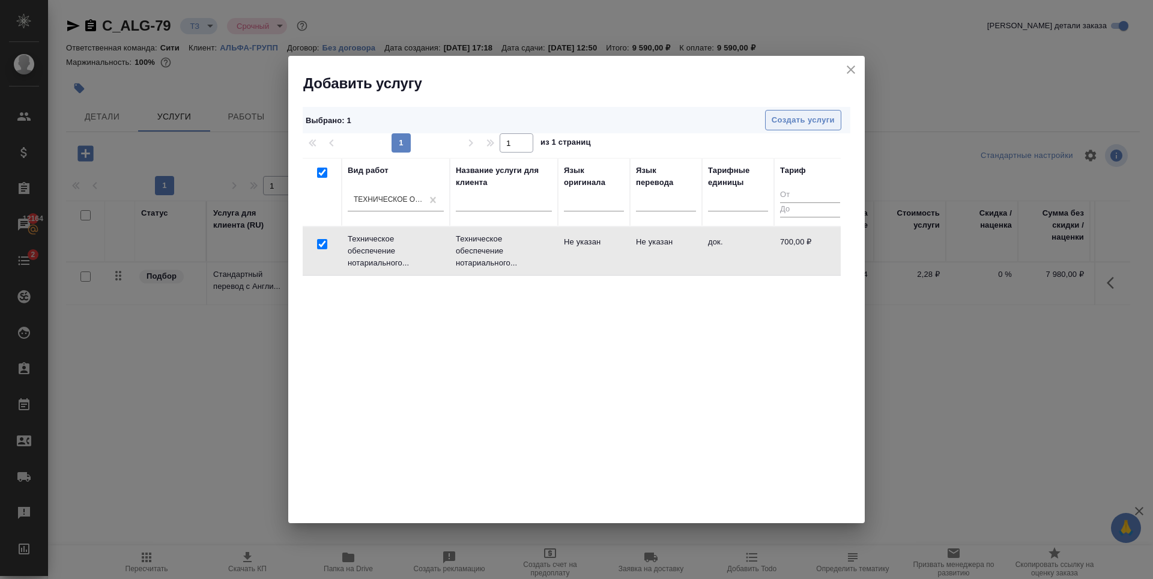
click at [789, 122] on span "Создать услуги" at bounding box center [802, 120] width 63 height 14
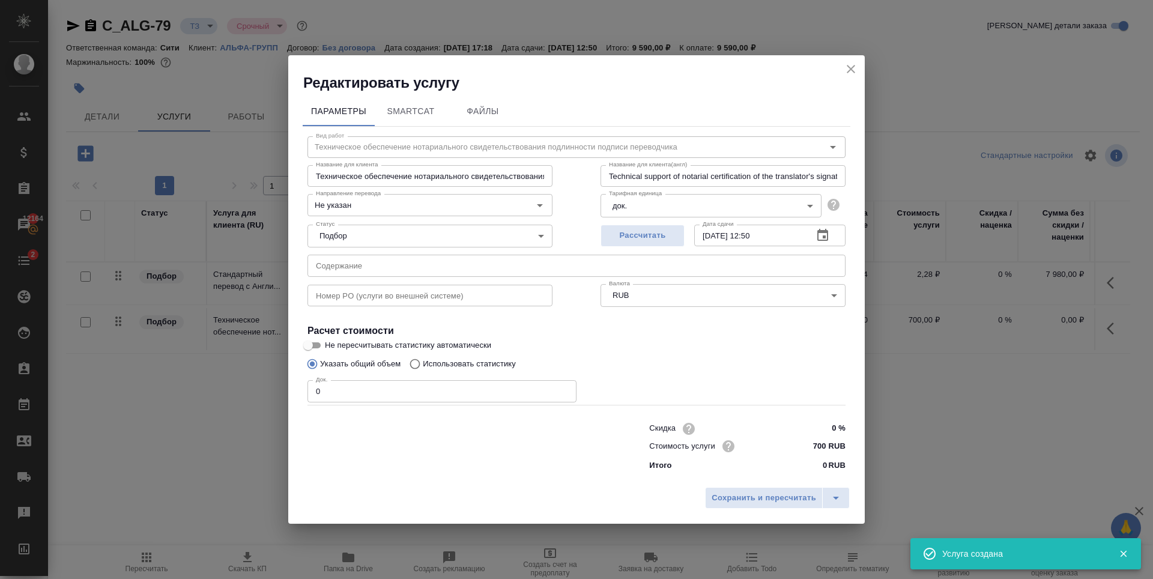
click at [499, 399] on input "0" at bounding box center [441, 391] width 269 height 22
drag, startPoint x: 661, startPoint y: 386, endPoint x: 626, endPoint y: 201, distance: 188.7
click at [659, 378] on div "Док. 15 Док." at bounding box center [576, 389] width 538 height 29
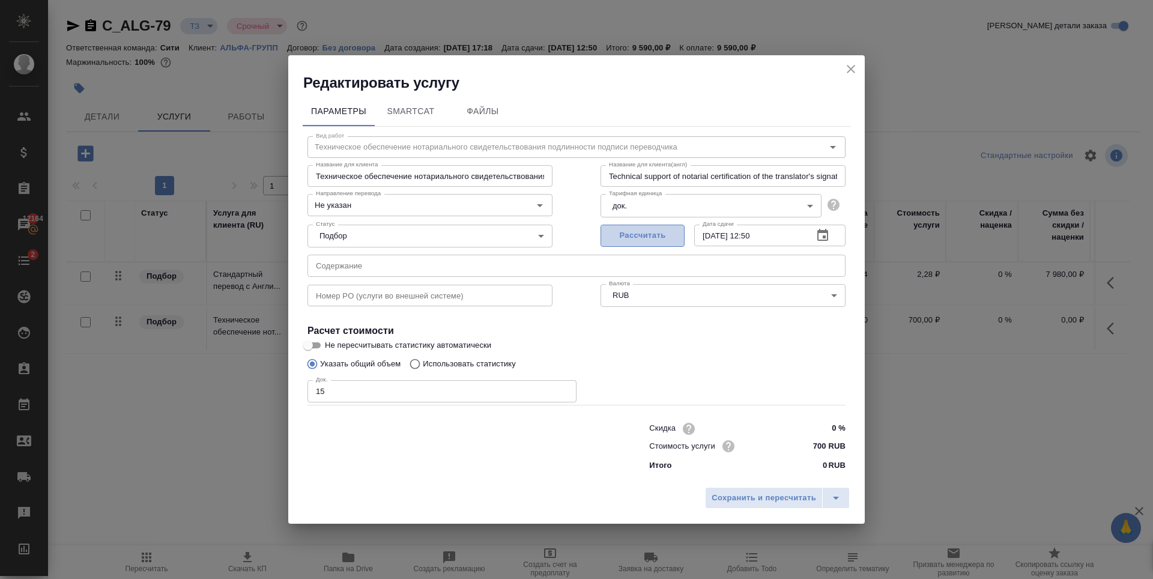
click at [628, 237] on span "Рассчитать" at bounding box center [642, 236] width 71 height 14
click at [400, 278] on div "Номер PO (услуги во внешней системе) Номер PO (услуги во внешней системе)" at bounding box center [429, 294] width 293 height 77
click at [399, 273] on input "text" at bounding box center [576, 266] width 538 height 22
paste input "Перевод на арабский"
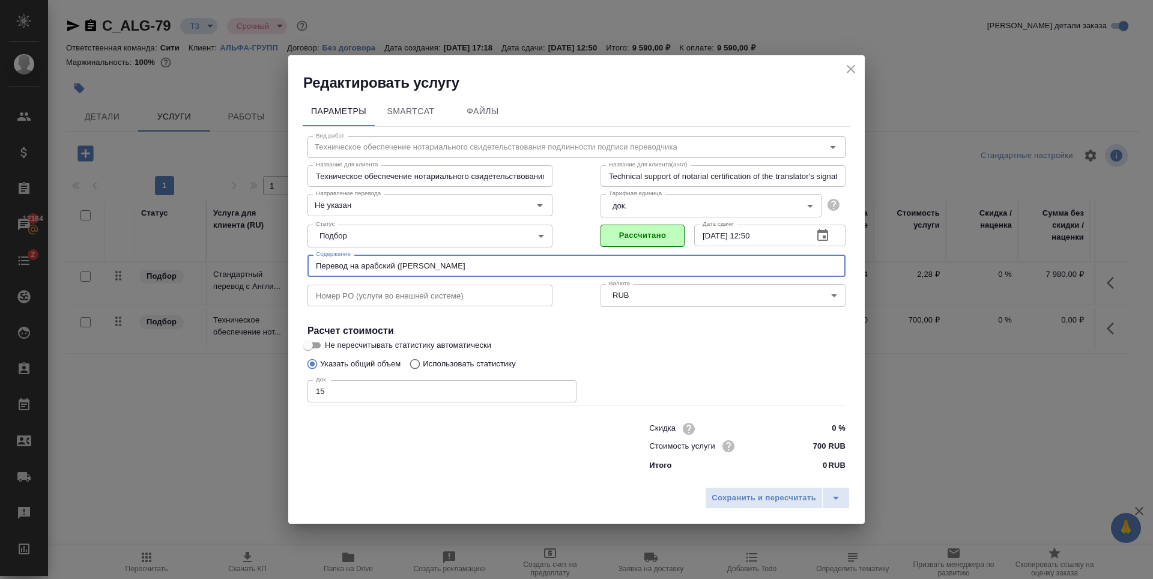
drag, startPoint x: 474, startPoint y: 268, endPoint x: 397, endPoint y: 264, distance: 77.6
click at [396, 263] on input "Перевод на арабский (Полина Карнаух" at bounding box center [576, 266] width 538 height 22
click at [741, 498] on span "Сохранить и пересчитать" at bounding box center [763, 498] width 104 height 14
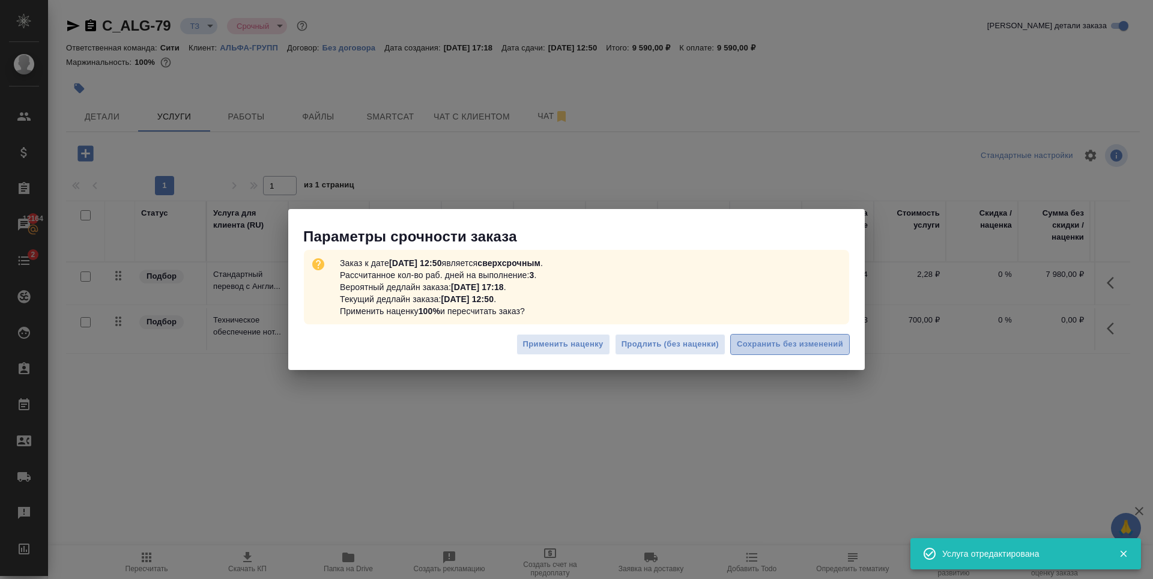
click at [786, 340] on span "Сохранить без изменений" at bounding box center [790, 344] width 106 height 14
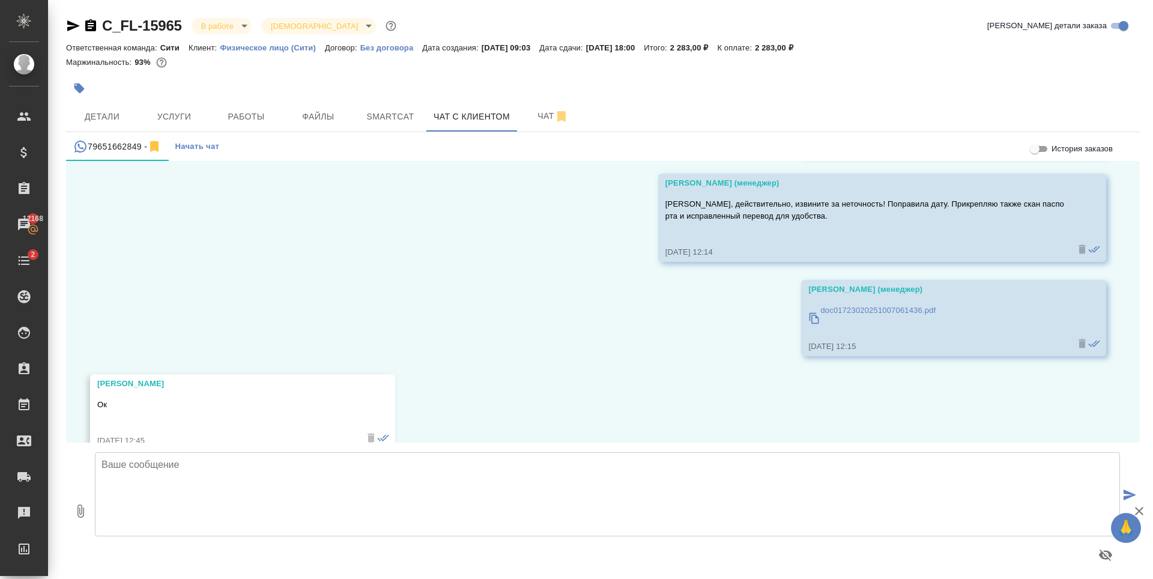
scroll to position [544, 0]
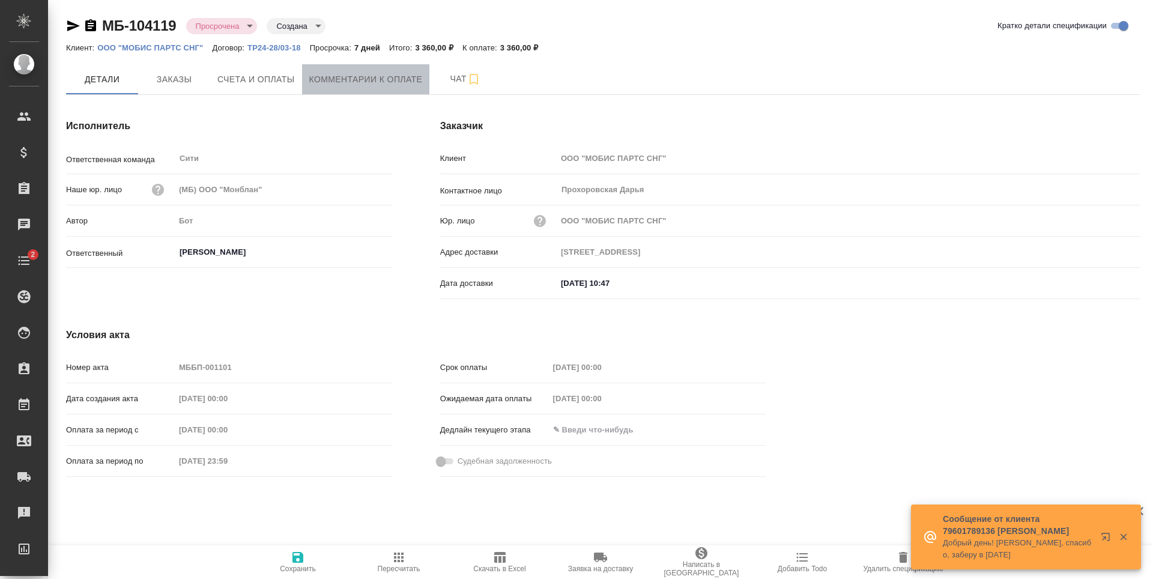
click at [363, 85] on span "Комментарии к оплате" at bounding box center [365, 79] width 113 height 15
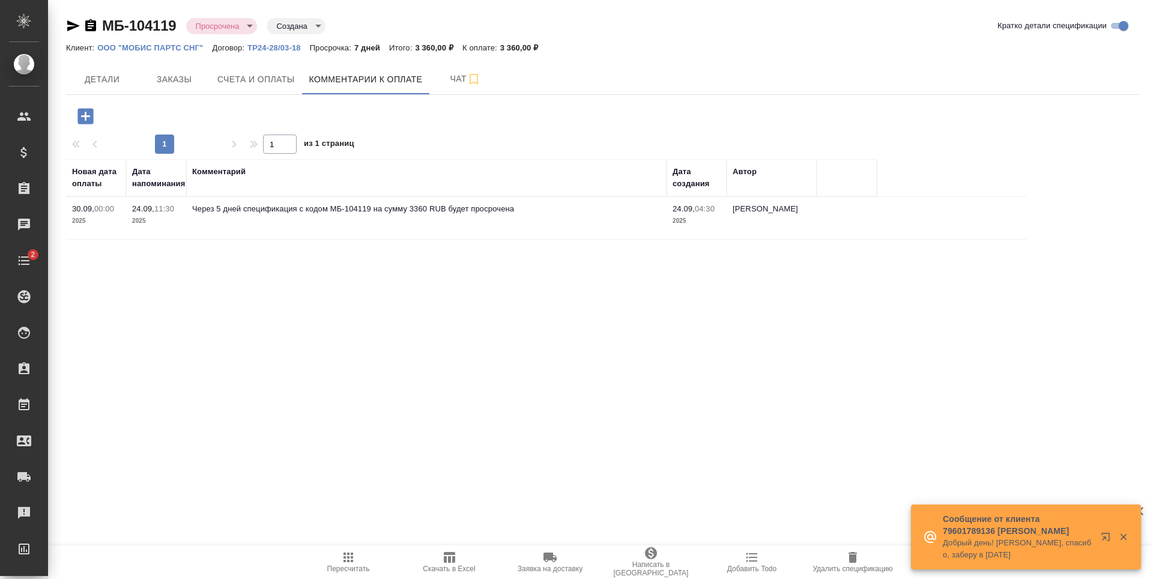
click at [256, 221] on td "Через 5 дней спецификация с кодом МБ-104119 на сумму 3360 RUB будет просрочена" at bounding box center [426, 218] width 480 height 42
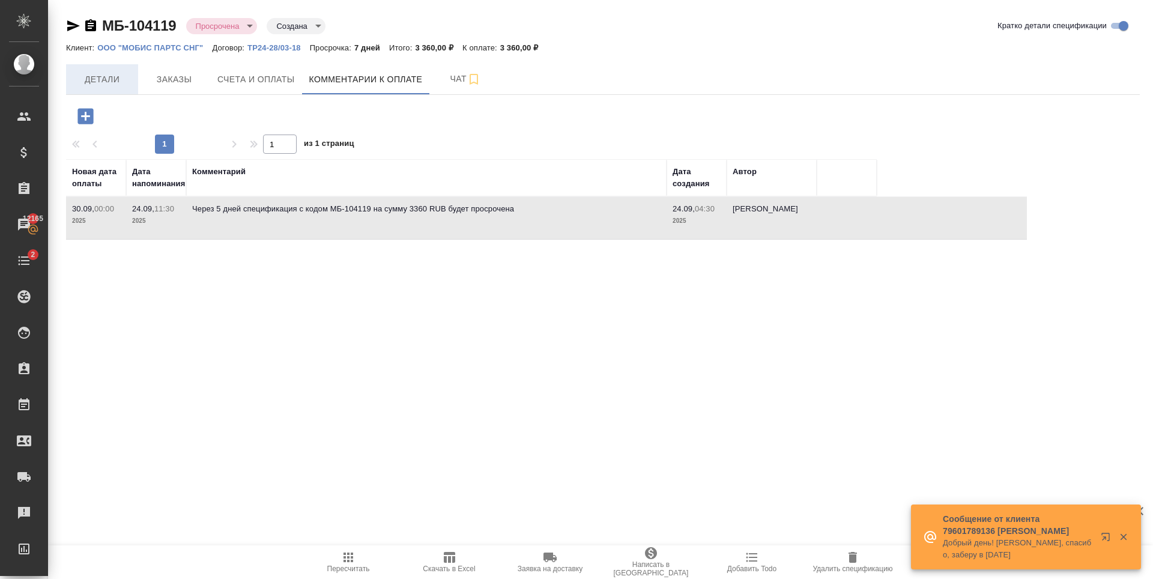
click at [113, 73] on span "Детали" at bounding box center [102, 79] width 58 height 15
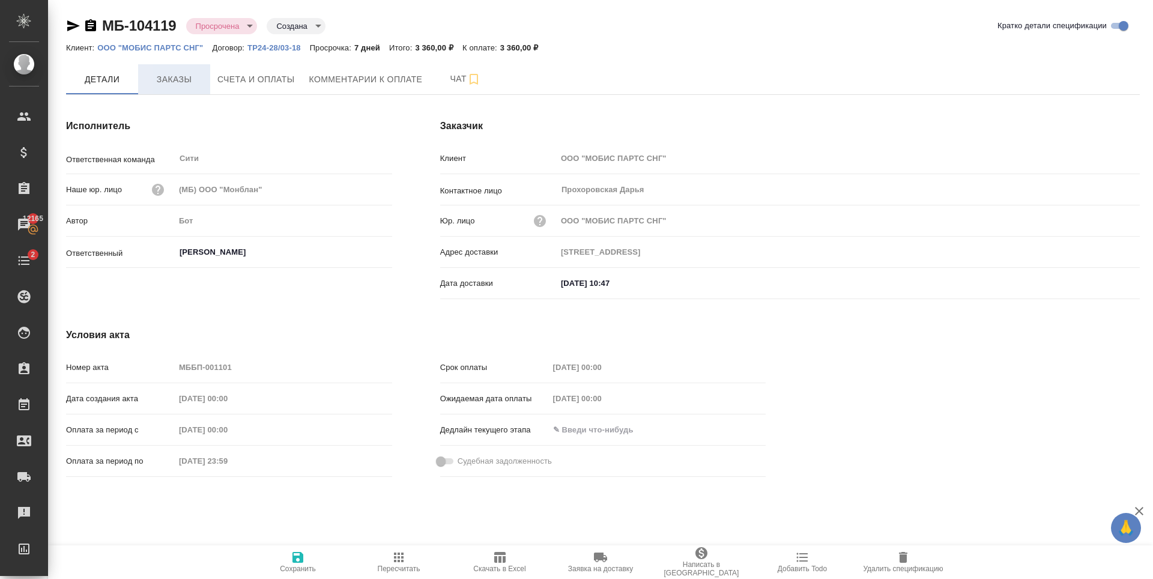
click at [167, 88] on button "Заказы" at bounding box center [174, 79] width 72 height 30
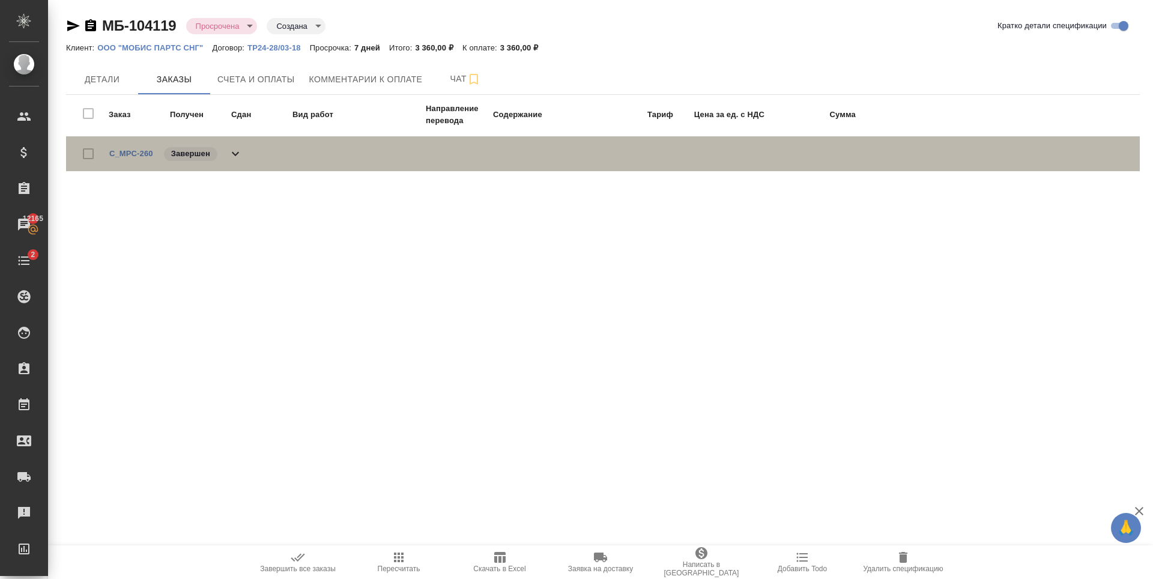
click at [235, 154] on icon at bounding box center [235, 153] width 14 height 14
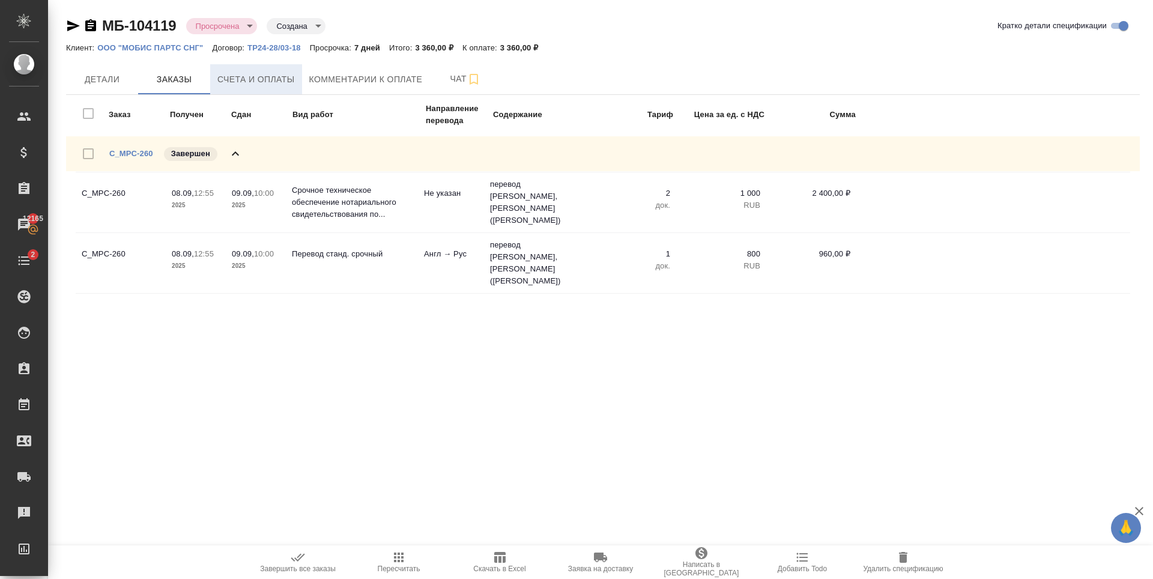
click at [256, 87] on button "Счета и оплаты" at bounding box center [256, 79] width 92 height 30
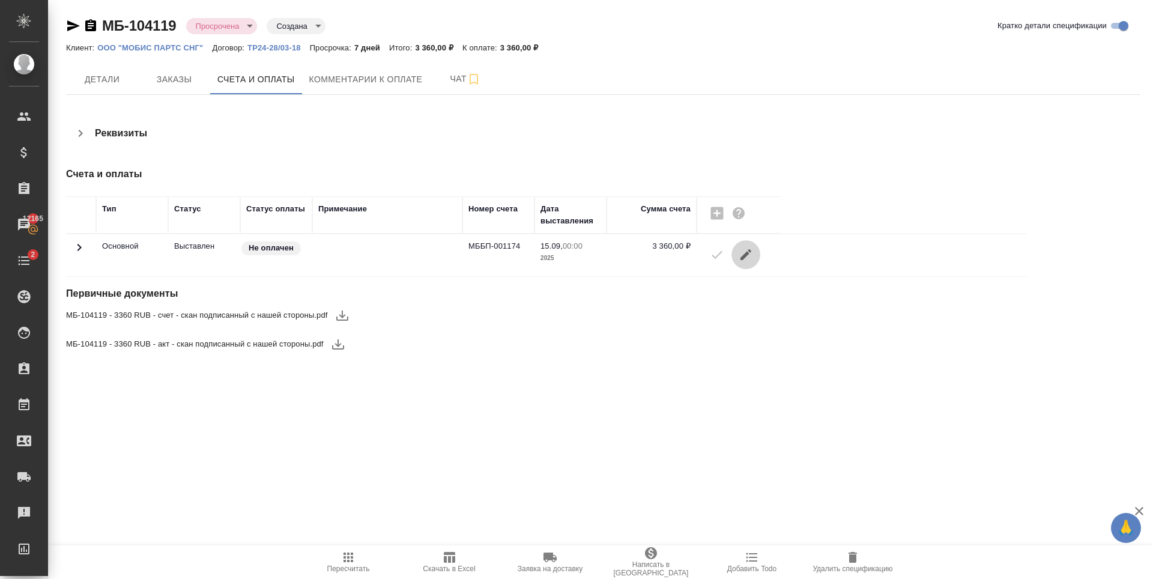
click at [745, 256] on icon "button" at bounding box center [745, 254] width 11 height 11
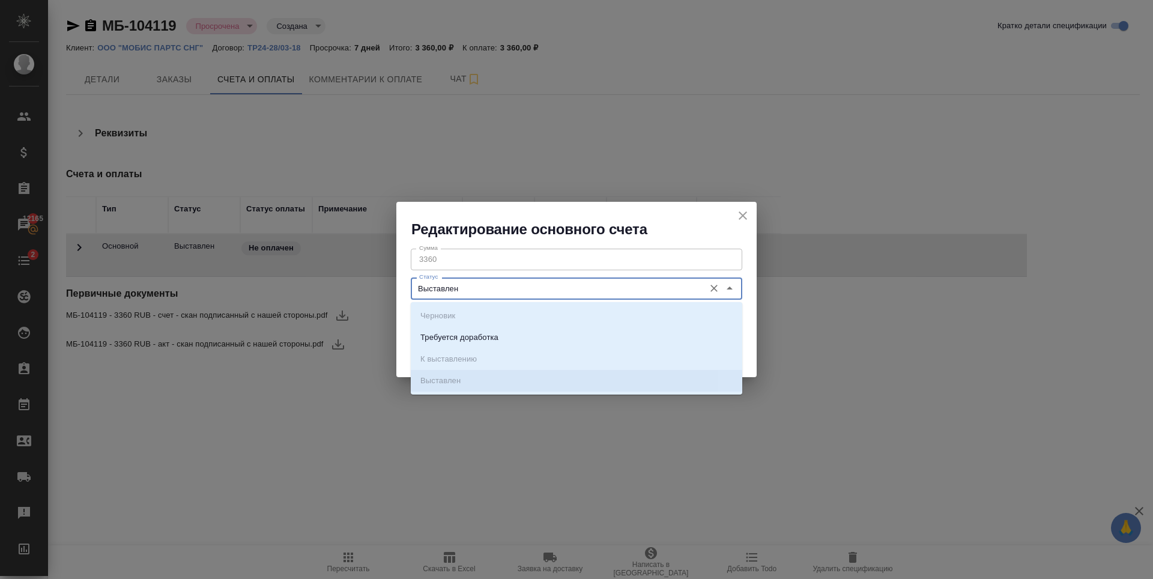
click at [470, 289] on input "Выставлен" at bounding box center [556, 288] width 284 height 14
click at [746, 214] on icon "close" at bounding box center [742, 215] width 14 height 14
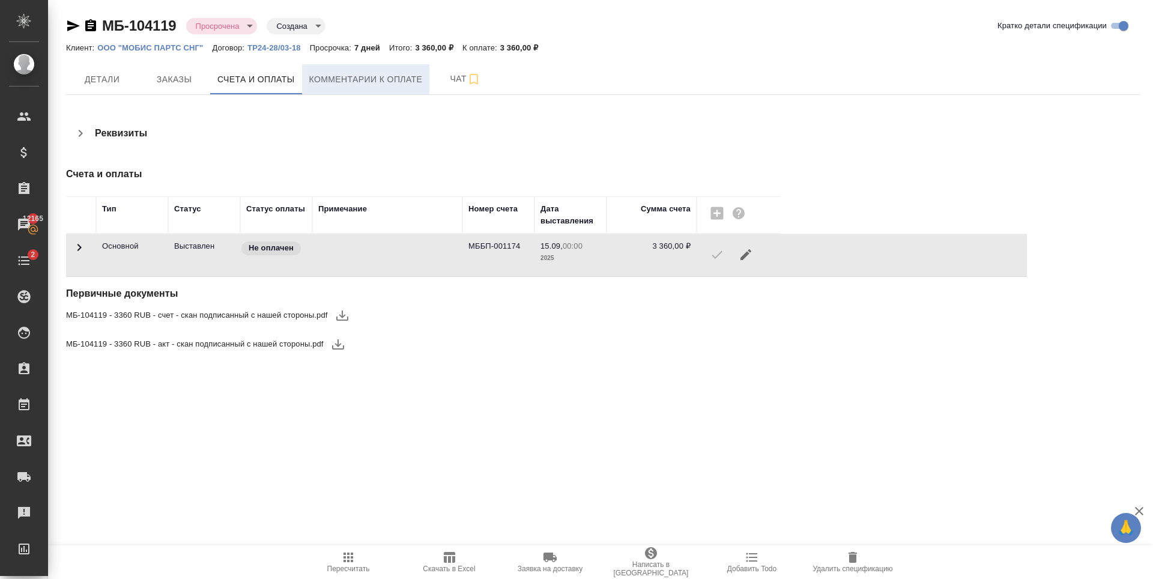
click at [366, 76] on span "Комментарии к оплате" at bounding box center [365, 79] width 113 height 15
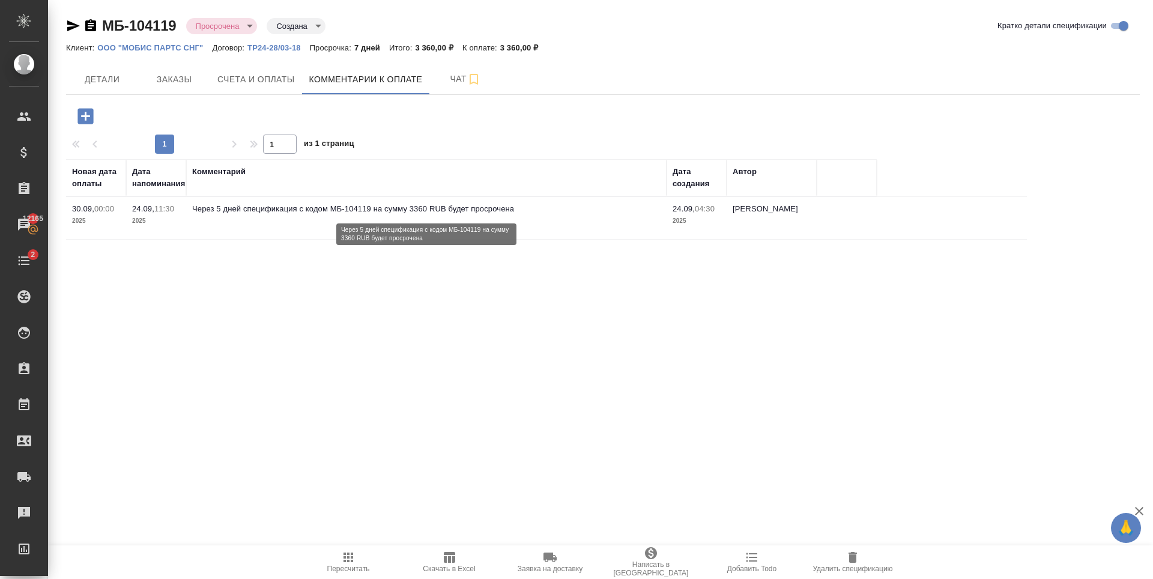
click at [324, 214] on p "Через 5 дней спецификация с кодом МБ-104119 на сумму 3360 RUB будет просрочена" at bounding box center [426, 209] width 468 height 12
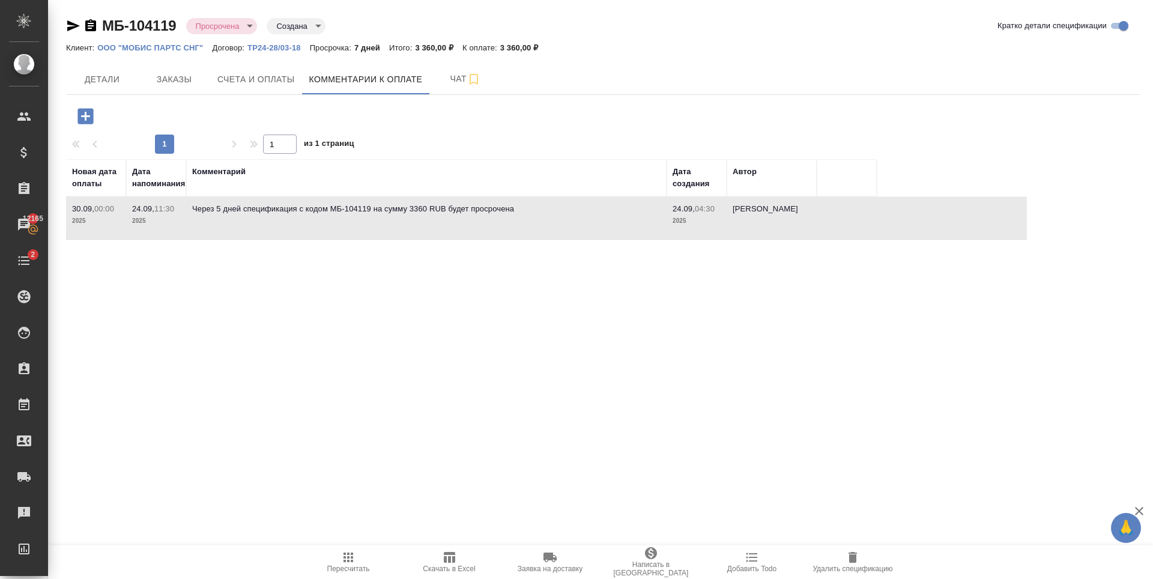
drag, startPoint x: 196, startPoint y: 337, endPoint x: 37, endPoint y: 101, distance: 284.6
click at [196, 334] on div ".cls-1 fill:#fff; AWATERA [PERSON_NAME] Спецификации Заказы 12165 Чаты 2 Todo П…" at bounding box center [576, 289] width 1153 height 579
click at [92, 108] on icon "button" at bounding box center [85, 116] width 21 height 21
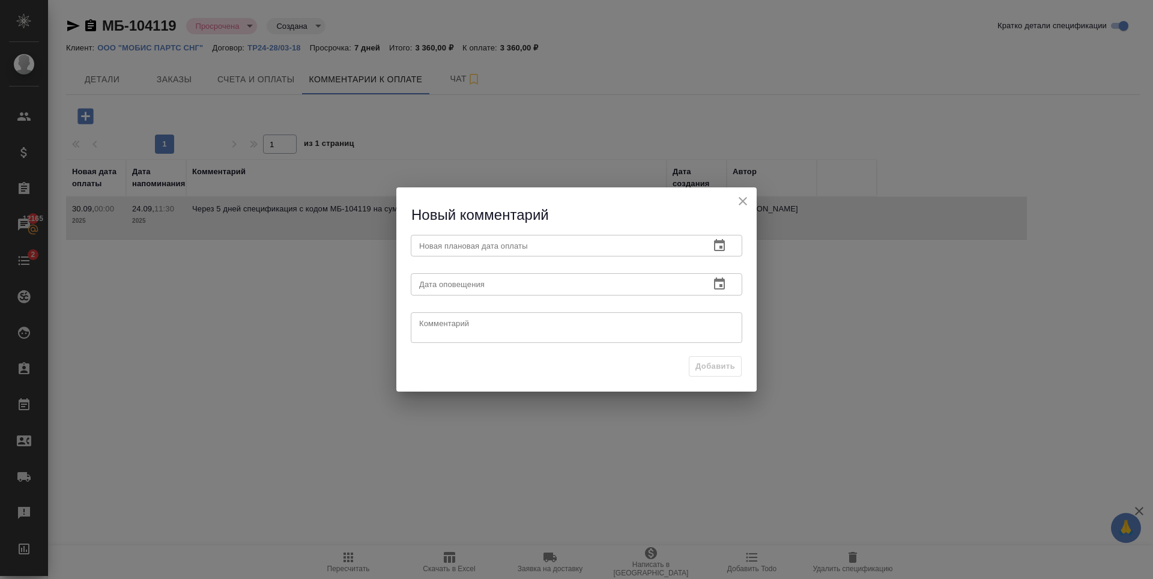
click at [545, 247] on input "text" at bounding box center [555, 246] width 289 height 22
click at [722, 244] on icon "button" at bounding box center [719, 245] width 14 height 14
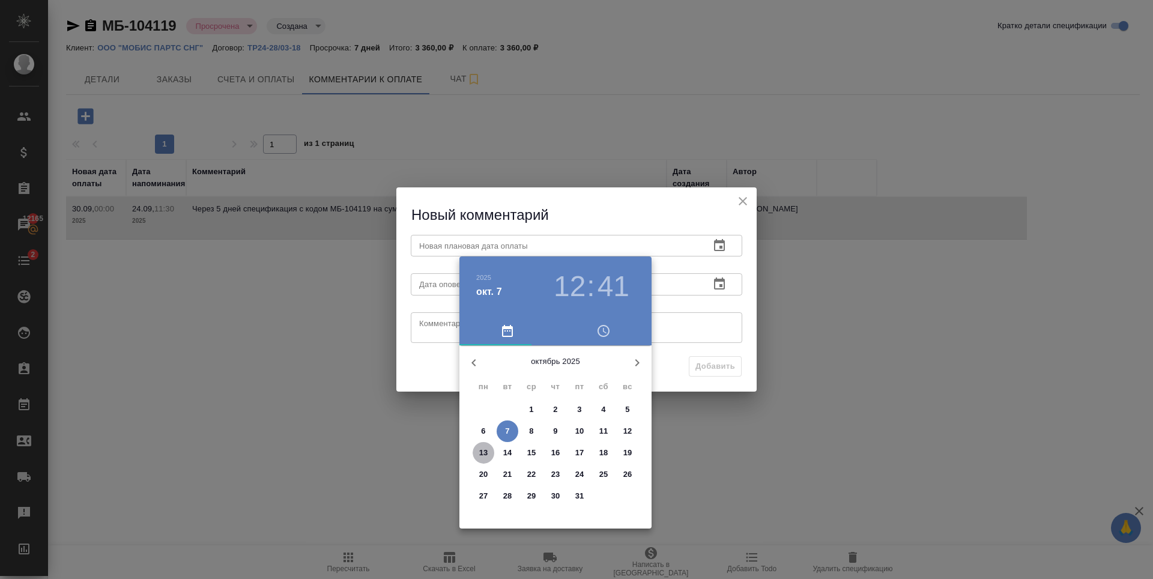
click at [485, 451] on p "13" at bounding box center [483, 453] width 9 height 12
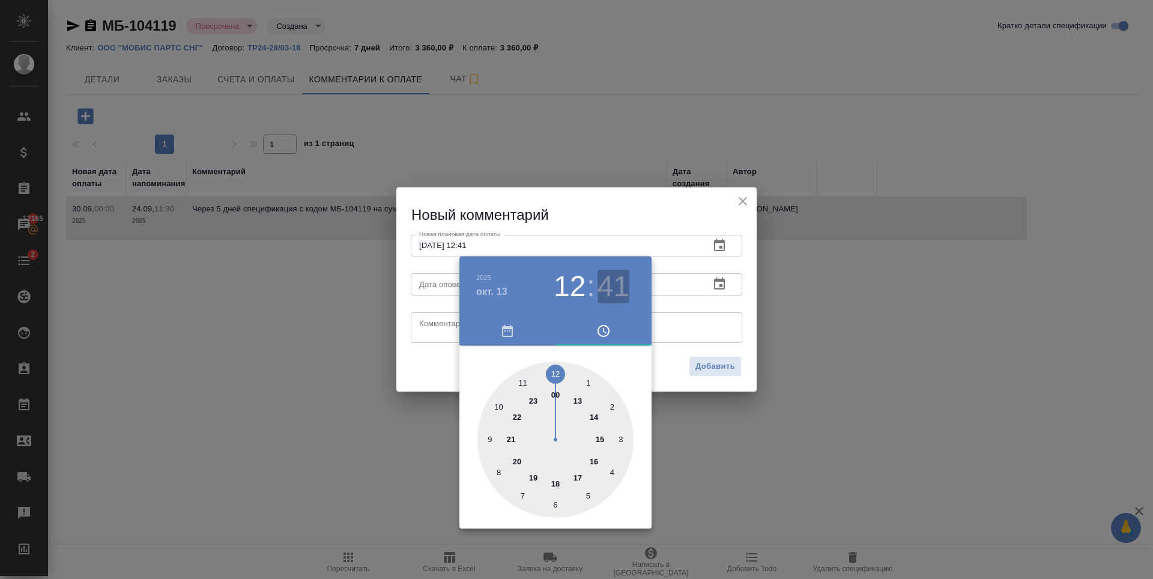
click at [609, 285] on h3 "41" at bounding box center [613, 287] width 32 height 34
drag, startPoint x: 555, startPoint y: 373, endPoint x: 578, endPoint y: 242, distance: 133.5
click at [555, 373] on div at bounding box center [555, 439] width 156 height 156
type input "[DATE] 12:00"
click at [582, 204] on div at bounding box center [576, 289] width 1153 height 579
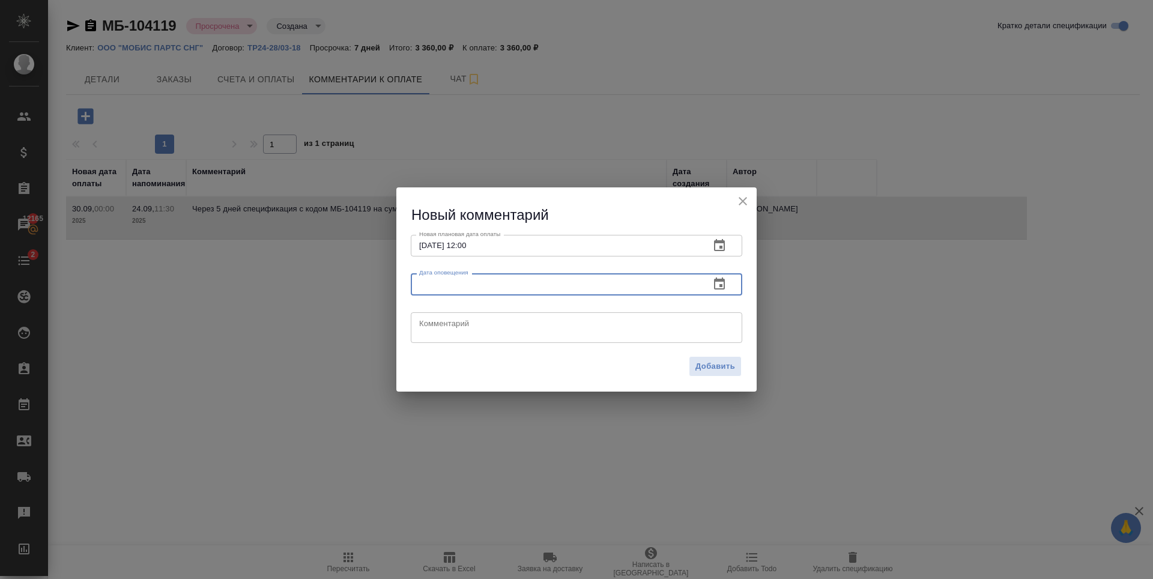
click at [570, 277] on input "text" at bounding box center [555, 284] width 289 height 22
click at [639, 337] on div "x Комментарий" at bounding box center [576, 327] width 331 height 31
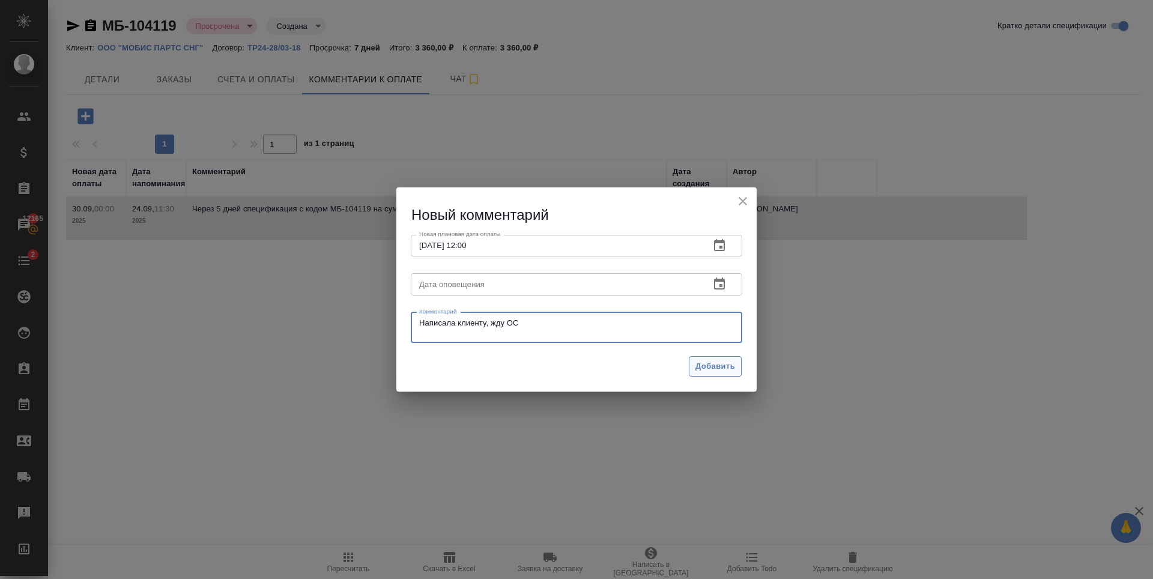
type textarea "Написала клиенту, жду ОС"
click at [719, 368] on span "Добавить" at bounding box center [715, 367] width 40 height 14
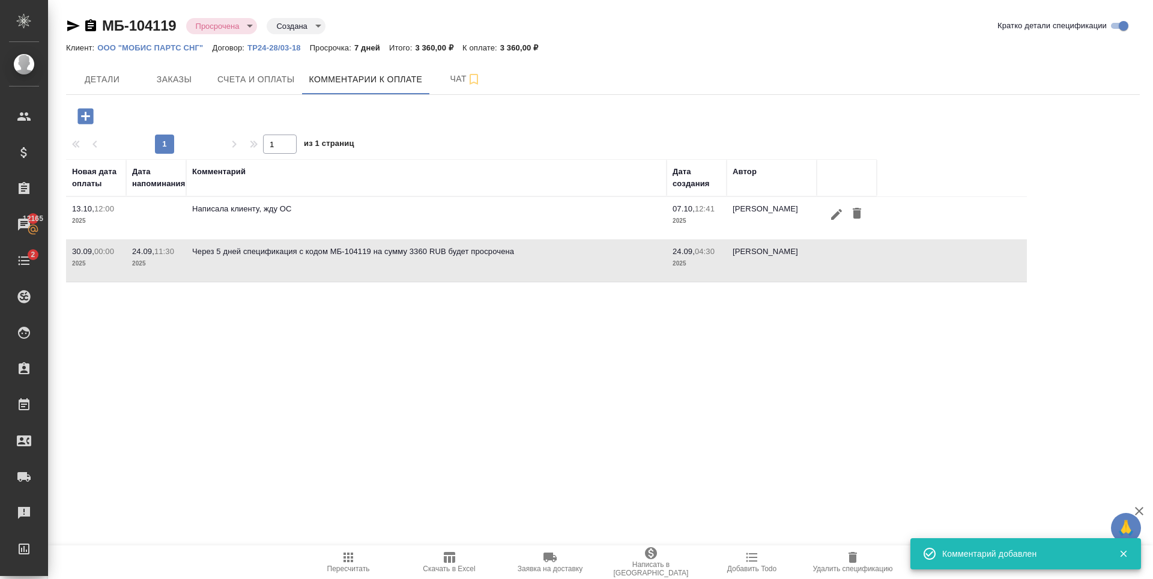
click at [407, 363] on div ".cls-1 fill:#fff; AWATERA [PERSON_NAME] Спецификации Заказы 12165 Чаты 2 Todo П…" at bounding box center [576, 289] width 1153 height 579
click at [1096, 516] on button "button" at bounding box center [1107, 522] width 29 height 29
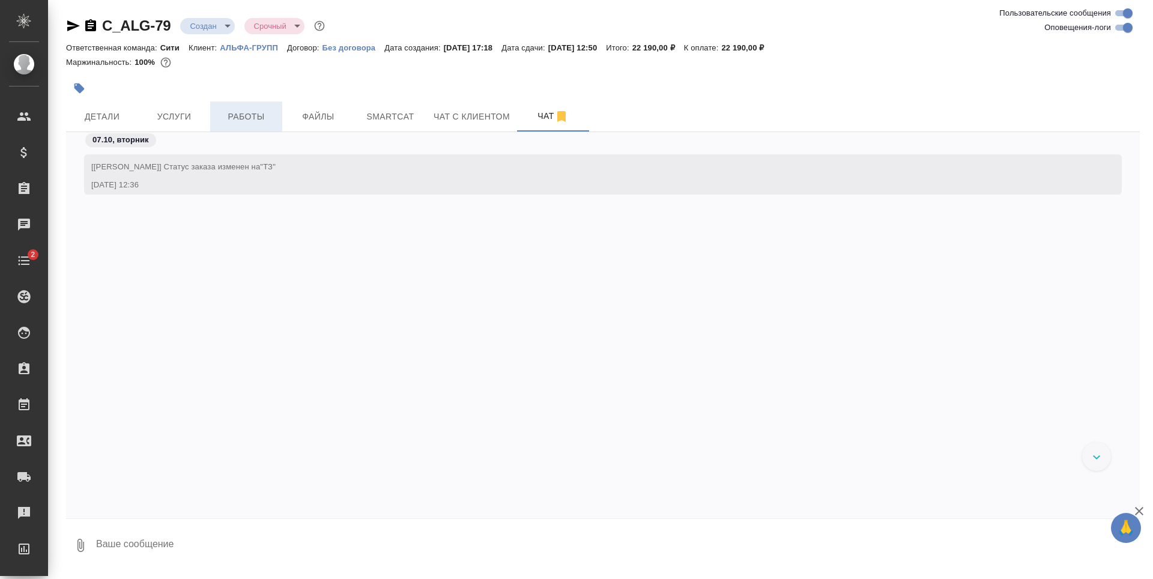
scroll to position [43, 0]
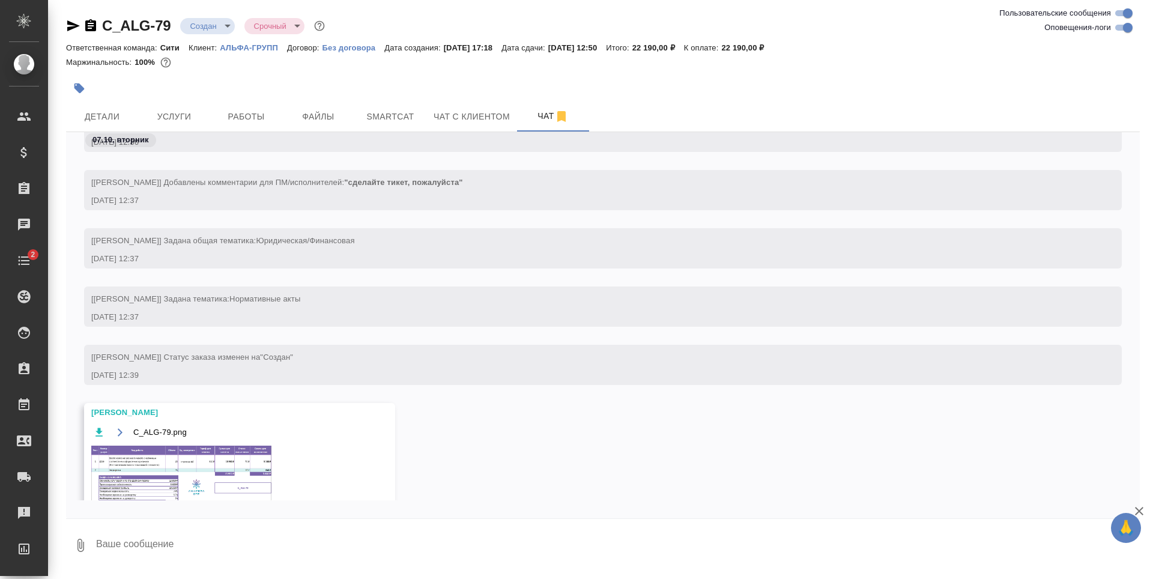
click at [133, 472] on img at bounding box center [181, 474] width 180 height 58
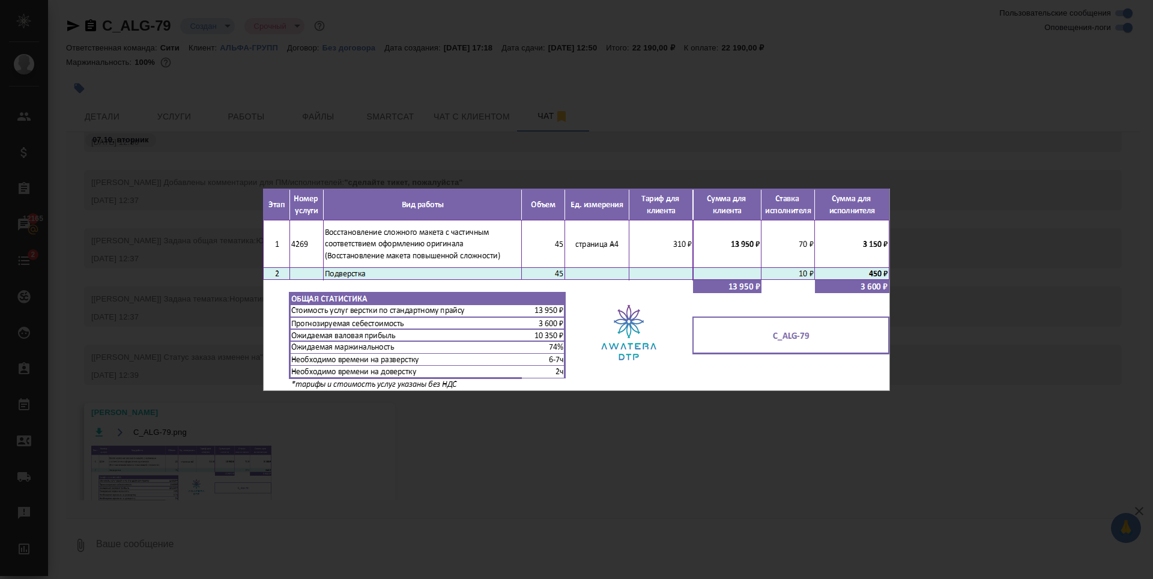
click at [489, 487] on div "C_ALG-79.png 1 of 1" at bounding box center [576, 289] width 1153 height 579
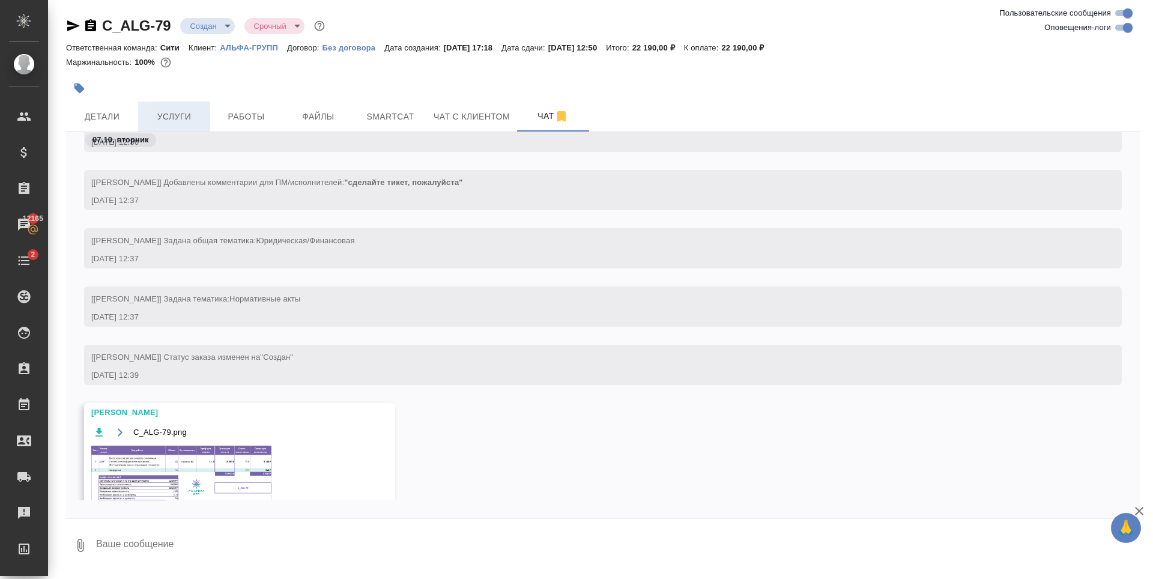
click at [189, 121] on span "Услуги" at bounding box center [174, 116] width 58 height 15
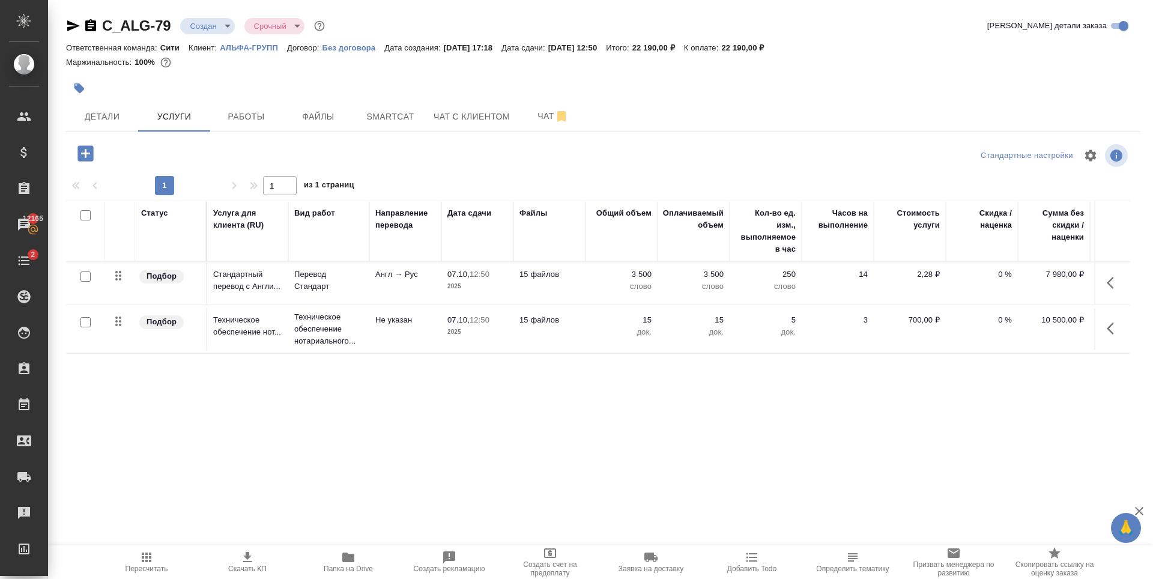
click at [80, 153] on icon "button" at bounding box center [85, 153] width 16 height 16
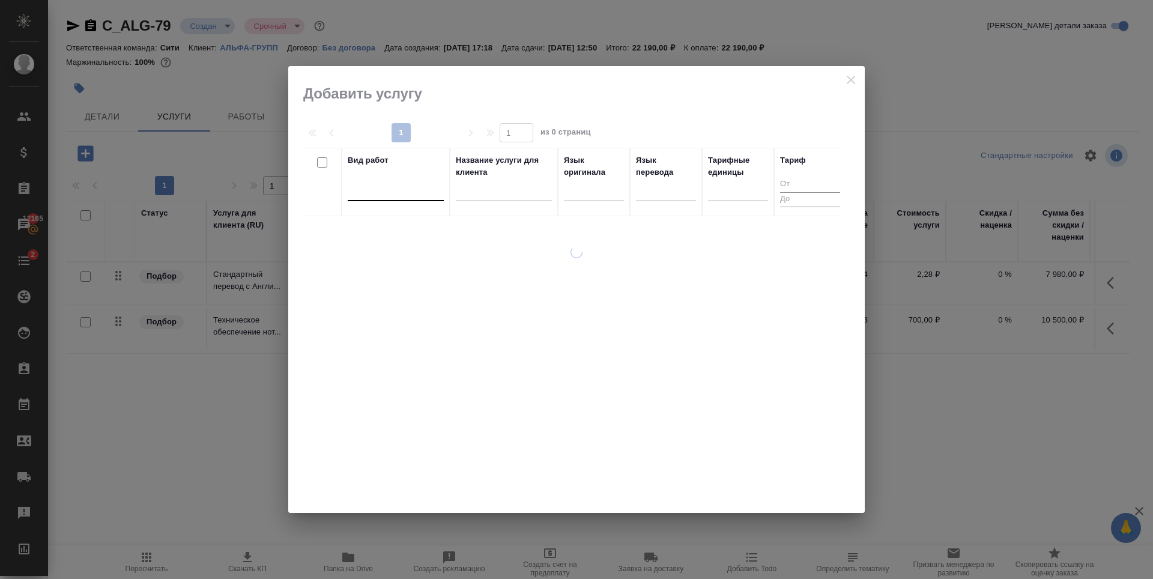
click at [399, 189] on div at bounding box center [396, 188] width 96 height 17
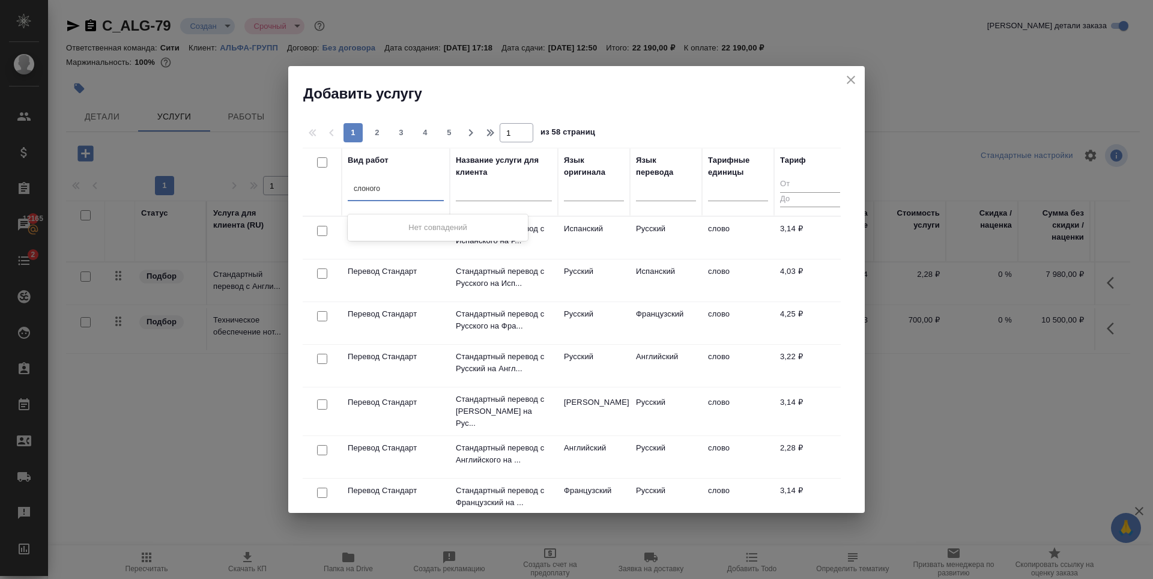
type input "сложного"
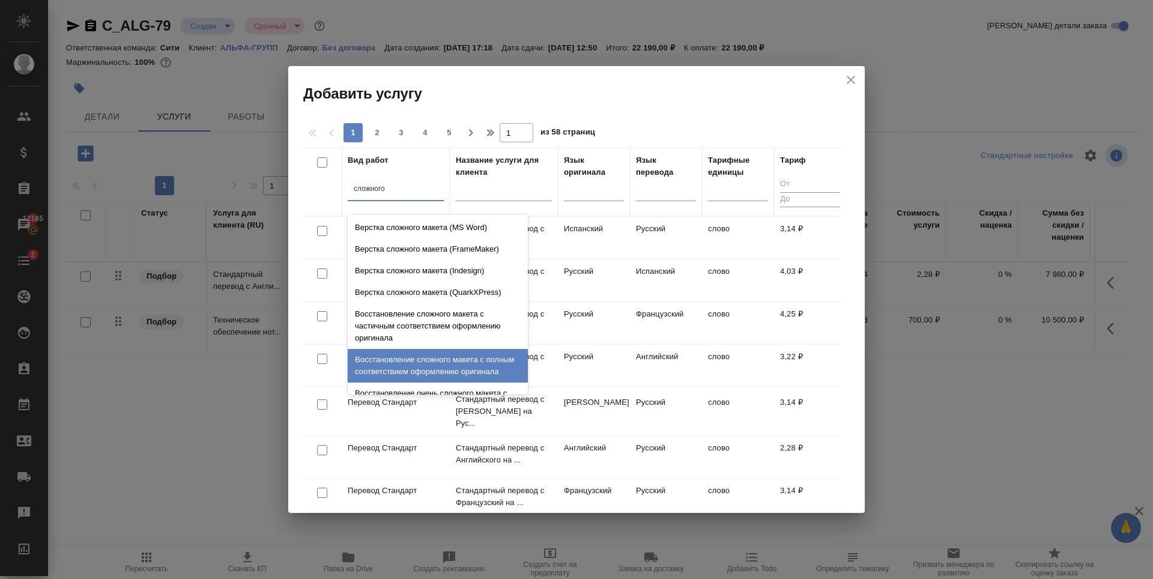
click at [409, 382] on div "Восстановление сложного макета с полным соответствием оформлению оригинала" at bounding box center [438, 366] width 180 height 34
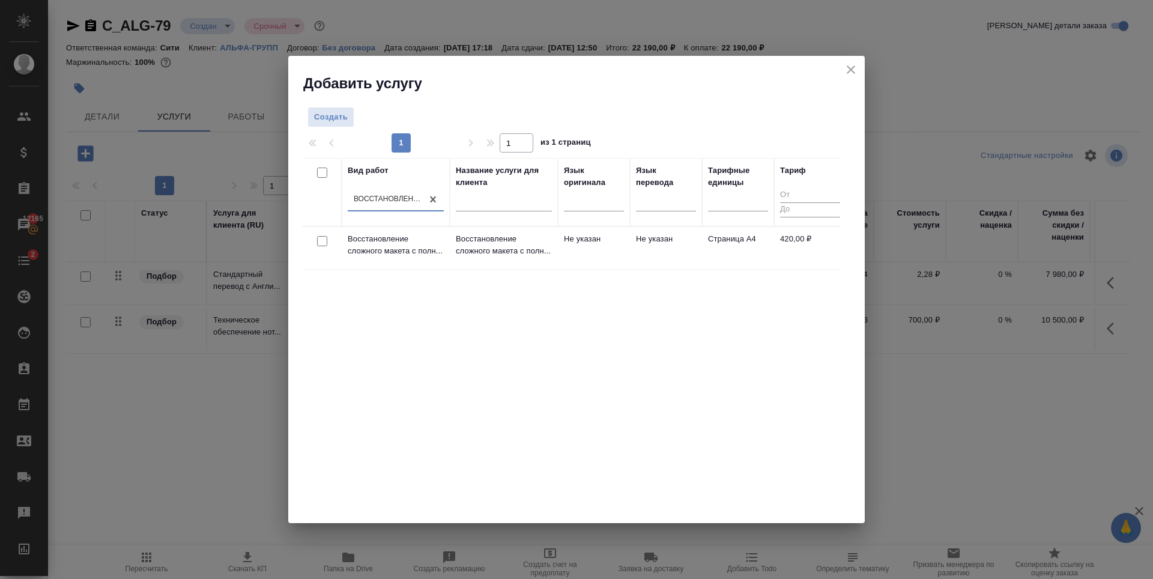
click at [323, 240] on input "checkbox" at bounding box center [322, 241] width 10 height 10
checkbox input "true"
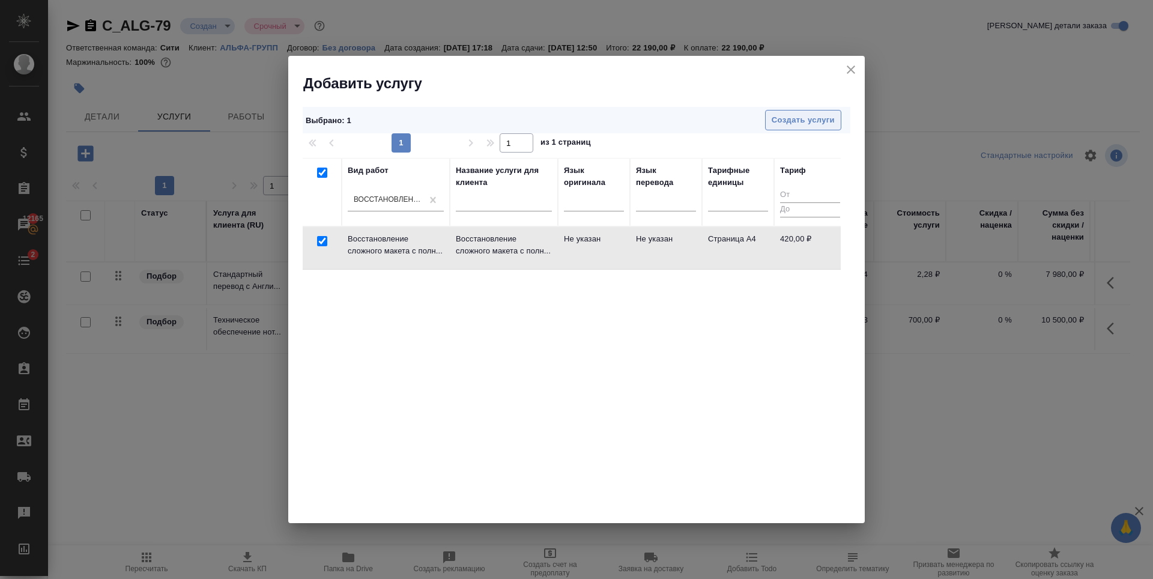
click at [816, 115] on span "Создать услуги" at bounding box center [802, 120] width 63 height 14
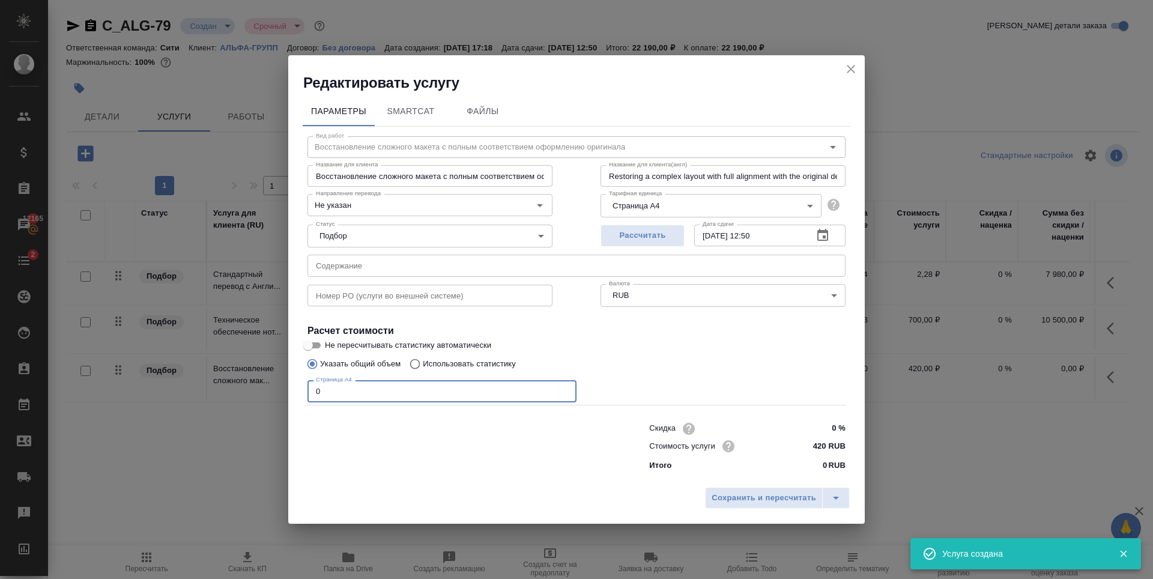
drag, startPoint x: 295, startPoint y: 391, endPoint x: 261, endPoint y: 391, distance: 34.2
click at [261, 391] on div "Редактировать услугу Параметры SmartCat Файлы Вид работ Восстановление сложного…" at bounding box center [576, 289] width 1153 height 579
type input "45"
click at [668, 231] on span "Рассчитать" at bounding box center [642, 236] width 71 height 14
click at [742, 495] on span "Сохранить и пересчитать" at bounding box center [763, 498] width 104 height 14
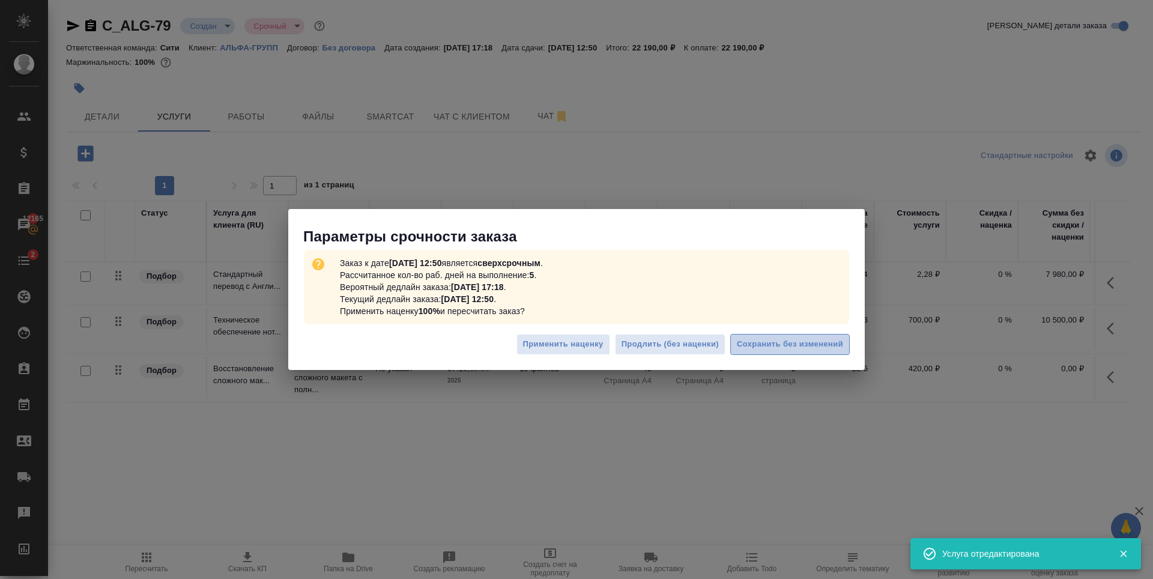
click at [767, 349] on span "Сохранить без изменений" at bounding box center [790, 344] width 106 height 14
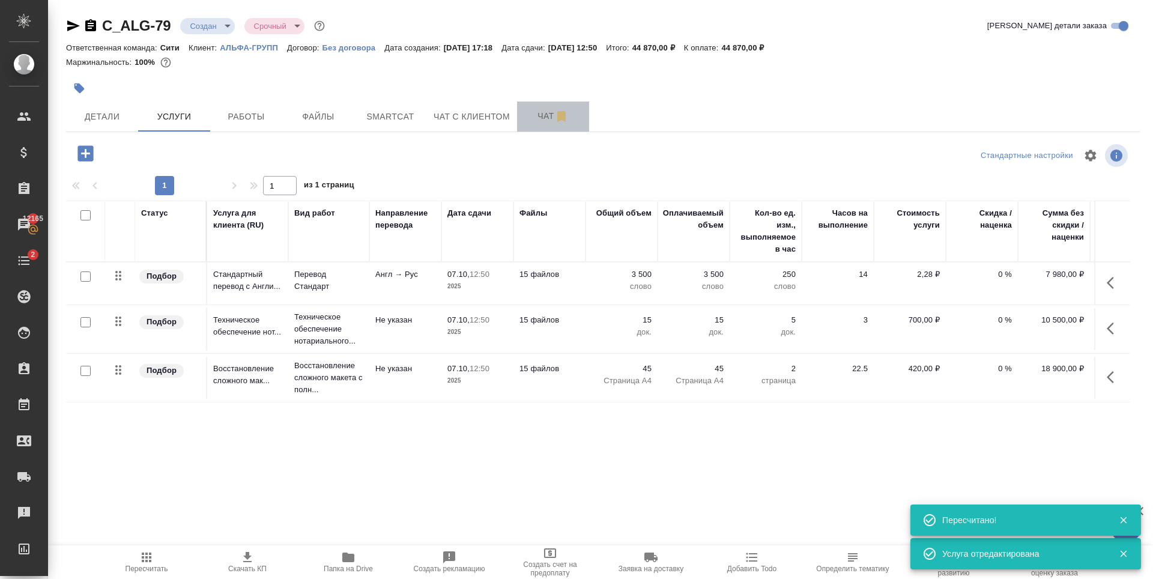
click at [526, 115] on span "Чат" at bounding box center [553, 116] width 58 height 15
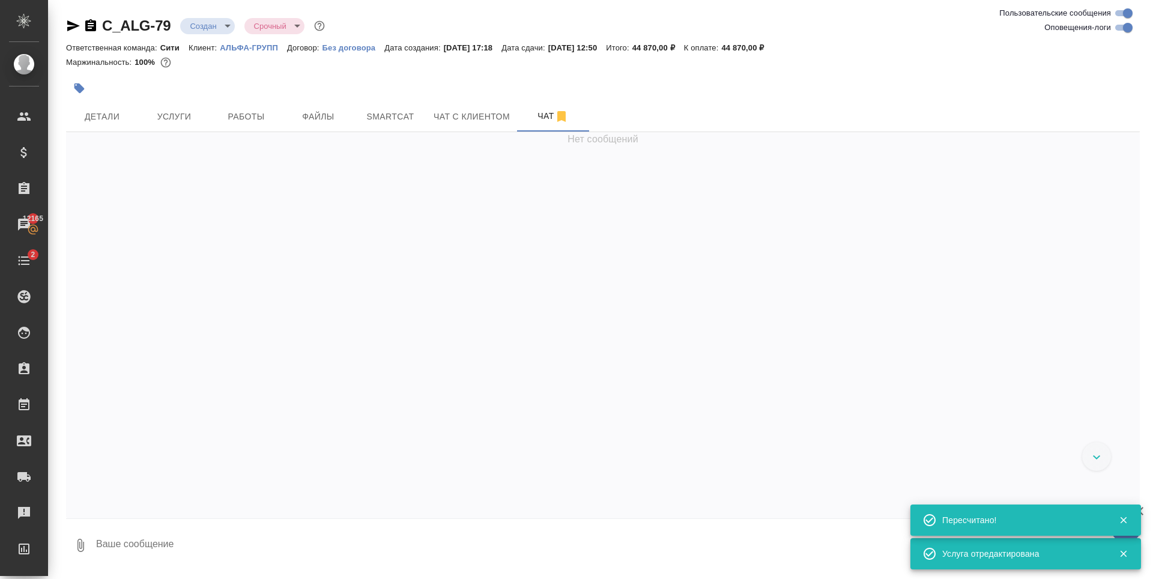
scroll to position [101, 0]
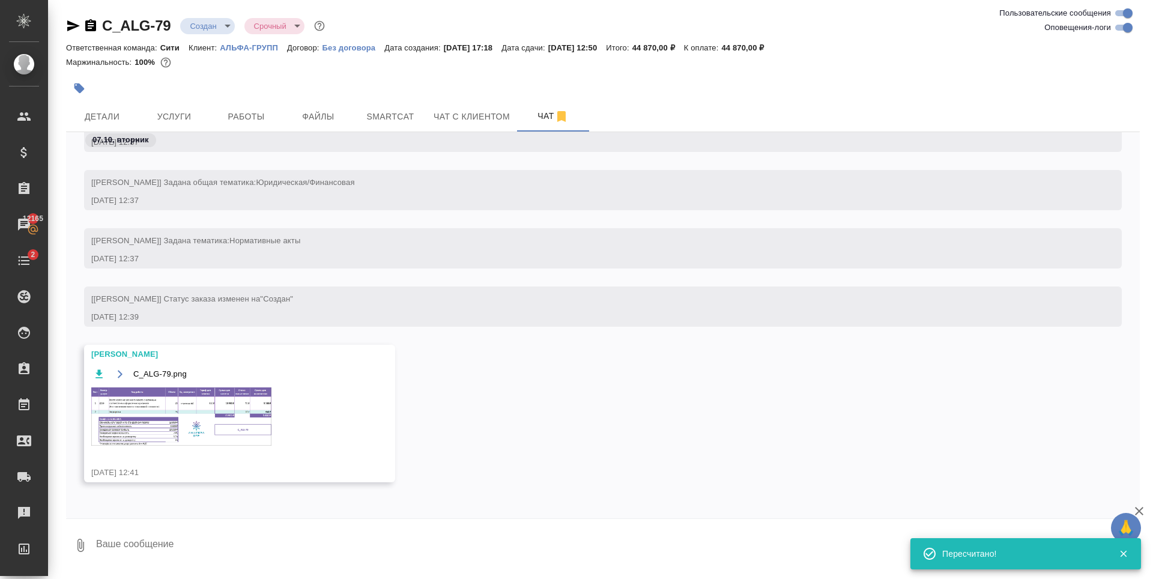
click at [234, 403] on img at bounding box center [181, 416] width 180 height 58
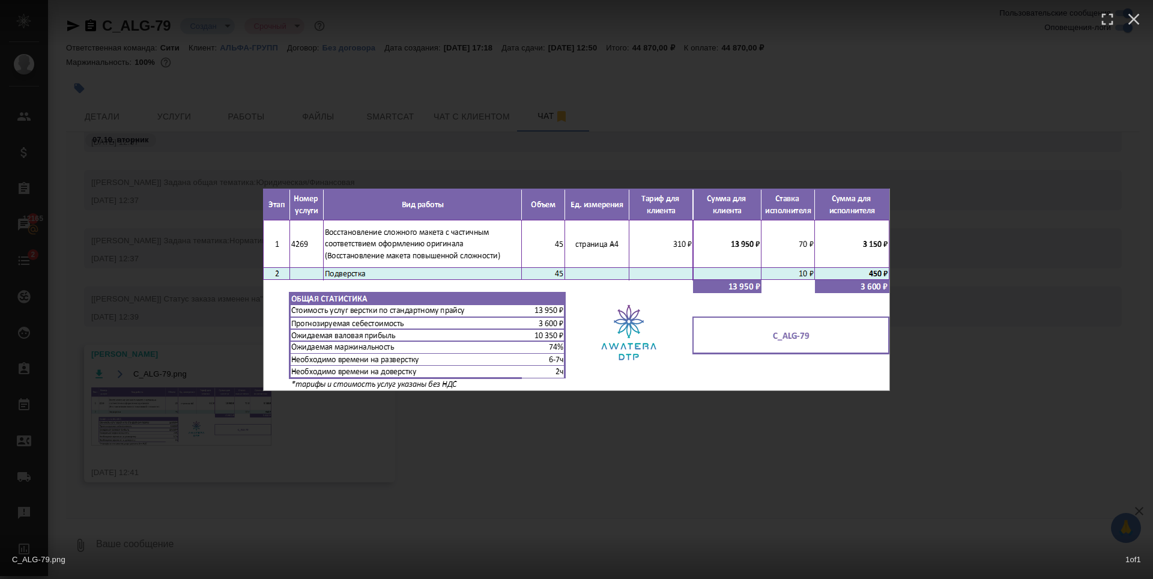
click at [436, 459] on div "C_ALG-79.png 1 of 1" at bounding box center [576, 289] width 1153 height 579
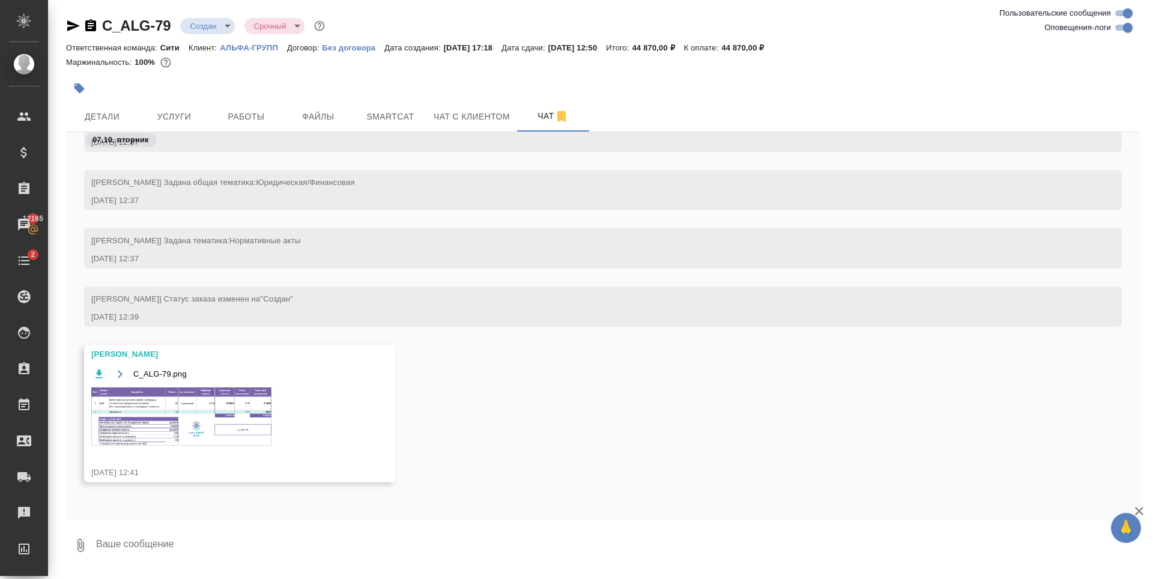
click at [173, 114] on span "Услуги" at bounding box center [174, 116] width 58 height 15
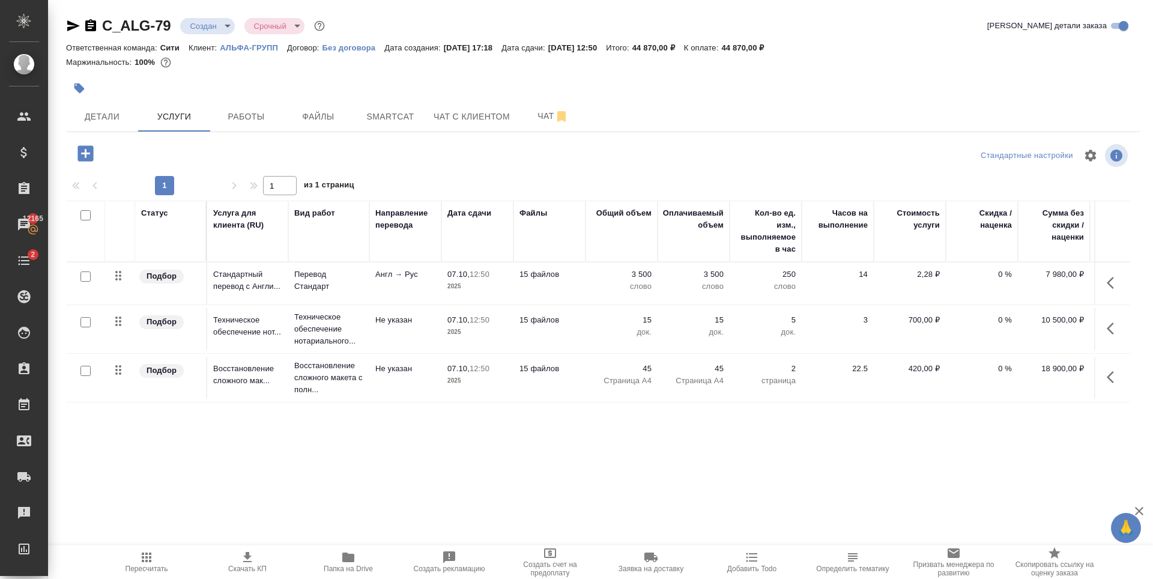
click at [86, 369] on input "checkbox" at bounding box center [85, 371] width 10 height 10
checkbox input "true"
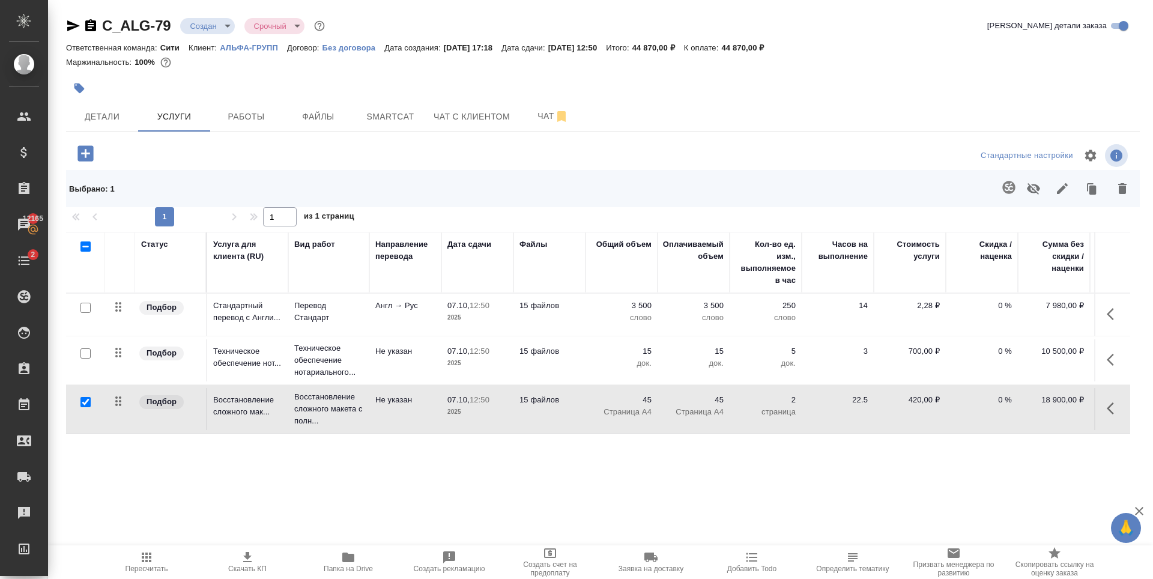
click at [1130, 192] on button "button" at bounding box center [1122, 188] width 29 height 31
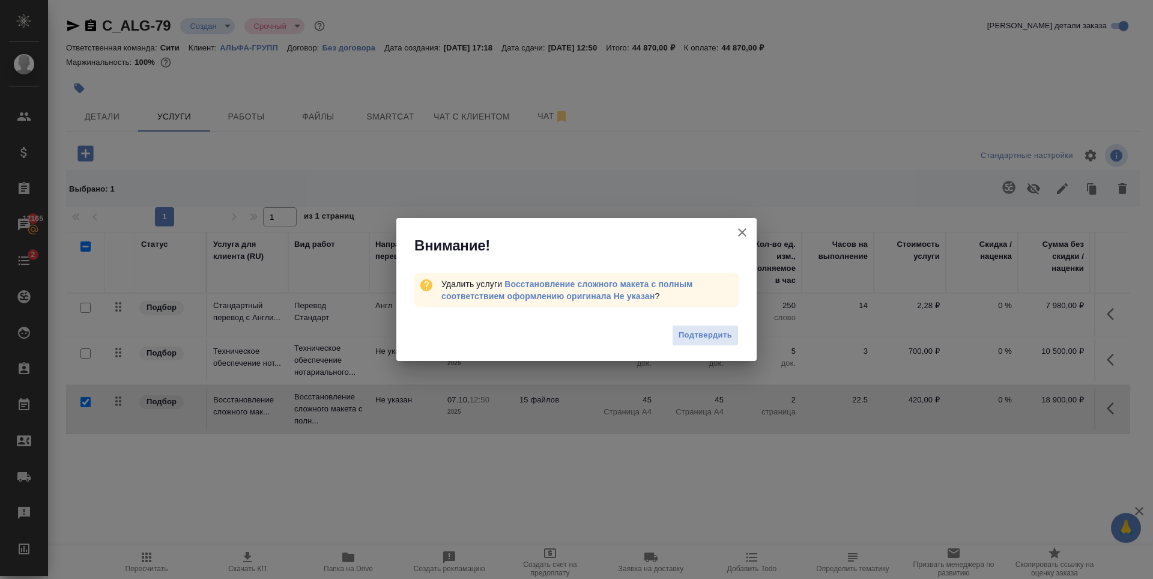
click at [729, 334] on span "Подтвердить" at bounding box center [704, 335] width 53 height 14
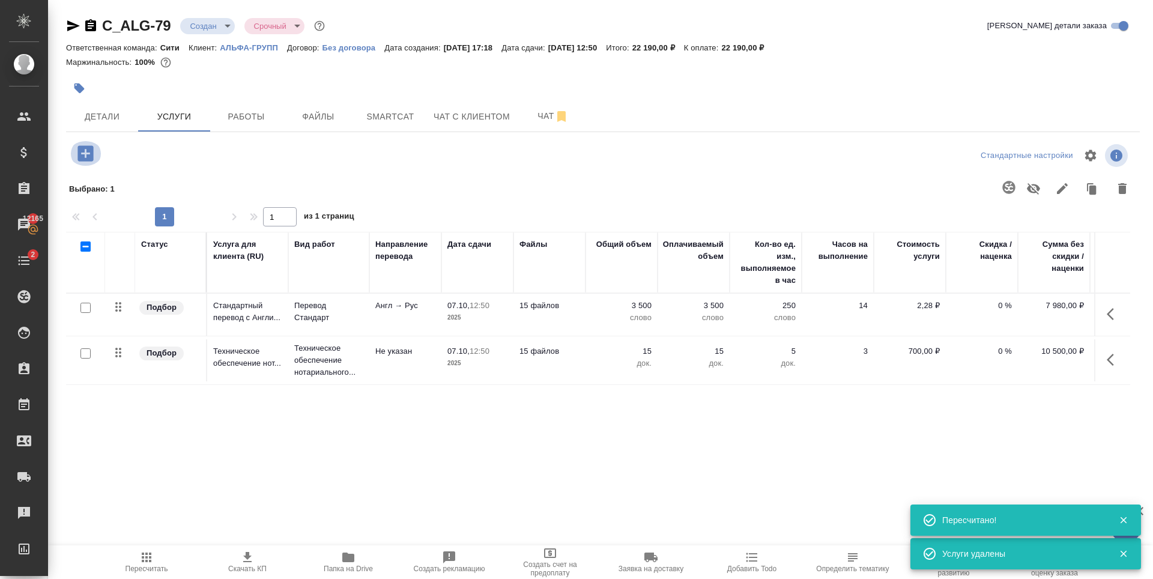
click at [88, 158] on icon "button" at bounding box center [85, 153] width 16 height 16
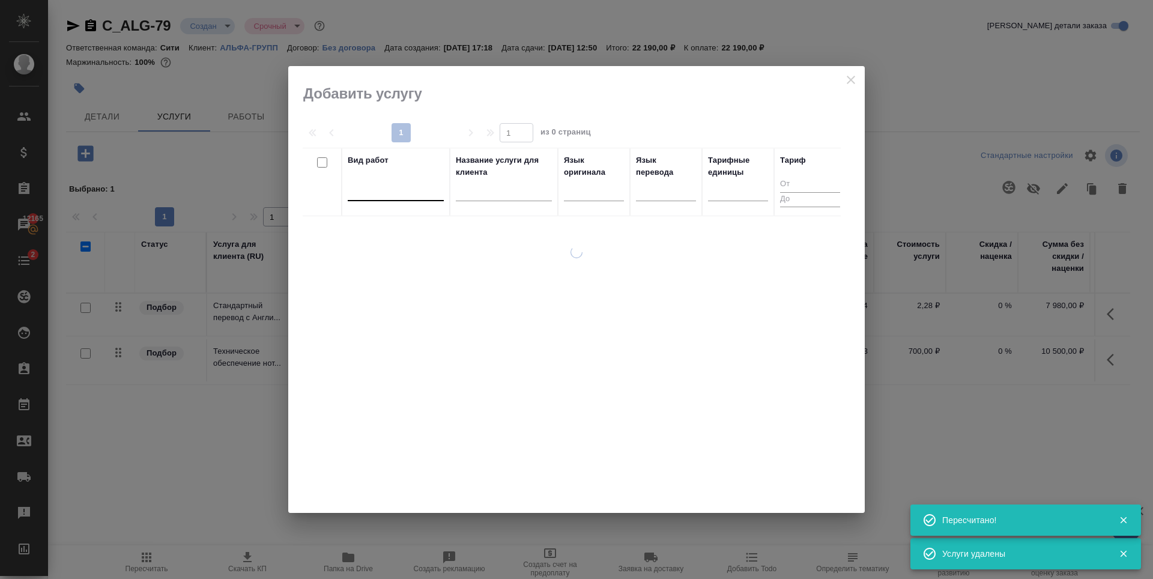
click at [421, 196] on div at bounding box center [396, 188] width 96 height 17
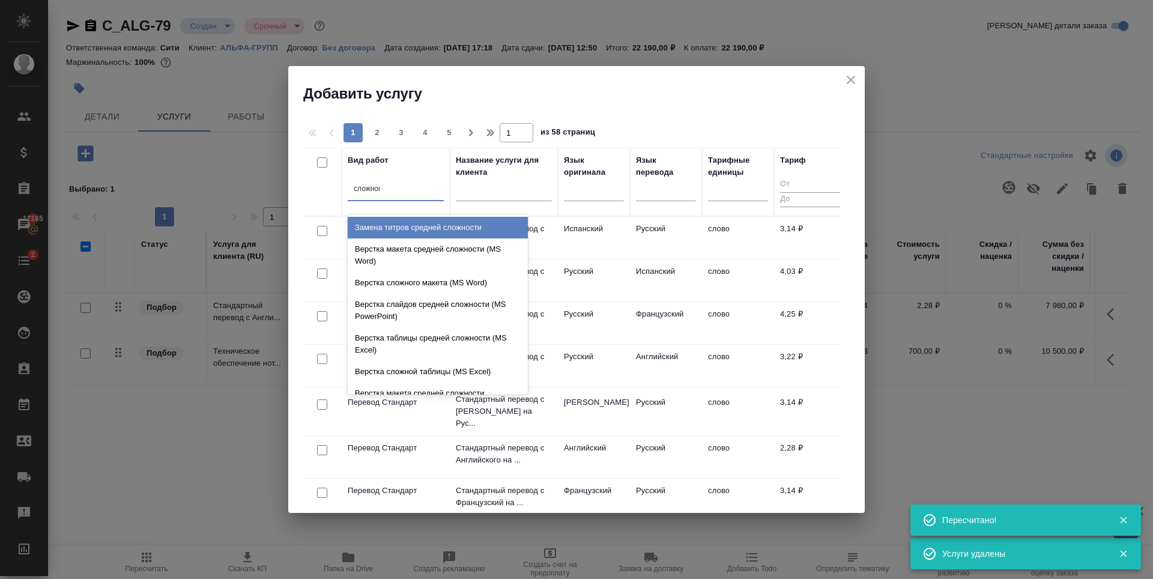
type input "сложного"
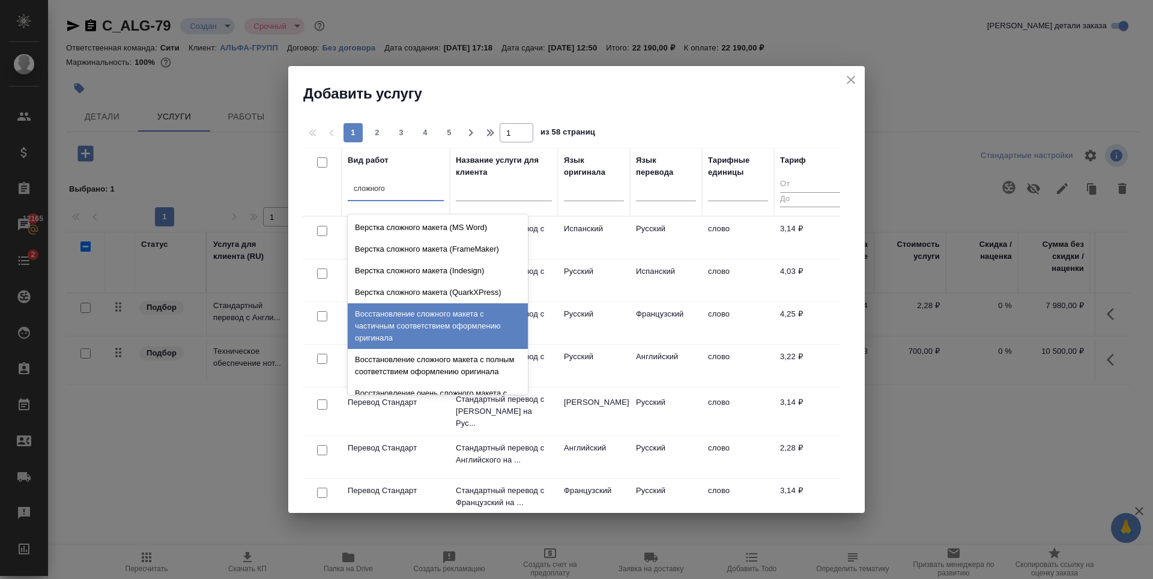
click at [388, 331] on div "Восстановление сложного макета с частичным соответствием оформлению оригинала" at bounding box center [438, 326] width 180 height 46
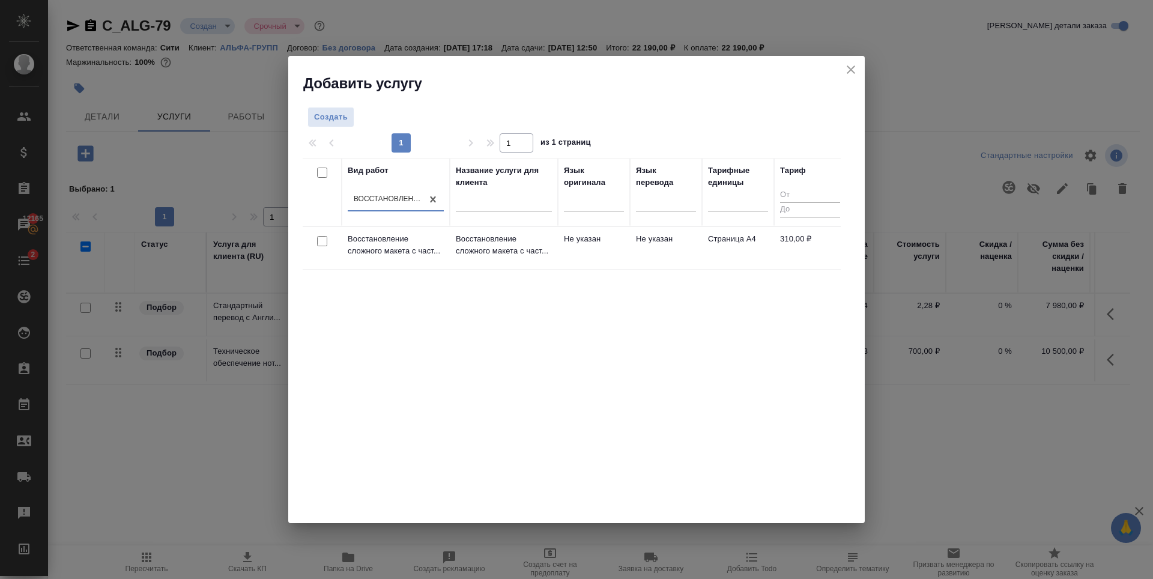
drag, startPoint x: 319, startPoint y: 246, endPoint x: 328, endPoint y: 246, distance: 9.0
click at [319, 246] on input "checkbox" at bounding box center [322, 241] width 10 height 10
checkbox input "true"
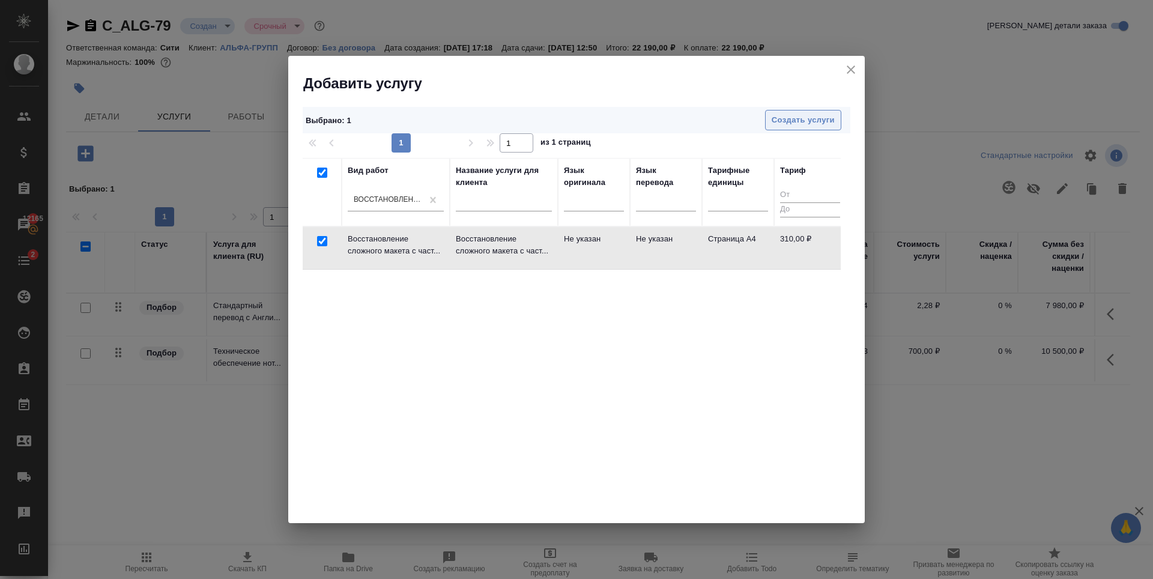
click at [816, 119] on span "Создать услуги" at bounding box center [802, 120] width 63 height 14
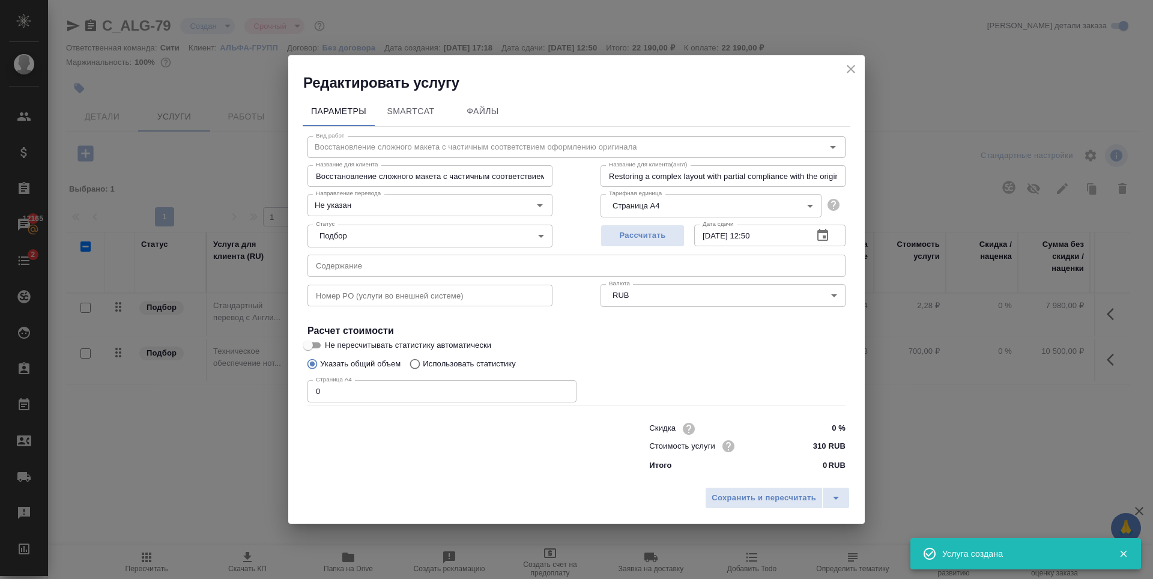
click at [294, 399] on div "Параметры SmartCat Файлы Вид работ Восстановление сложного макета с частичным с…" at bounding box center [576, 286] width 576 height 389
type input "45"
click at [661, 227] on button "Рассчитать" at bounding box center [642, 236] width 84 height 22
click at [742, 502] on span "Сохранить и пересчитать" at bounding box center [763, 498] width 104 height 14
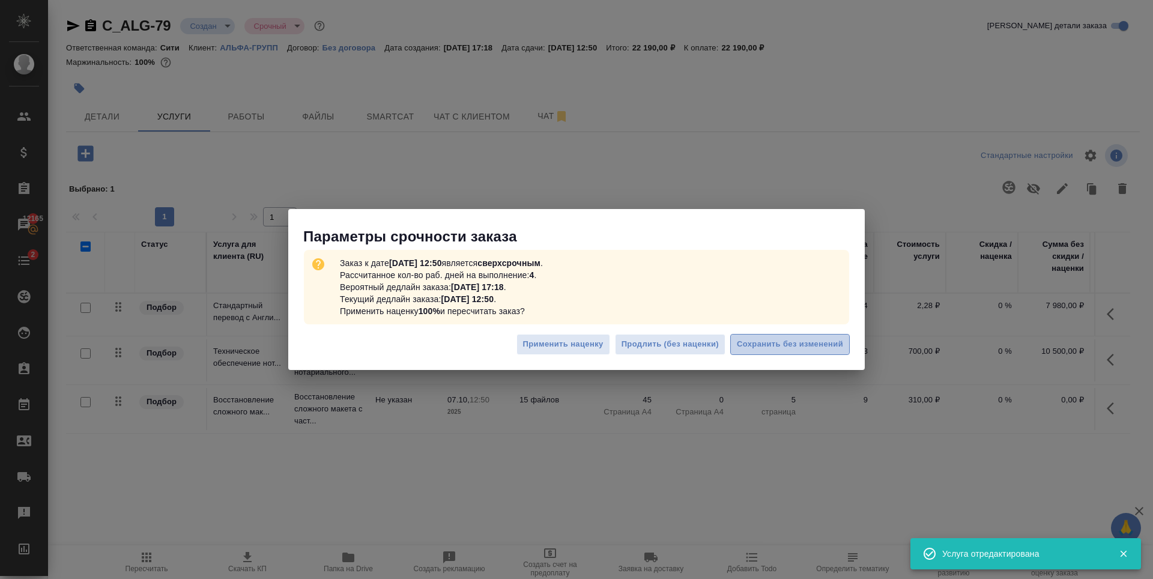
click at [788, 348] on span "Сохранить без изменений" at bounding box center [790, 344] width 106 height 14
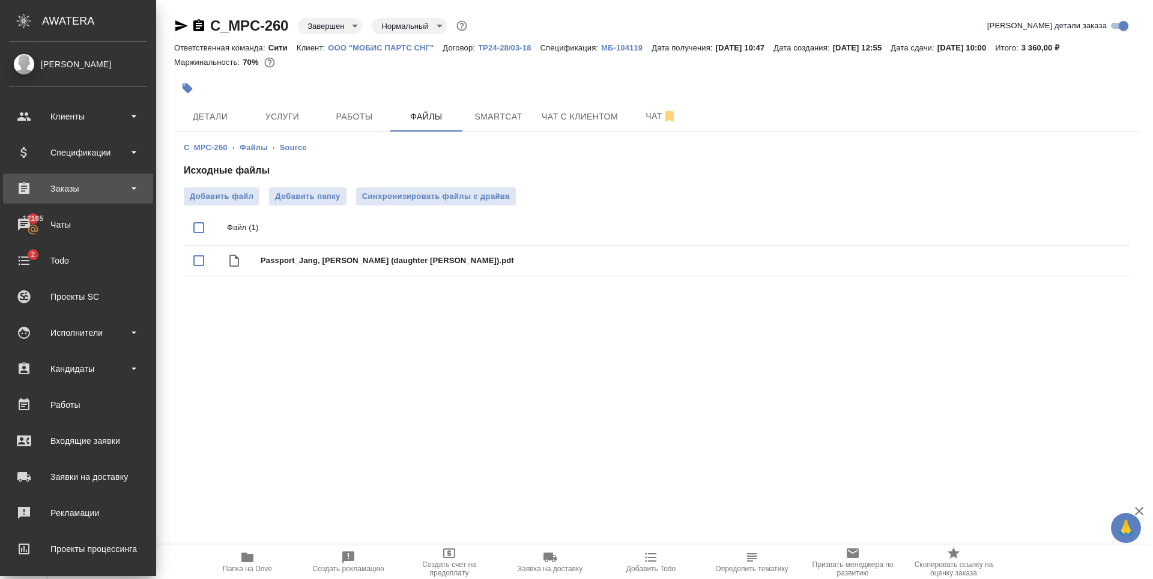
click at [81, 187] on div "Заказы" at bounding box center [78, 188] width 138 height 18
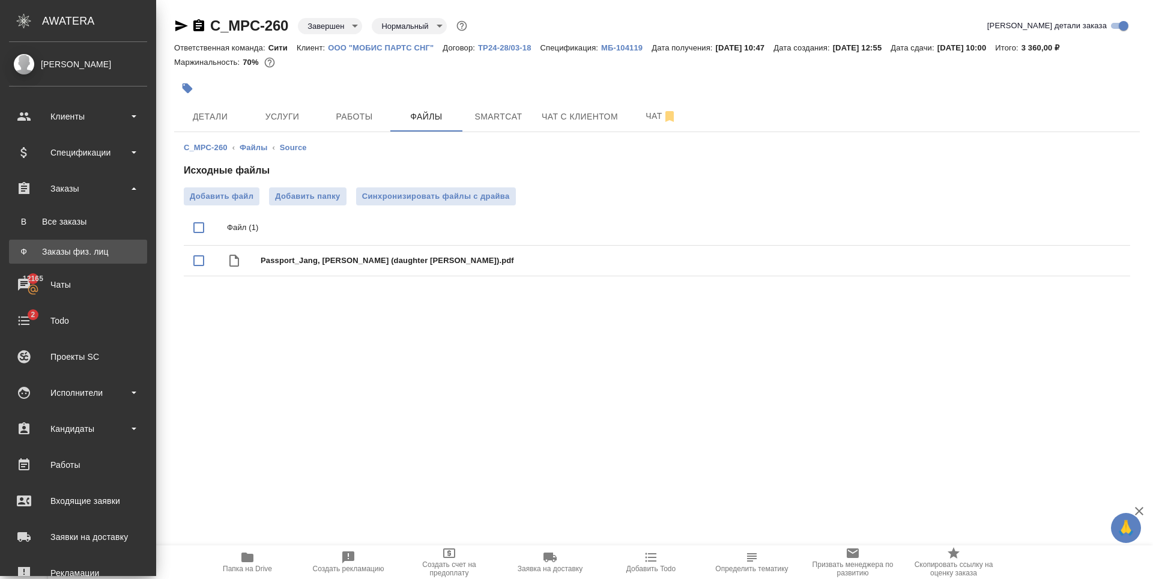
click at [79, 252] on div "Заказы физ. лиц" at bounding box center [78, 252] width 126 height 12
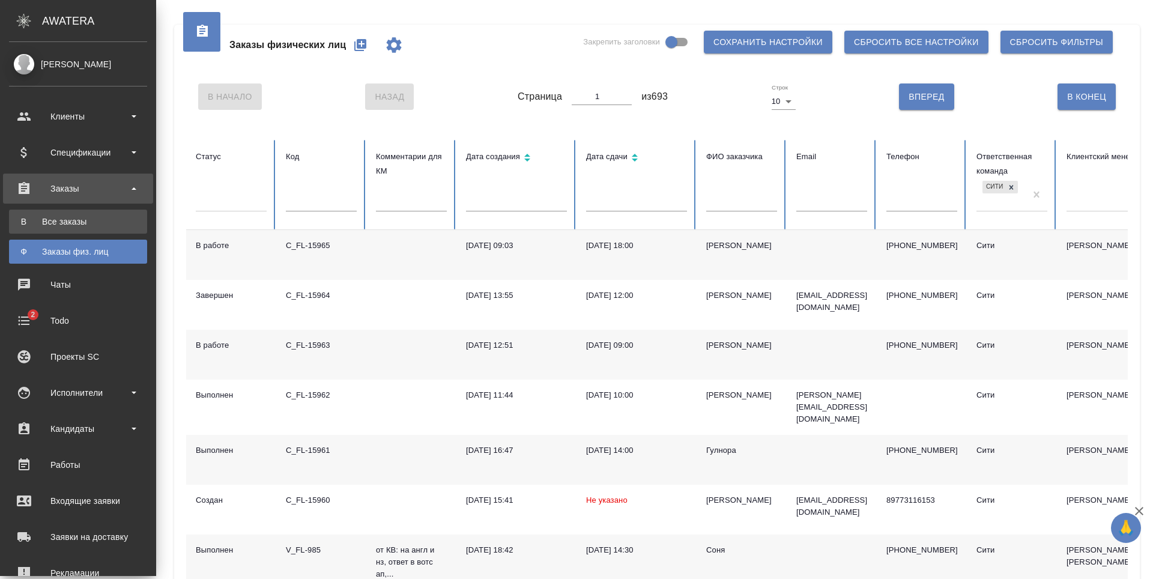
click at [98, 219] on div "Все заказы" at bounding box center [78, 222] width 126 height 12
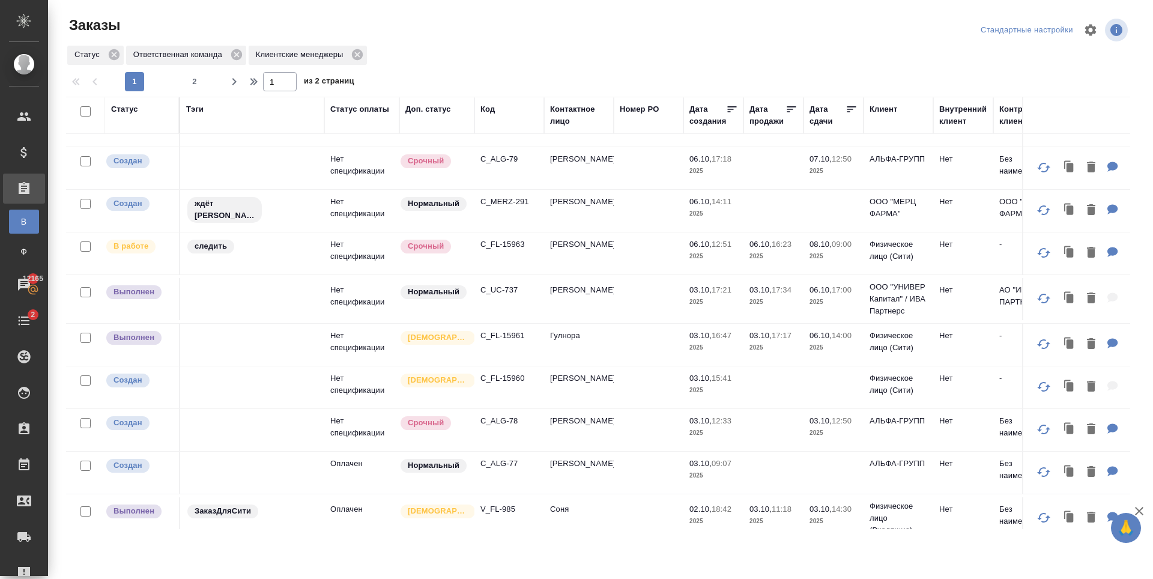
scroll to position [120, 0]
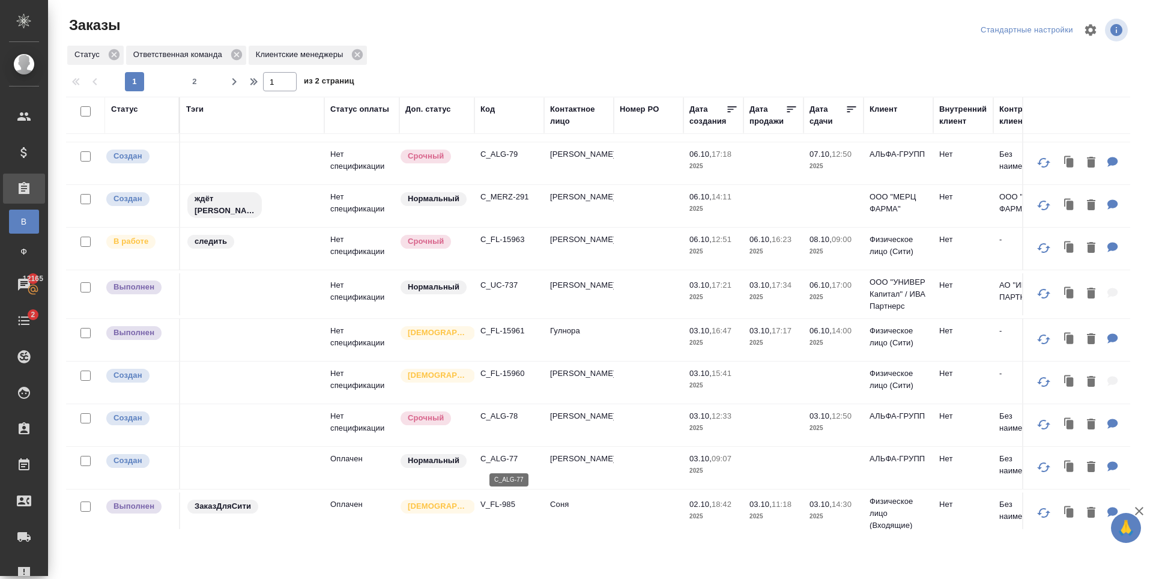
click at [502, 460] on p "C_ALG-77" at bounding box center [509, 459] width 58 height 12
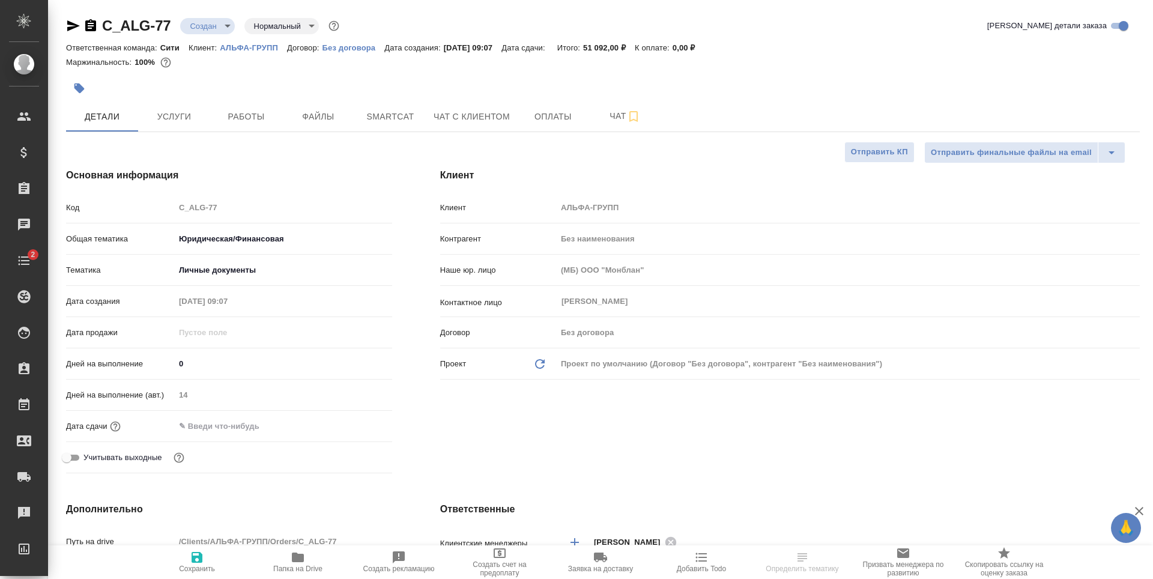
select select "RU"
type textarea "x"
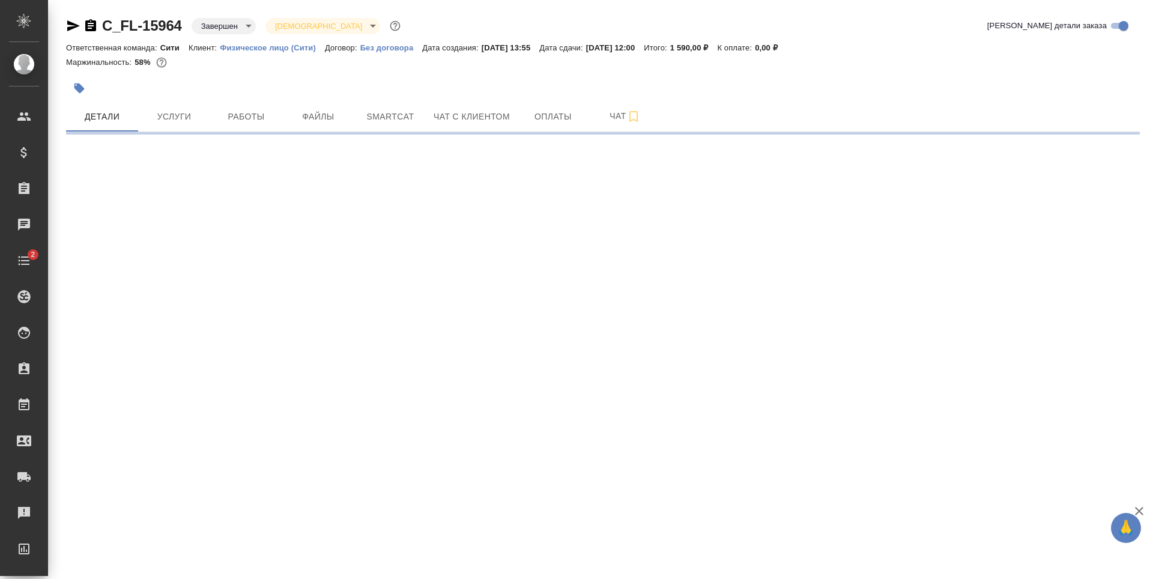
select select "RU"
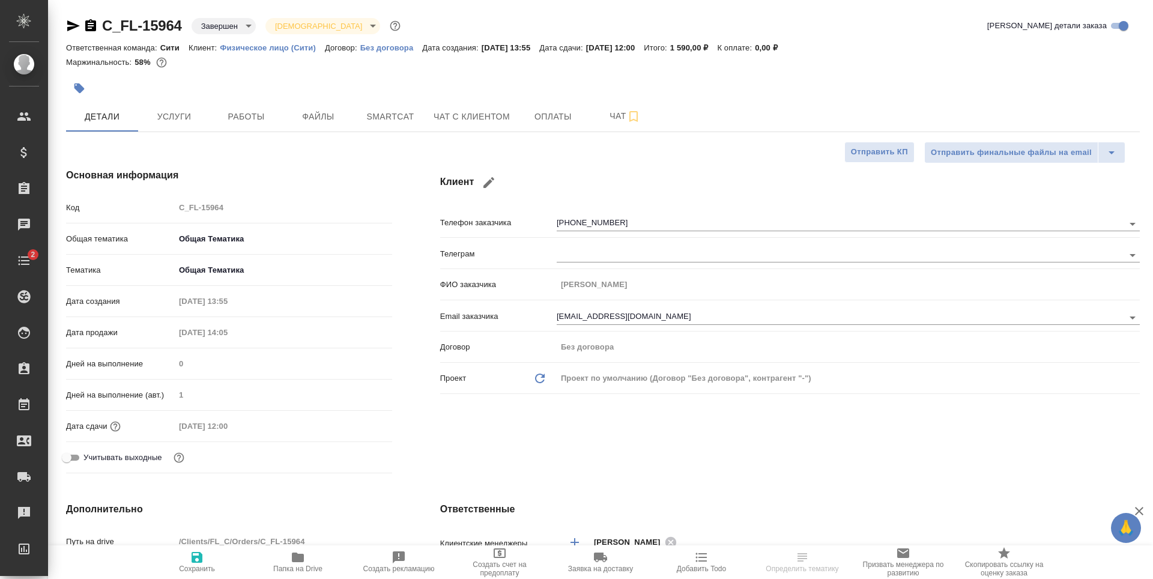
type textarea "x"
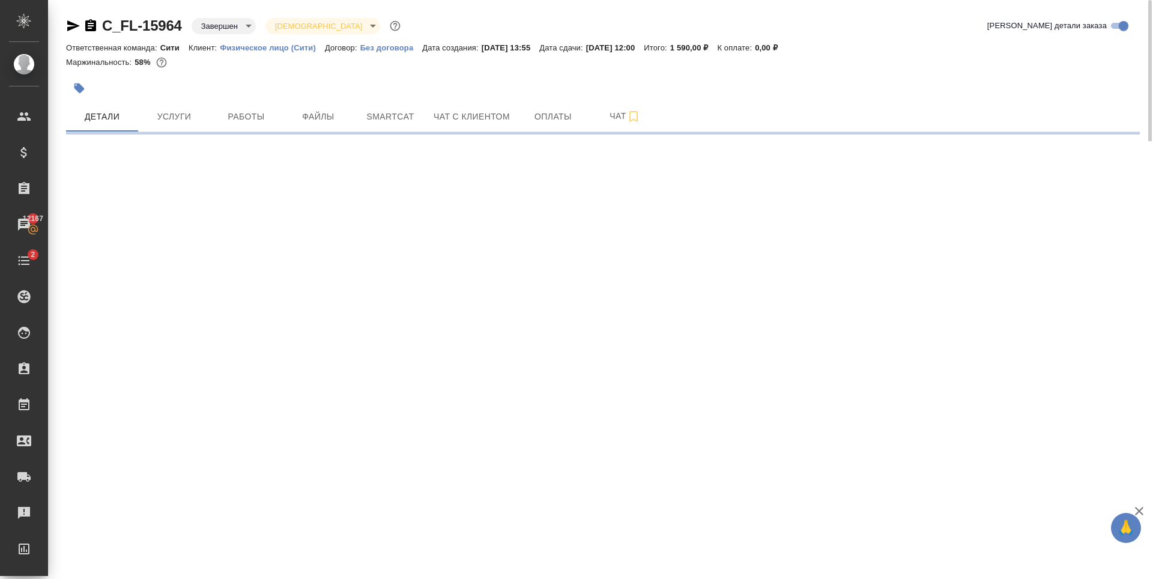
select select "RU"
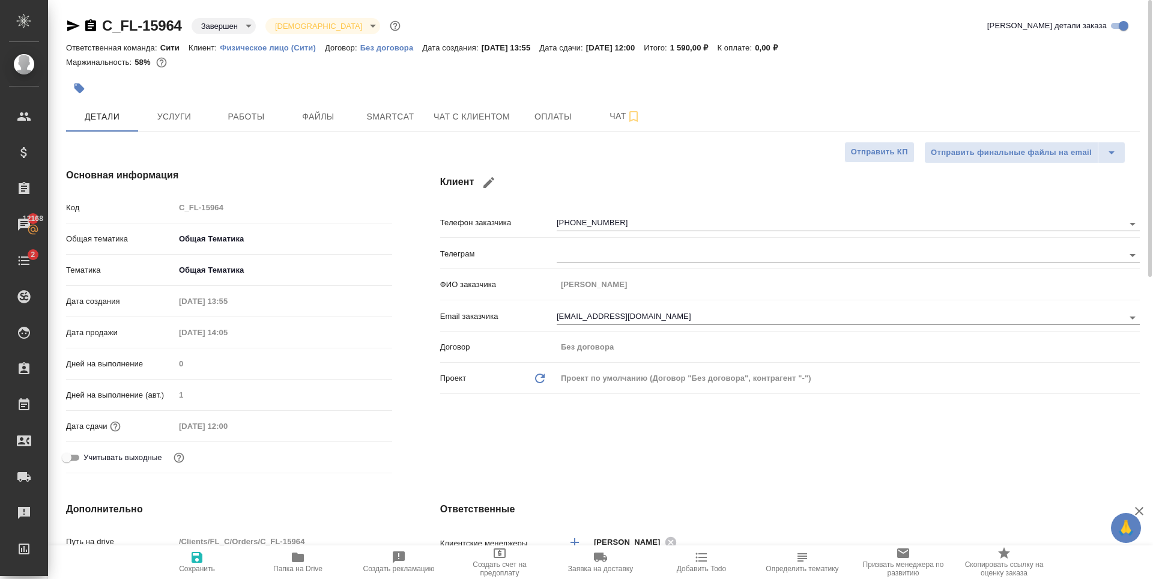
type textarea "x"
click at [330, 114] on span "Файлы" at bounding box center [318, 116] width 58 height 15
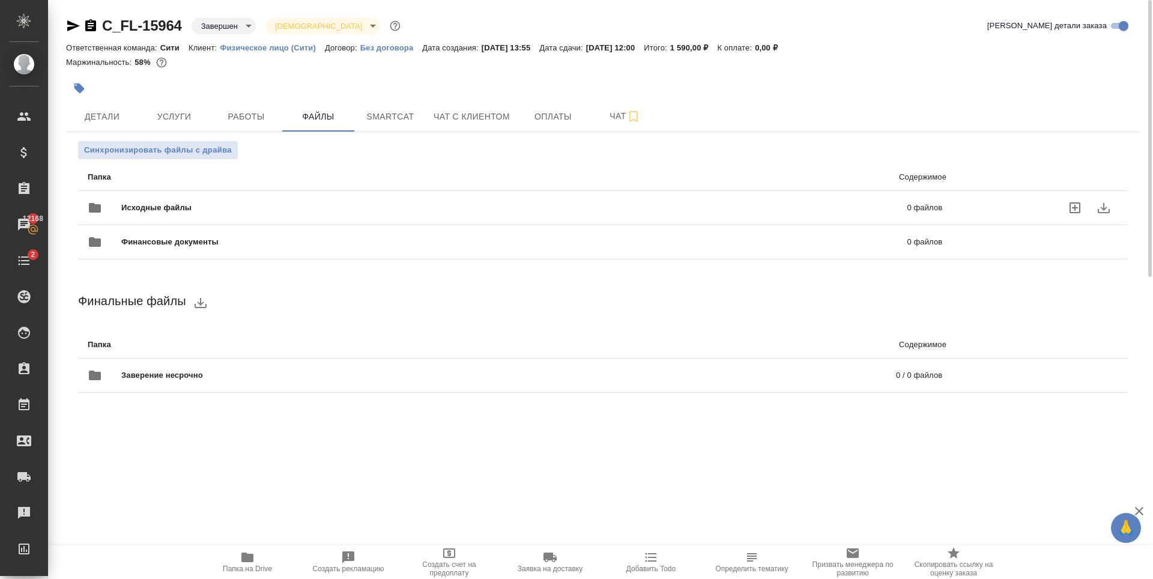
click at [626, 196] on div "Исходные файлы 0 файлов" at bounding box center [515, 207] width 854 height 29
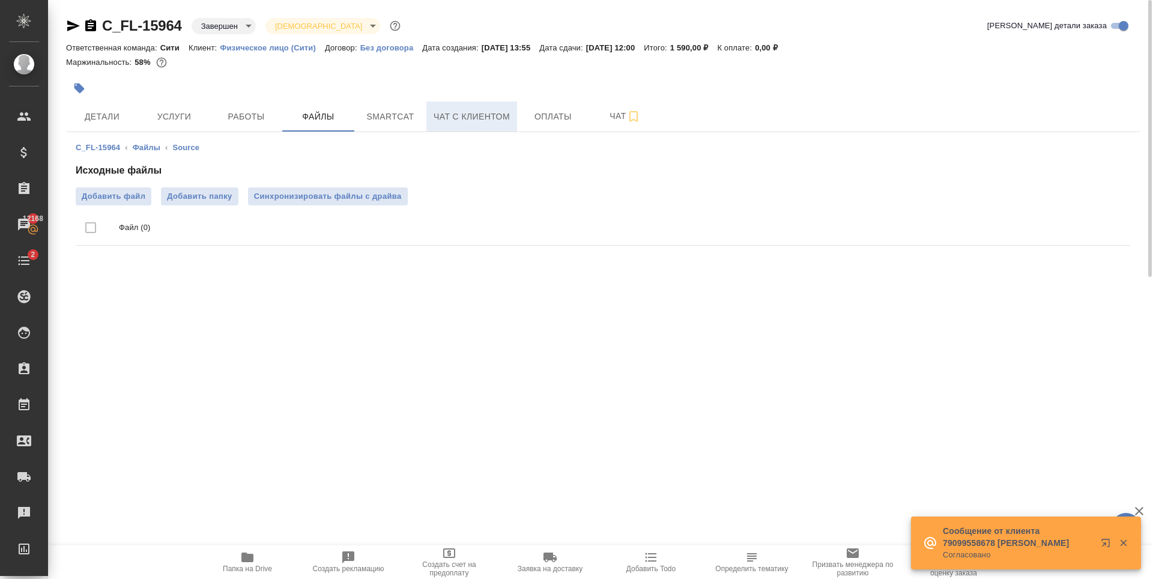
click at [441, 115] on span "Чат с клиентом" at bounding box center [471, 116] width 76 height 15
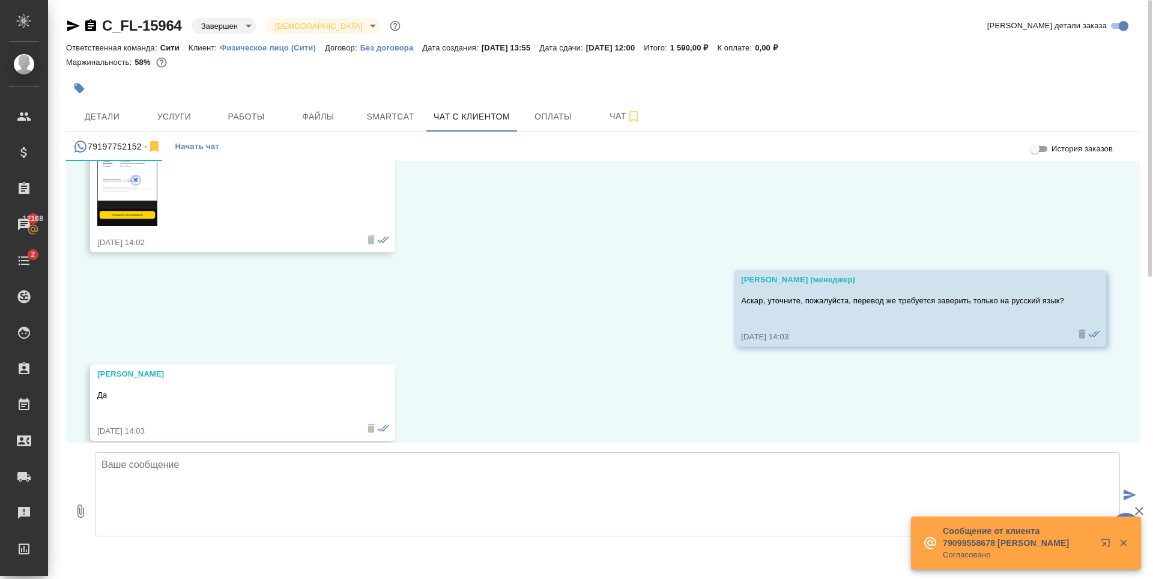
scroll to position [601, 0]
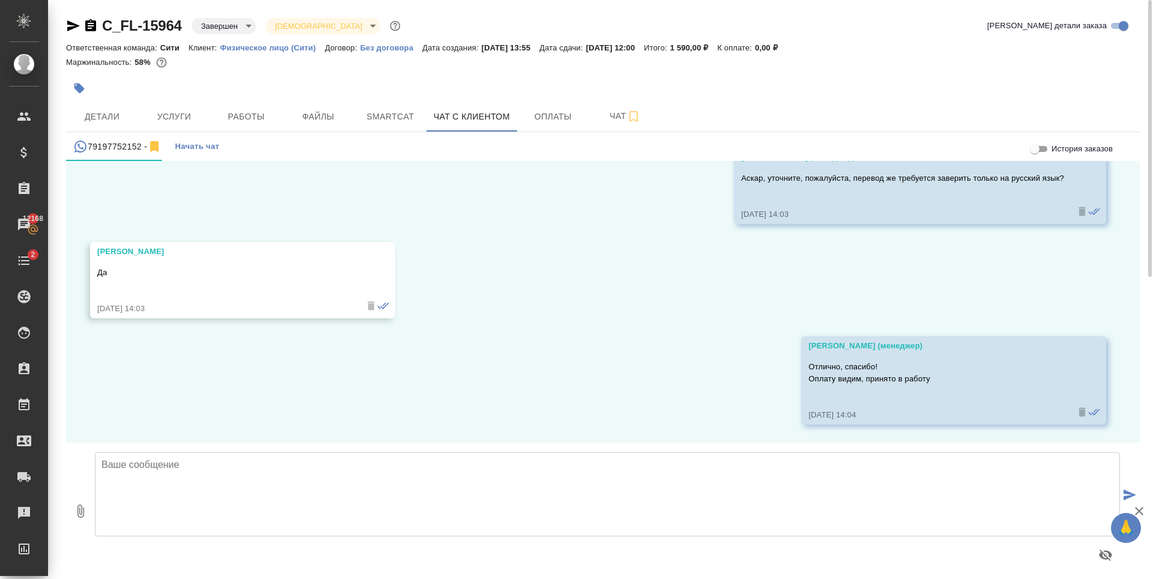
click at [74, 28] on icon "button" at bounding box center [73, 25] width 13 height 11
click at [120, 108] on button "Детали" at bounding box center [102, 116] width 72 height 30
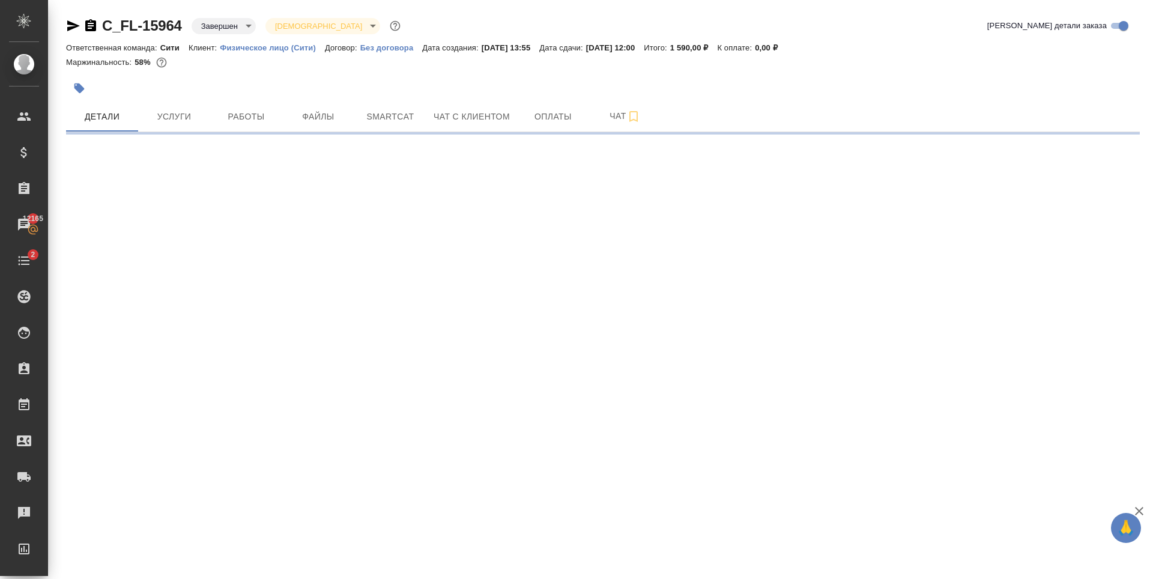
select select "RU"
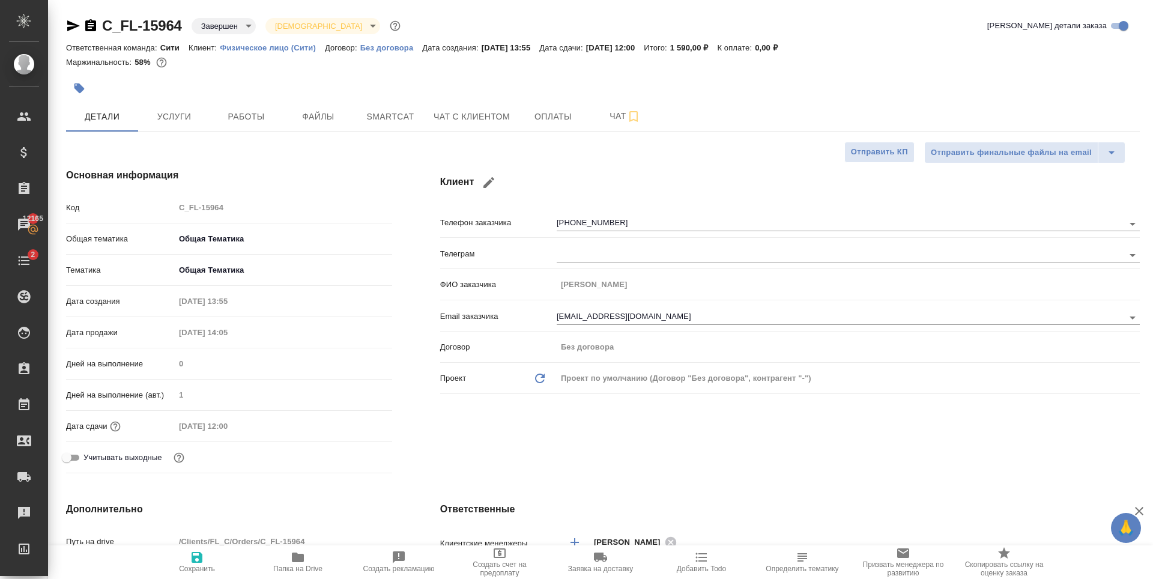
type textarea "x"
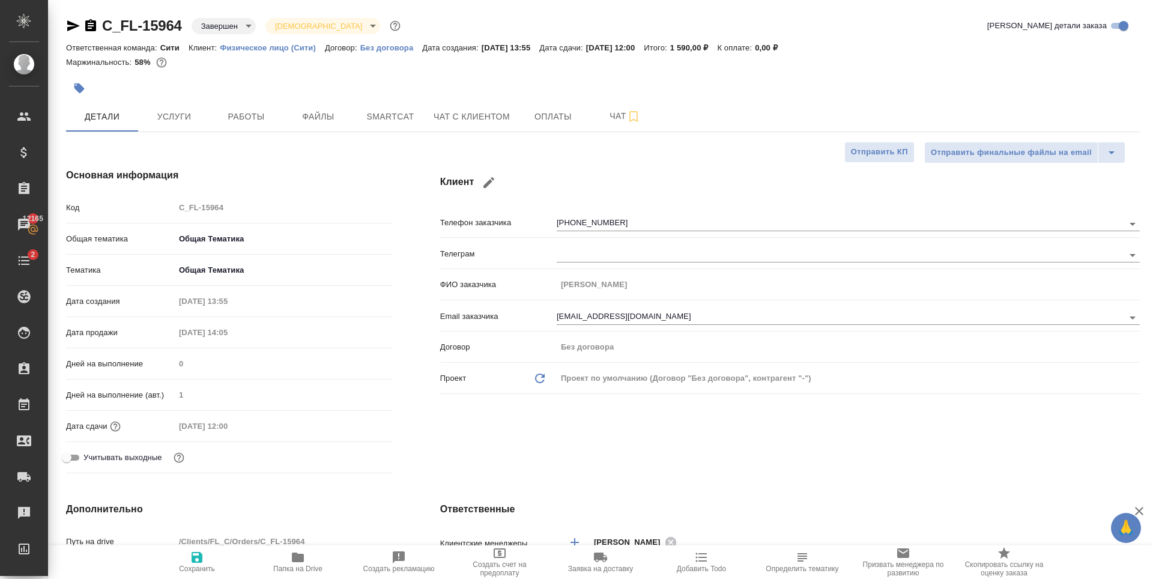
type textarea "x"
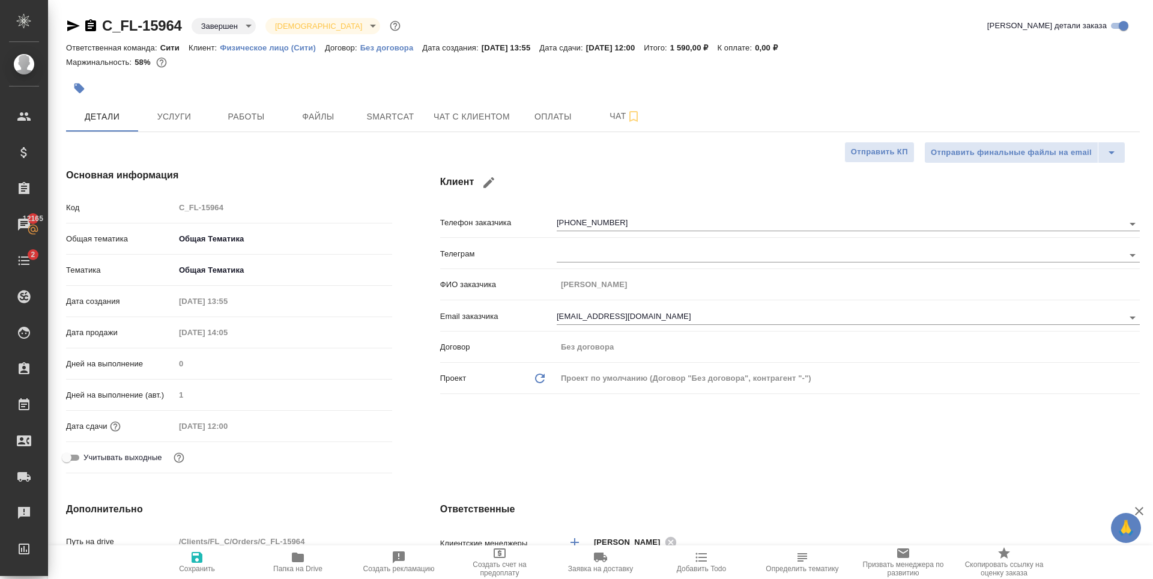
type textarea "x"
